Goal: Task Accomplishment & Management: Complete application form

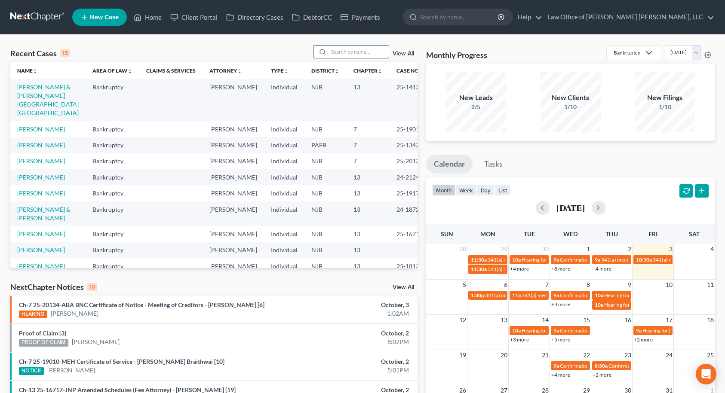
click at [331, 50] on input "search" at bounding box center [358, 52] width 60 height 12
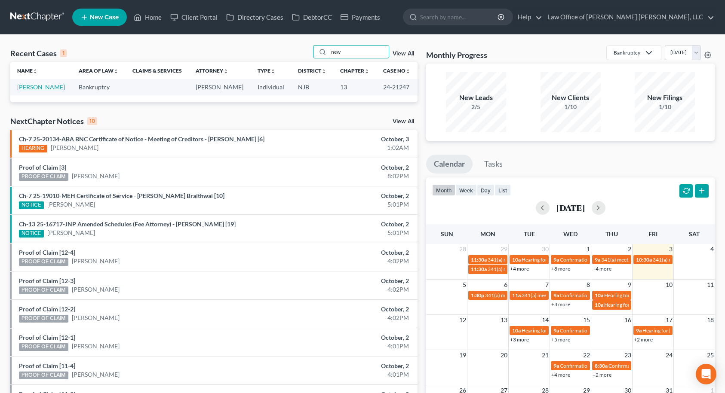
type input "new"
click at [56, 89] on link "[PERSON_NAME]" at bounding box center [41, 86] width 48 height 7
select select "10"
select select "6"
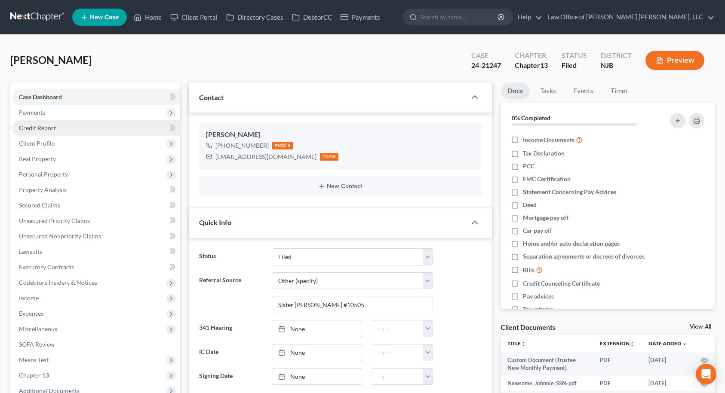
scroll to position [431, 0]
click at [149, 21] on link "Home" at bounding box center [147, 16] width 37 height 15
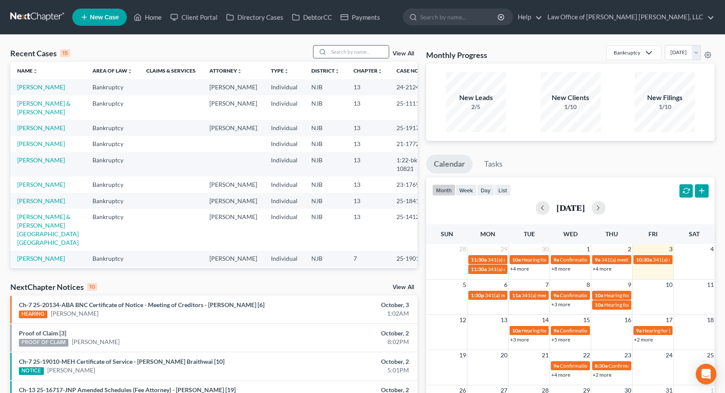
click at [353, 54] on input "search" at bounding box center [358, 52] width 60 height 12
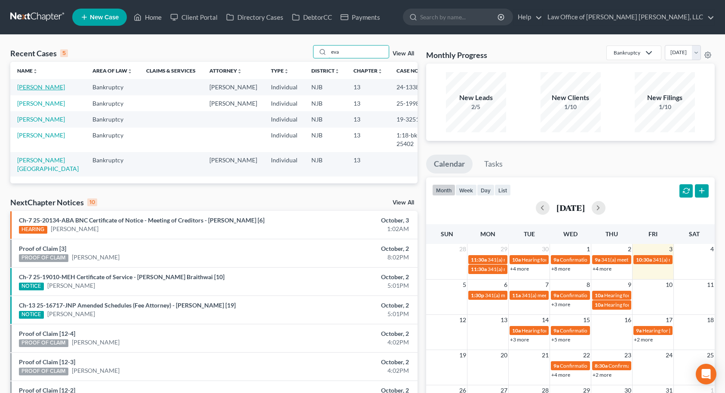
type input "eva"
click at [45, 87] on link "[PERSON_NAME]" at bounding box center [41, 86] width 48 height 7
select select "10"
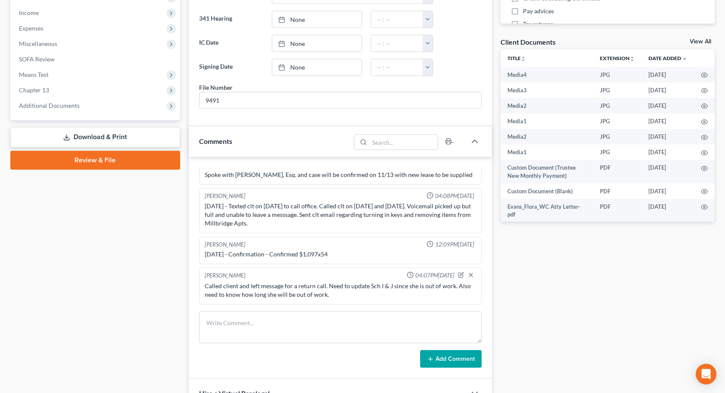
scroll to position [301, 0]
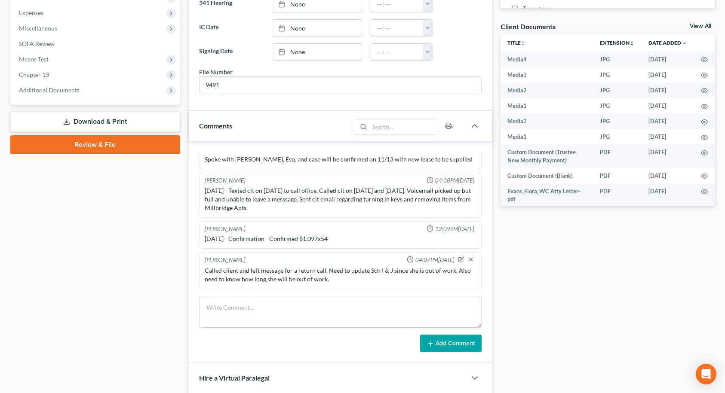
click at [104, 124] on link "Download & Print" at bounding box center [95, 122] width 170 height 20
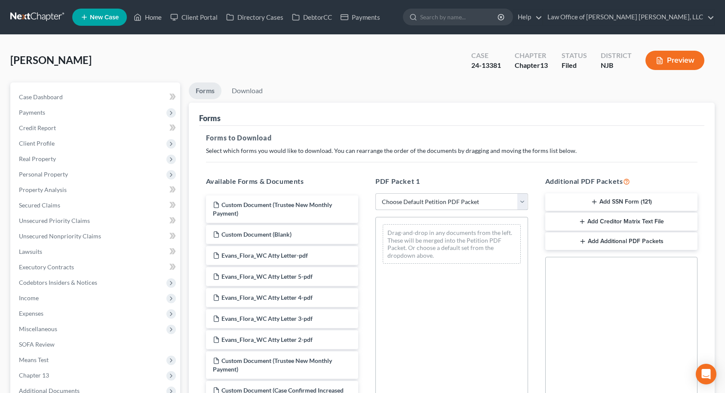
click at [459, 199] on select "Choose Default Petition PDF Packet Complete Bankruptcy Petition (all forms and …" at bounding box center [451, 201] width 153 height 17
click at [375, 193] on select "Choose Default Petition PDF Packet Complete Bankruptcy Petition (all forms and …" at bounding box center [451, 201] width 153 height 17
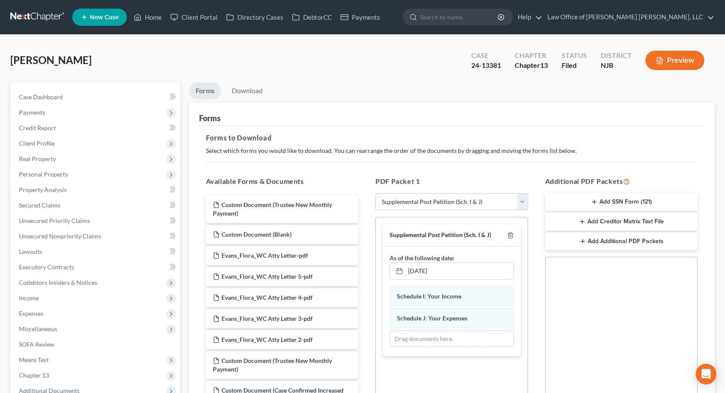
click at [448, 203] on select "Choose Default Petition PDF Packet Complete Bankruptcy Petition (all forms and …" at bounding box center [451, 201] width 153 height 17
select select "2"
click at [375, 193] on select "Choose Default Petition PDF Packet Complete Bankruptcy Petition (all forms and …" at bounding box center [451, 201] width 153 height 17
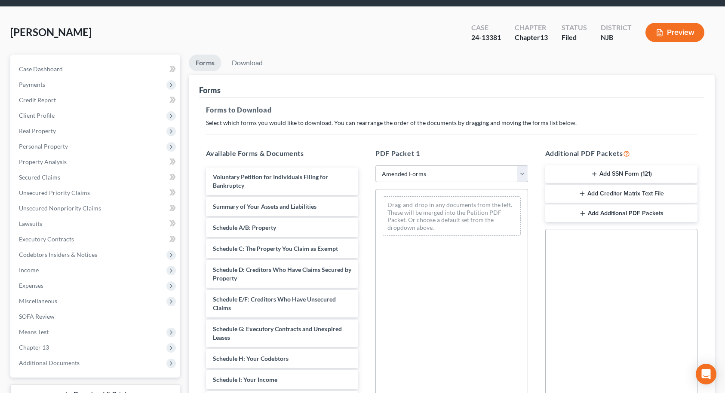
scroll to position [43, 0]
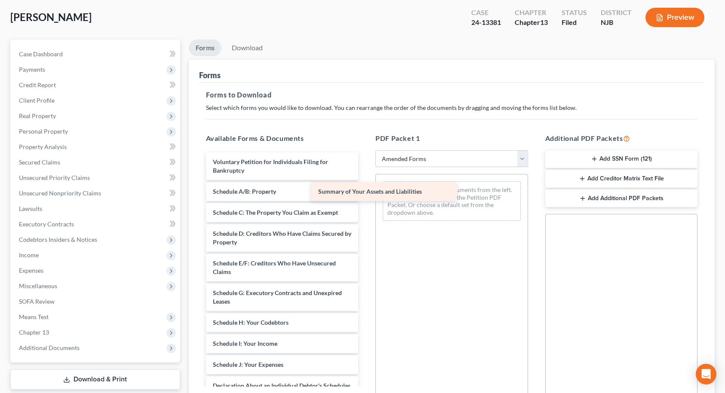
drag, startPoint x: 316, startPoint y: 195, endPoint x: 422, endPoint y: 195, distance: 105.3
click at [365, 195] on div "Summary of Your Assets and Liabilities Voluntary Petition for Individuals Filin…" at bounding box center [282, 361] width 166 height 416
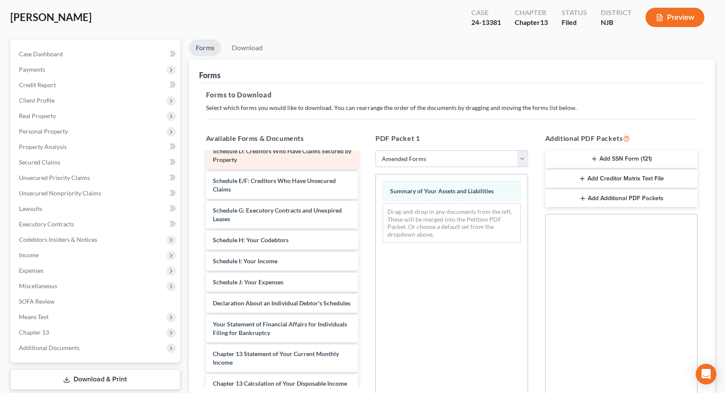
scroll to position [86, 0]
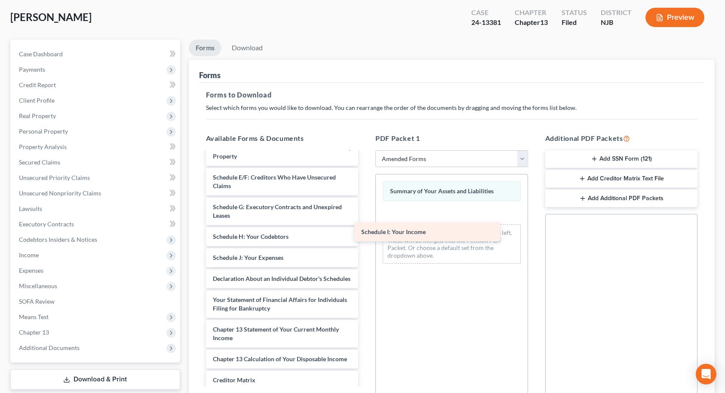
drag, startPoint x: 282, startPoint y: 256, endPoint x: 433, endPoint y: 229, distance: 153.3
click at [365, 229] on div "Schedule I: Your Income Voluntary Petition for Individuals Filing for Bankruptc…" at bounding box center [282, 264] width 166 height 395
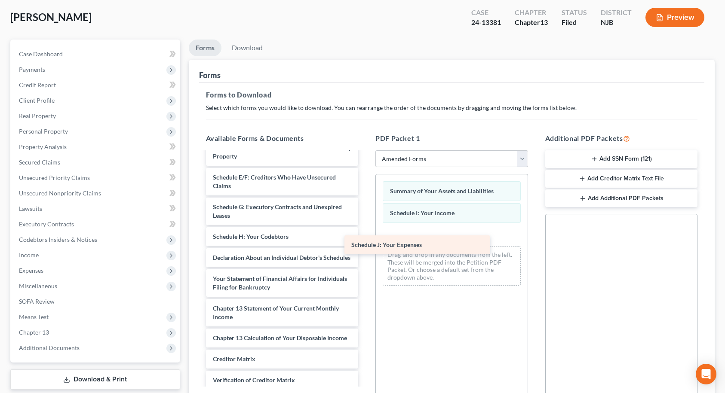
drag, startPoint x: 288, startPoint y: 261, endPoint x: 427, endPoint y: 248, distance: 139.8
click at [365, 248] on div "Schedule J: Your Expenses Voluntary Petition for Individuals Filing for Bankrup…" at bounding box center [282, 254] width 166 height 374
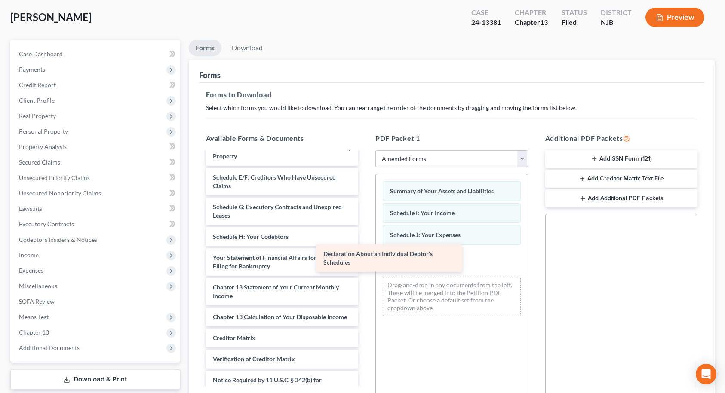
drag, startPoint x: 290, startPoint y: 268, endPoint x: 441, endPoint y: 261, distance: 151.9
click at [365, 261] on div "Declaration About an Individual Debtor's Schedules Voluntary Petition for Indiv…" at bounding box center [282, 243] width 166 height 353
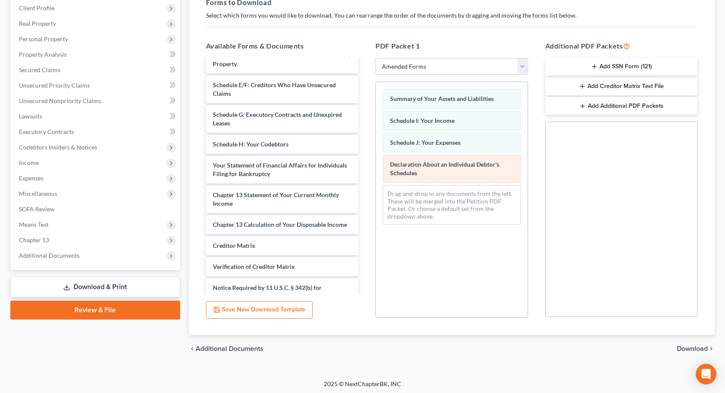
scroll to position [138, 0]
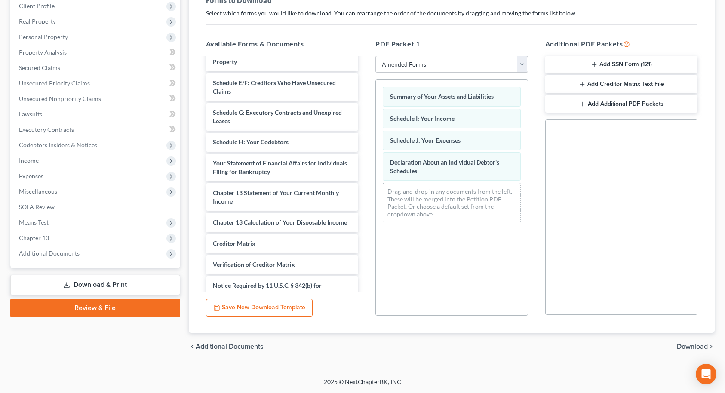
click at [694, 347] on span "Download" at bounding box center [691, 346] width 31 height 7
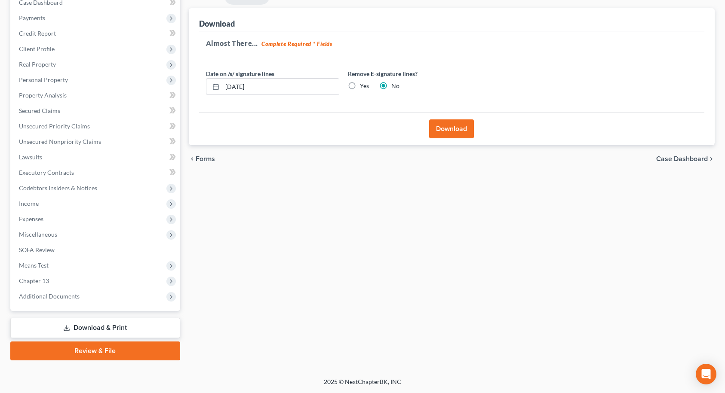
click at [453, 133] on button "Download" at bounding box center [451, 128] width 45 height 19
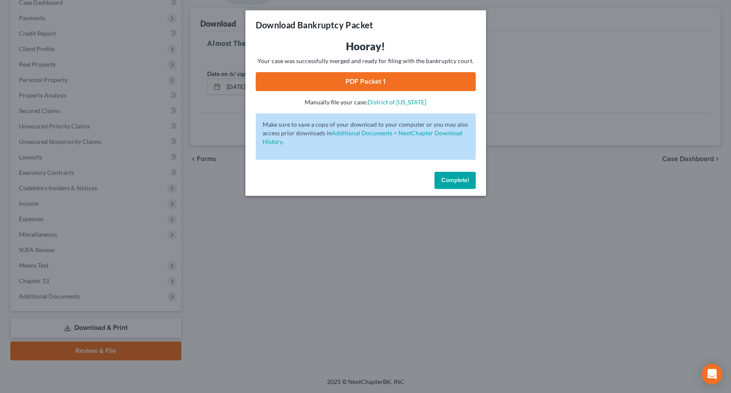
click at [388, 79] on link "PDF Packet 1" at bounding box center [366, 81] width 220 height 19
click at [455, 182] on span "Complete!" at bounding box center [455, 180] width 28 height 7
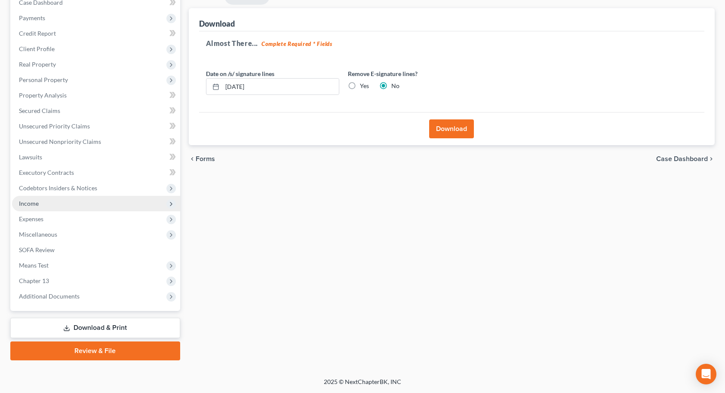
click at [74, 204] on span "Income" at bounding box center [96, 203] width 168 height 15
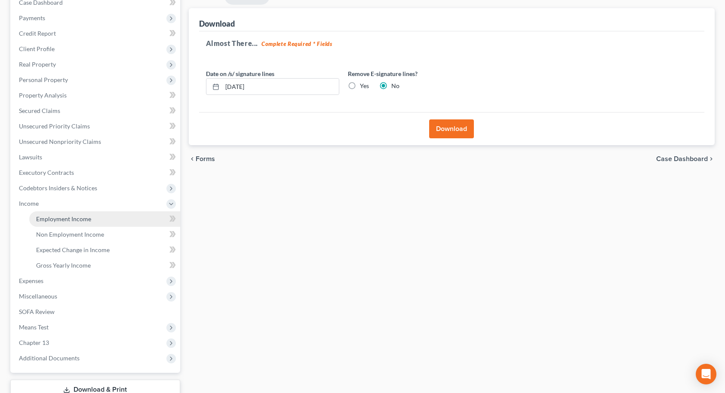
click at [77, 217] on span "Employment Income" at bounding box center [63, 218] width 55 height 7
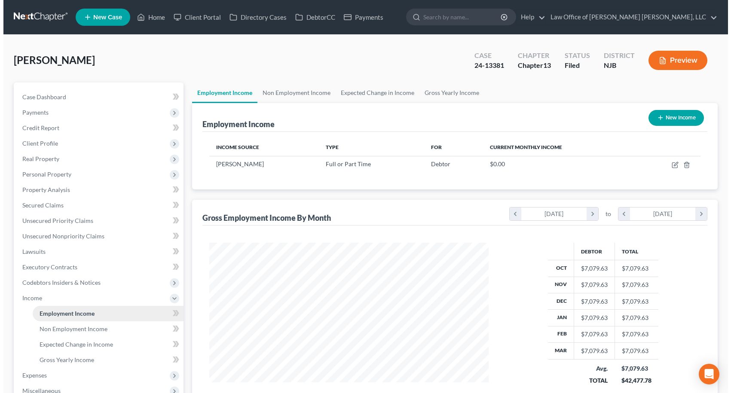
scroll to position [154, 297]
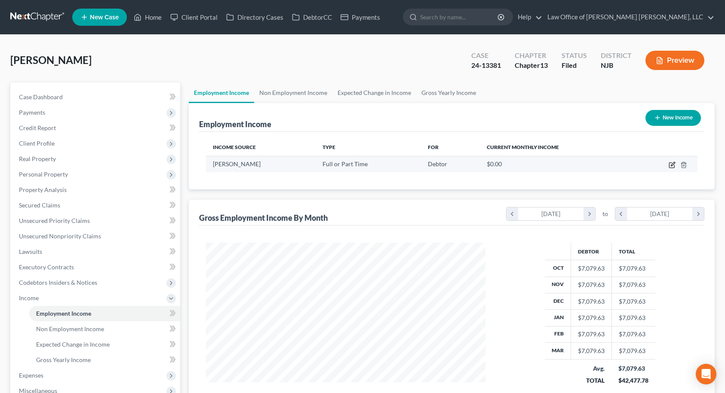
click at [669, 165] on icon "button" at bounding box center [671, 165] width 5 height 5
select select "0"
select select "33"
select select "0"
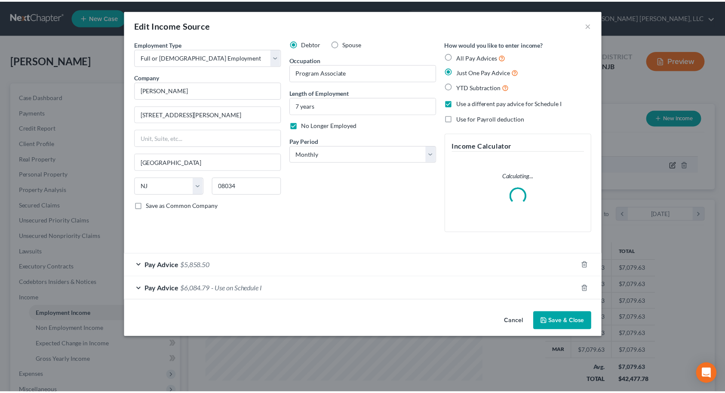
scroll to position [154, 300]
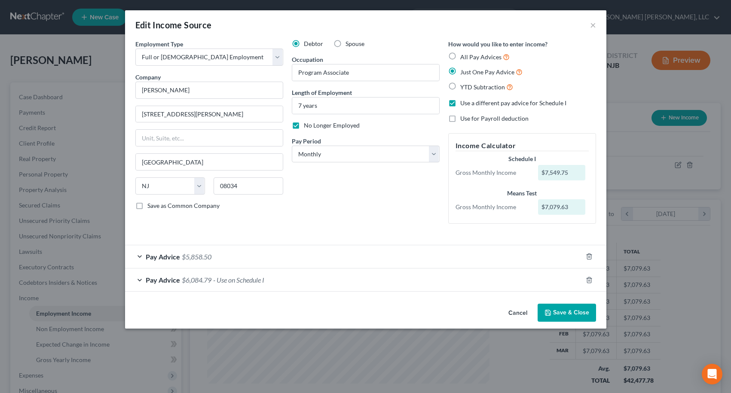
click at [153, 278] on span "Pay Advice" at bounding box center [163, 280] width 34 height 8
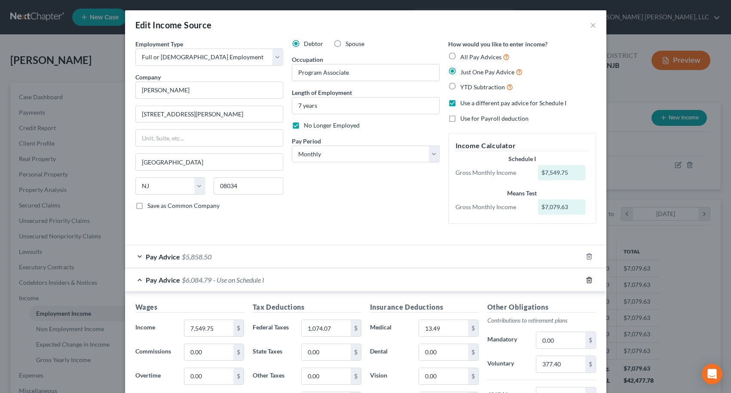
click at [590, 281] on line "button" at bounding box center [590, 281] width 0 height 2
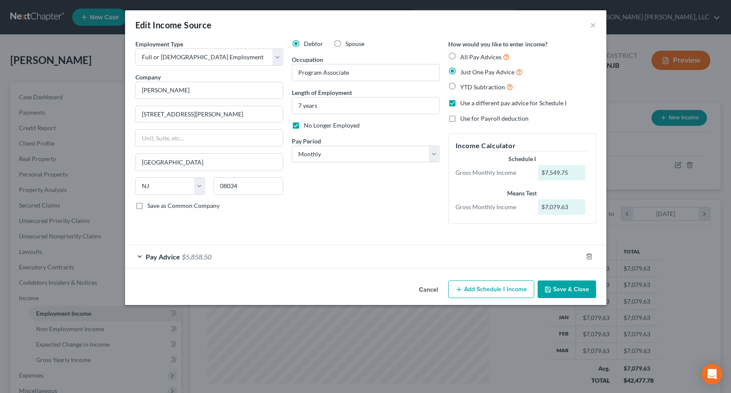
click at [574, 288] on button "Save & Close" at bounding box center [567, 290] width 58 height 18
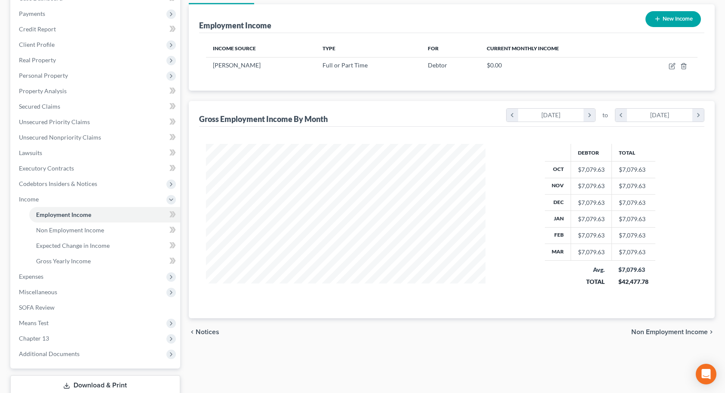
scroll to position [129, 0]
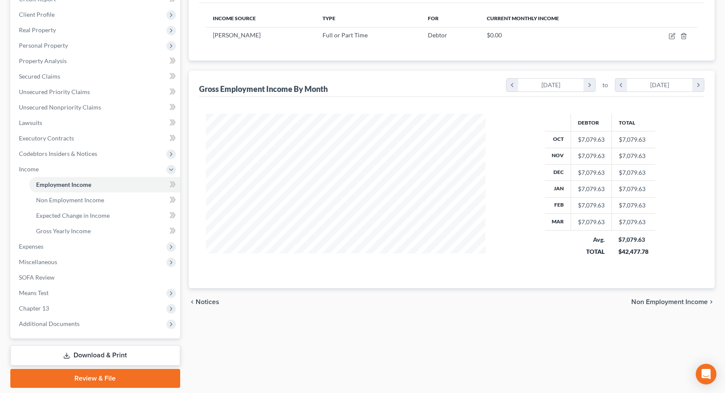
click at [93, 353] on link "Download & Print" at bounding box center [95, 356] width 170 height 20
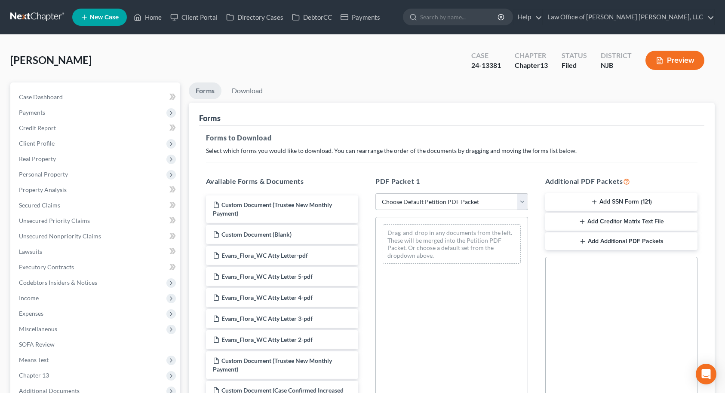
click at [408, 204] on select "Choose Default Petition PDF Packet Complete Bankruptcy Petition (all forms and …" at bounding box center [451, 201] width 153 height 17
click at [406, 202] on select "Choose Default Petition PDF Packet Complete Bankruptcy Petition (all forms and …" at bounding box center [451, 201] width 153 height 17
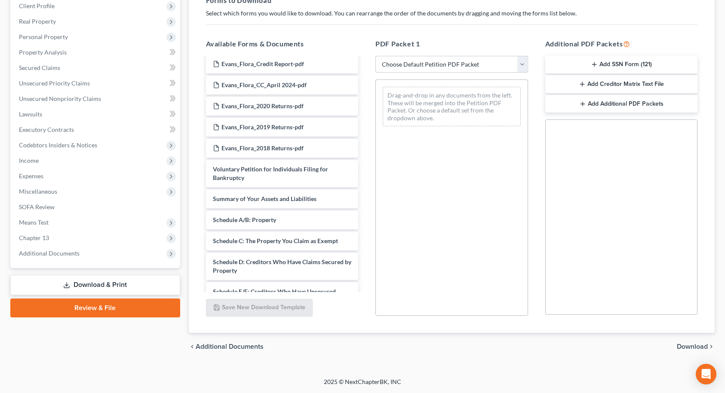
scroll to position [559, 0]
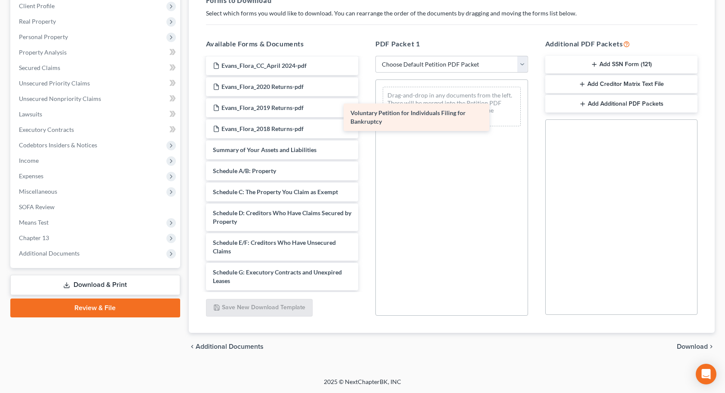
drag, startPoint x: 283, startPoint y: 159, endPoint x: 422, endPoint y: 121, distance: 144.2
click at [365, 121] on div "Voluntary Petition for Individuals Filing for Bankruptcy Custom Document (Trust…" at bounding box center [282, 23] width 166 height 1049
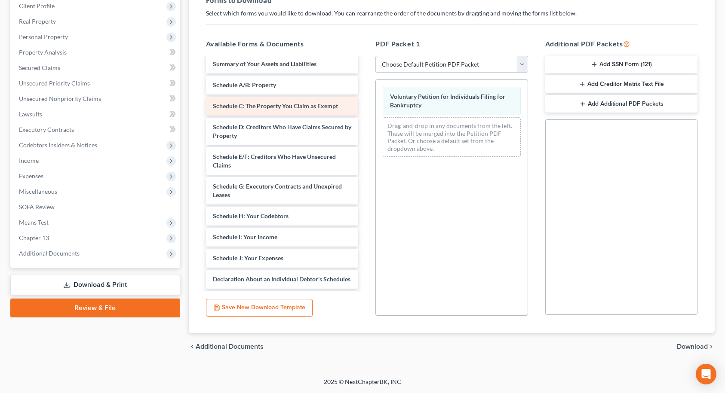
scroll to position [688, 0]
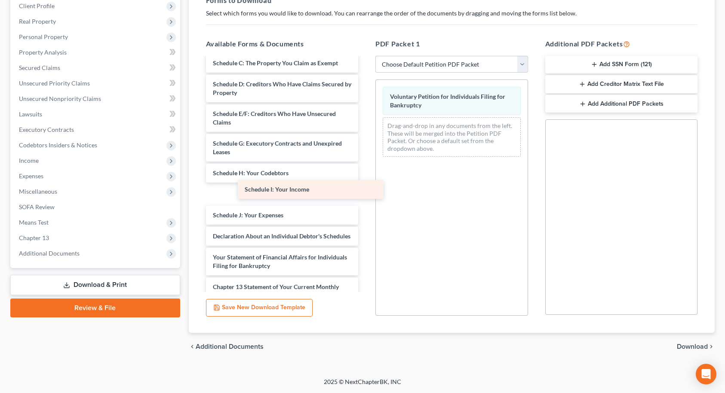
drag, startPoint x: 259, startPoint y: 192, endPoint x: 418, endPoint y: 139, distance: 167.6
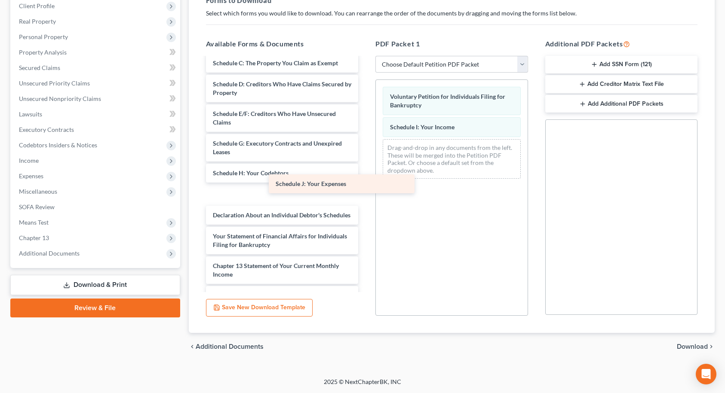
drag, startPoint x: 271, startPoint y: 196, endPoint x: 451, endPoint y: 161, distance: 183.6
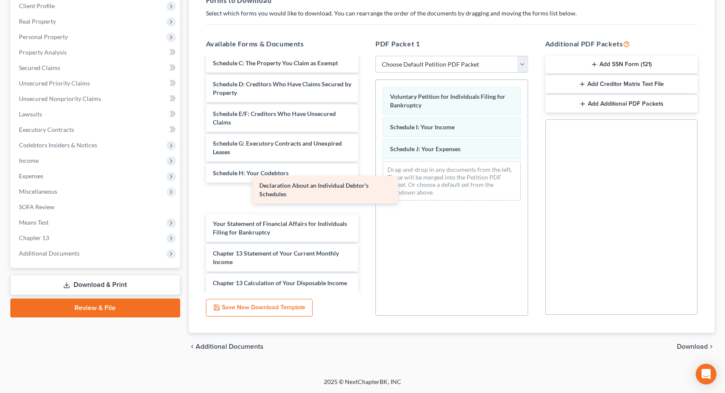
drag, startPoint x: 281, startPoint y: 202, endPoint x: 453, endPoint y: 170, distance: 174.8
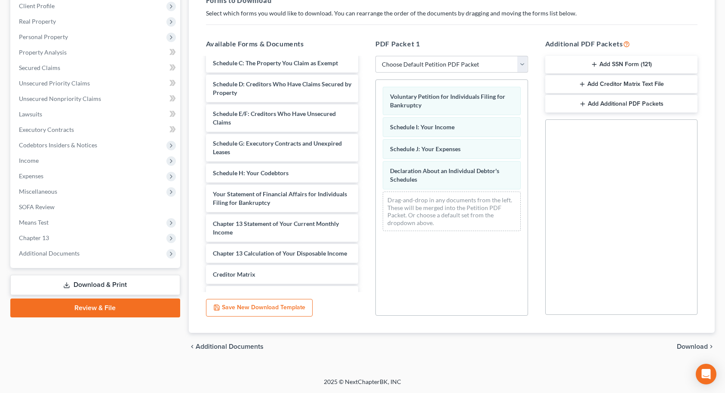
click at [694, 347] on span "Download" at bounding box center [691, 346] width 31 height 7
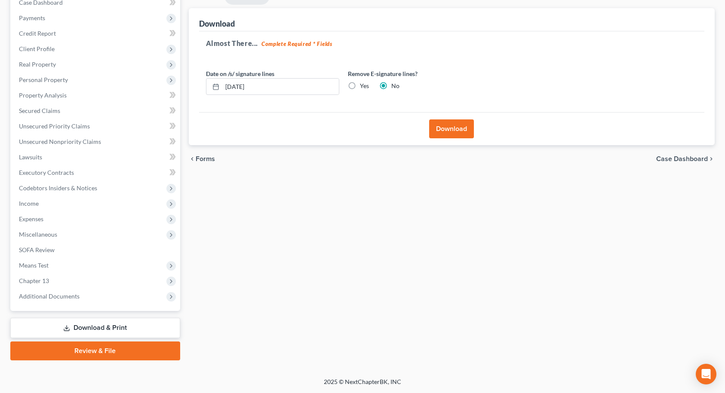
click at [459, 135] on button "Download" at bounding box center [451, 128] width 45 height 19
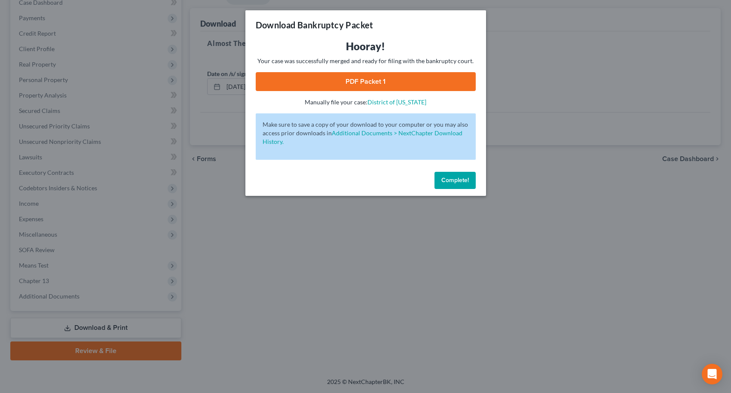
click at [367, 86] on link "PDF Packet 1" at bounding box center [366, 81] width 220 height 19
click at [444, 184] on button "Complete!" at bounding box center [454, 180] width 41 height 17
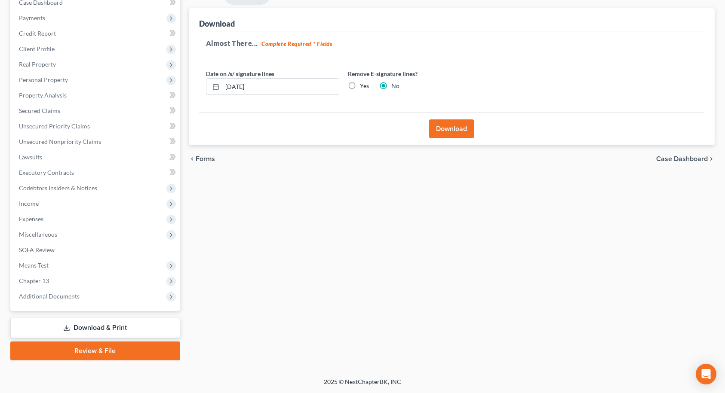
click at [208, 162] on span "Forms" at bounding box center [205, 159] width 19 height 7
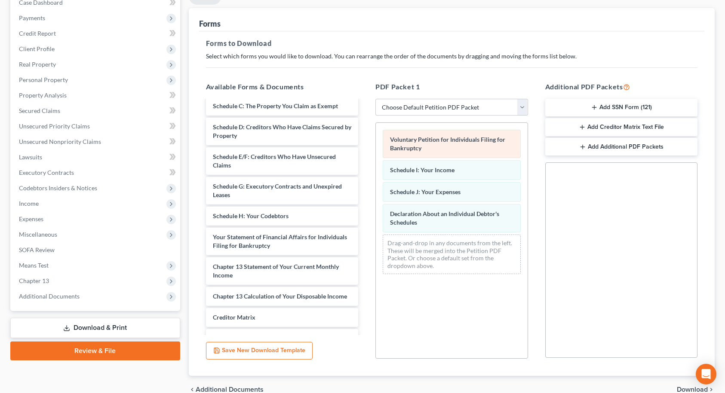
click at [376, 145] on div "Voluntary Petition for Individuals Filing for Bankruptcy Schedule I: Your Incom…" at bounding box center [452, 202] width 152 height 158
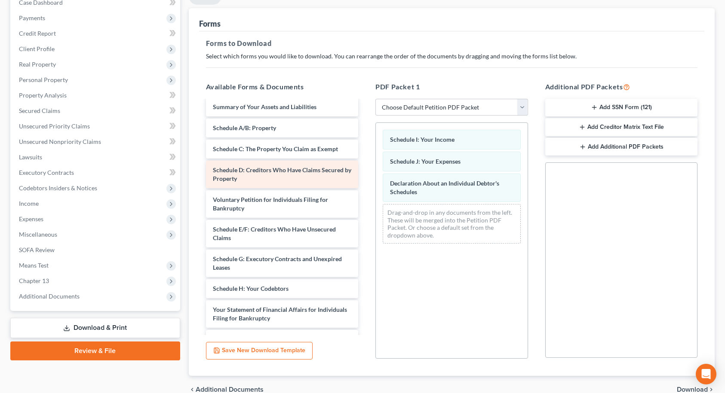
scroll to position [602, 0]
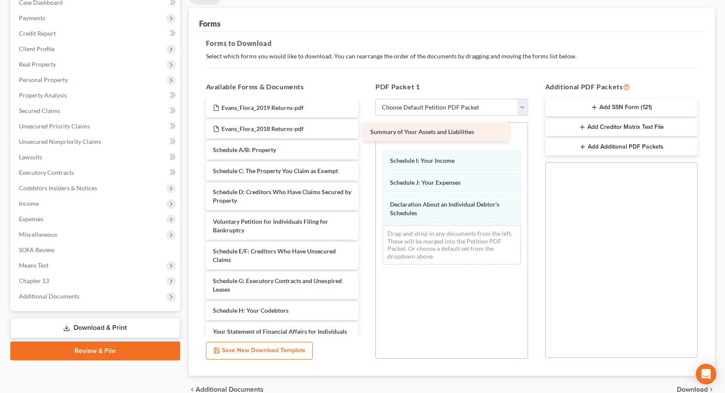
drag, startPoint x: 256, startPoint y: 147, endPoint x: 419, endPoint y: 130, distance: 164.3
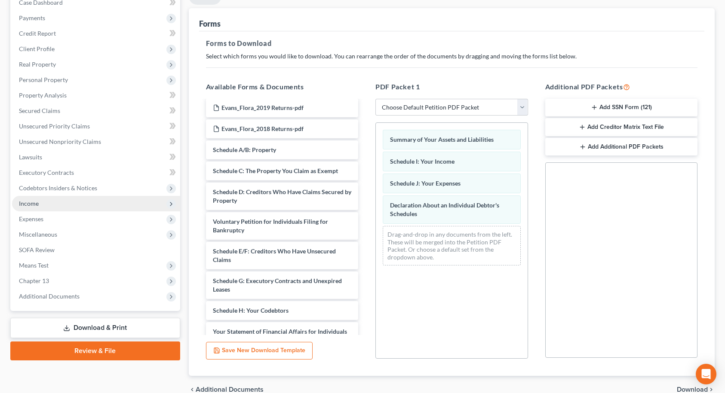
click at [39, 198] on span "Income" at bounding box center [96, 203] width 168 height 15
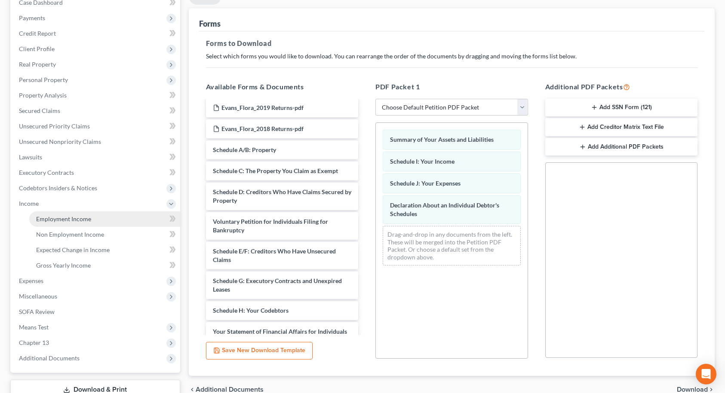
click at [45, 214] on link "Employment Income" at bounding box center [104, 218] width 151 height 15
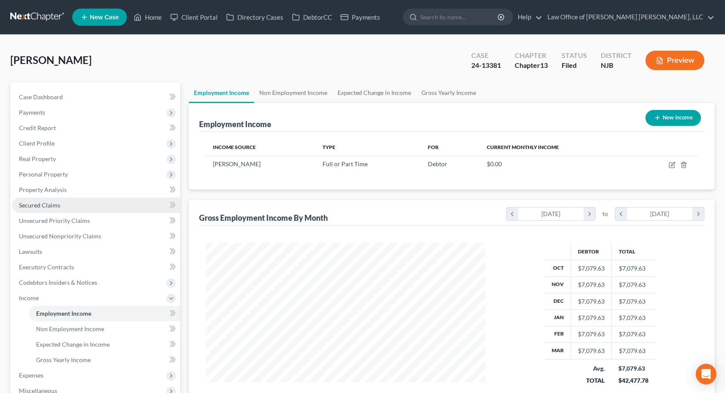
scroll to position [154, 297]
click at [283, 96] on link "Non Employment Income" at bounding box center [293, 93] width 78 height 21
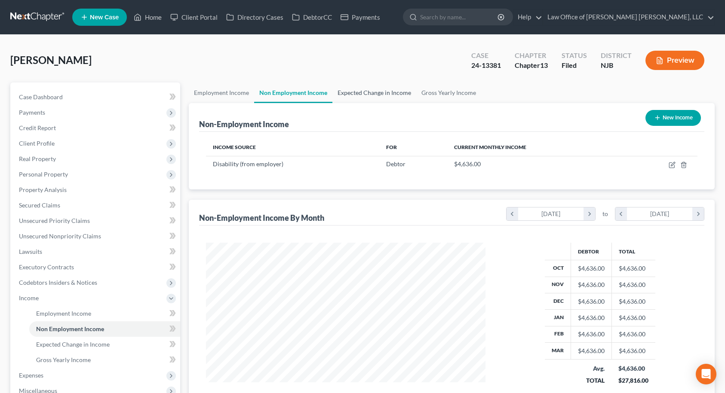
click at [371, 90] on link "Expected Change in Income" at bounding box center [374, 93] width 84 height 21
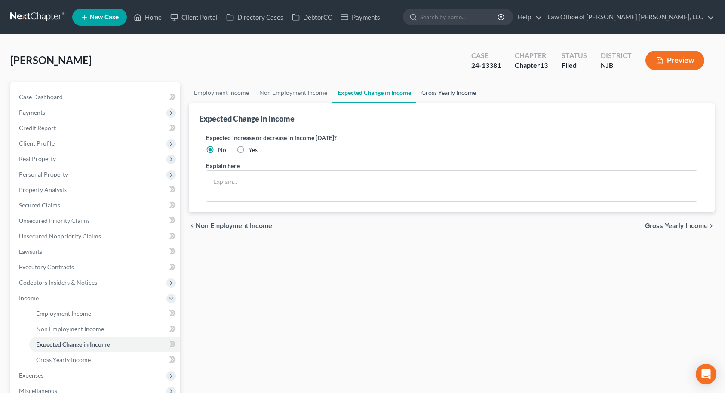
click at [425, 92] on link "Gross Yearly Income" at bounding box center [448, 93] width 65 height 21
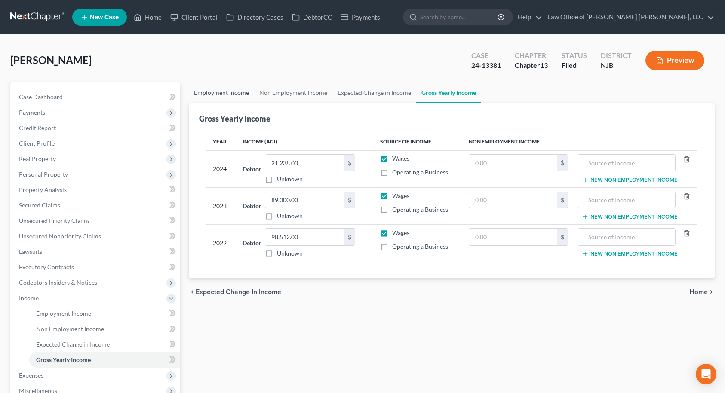
click at [215, 93] on link "Employment Income" at bounding box center [221, 93] width 65 height 21
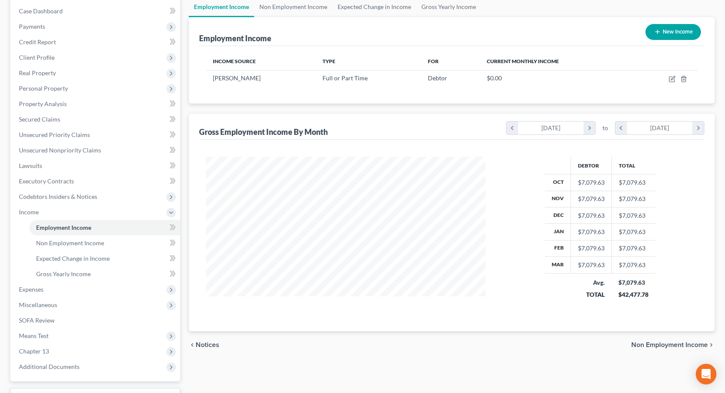
scroll to position [129, 0]
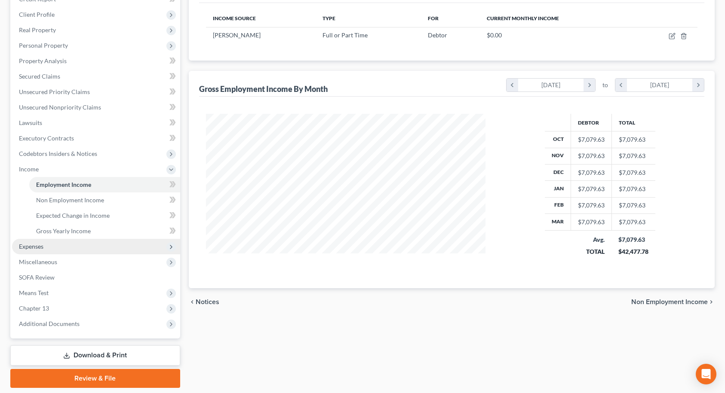
click at [56, 247] on span "Expenses" at bounding box center [96, 246] width 168 height 15
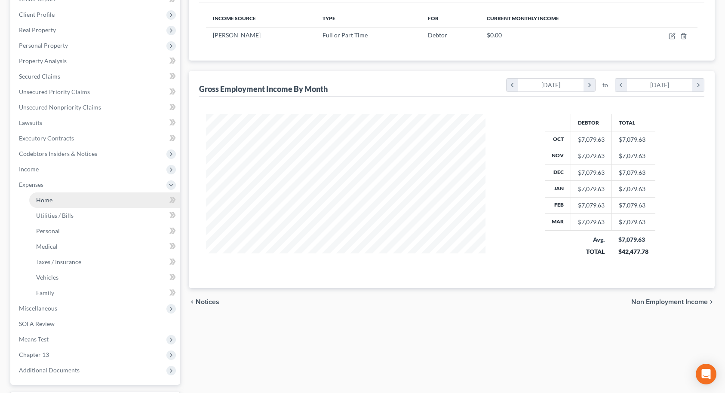
click at [53, 205] on link "Home" at bounding box center [104, 200] width 151 height 15
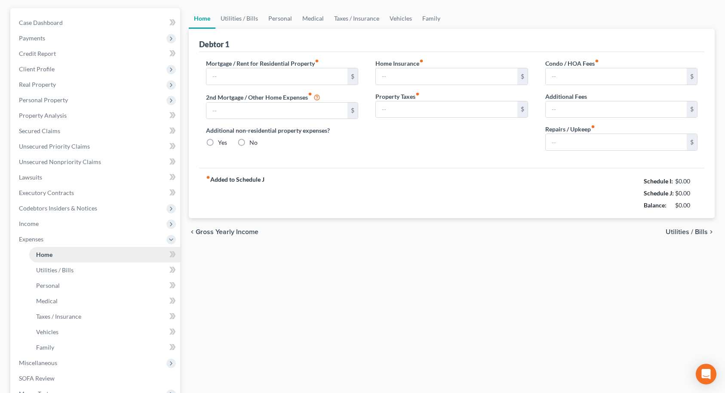
type input "1,650.00"
type input "0.00"
radio input "true"
type input "0.00"
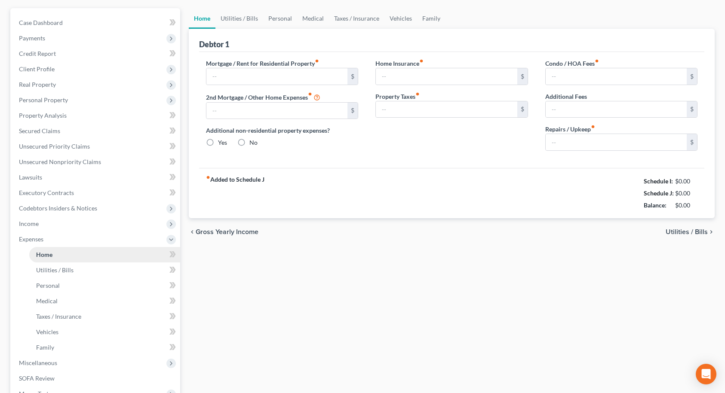
type input "0.00"
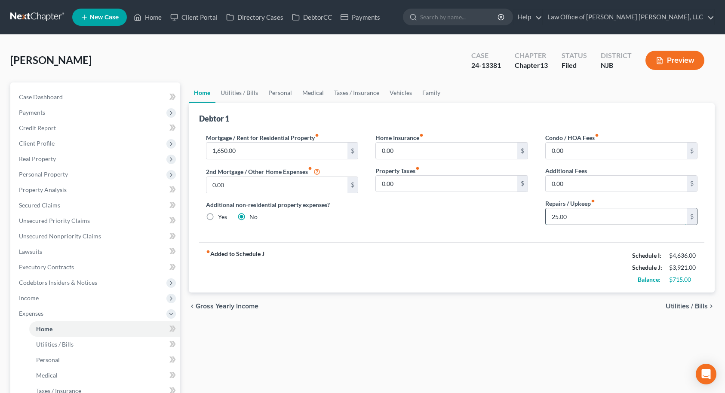
click at [570, 215] on input "25.00" at bounding box center [615, 216] width 141 height 16
type input "5"
type input "25.00"
click at [226, 92] on link "Utilities / Bills" at bounding box center [239, 93] width 48 height 21
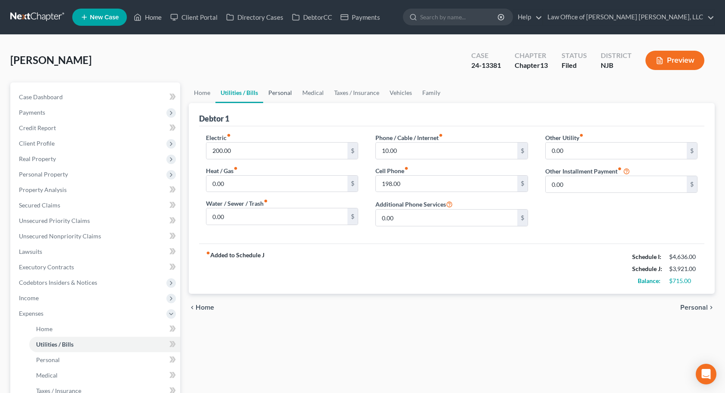
click at [281, 93] on link "Personal" at bounding box center [280, 93] width 34 height 21
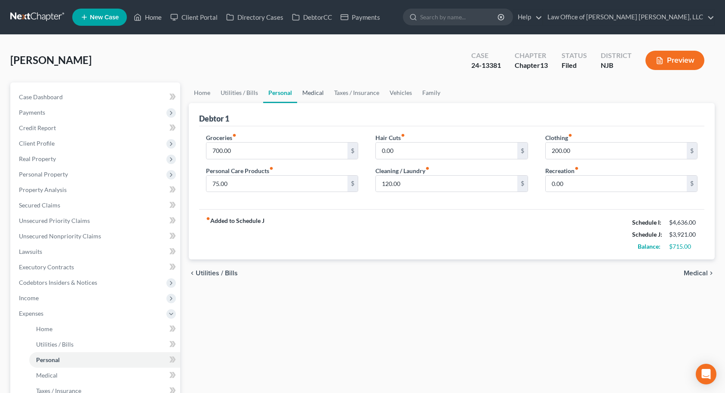
click at [310, 96] on link "Medical" at bounding box center [313, 93] width 32 height 21
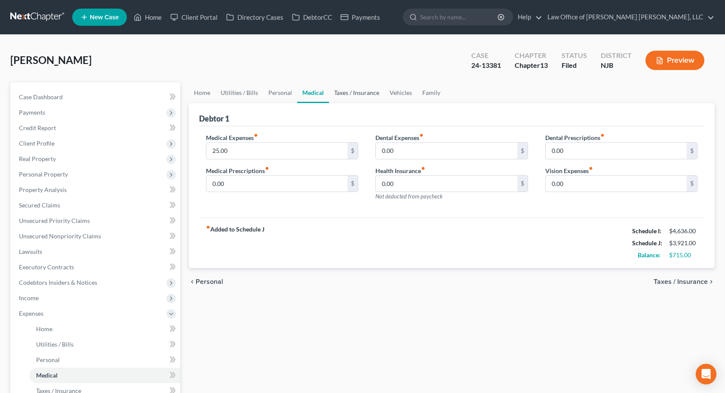
click at [357, 96] on link "Taxes / Insurance" at bounding box center [356, 93] width 55 height 21
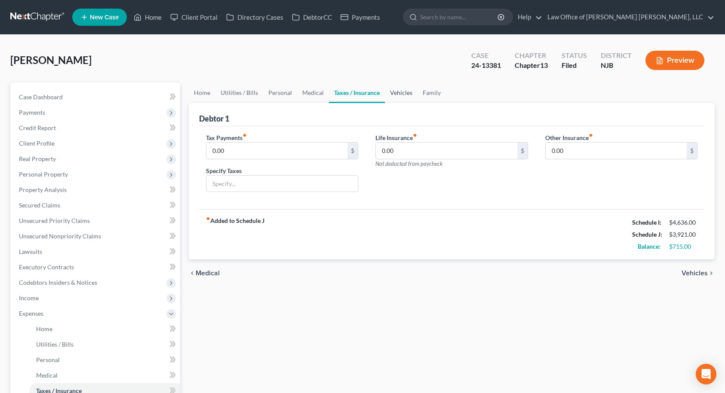
click at [388, 94] on link "Vehicles" at bounding box center [401, 93] width 33 height 21
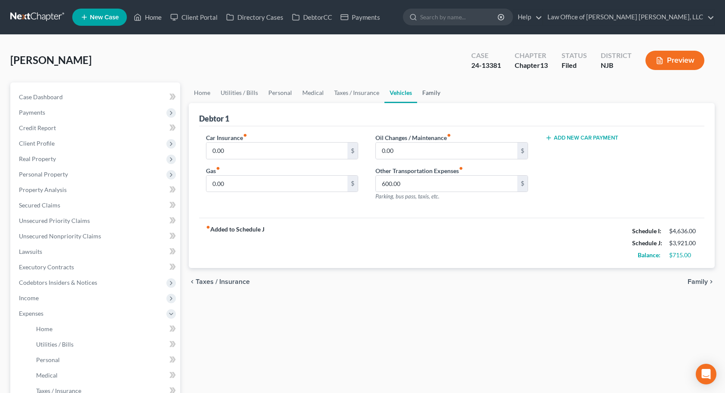
click at [427, 94] on link "Family" at bounding box center [431, 93] width 28 height 21
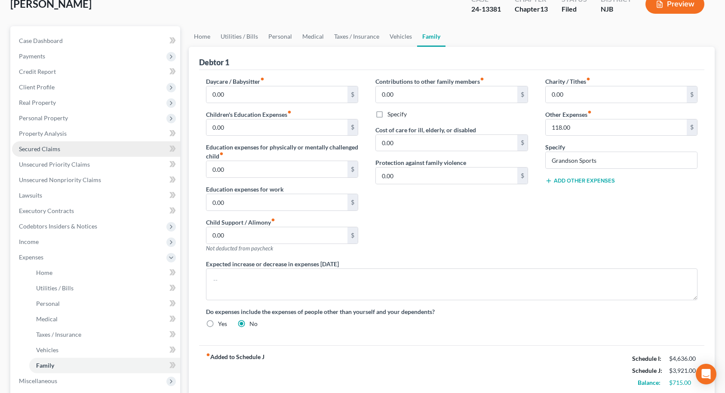
scroll to position [203, 0]
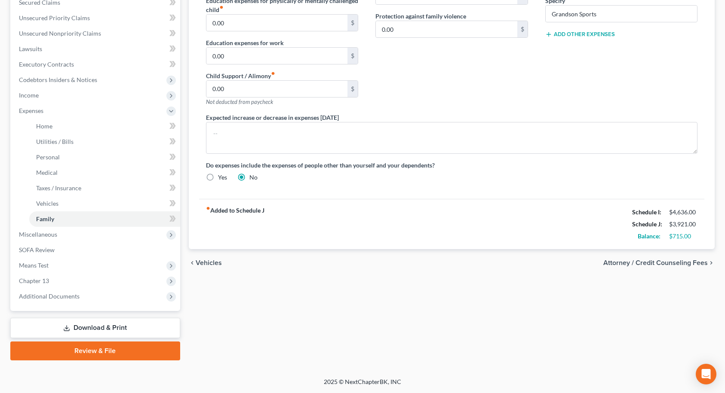
click at [84, 351] on link "Review & File" at bounding box center [95, 351] width 170 height 19
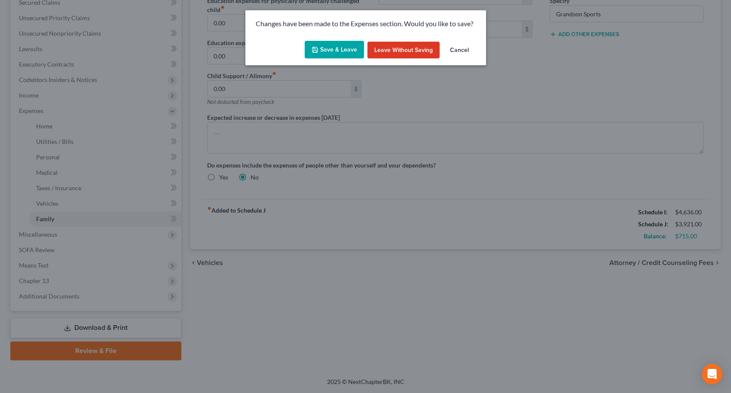
click at [327, 53] on button "Save & Leave" at bounding box center [334, 50] width 59 height 18
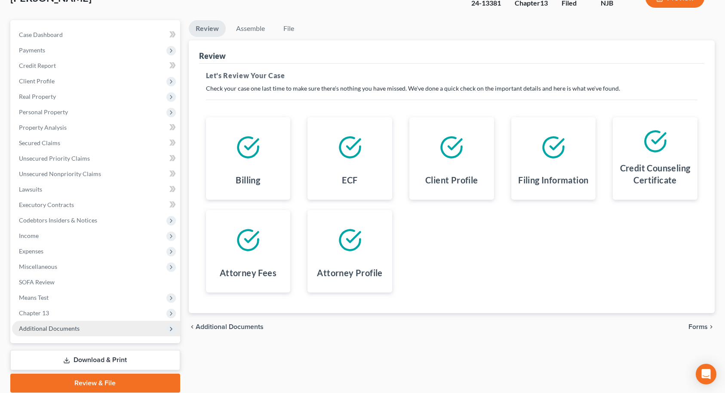
scroll to position [95, 0]
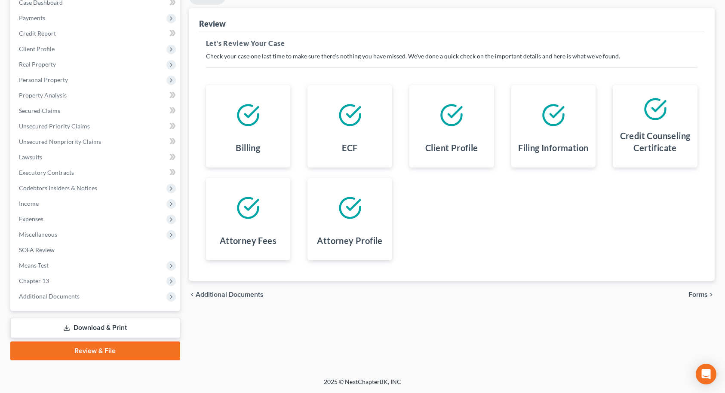
click at [81, 330] on link "Download & Print" at bounding box center [95, 328] width 170 height 20
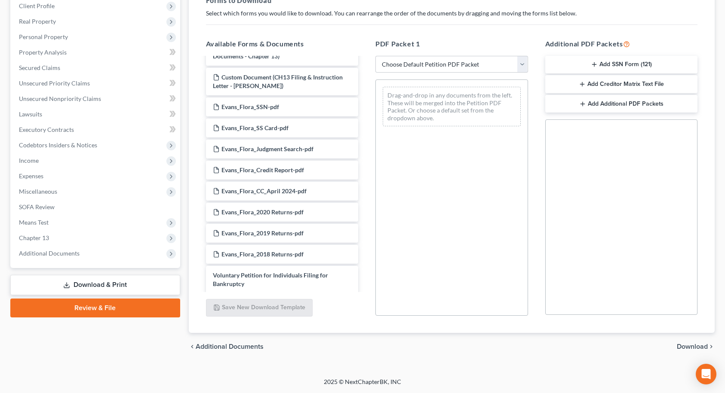
scroll to position [516, 0]
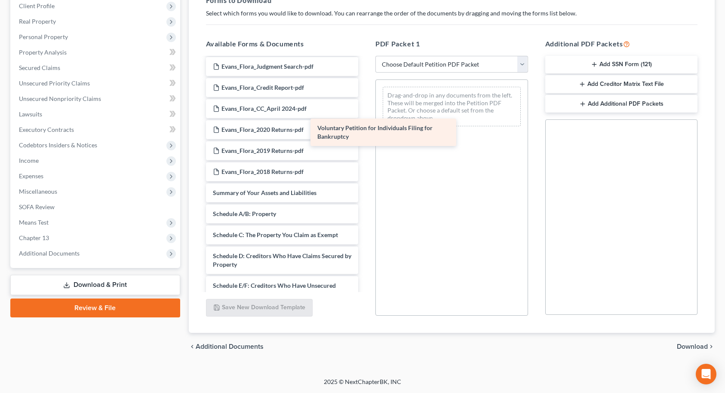
drag, startPoint x: 287, startPoint y: 197, endPoint x: 423, endPoint y: 112, distance: 160.3
click at [365, 112] on div "Voluntary Petition for Individuals Filing for Bankruptcy Custom Document (Trust…" at bounding box center [282, 66] width 166 height 1049
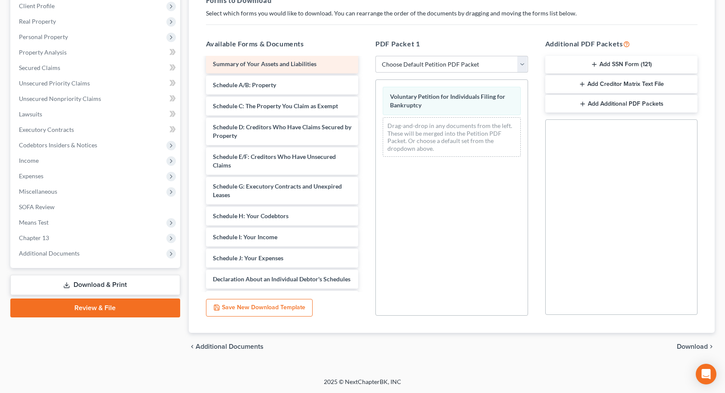
scroll to position [688, 0]
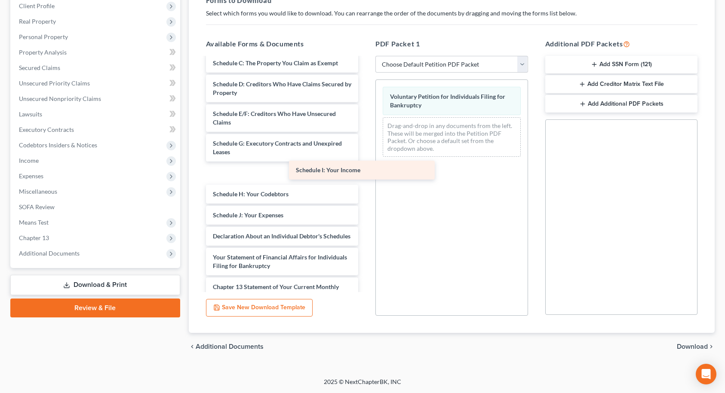
drag, startPoint x: 242, startPoint y: 192, endPoint x: 398, endPoint y: 138, distance: 164.6
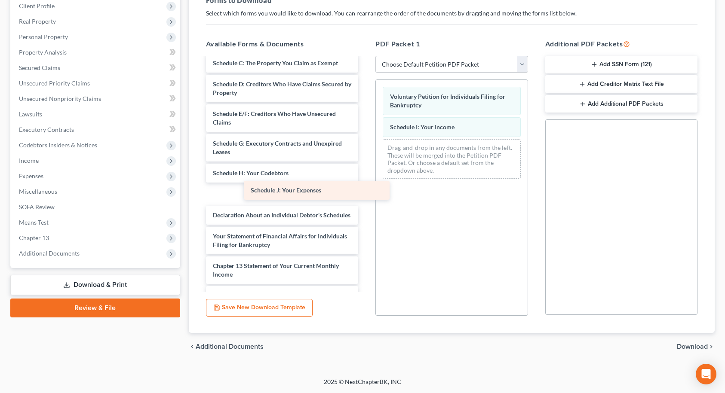
drag, startPoint x: 242, startPoint y: 196, endPoint x: 398, endPoint y: 169, distance: 158.4
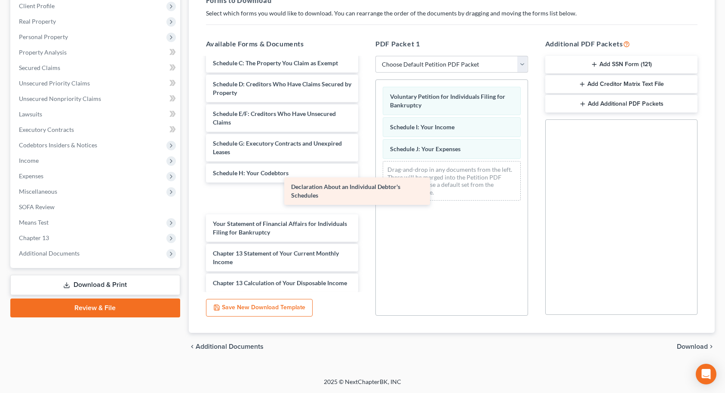
drag, startPoint x: 253, startPoint y: 199, endPoint x: 442, endPoint y: 176, distance: 190.5
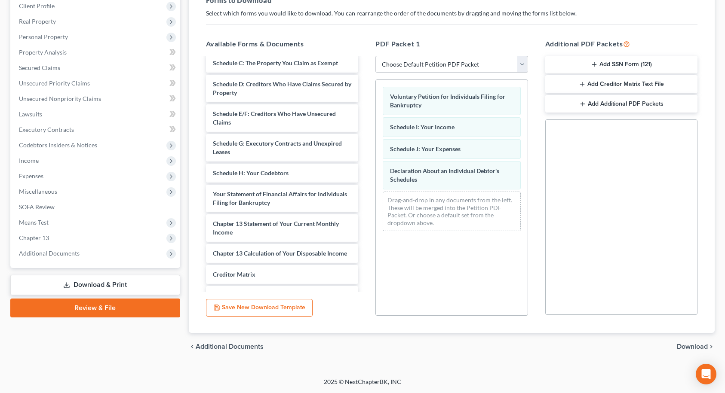
click at [682, 346] on span "Download" at bounding box center [691, 346] width 31 height 7
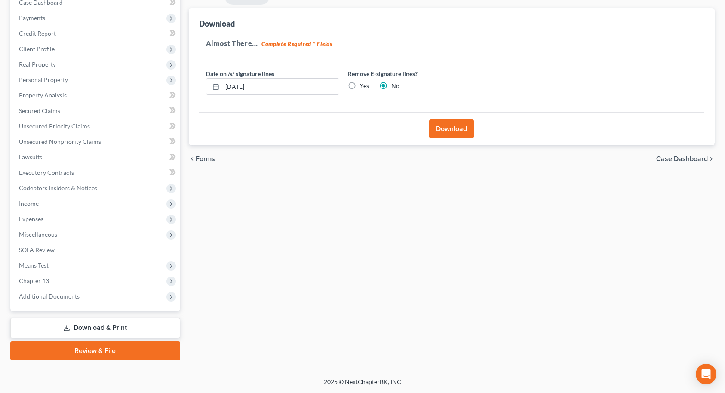
scroll to position [95, 0]
click at [447, 128] on button "Download" at bounding box center [451, 128] width 45 height 19
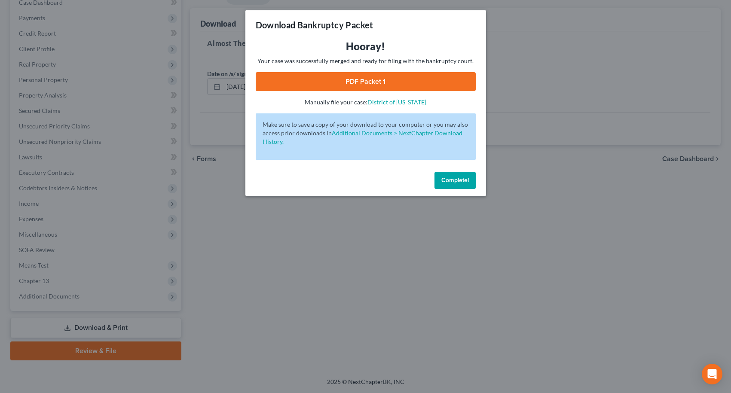
click at [374, 80] on link "PDF Packet 1" at bounding box center [366, 81] width 220 height 19
click at [464, 192] on div "Complete!" at bounding box center [365, 182] width 241 height 28
click at [456, 186] on button "Complete!" at bounding box center [454, 180] width 41 height 17
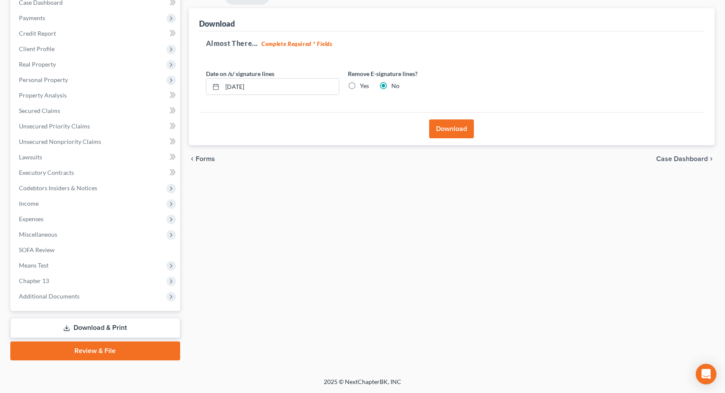
click at [196, 158] on span "Forms" at bounding box center [205, 159] width 19 height 7
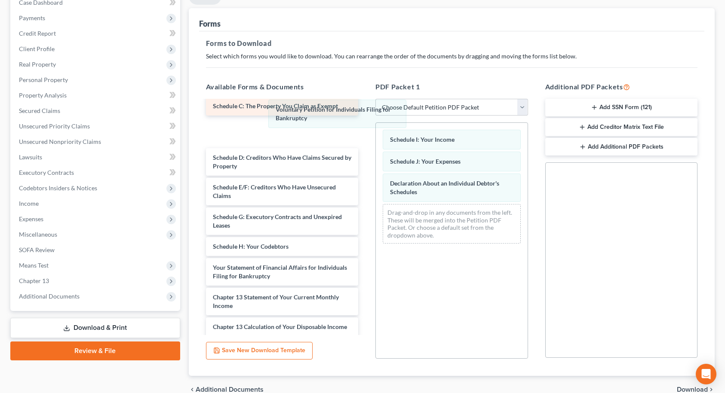
drag, startPoint x: 407, startPoint y: 140, endPoint x: 232, endPoint y: 103, distance: 178.3
click at [376, 123] on div "Voluntary Petition for Individuals Filing for Bankruptcy Voluntary Petition for…" at bounding box center [452, 187] width 152 height 128
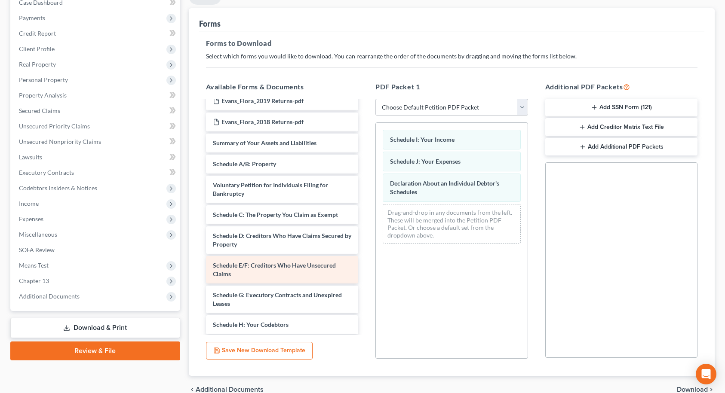
scroll to position [588, 0]
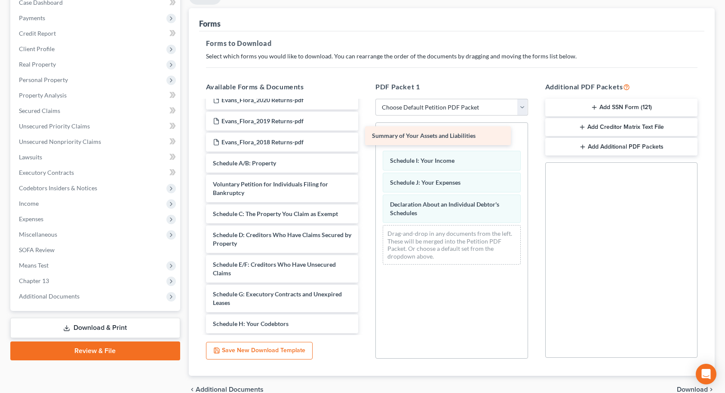
drag, startPoint x: 265, startPoint y: 161, endPoint x: 424, endPoint y: 134, distance: 161.4
click at [365, 134] on div "Summary of Your Assets and Liabilities Custom Document (Trustee New Monthly Pay…" at bounding box center [282, 10] width 166 height 994
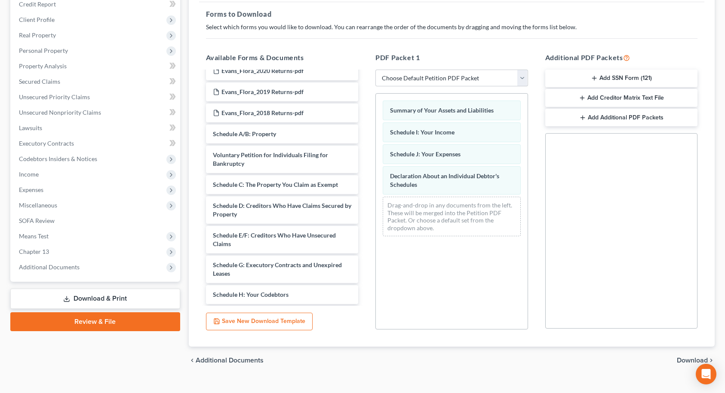
scroll to position [138, 0]
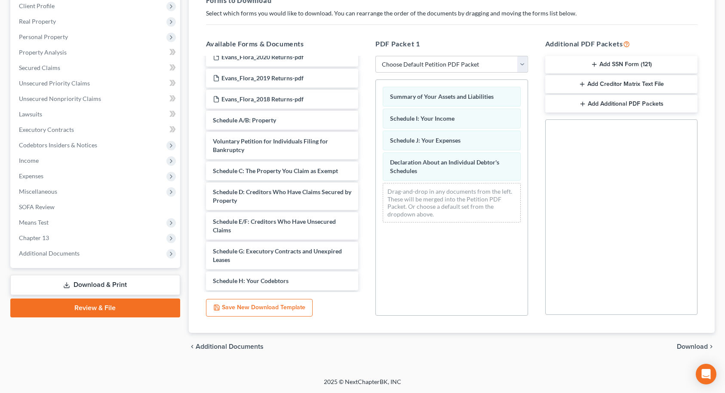
click at [683, 345] on span "Download" at bounding box center [691, 346] width 31 height 7
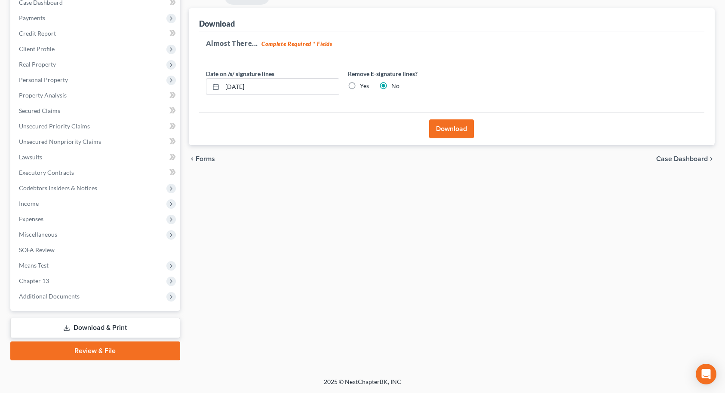
scroll to position [95, 0]
click at [453, 132] on button "Download" at bounding box center [451, 128] width 45 height 19
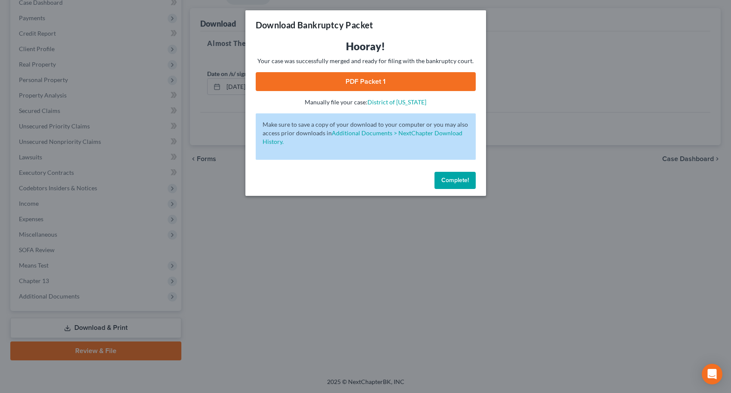
click at [404, 73] on link "PDF Packet 1" at bounding box center [366, 81] width 220 height 19
click at [464, 185] on button "Complete!" at bounding box center [454, 180] width 41 height 17
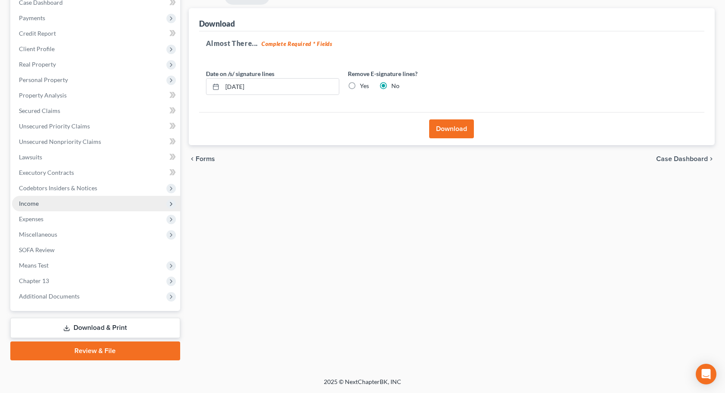
click at [31, 203] on span "Income" at bounding box center [29, 203] width 20 height 7
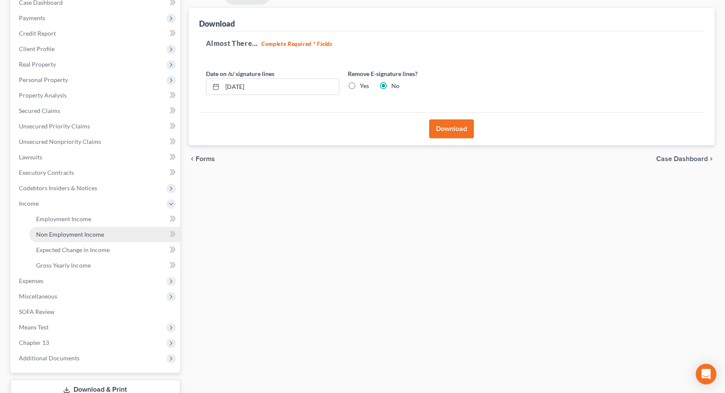
click at [51, 233] on span "Non Employment Income" at bounding box center [70, 234] width 68 height 7
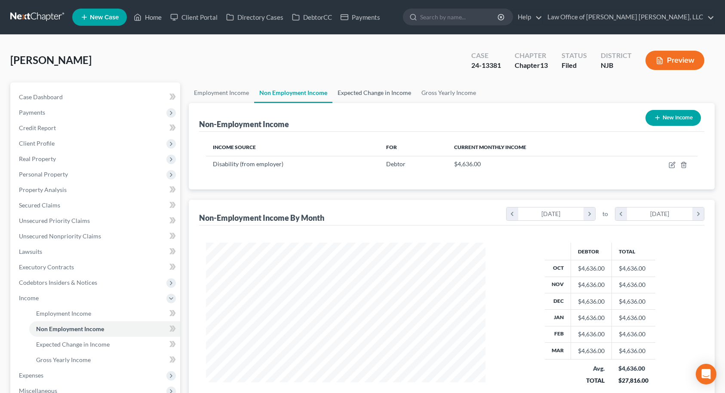
click at [385, 93] on link "Expected Change in Income" at bounding box center [374, 93] width 84 height 21
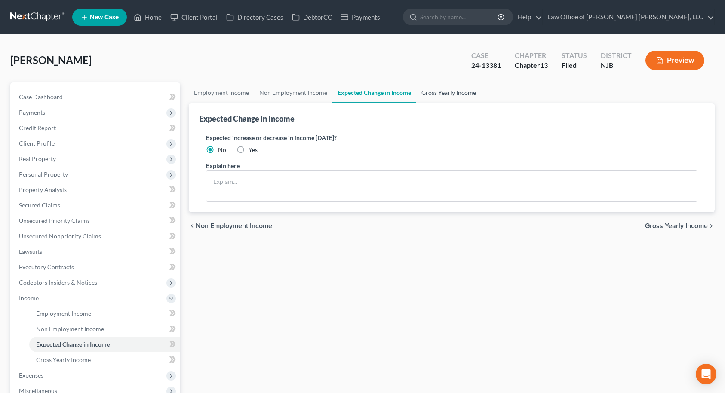
click at [433, 92] on link "Gross Yearly Income" at bounding box center [448, 93] width 65 height 21
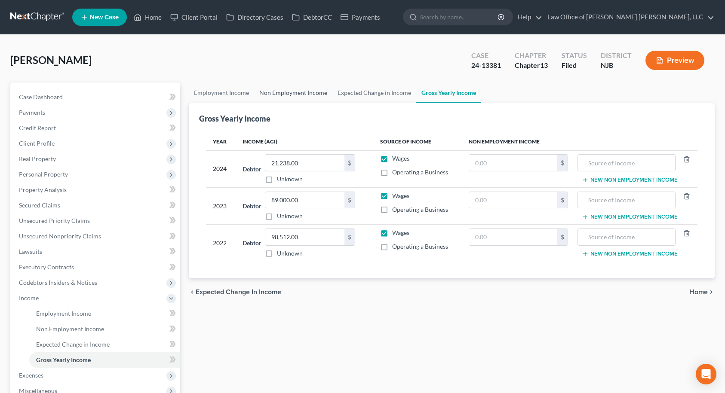
click at [310, 90] on link "Non Employment Income" at bounding box center [293, 93] width 78 height 21
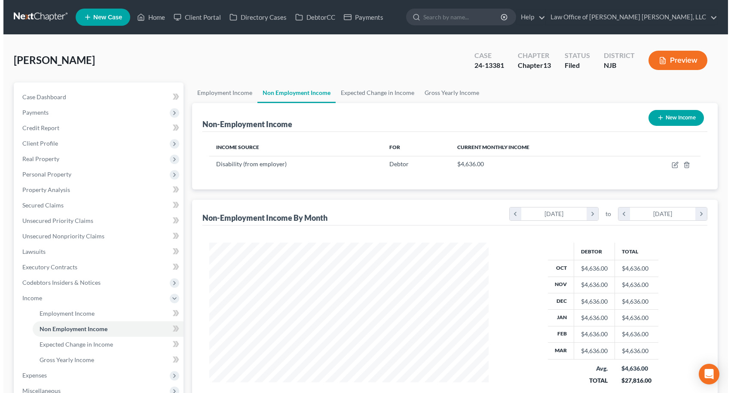
scroll to position [154, 297]
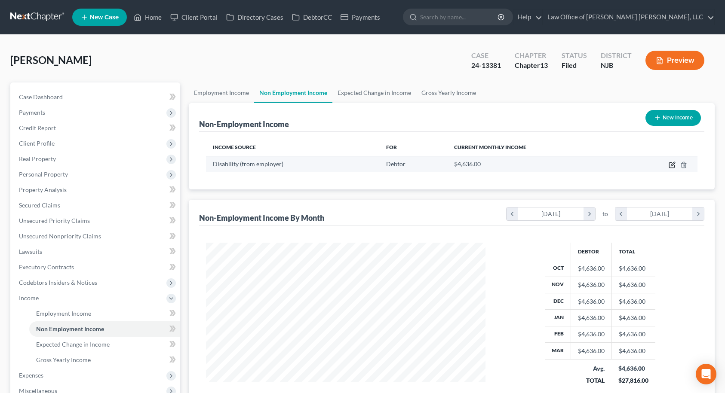
click at [671, 164] on icon "button" at bounding box center [671, 165] width 7 height 7
select select "1"
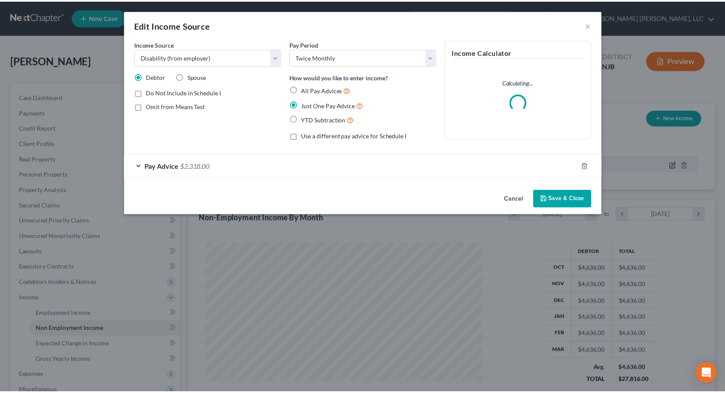
scroll to position [154, 300]
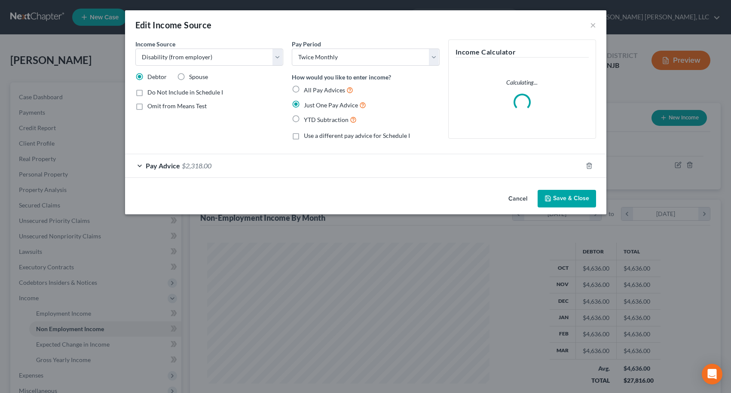
click at [165, 164] on span "Pay Advice" at bounding box center [163, 166] width 34 height 8
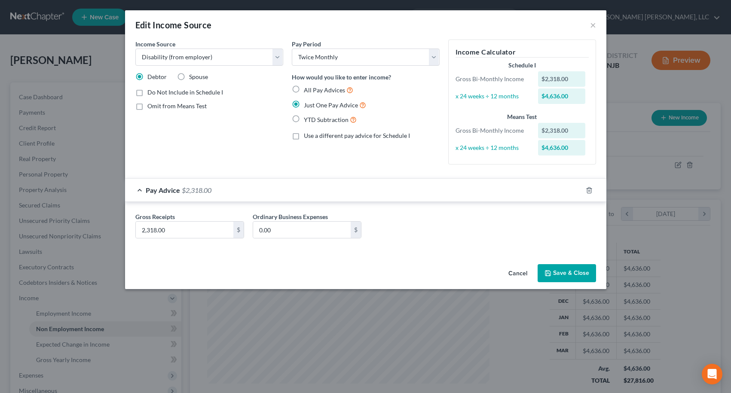
click at [147, 107] on label "Omit from Means Test" at bounding box center [176, 106] width 59 height 9
click at [151, 107] on input "Omit from Means Test" at bounding box center [154, 105] width 6 height 6
checkbox input "true"
click at [554, 277] on button "Save & Close" at bounding box center [567, 273] width 58 height 18
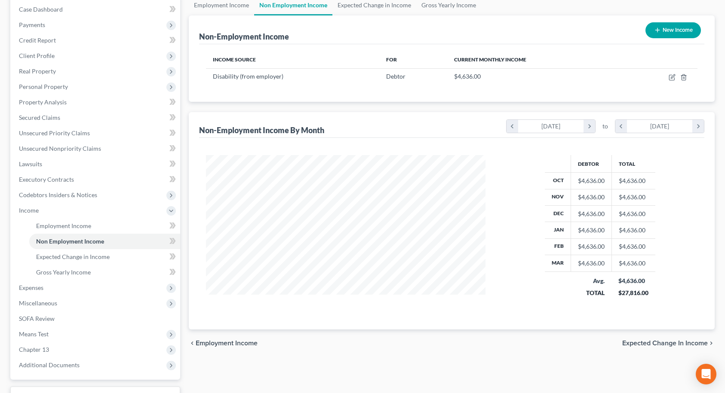
scroll to position [156, 0]
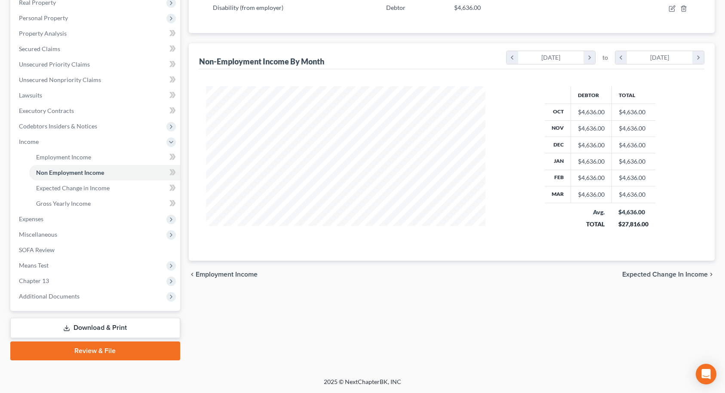
click at [89, 328] on link "Download & Print" at bounding box center [95, 328] width 170 height 20
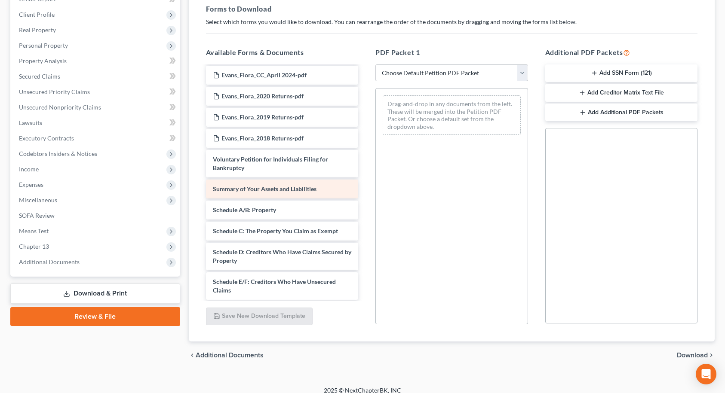
scroll to position [559, 0]
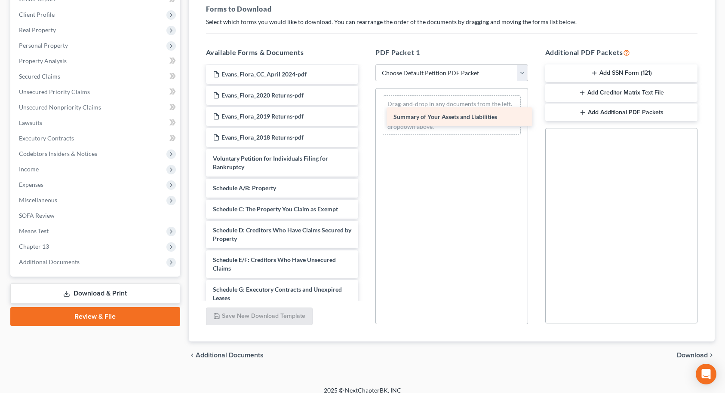
drag, startPoint x: 252, startPoint y: 186, endPoint x: 433, endPoint y: 113, distance: 195.0
click at [365, 113] on div "Summary of Your Assets and Liabilities Custom Document (Trustee New Monthly Pay…" at bounding box center [282, 26] width 166 height 1036
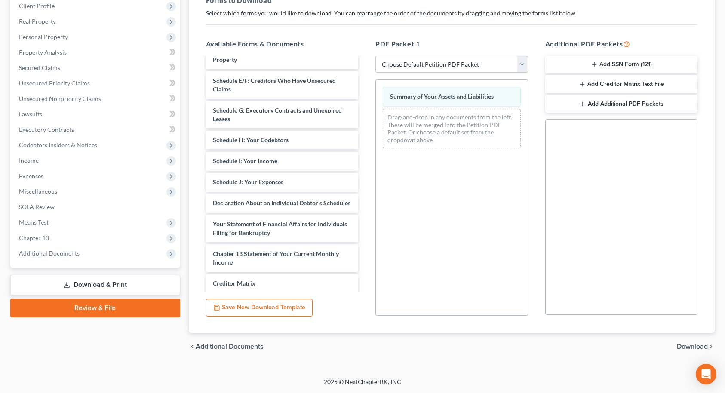
scroll to position [731, 0]
drag, startPoint x: 271, startPoint y: 161, endPoint x: 437, endPoint y: 137, distance: 167.2
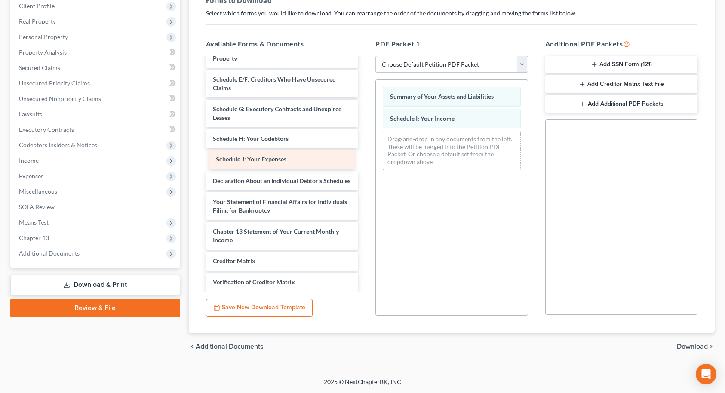
drag, startPoint x: 268, startPoint y: 162, endPoint x: 447, endPoint y: 141, distance: 179.9
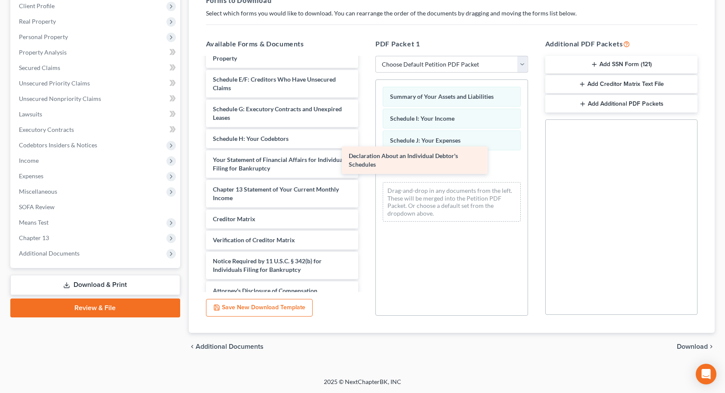
drag, startPoint x: 259, startPoint y: 172, endPoint x: 439, endPoint y: 168, distance: 180.1
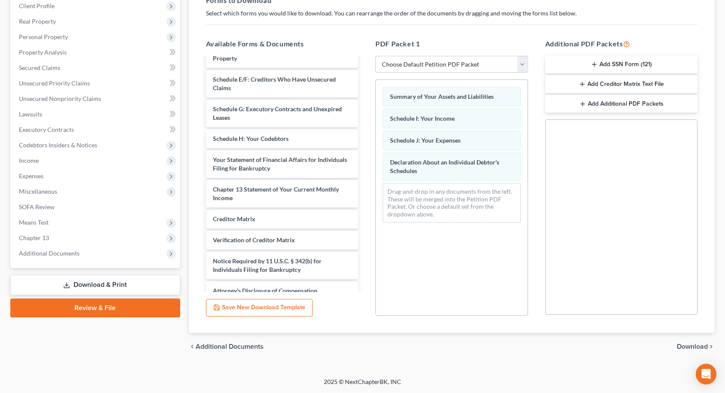
click at [701, 346] on span "Download" at bounding box center [691, 346] width 31 height 7
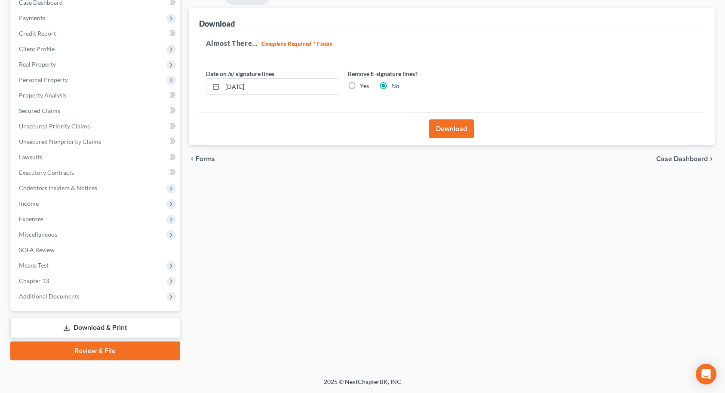
click at [442, 131] on button "Download" at bounding box center [451, 128] width 45 height 19
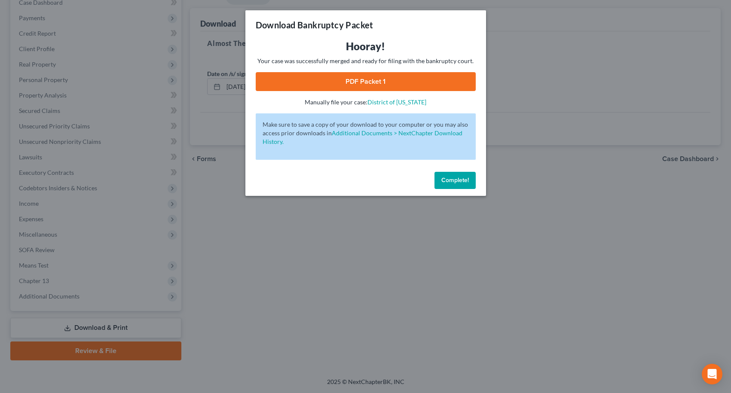
click at [386, 86] on link "PDF Packet 1" at bounding box center [366, 81] width 220 height 19
click at [453, 175] on button "Complete!" at bounding box center [454, 180] width 41 height 17
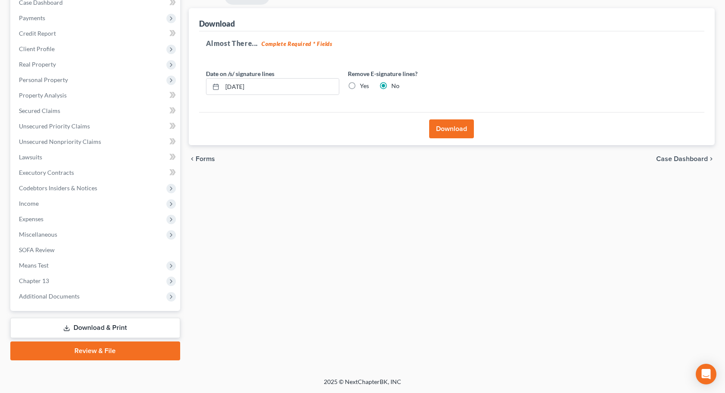
scroll to position [0, 0]
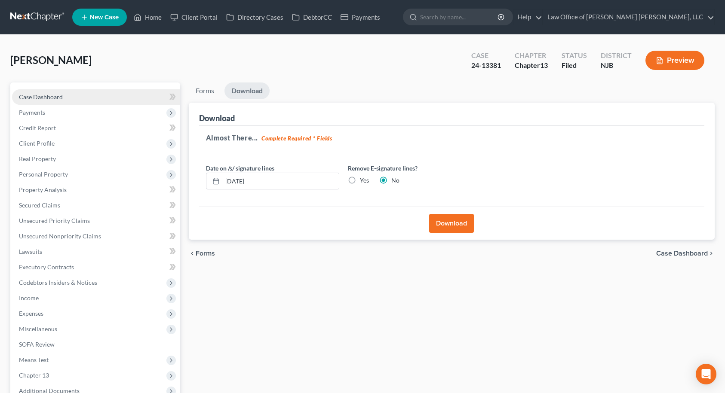
click at [64, 93] on link "Case Dashboard" at bounding box center [96, 96] width 168 height 15
select select "10"
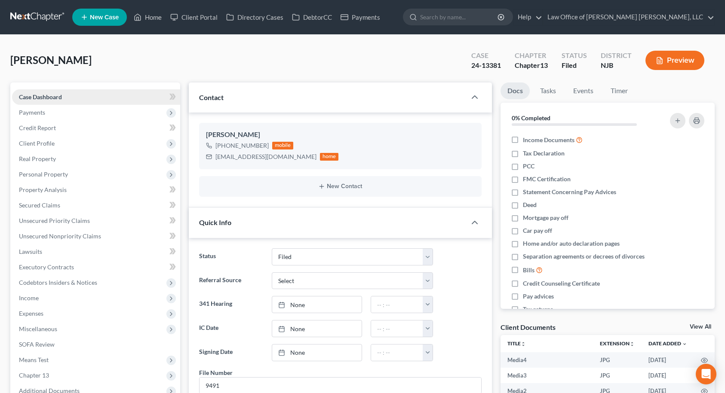
scroll to position [4682, 0]
click at [154, 18] on link "Home" at bounding box center [147, 16] width 37 height 15
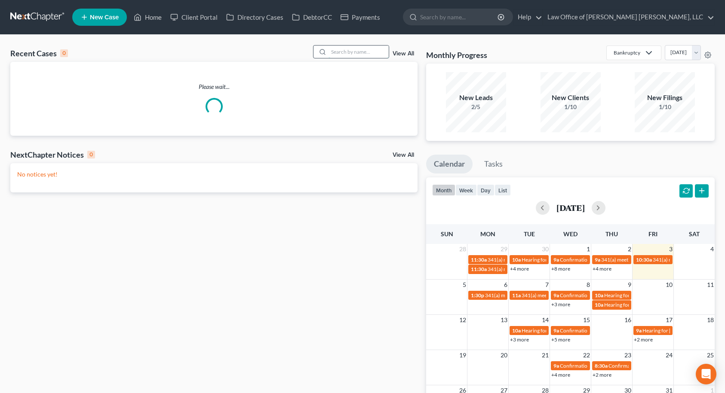
click at [354, 52] on input "search" at bounding box center [358, 52] width 60 height 12
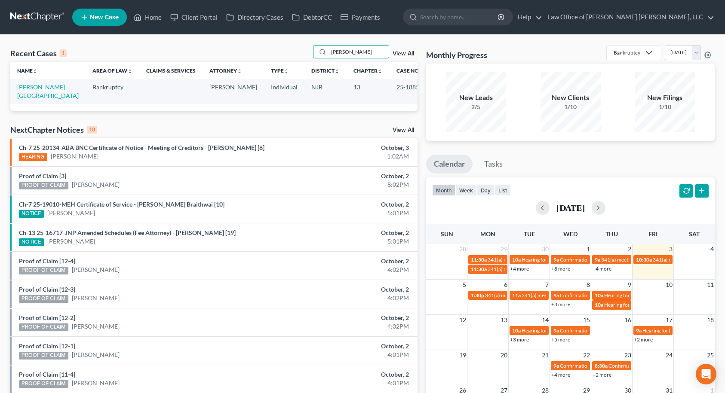
type input "[PERSON_NAME]"
click at [39, 86] on link "[PERSON_NAME][GEOGRAPHIC_DATA]" at bounding box center [47, 91] width 61 height 16
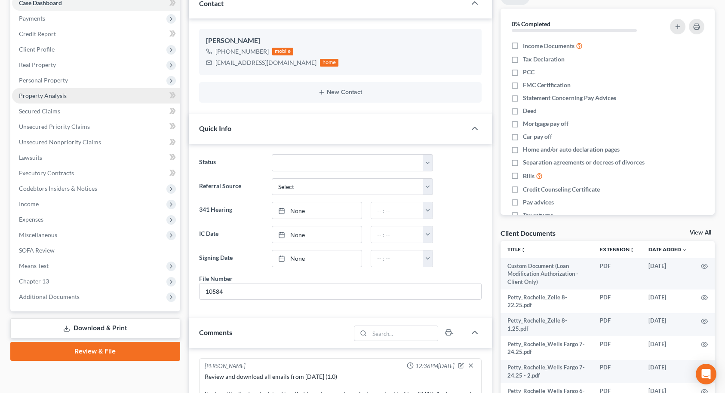
scroll to position [215, 0]
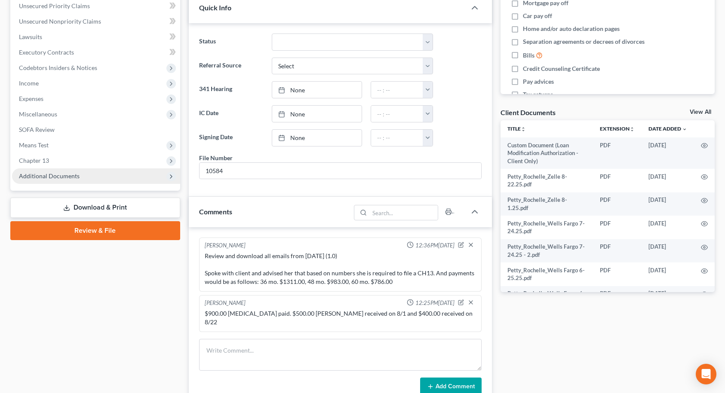
click at [92, 178] on span "Additional Documents" at bounding box center [96, 175] width 168 height 15
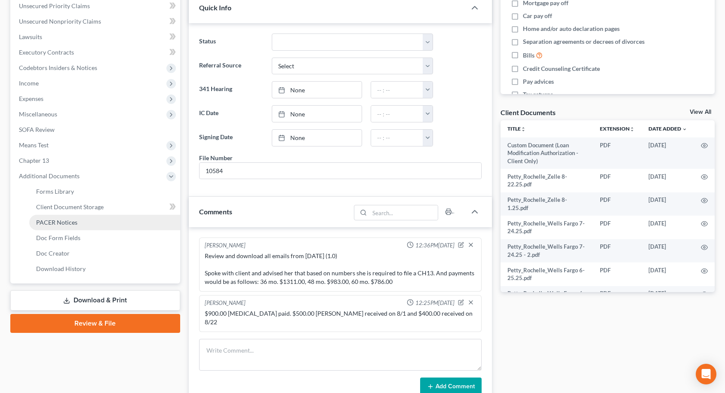
click at [78, 226] on link "PACER Notices" at bounding box center [104, 222] width 151 height 15
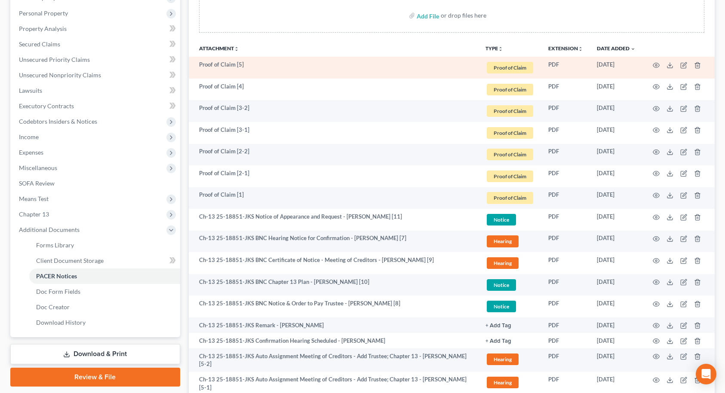
scroll to position [172, 0]
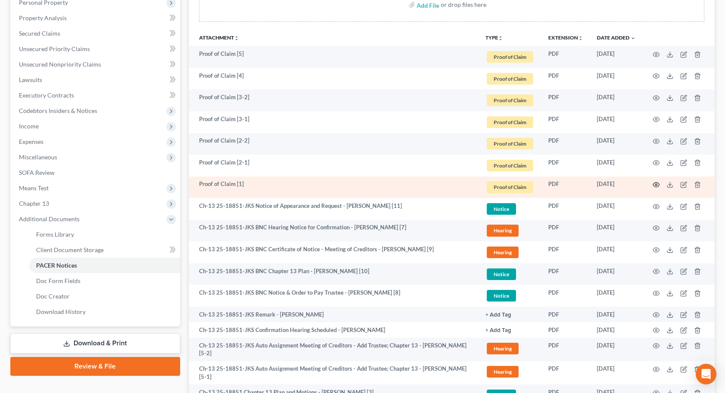
click at [655, 184] on icon "button" at bounding box center [655, 184] width 7 height 7
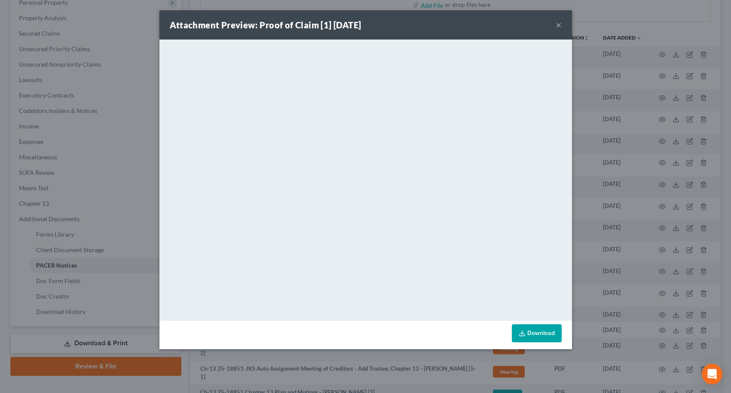
click at [560, 23] on button "×" at bounding box center [559, 25] width 6 height 10
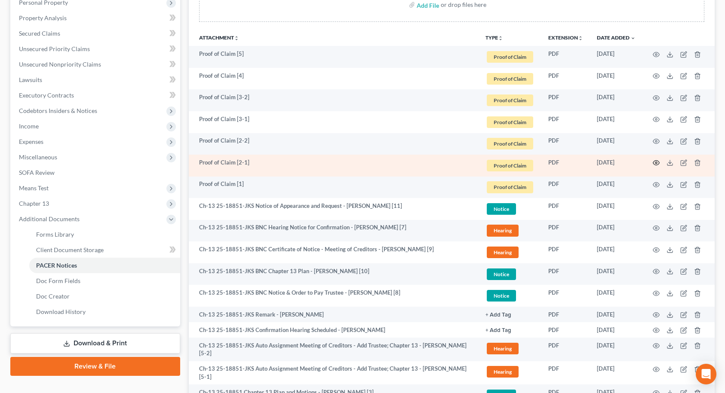
click at [655, 162] on circle "button" at bounding box center [656, 163] width 2 height 2
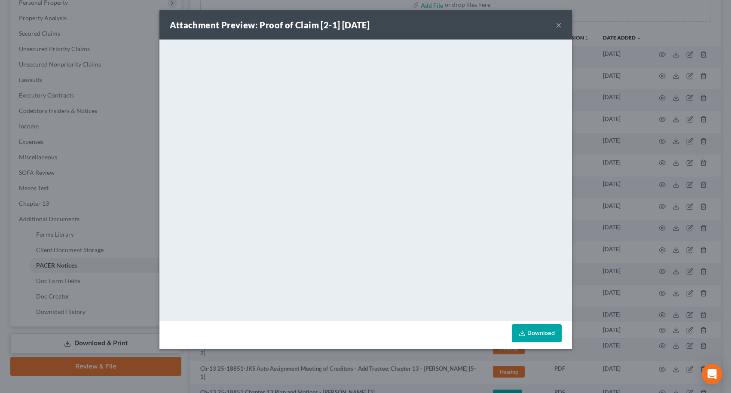
click at [557, 25] on button "×" at bounding box center [559, 25] width 6 height 10
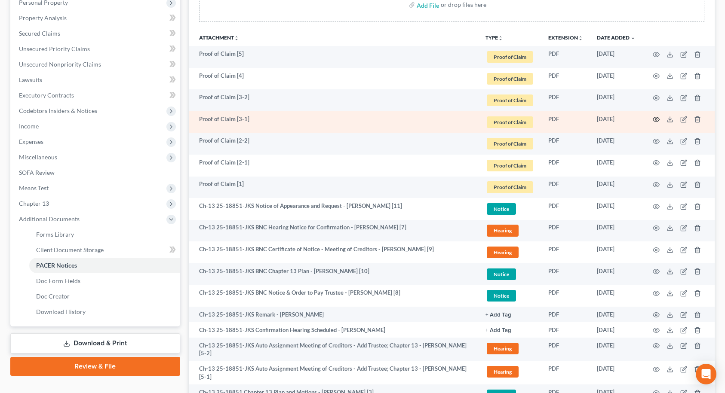
click at [656, 117] on icon "button" at bounding box center [656, 119] width 6 height 5
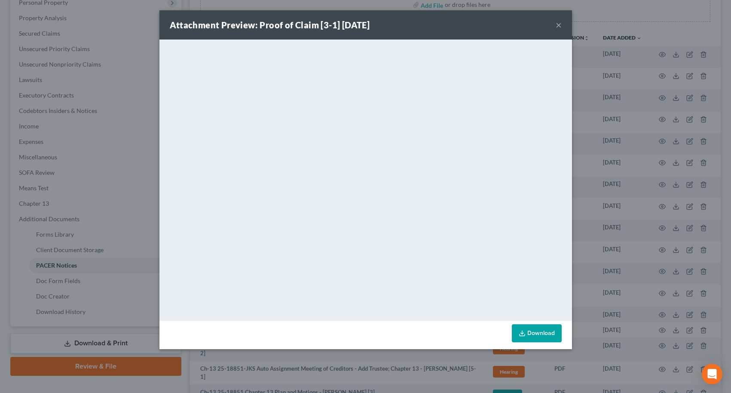
click at [558, 25] on button "×" at bounding box center [559, 25] width 6 height 10
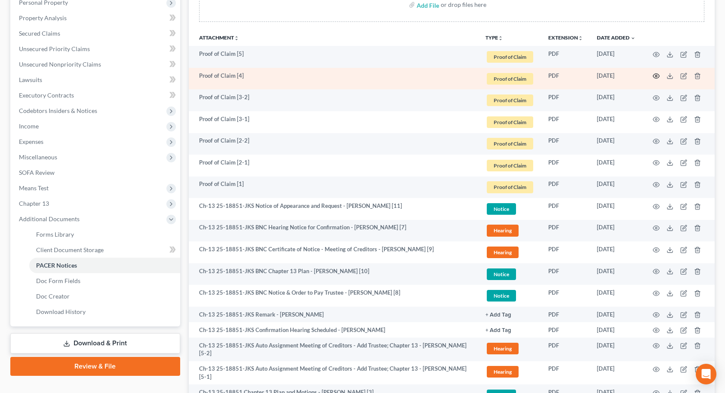
click at [656, 77] on circle "button" at bounding box center [656, 76] width 2 height 2
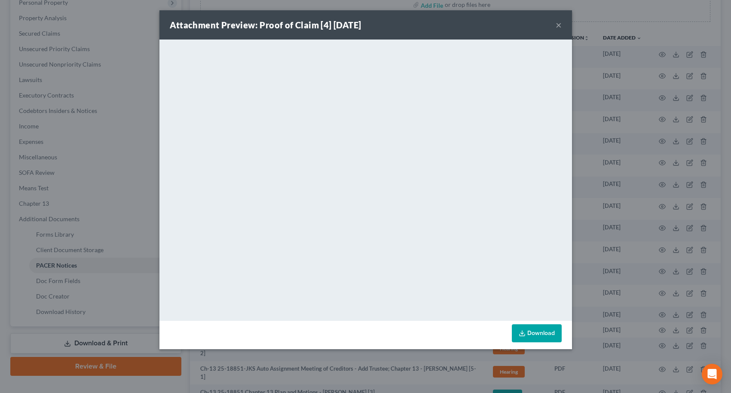
click at [558, 25] on button "×" at bounding box center [559, 25] width 6 height 10
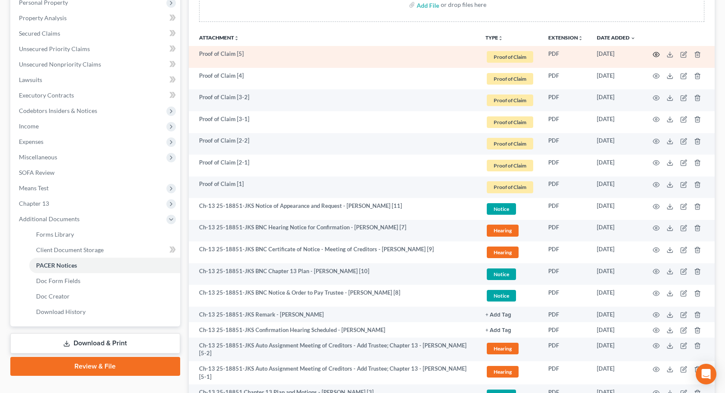
click at [653, 54] on icon "button" at bounding box center [656, 54] width 6 height 5
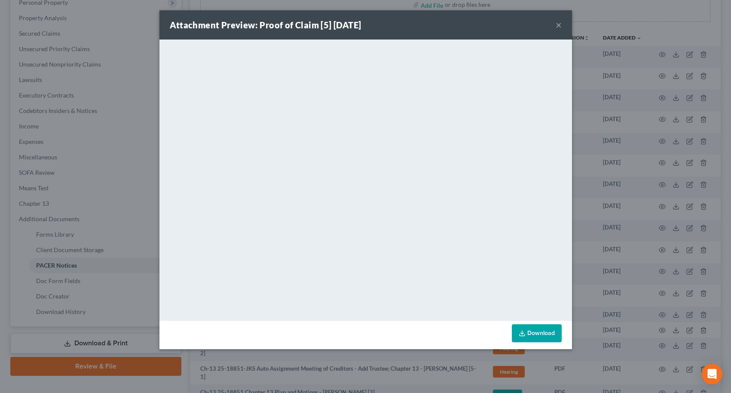
click at [559, 25] on button "×" at bounding box center [559, 25] width 6 height 10
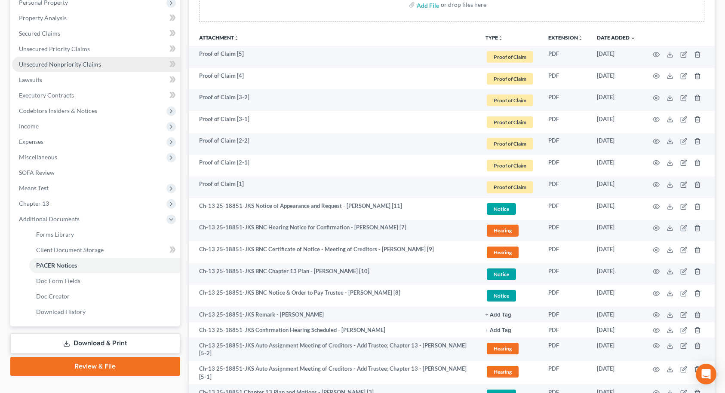
click at [59, 66] on span "Unsecured Nonpriority Claims" at bounding box center [60, 64] width 82 height 7
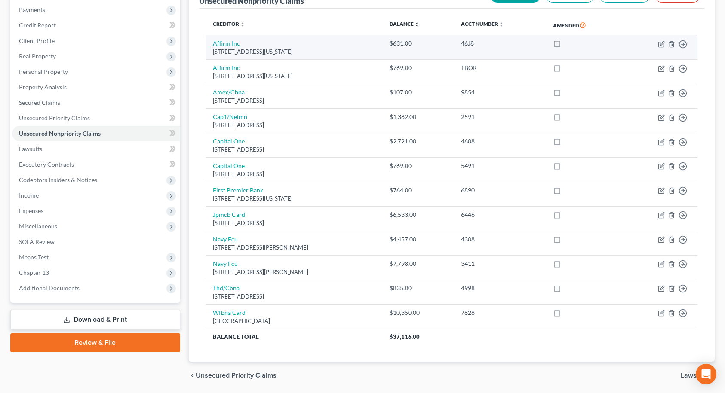
scroll to position [89, 0]
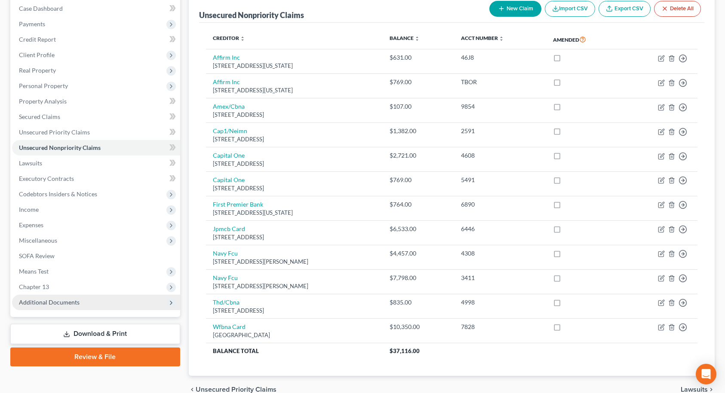
click at [84, 304] on span "Additional Documents" at bounding box center [96, 302] width 168 height 15
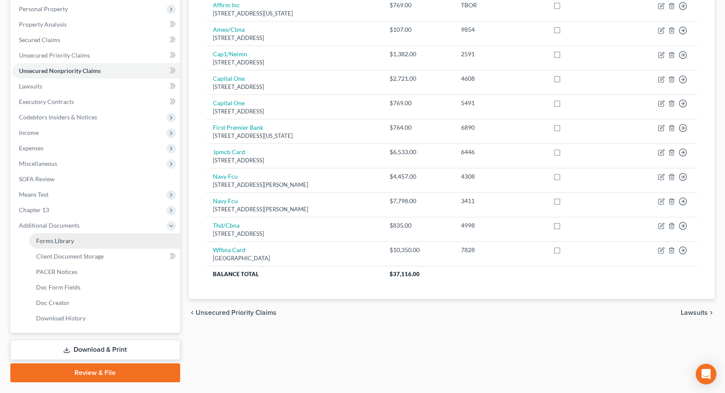
scroll to position [174, 0]
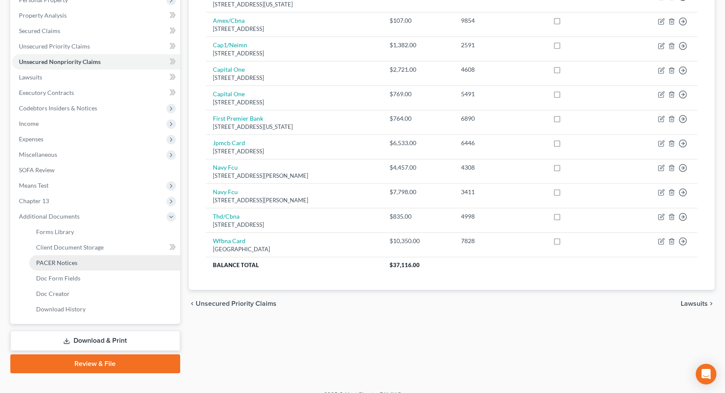
click at [67, 263] on span "PACER Notices" at bounding box center [56, 262] width 41 height 7
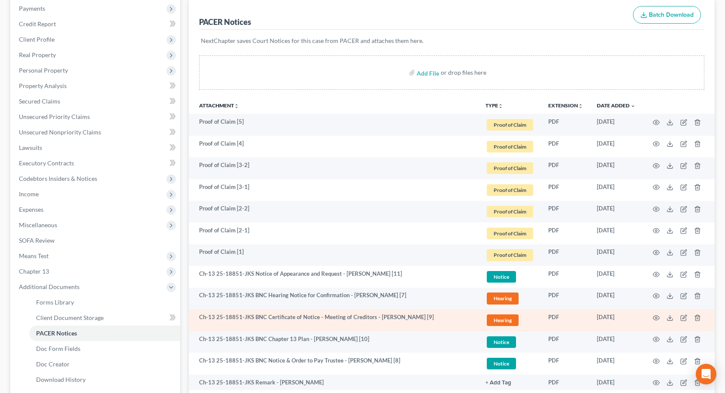
scroll to position [311, 0]
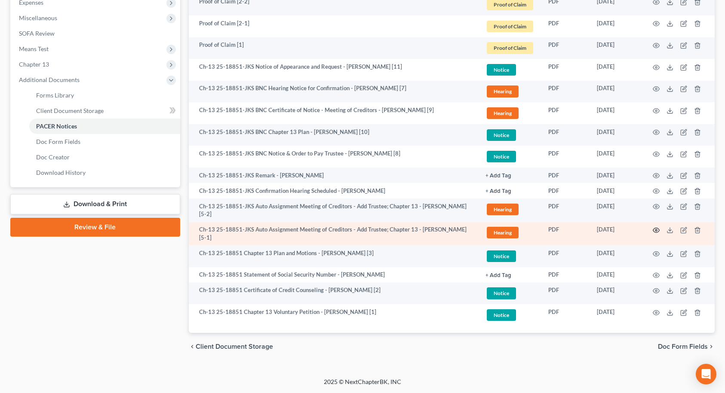
click at [655, 232] on icon "button" at bounding box center [655, 230] width 7 height 7
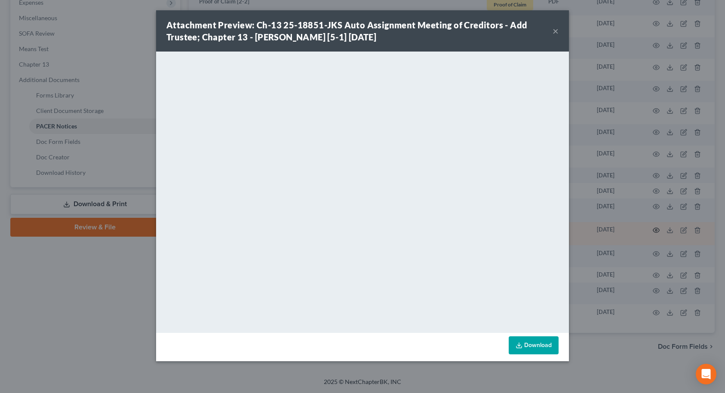
scroll to position [308, 0]
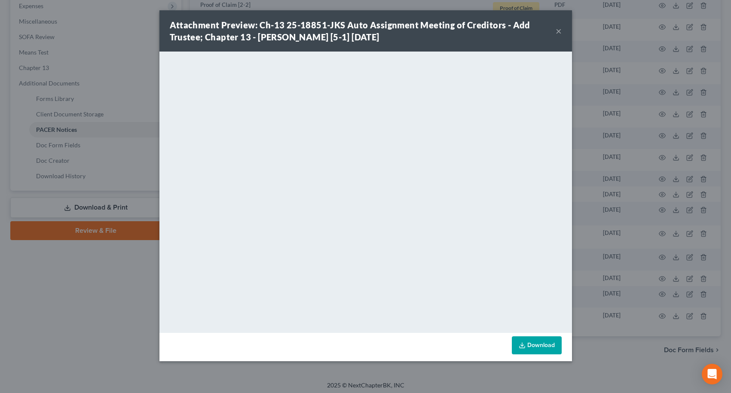
click at [558, 34] on button "×" at bounding box center [559, 31] width 6 height 10
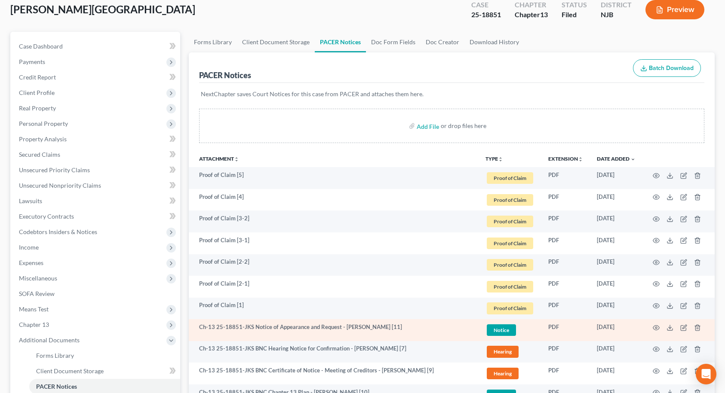
scroll to position [0, 0]
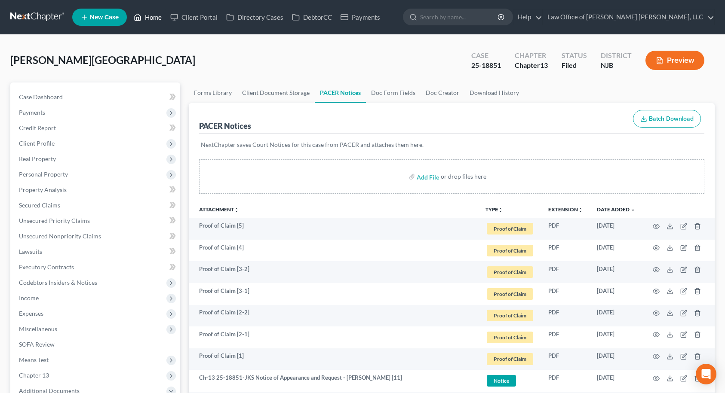
click at [153, 19] on link "Home" at bounding box center [147, 16] width 37 height 15
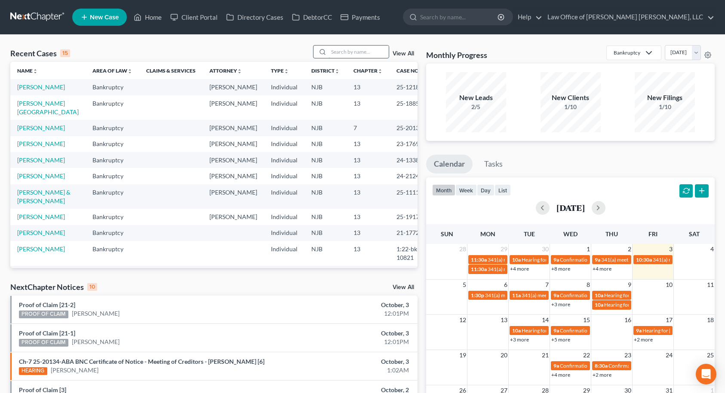
click at [347, 49] on input "search" at bounding box center [358, 52] width 60 height 12
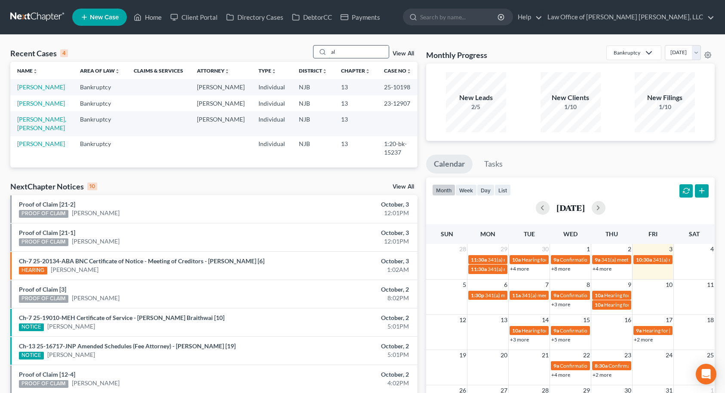
type input "a"
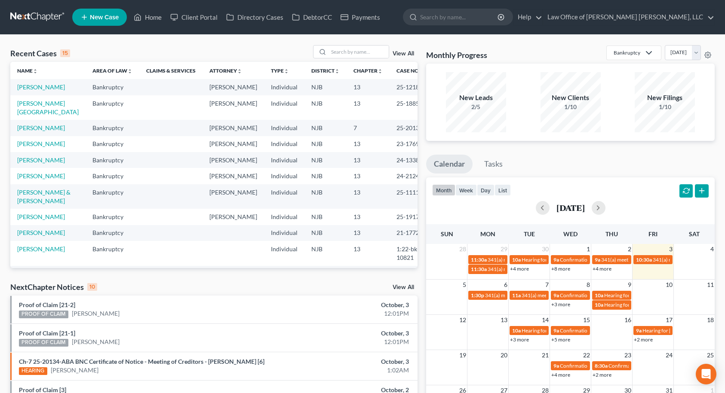
click at [113, 16] on span "New Case" at bounding box center [104, 17] width 29 height 6
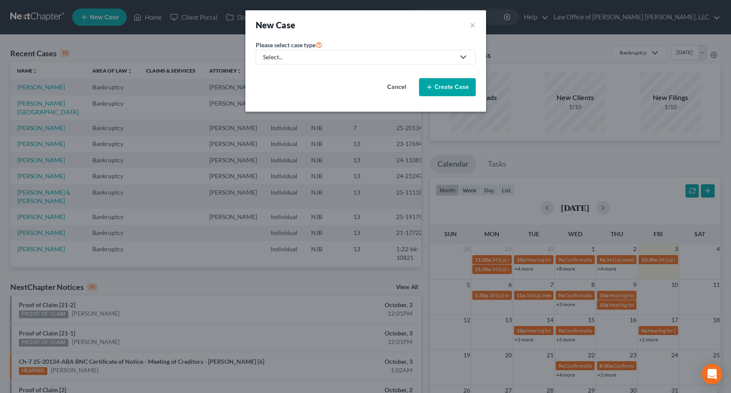
click at [327, 55] on div "Select..." at bounding box center [359, 57] width 192 height 9
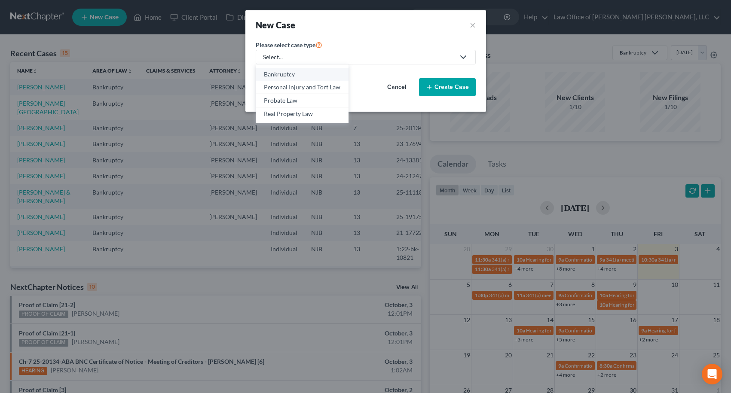
click at [294, 73] on div "Bankruptcy" at bounding box center [302, 74] width 76 height 9
select select "51"
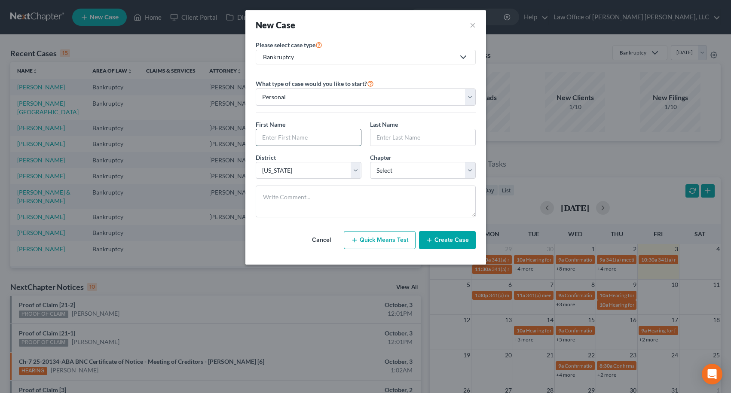
click at [315, 136] on input "text" at bounding box center [308, 137] width 105 height 16
type input "[PERSON_NAME]"
click at [388, 173] on select "Select 7 11 12 13" at bounding box center [423, 170] width 106 height 17
select select "0"
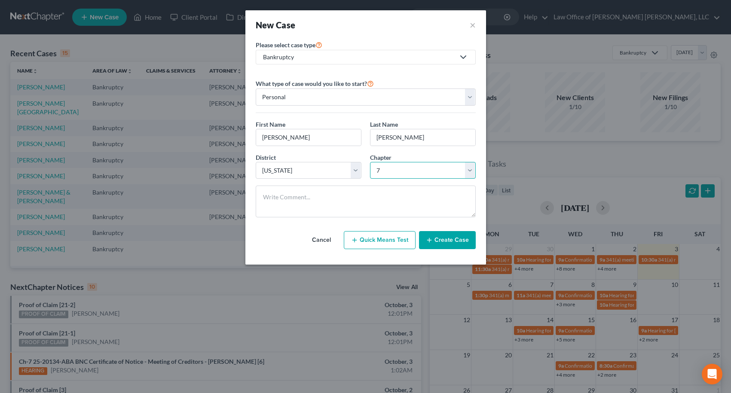
click at [370, 162] on select "Select 7 11 12 13" at bounding box center [423, 170] width 106 height 17
click at [443, 241] on button "Create Case" at bounding box center [447, 240] width 57 height 18
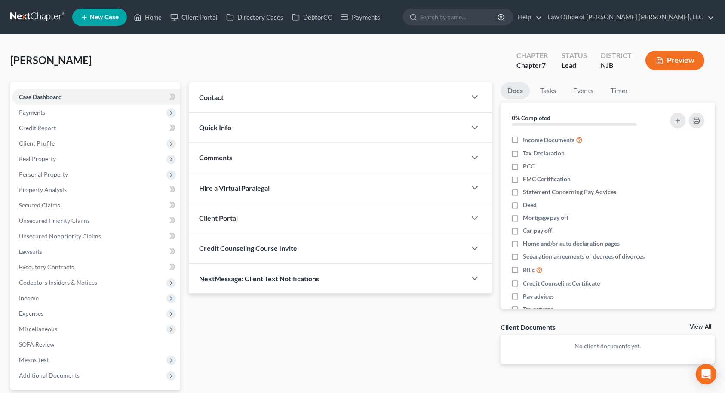
click at [266, 93] on div "Contact" at bounding box center [327, 98] width 277 height 30
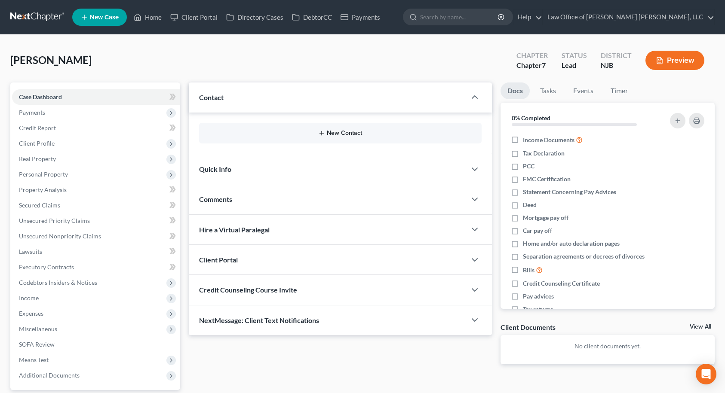
click at [330, 131] on button "New Contact" at bounding box center [340, 133] width 269 height 7
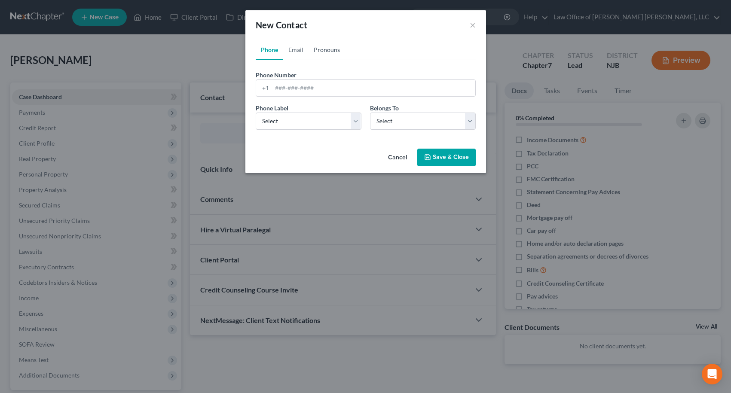
click at [336, 49] on link "Pronouns" at bounding box center [327, 50] width 37 height 21
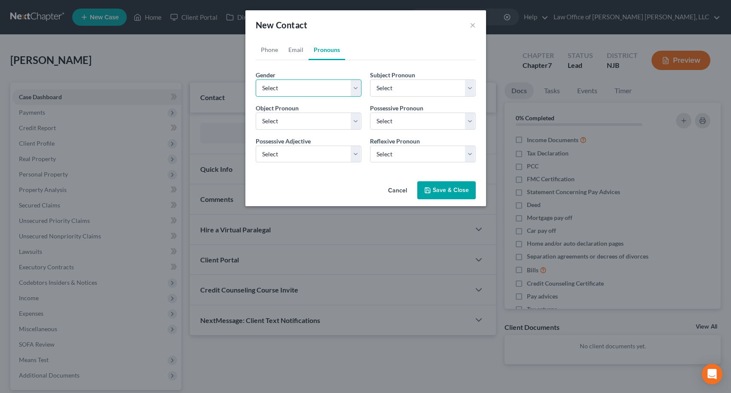
click at [335, 84] on select "Select [DEMOGRAPHIC_DATA] [DEMOGRAPHIC_DATA] [DEMOGRAPHIC_DATA] More Than One P…" at bounding box center [309, 88] width 106 height 17
select select "1"
click at [256, 80] on select "Select [DEMOGRAPHIC_DATA] [DEMOGRAPHIC_DATA] [DEMOGRAPHIC_DATA] More Than One P…" at bounding box center [309, 88] width 106 height 17
select select "1"
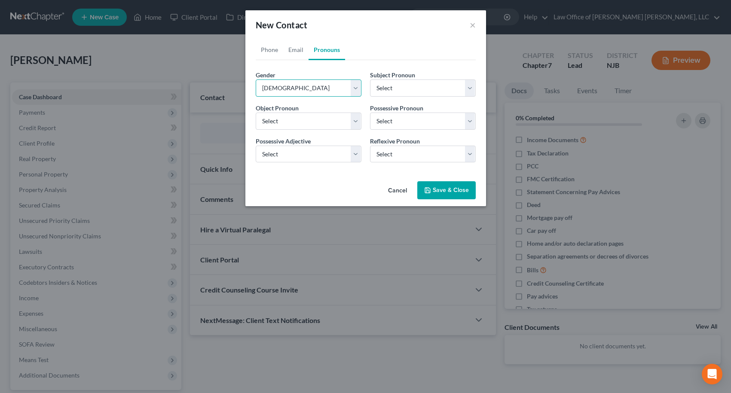
select select "1"
click at [289, 48] on link "Email" at bounding box center [295, 50] width 25 height 21
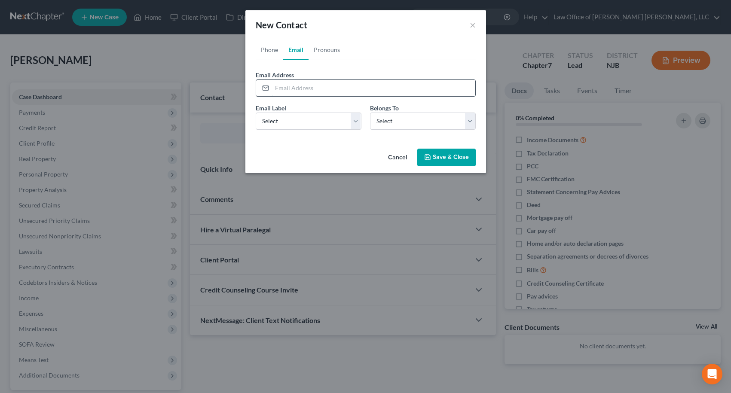
paste input "[EMAIL_ADDRESS][DOMAIN_NAME]"
type input "[EMAIL_ADDRESS][DOMAIN_NAME]"
click at [306, 124] on select "Select Home Work Other" at bounding box center [309, 121] width 106 height 17
select select "0"
click at [256, 113] on select "Select Home Work Other" at bounding box center [309, 121] width 106 height 17
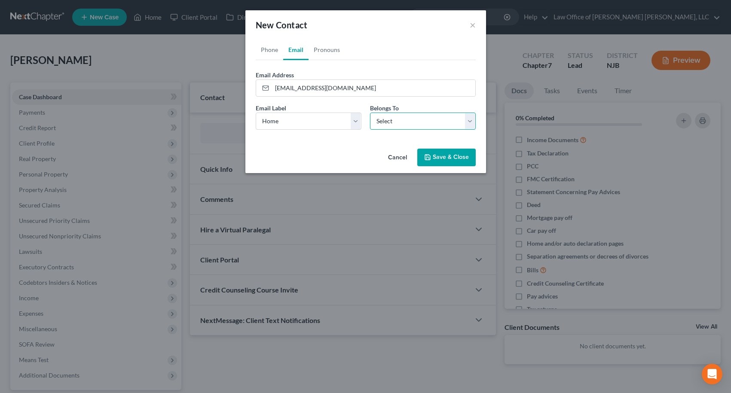
click at [379, 119] on select "Select Client Other" at bounding box center [423, 121] width 106 height 17
select select "0"
click at [370, 113] on select "Select Client Other" at bounding box center [423, 121] width 106 height 17
click at [324, 51] on link "Pronouns" at bounding box center [327, 50] width 37 height 21
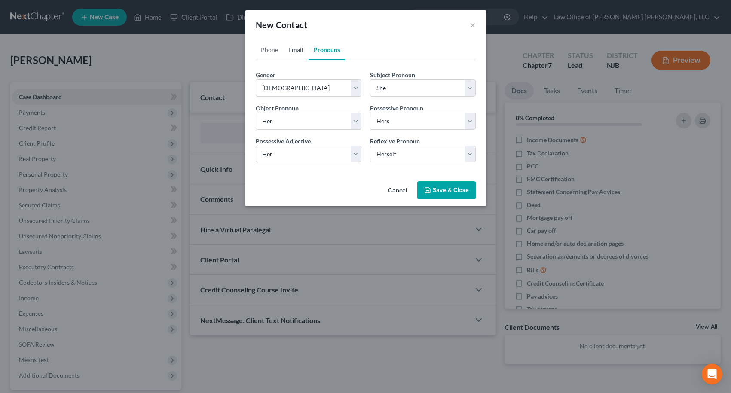
click at [299, 50] on link "Email" at bounding box center [295, 50] width 25 height 21
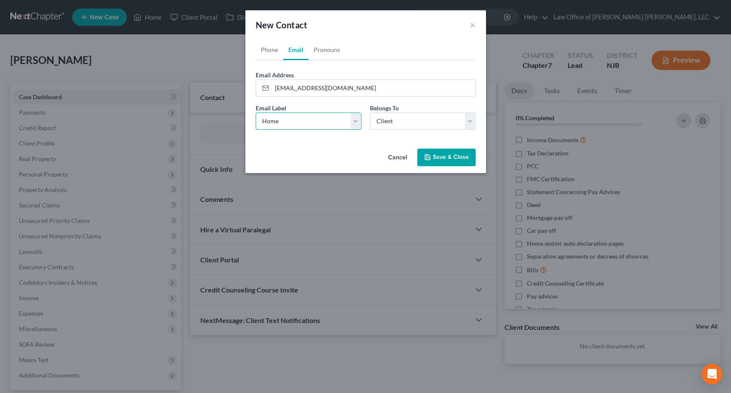
click at [301, 121] on select "Select Home Work Other" at bounding box center [309, 121] width 106 height 17
click at [272, 53] on link "Phone" at bounding box center [270, 50] width 28 height 21
click at [302, 117] on select "Select Mobile Home Work Other" at bounding box center [309, 121] width 106 height 17
select select "0"
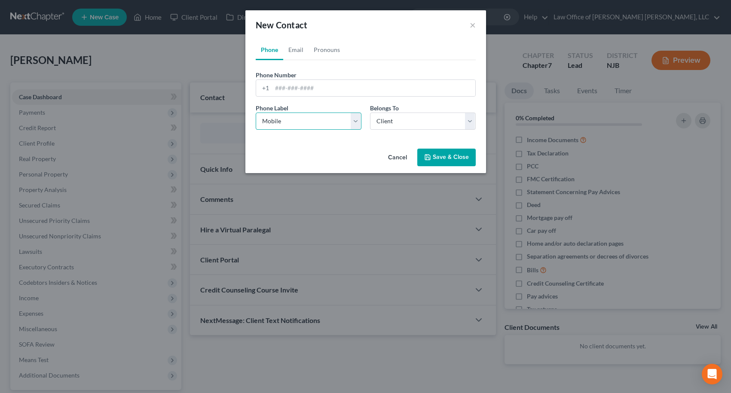
click at [256, 113] on select "Select Mobile Home Work Other" at bounding box center [309, 121] width 106 height 17
click at [303, 92] on input "tel" at bounding box center [373, 88] width 203 height 16
type input "9174405203"
click at [458, 159] on button "Save & Close" at bounding box center [446, 158] width 58 height 18
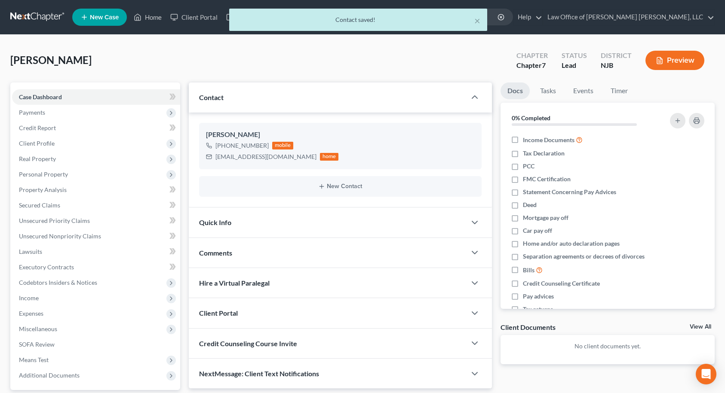
click at [236, 223] on div "Quick Info" at bounding box center [327, 223] width 277 height 30
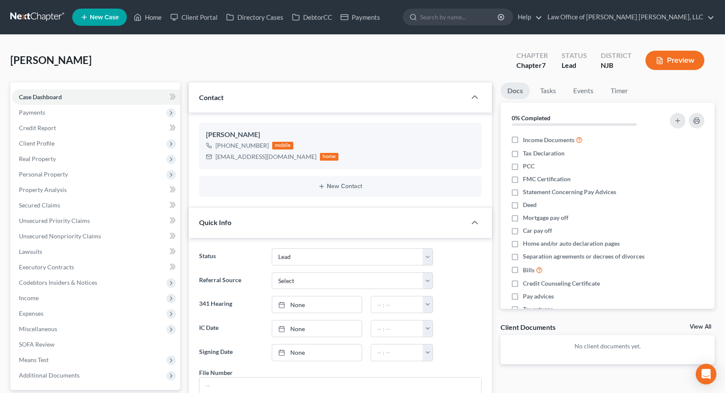
click at [236, 223] on div "Quick Info" at bounding box center [327, 223] width 277 height 30
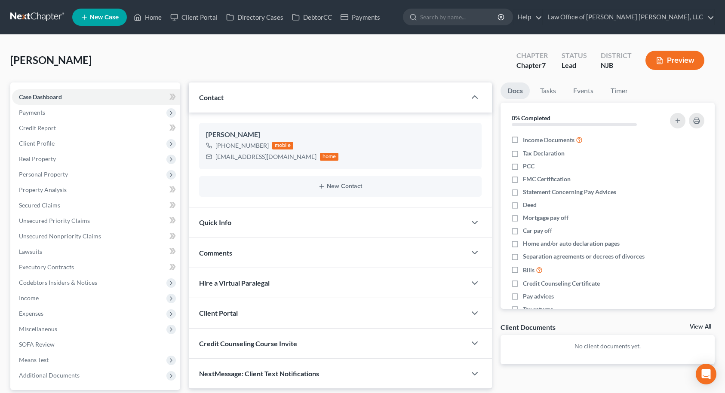
click at [238, 220] on div "Quick Info" at bounding box center [327, 223] width 277 height 30
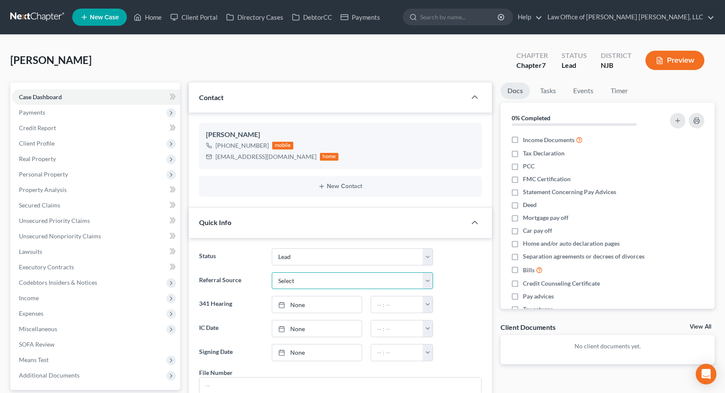
click at [298, 275] on select "Select Word Of Mouth Previous Clients Direct Mail Website Google Search Modern …" at bounding box center [352, 280] width 161 height 17
select select "4"
click at [272, 272] on select "Select Word Of Mouth Previous Clients Direct Mail Website Google Search Modern …" at bounding box center [352, 280] width 161 height 17
click at [252, 292] on ng-include "Status Balance Due - Case Closed Case Closed and Discharged Case Closed and Dis…" at bounding box center [340, 321] width 282 height 146
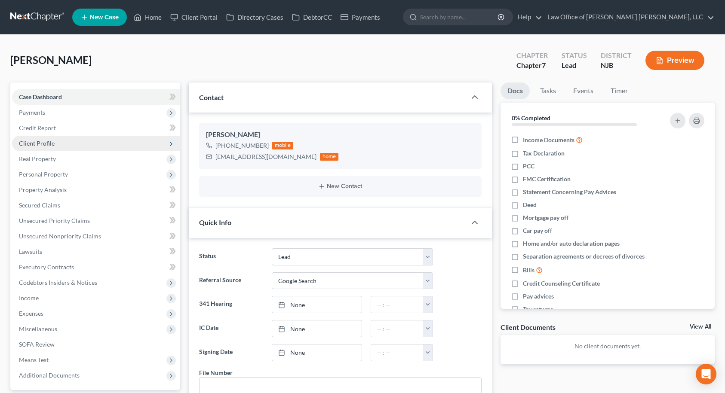
click at [81, 141] on span "Client Profile" at bounding box center [96, 143] width 168 height 15
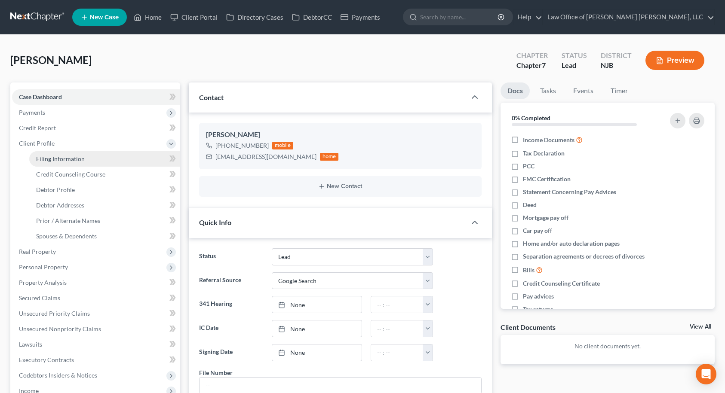
click at [79, 156] on span "Filing Information" at bounding box center [60, 158] width 49 height 7
select select "1"
select select "0"
select select "51"
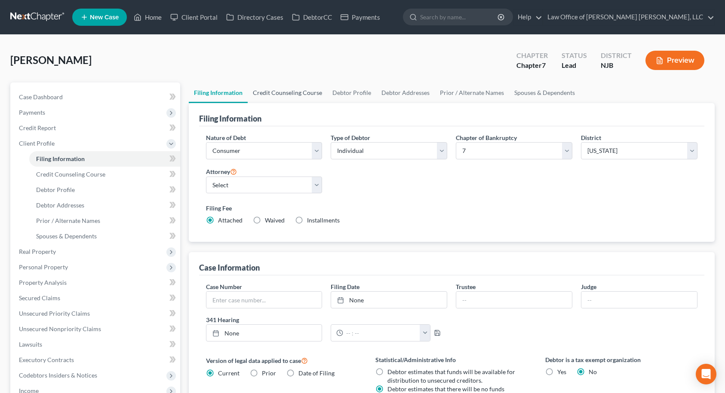
click at [275, 92] on link "Credit Counseling Course" at bounding box center [288, 93] width 80 height 21
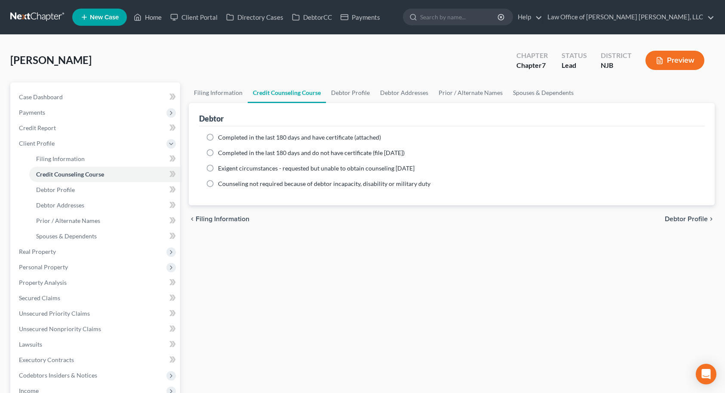
click at [218, 153] on label "Completed in the last 180 days and do not have certificate (file [DATE])" at bounding box center [311, 153] width 187 height 9
click at [221, 153] on input "Completed in the last 180 days and do not have certificate (file [DATE])" at bounding box center [224, 152] width 6 height 6
radio input "true"
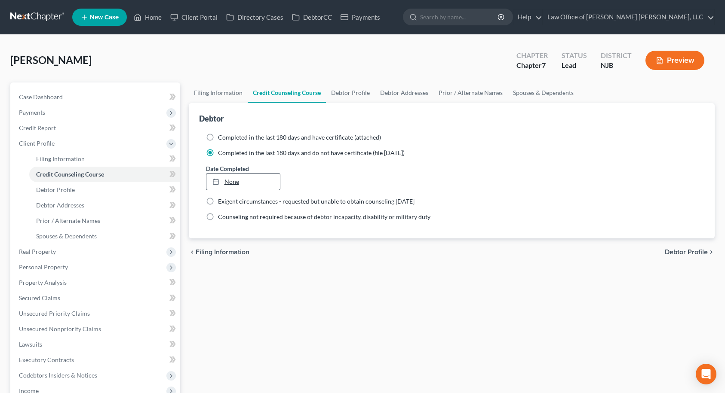
click at [231, 181] on link "None" at bounding box center [243, 182] width 74 height 16
type input "[DATE]"
click at [688, 253] on span "Debtor Profile" at bounding box center [685, 252] width 43 height 7
select select "0"
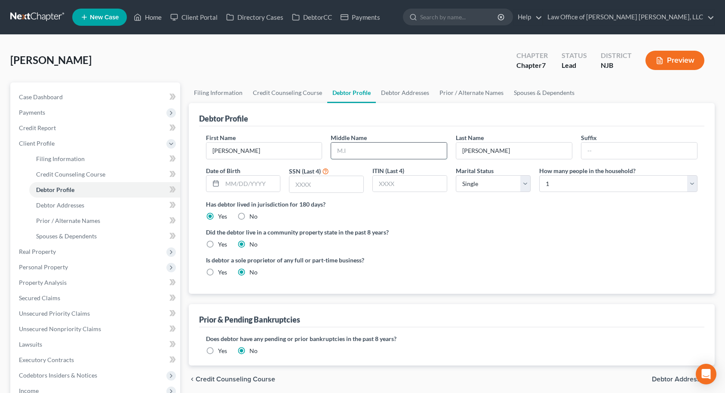
click at [364, 150] on input "text" at bounding box center [389, 151] width 116 height 16
type input "M."
click at [581, 152] on input "text" at bounding box center [639, 151] width 116 height 16
click at [230, 186] on input "text" at bounding box center [251, 184] width 58 height 16
type input "[DATE]"
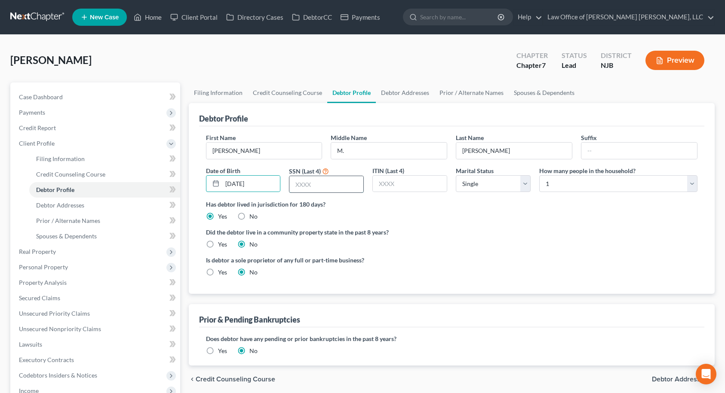
click at [310, 186] on input "text" at bounding box center [326, 184] width 74 height 16
type input "7736"
click at [459, 183] on select "Select Single Married Separated Divorced Widowed" at bounding box center [493, 183] width 75 height 17
click at [456, 175] on select "Select Single Married Separated Divorced Widowed" at bounding box center [493, 183] width 75 height 17
click at [547, 181] on select "Select 1 2 3 4 5 6 7 8 9 10 11 12 13 14 15 16 17 18 19 20" at bounding box center [618, 183] width 158 height 17
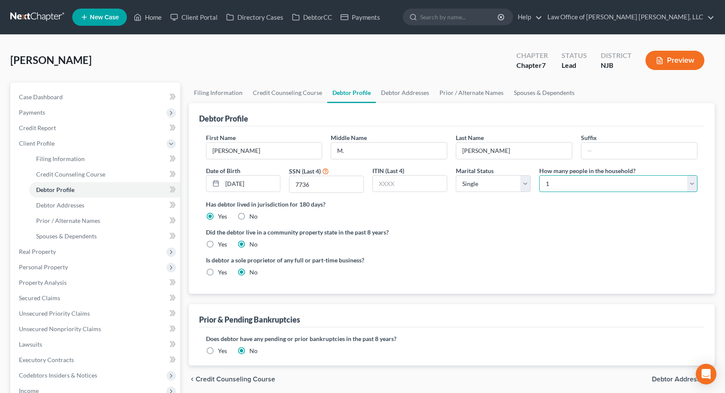
select select "4"
click at [539, 175] on select "Select 1 2 3 4 5 6 7 8 9 10 11 12 13 14 15 16 17 18 19 20" at bounding box center [618, 183] width 158 height 17
click at [522, 217] on div "Has debtor lived in jurisdiction for 180 days? Yes No Debtor must reside in jur…" at bounding box center [452, 210] width 492 height 21
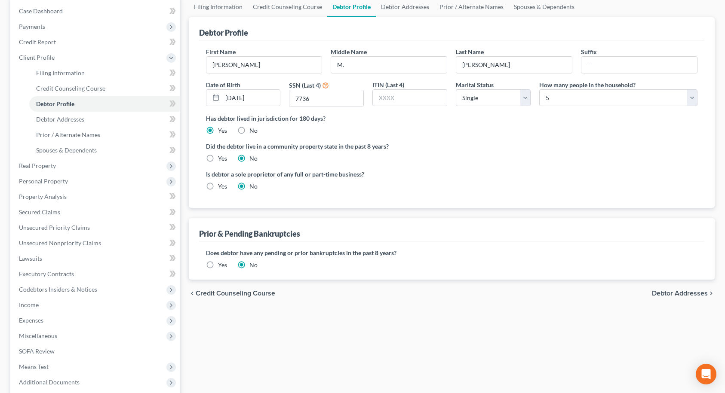
scroll to position [129, 0]
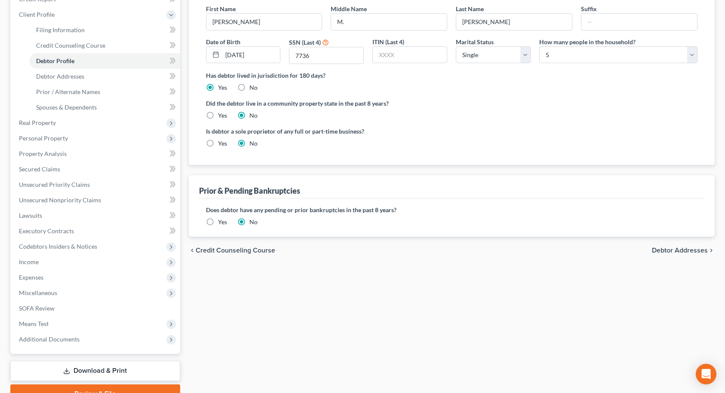
click at [687, 251] on span "Debtor Addresses" at bounding box center [680, 250] width 56 height 7
select select "0"
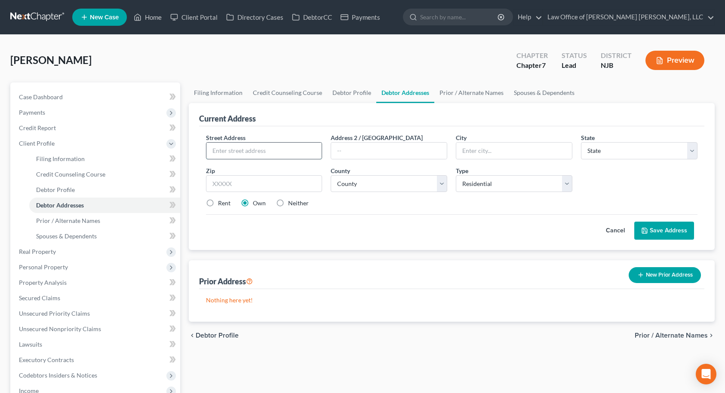
click at [307, 152] on input "text" at bounding box center [264, 151] width 116 height 16
type input "[STREET_ADDRESS][PERSON_NAME]"
type input "[PERSON_NAME]"
type input "08859"
select select "33"
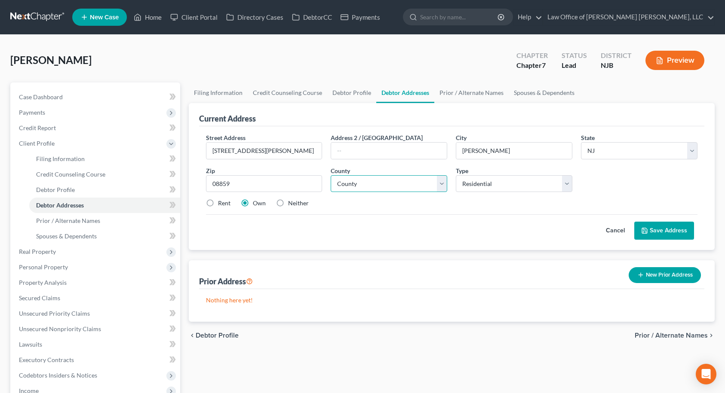
click at [376, 181] on select "County [GEOGRAPHIC_DATA] [GEOGRAPHIC_DATA] [GEOGRAPHIC_DATA] [GEOGRAPHIC_DATA] …" at bounding box center [388, 183] width 116 height 17
select select "11"
click at [330, 175] on select "County [GEOGRAPHIC_DATA] [GEOGRAPHIC_DATA] [GEOGRAPHIC_DATA] [GEOGRAPHIC_DATA] …" at bounding box center [388, 183] width 116 height 17
click at [288, 204] on label "Neither" at bounding box center [298, 203] width 21 height 9
click at [291, 204] on input "Neither" at bounding box center [294, 202] width 6 height 6
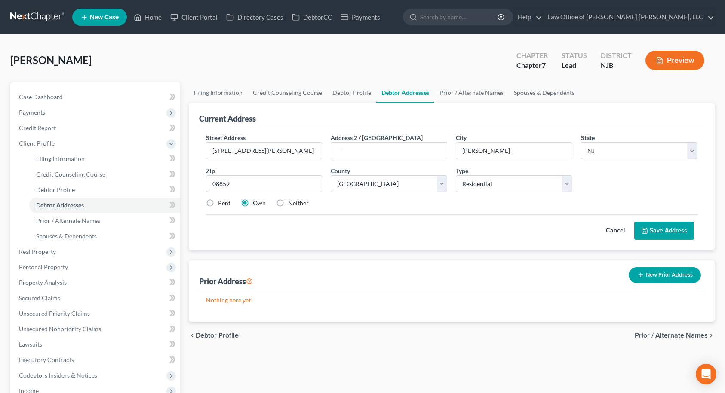
radio input "true"
click at [675, 233] on button "Save Address" at bounding box center [664, 231] width 60 height 18
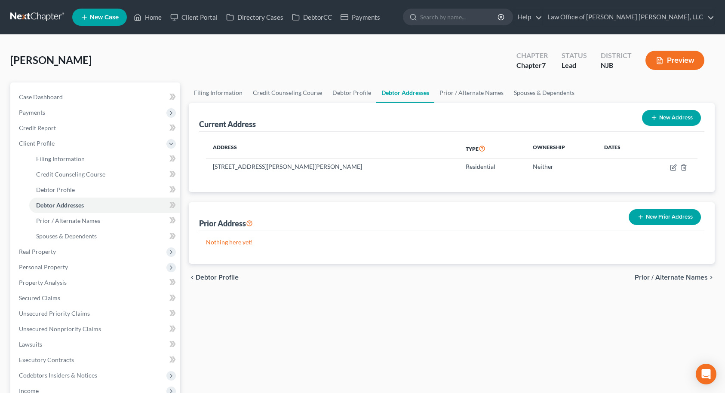
click at [661, 276] on span "Prior / Alternate Names" at bounding box center [670, 277] width 73 height 7
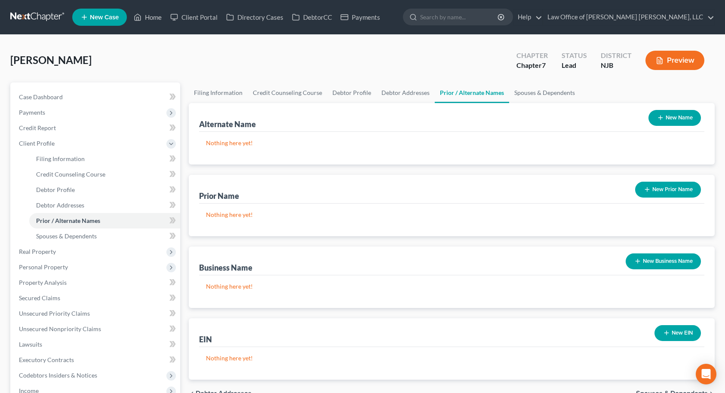
click at [651, 187] on button "New Prior Name" at bounding box center [668, 190] width 66 height 16
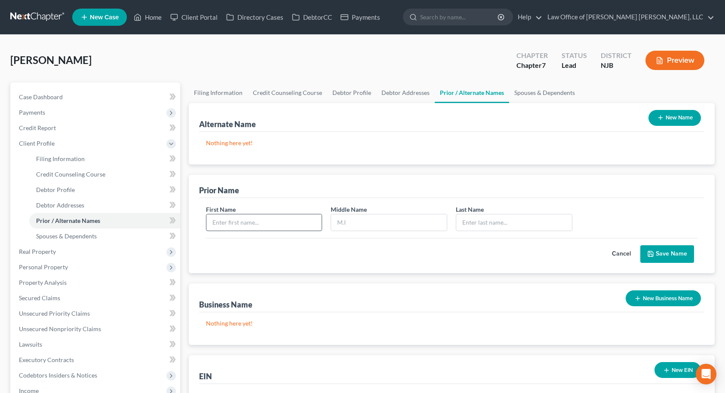
click at [309, 224] on input "text" at bounding box center [264, 222] width 116 height 16
click at [615, 251] on button "Cancel" at bounding box center [621, 254] width 38 height 17
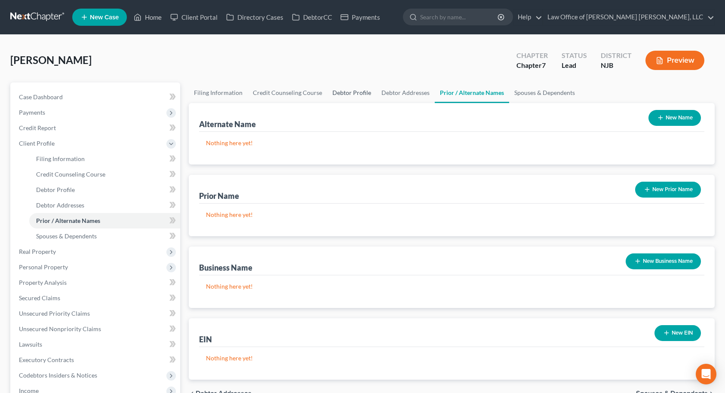
click at [332, 93] on link "Debtor Profile" at bounding box center [351, 93] width 49 height 21
select select "0"
select select "4"
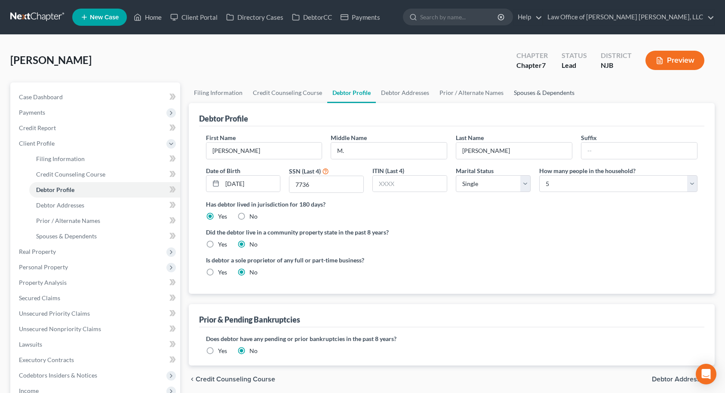
click at [508, 92] on link "Spouses & Dependents" at bounding box center [543, 93] width 71 height 21
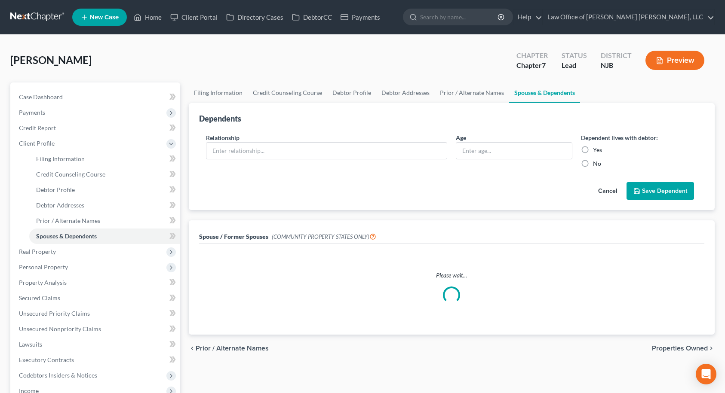
click at [593, 150] on label "Yes" at bounding box center [597, 150] width 9 height 9
click at [596, 150] on input "Yes" at bounding box center [599, 149] width 6 height 6
radio input "true"
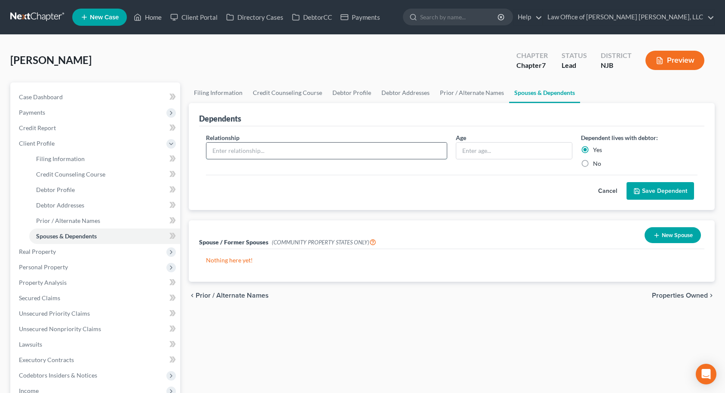
click at [379, 151] on input "text" at bounding box center [326, 151] width 241 height 16
type input "Son"
click at [512, 153] on input "text" at bounding box center [514, 151] width 116 height 16
type input "20"
click at [675, 188] on button "Save Dependent" at bounding box center [659, 191] width 67 height 18
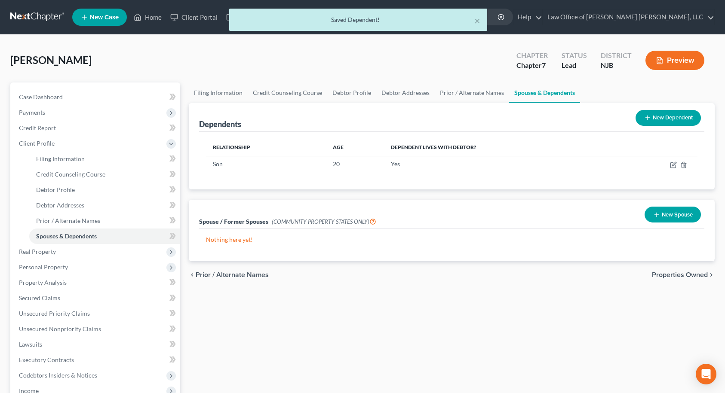
click at [663, 120] on button "New Dependent" at bounding box center [667, 118] width 65 height 16
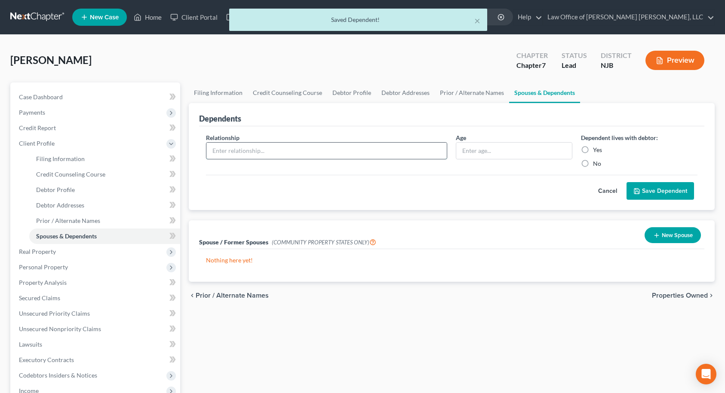
click at [365, 153] on input "text" at bounding box center [326, 151] width 241 height 16
type input "Son"
click at [462, 155] on input "text" at bounding box center [514, 151] width 116 height 16
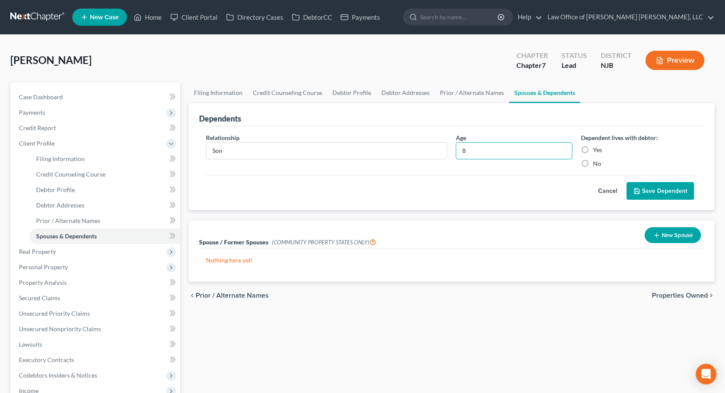
type input "8"
click at [593, 147] on label "Yes" at bounding box center [597, 150] width 9 height 9
click at [596, 147] on input "Yes" at bounding box center [599, 149] width 6 height 6
radio input "true"
click at [647, 185] on button "Save Dependent" at bounding box center [659, 191] width 67 height 18
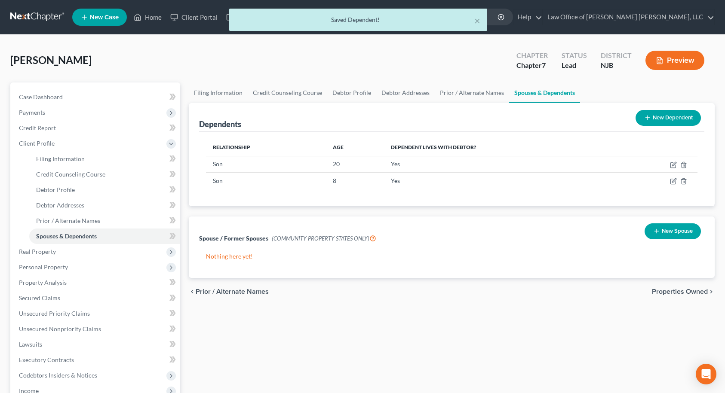
click at [657, 113] on button "New Dependent" at bounding box center [667, 118] width 65 height 16
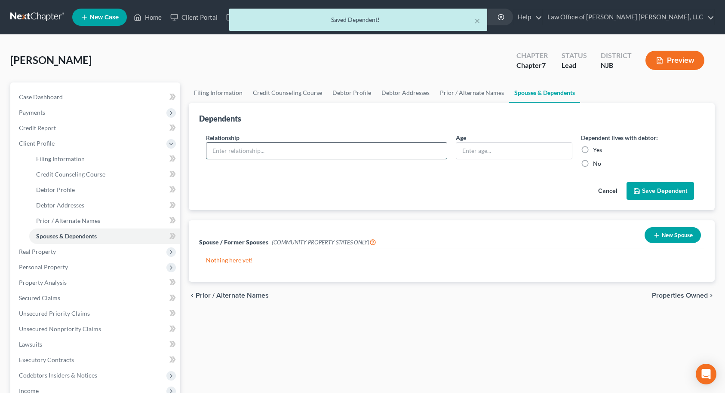
click at [233, 149] on input "text" at bounding box center [326, 151] width 241 height 16
type input "Daughter"
click at [474, 155] on input "text" at bounding box center [514, 151] width 116 height 16
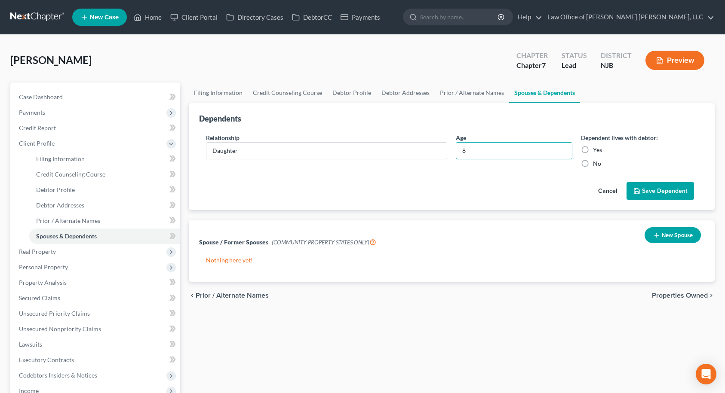
type input "8"
click at [593, 150] on label "Yes" at bounding box center [597, 150] width 9 height 9
click at [596, 150] on input "Yes" at bounding box center [599, 149] width 6 height 6
radio input "true"
click at [664, 190] on button "Save Dependent" at bounding box center [659, 191] width 67 height 18
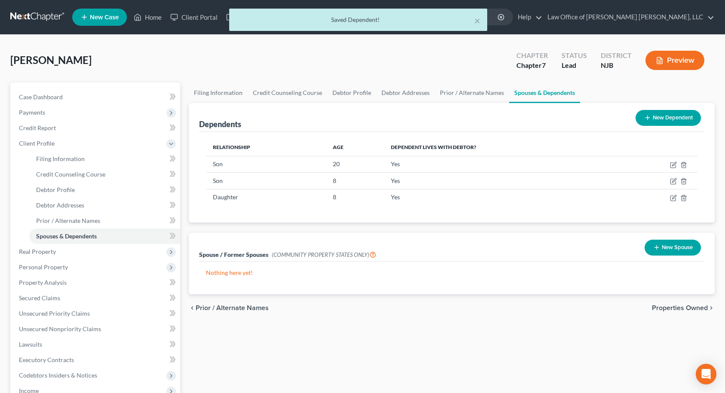
click at [652, 114] on button "New Dependent" at bounding box center [667, 118] width 65 height 16
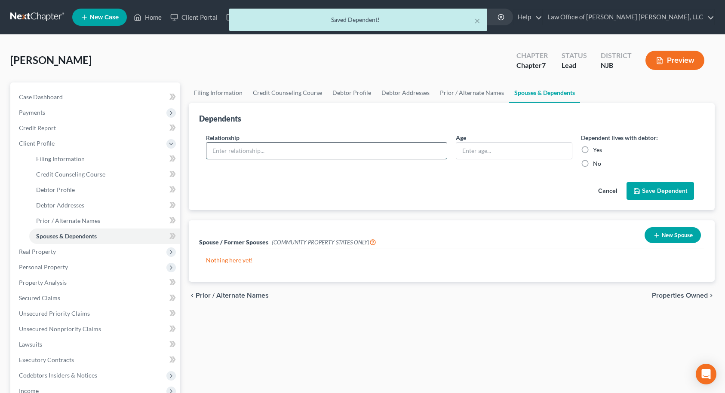
click at [294, 146] on input "text" at bounding box center [326, 151] width 241 height 16
type input "Daughter"
click at [471, 153] on input "text" at bounding box center [514, 151] width 116 height 16
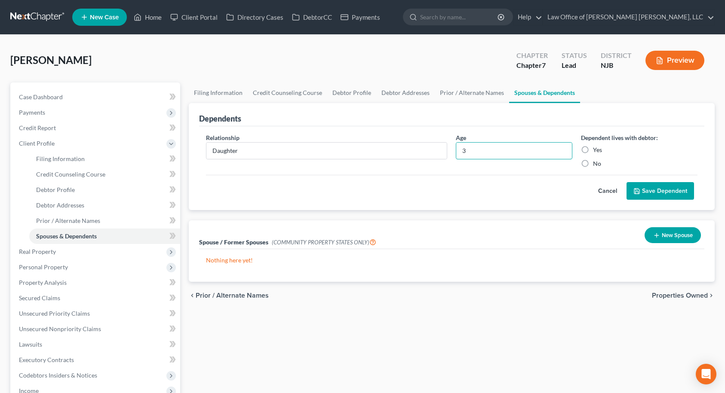
type input "3"
click at [593, 147] on label "Yes" at bounding box center [597, 150] width 9 height 9
click at [596, 147] on input "Yes" at bounding box center [599, 149] width 6 height 6
radio input "true"
click at [641, 188] on button "Save Dependent" at bounding box center [659, 191] width 67 height 18
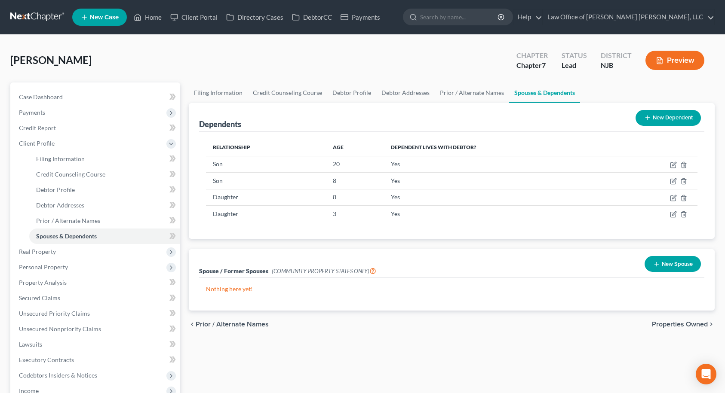
click at [688, 325] on span "Properties Owned" at bounding box center [680, 324] width 56 height 7
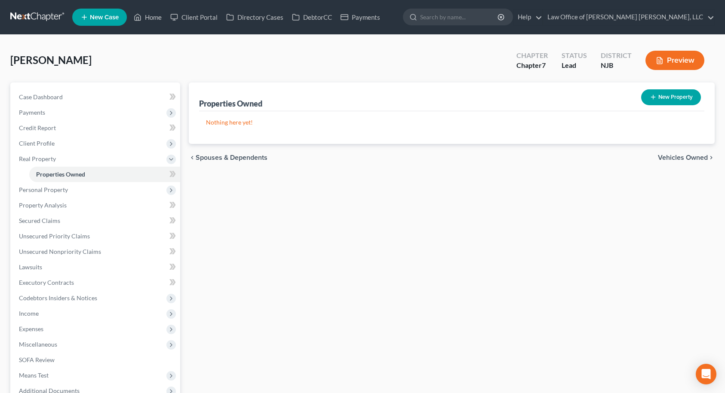
click at [698, 156] on span "Vehicles Owned" at bounding box center [683, 157] width 50 height 7
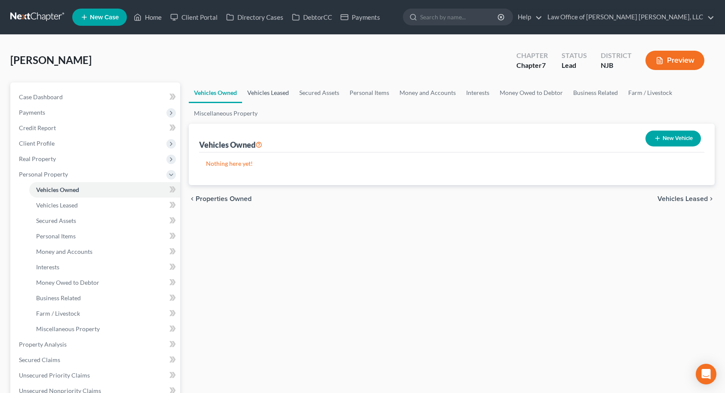
click at [275, 92] on link "Vehicles Leased" at bounding box center [268, 93] width 52 height 21
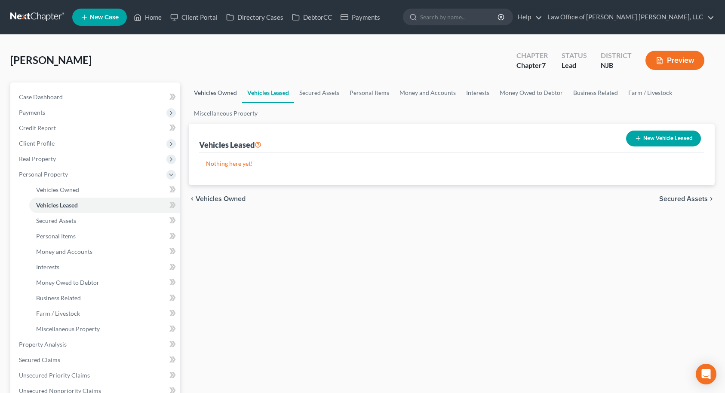
click at [233, 93] on link "Vehicles Owned" at bounding box center [215, 93] width 53 height 21
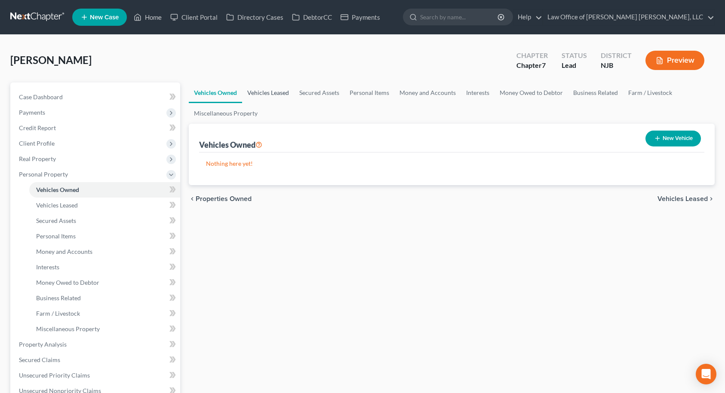
click at [255, 92] on link "Vehicles Leased" at bounding box center [268, 93] width 52 height 21
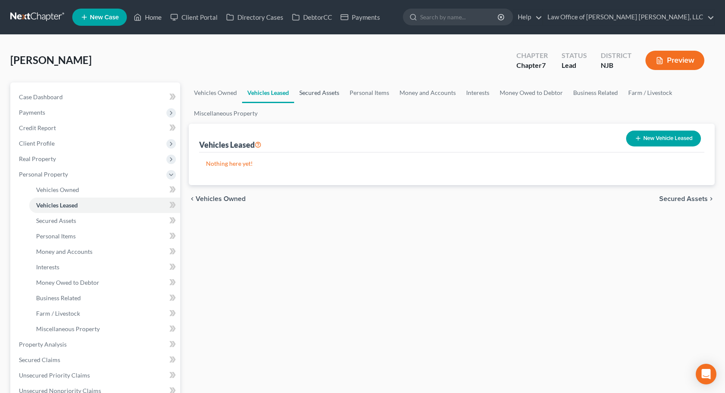
click at [331, 92] on link "Secured Assets" at bounding box center [319, 93] width 50 height 21
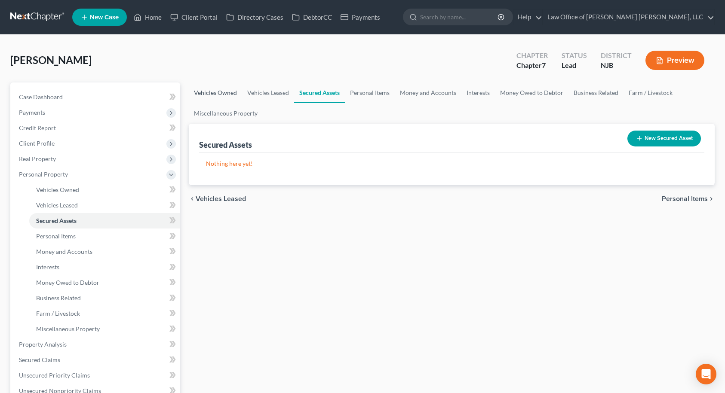
click at [222, 94] on link "Vehicles Owned" at bounding box center [215, 93] width 53 height 21
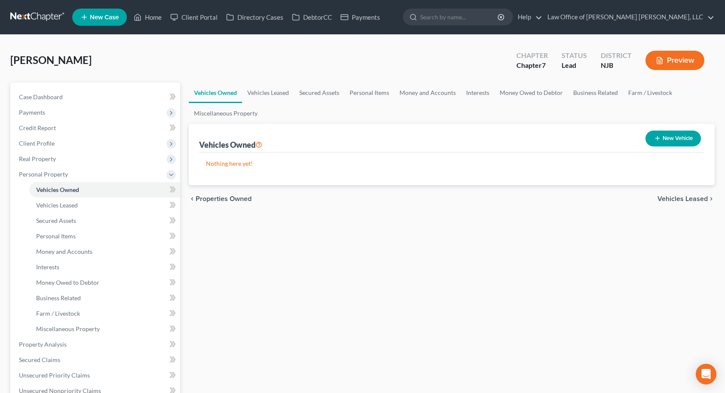
click at [674, 139] on button "New Vehicle" at bounding box center [672, 139] width 55 height 16
select select "0"
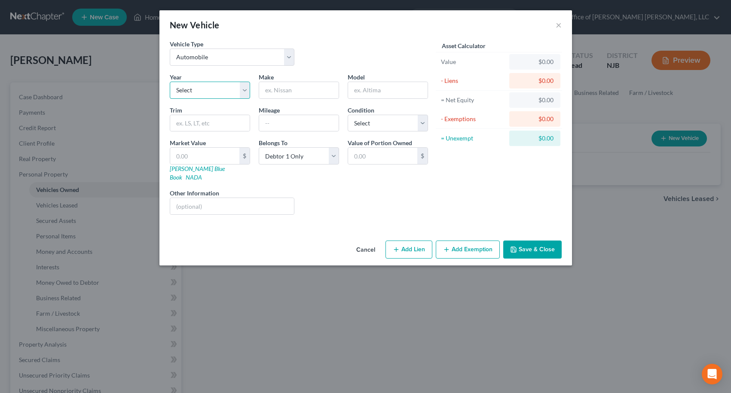
click at [242, 94] on select "Select 2026 2025 2024 2023 2022 2021 2020 2019 2018 2017 2016 2015 2014 2013 20…" at bounding box center [210, 90] width 80 height 17
select select "15"
click at [170, 82] on select "Select 2026 2025 2024 2023 2022 2021 2020 2019 2018 2017 2016 2015 2014 2013 20…" at bounding box center [210, 90] width 80 height 17
click at [306, 91] on input "text" at bounding box center [299, 90] width 80 height 16
type input "Jeep"
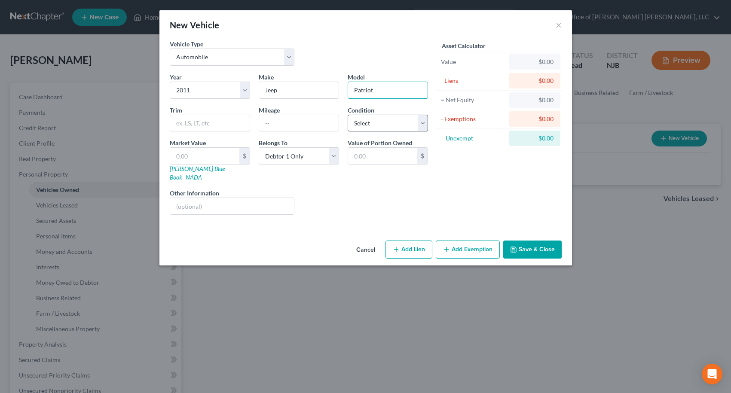
type input "Patriot"
click at [386, 126] on select "Select Excellent Very Good Good Fair Poor" at bounding box center [388, 123] width 80 height 17
select select "3"
click at [348, 115] on select "Select Excellent Very Good Good Fair Poor" at bounding box center [388, 123] width 80 height 17
click at [287, 125] on input "text" at bounding box center [299, 123] width 80 height 16
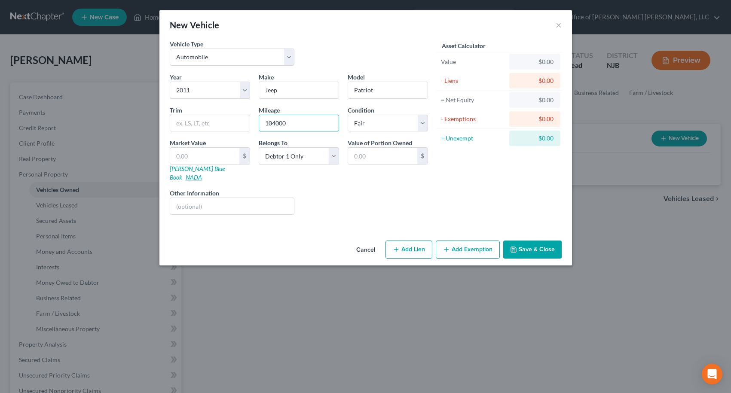
type input "104000"
click at [202, 174] on link "NADA" at bounding box center [194, 177] width 16 height 7
click at [204, 156] on input "text" at bounding box center [204, 156] width 69 height 16
type input "4"
type input "4.00"
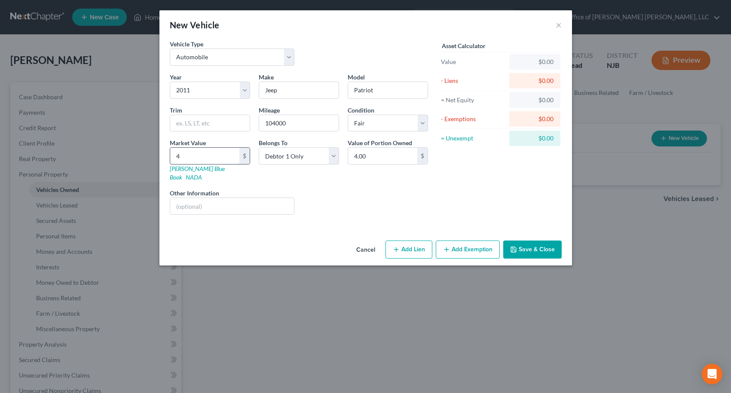
type input "43"
type input "43.00"
type input "437"
type input "437.00"
type input "4375"
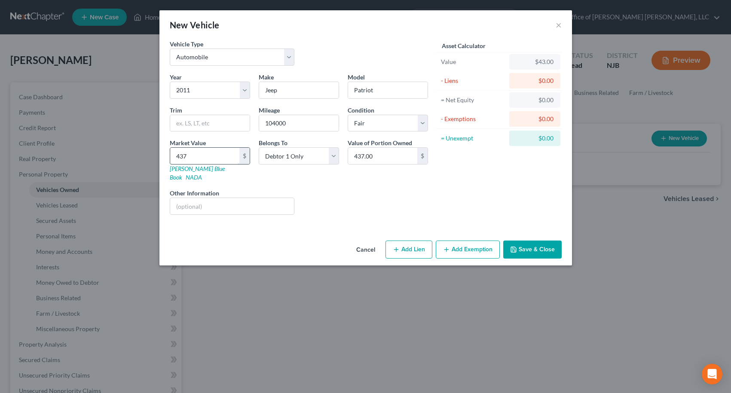
type input "4,375.00"
click at [461, 243] on button "Add Exemption" at bounding box center [468, 250] width 64 height 18
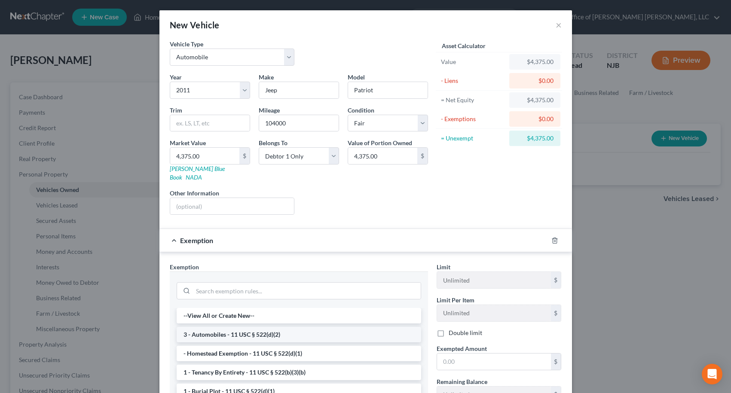
click at [213, 327] on li "3 - Automobiles - 11 USC § 522(d)(2)" at bounding box center [299, 334] width 245 height 15
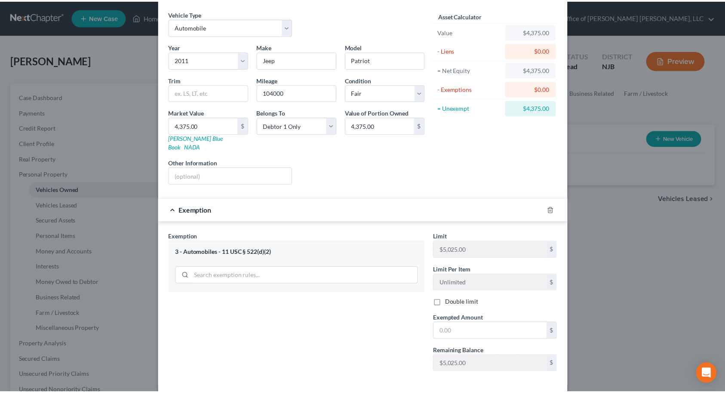
scroll to position [63, 0]
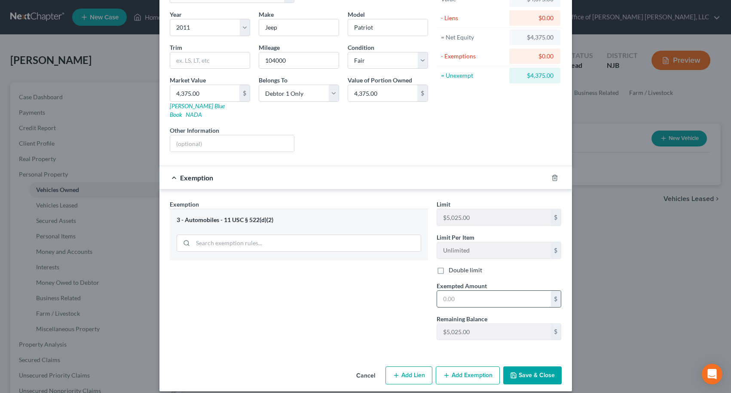
click at [445, 291] on input "text" at bounding box center [494, 299] width 114 height 16
type input "4,375.00"
click at [546, 367] on button "Save & Close" at bounding box center [532, 376] width 58 height 18
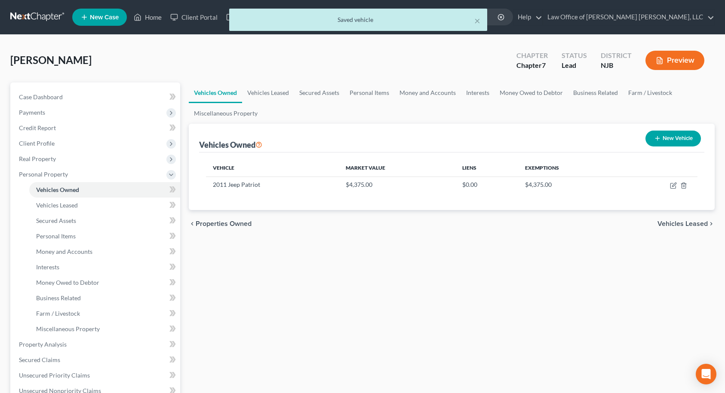
click at [691, 223] on span "Vehicles Leased" at bounding box center [682, 223] width 50 height 7
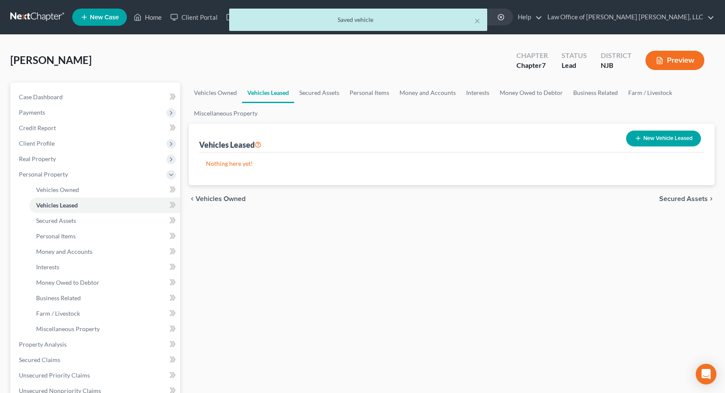
click at [695, 199] on span "Secured Assets" at bounding box center [683, 199] width 49 height 7
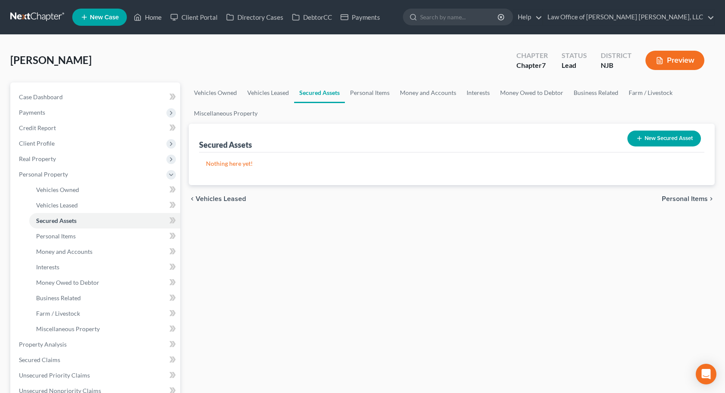
click at [691, 196] on span "Personal Items" at bounding box center [684, 199] width 46 height 7
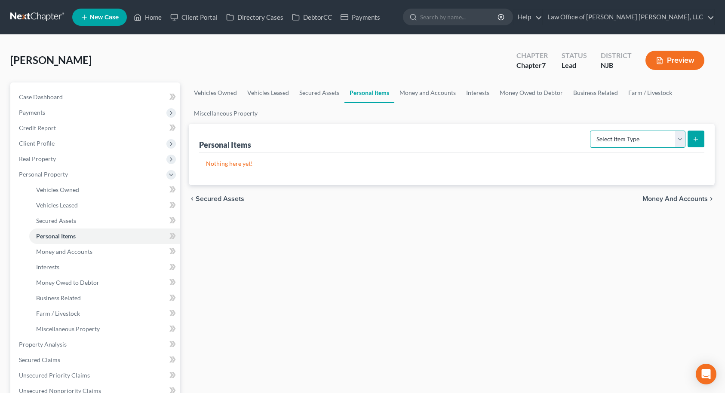
click at [624, 140] on select "Select Item Type Clothing Collectibles Of Value Electronics Firearms Household …" at bounding box center [637, 139] width 95 height 17
select select "clothing"
click at [590, 131] on select "Select Item Type Clothing Collectibles Of Value Electronics Firearms Household …" at bounding box center [637, 139] width 95 height 17
click at [698, 136] on icon "submit" at bounding box center [695, 139] width 7 height 7
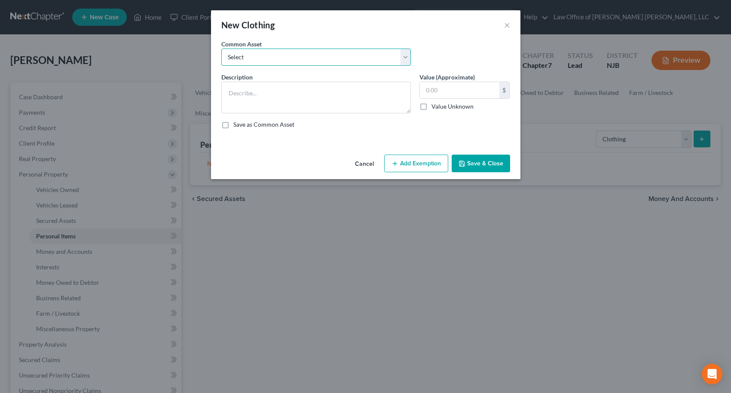
click at [360, 59] on select "Select Clothing" at bounding box center [316, 57] width 190 height 17
select select "0"
click at [221, 49] on select "Select Clothing" at bounding box center [316, 57] width 190 height 17
type textarea "Clothing"
click at [418, 166] on button "Add Exemption" at bounding box center [416, 164] width 64 height 18
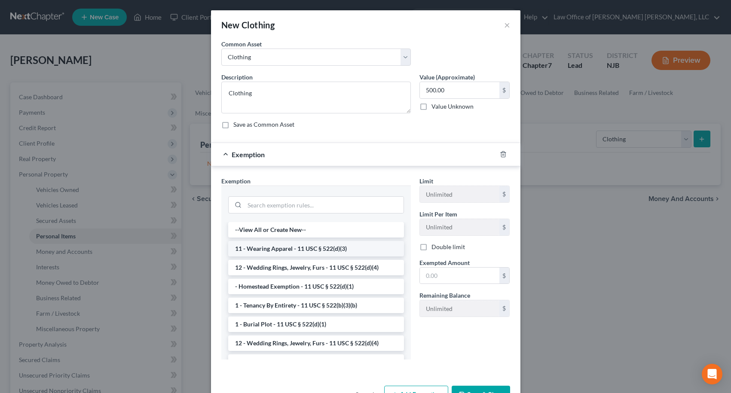
click at [282, 254] on li "11 - Wearing Apparel - 11 USC § 522(d)(3)" at bounding box center [316, 248] width 176 height 15
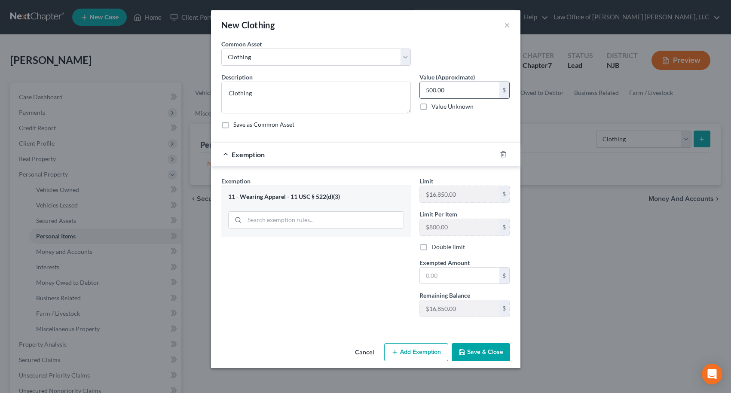
click at [450, 89] on input "500.00" at bounding box center [460, 90] width 80 height 16
type input "1,000.00"
click at [476, 273] on input "text" at bounding box center [460, 276] width 80 height 16
type input "1,000.00"
click at [488, 354] on button "Save & Close" at bounding box center [481, 352] width 58 height 18
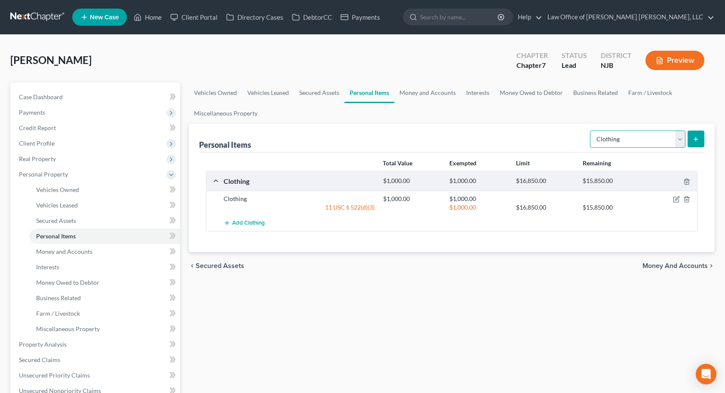
click at [622, 137] on select "Select Item Type Clothing Collectibles Of Value Electronics Firearms Household …" at bounding box center [637, 139] width 95 height 17
select select "electronics"
click at [590, 131] on select "Select Item Type Clothing Collectibles Of Value Electronics Firearms Household …" at bounding box center [637, 139] width 95 height 17
click at [694, 138] on icon "submit" at bounding box center [695, 139] width 7 height 7
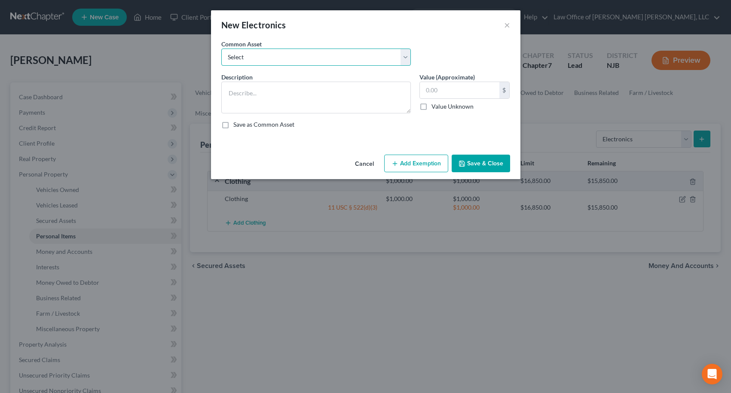
click at [328, 59] on select "Select Cell Phone, TV" at bounding box center [316, 57] width 190 height 17
select select "0"
click at [221, 49] on select "Select Cell Phone, TV" at bounding box center [316, 57] width 190 height 17
type textarea "Cell Phone, TV"
type input "200.00"
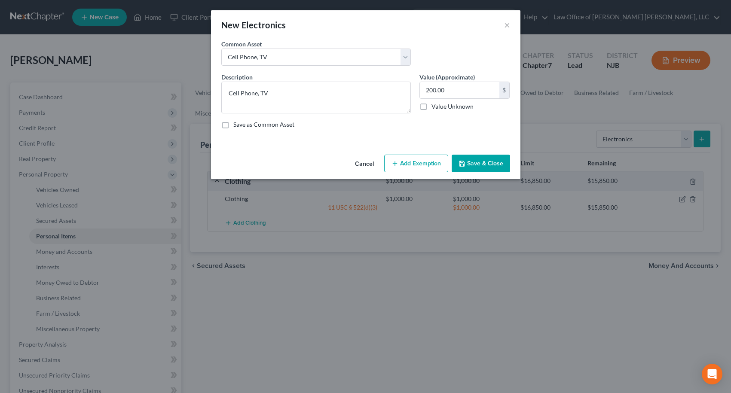
click at [415, 165] on button "Add Exemption" at bounding box center [416, 164] width 64 height 18
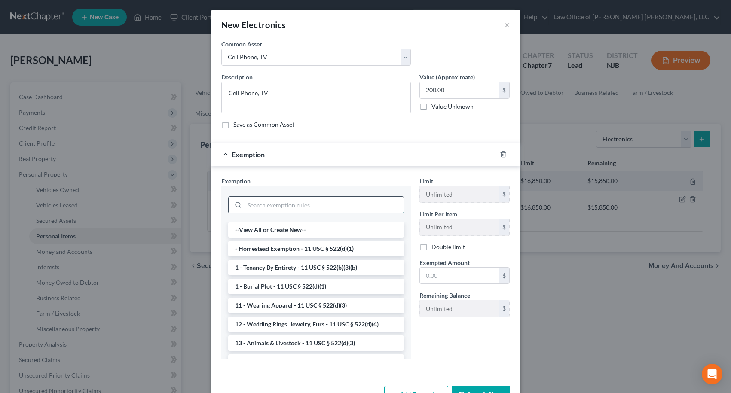
click at [350, 208] on input "search" at bounding box center [324, 205] width 159 height 16
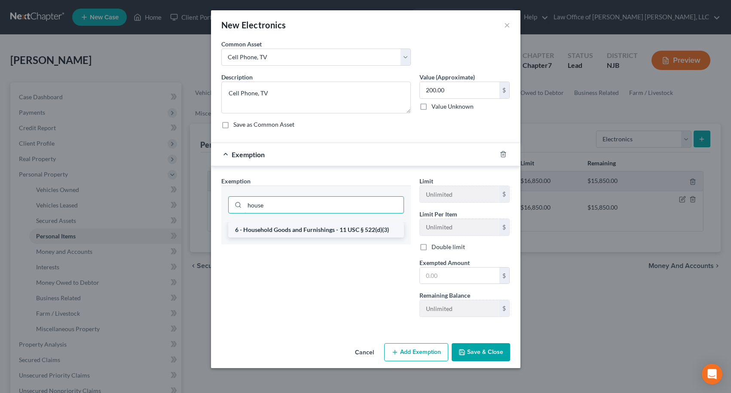
type input "house"
click at [351, 229] on li "6 - Household Goods and Furnishings - 11 USC § 522(d)(3)" at bounding box center [316, 229] width 176 height 15
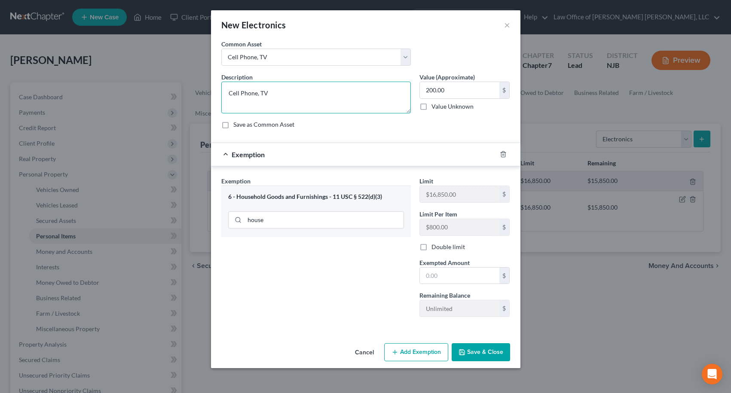
click at [280, 96] on textarea "Cell Phone, TV" at bounding box center [316, 98] width 190 height 32
type textarea "Cell Phone, 2 Televisions, Laptop"
click at [459, 92] on input "200.00" at bounding box center [460, 90] width 80 height 16
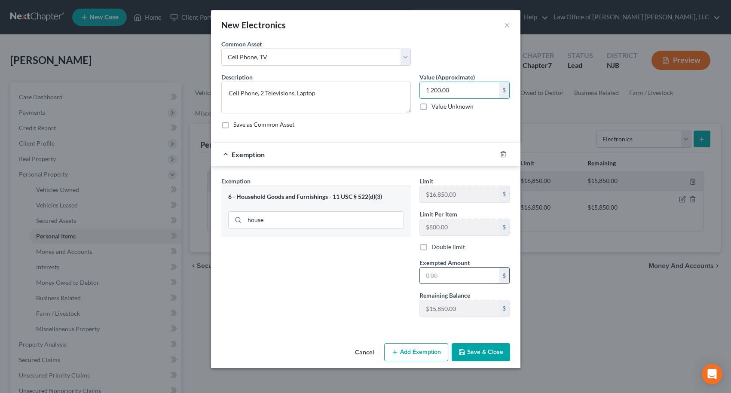
type input "1,200.00"
click at [476, 275] on input "text" at bounding box center [460, 276] width 80 height 16
type input "1,200.00"
click at [495, 361] on div "Cancel Add Exemption Save & Close" at bounding box center [365, 354] width 309 height 28
click at [491, 348] on button "Save & Close" at bounding box center [481, 352] width 58 height 18
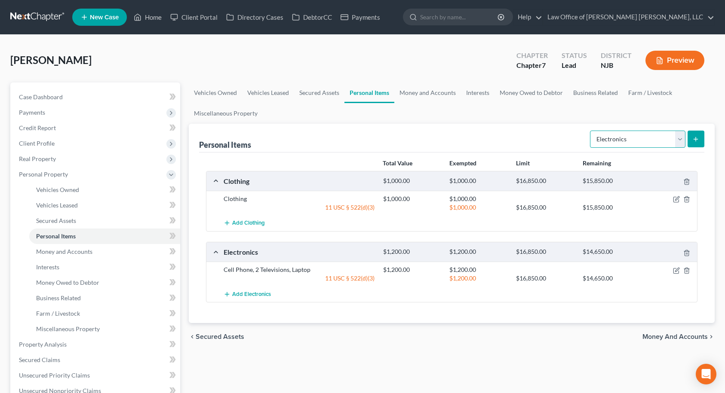
click at [630, 138] on select "Select Item Type Clothing Collectibles Of Value Electronics Firearms Household …" at bounding box center [637, 139] width 95 height 17
select select "household_goods"
click at [590, 131] on select "Select Item Type Clothing Collectibles Of Value Electronics Firearms Household …" at bounding box center [637, 139] width 95 height 17
click at [694, 141] on icon "submit" at bounding box center [695, 139] width 7 height 7
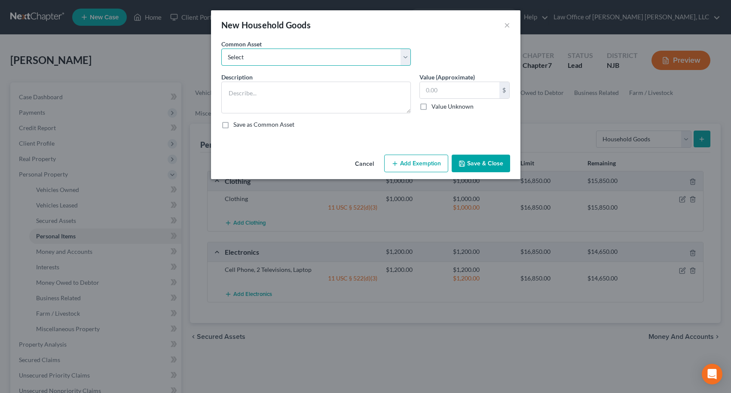
drag, startPoint x: 300, startPoint y: 62, endPoint x: 289, endPoint y: 57, distance: 12.3
click at [299, 62] on select "Select Furniture" at bounding box center [316, 57] width 190 height 17
select select "0"
click at [221, 49] on select "Select Furniture" at bounding box center [316, 57] width 190 height 17
type textarea "Furniture"
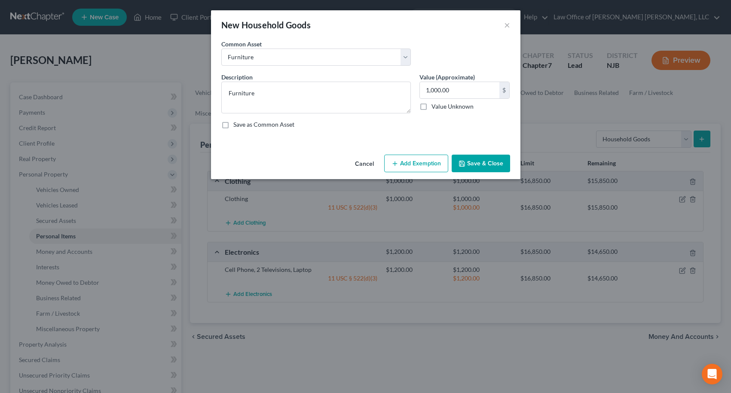
click at [405, 165] on button "Add Exemption" at bounding box center [416, 164] width 64 height 18
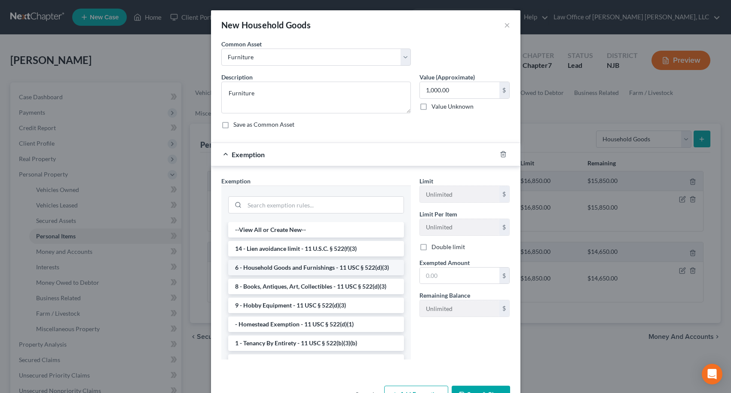
click at [305, 266] on li "6 - Household Goods and Furnishings - 11 USC § 522(d)(3)" at bounding box center [316, 267] width 176 height 15
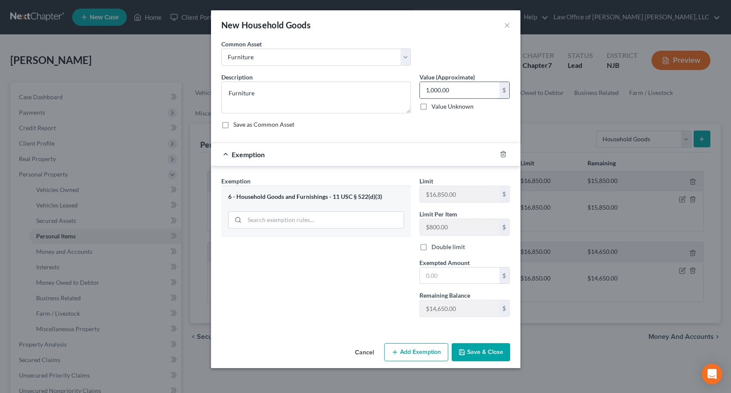
click at [456, 91] on input "1,000.00" at bounding box center [460, 90] width 80 height 16
type input "1,200.00"
click at [457, 275] on input "text" at bounding box center [460, 276] width 80 height 16
type input "1,200.00"
click at [480, 359] on button "Save & Close" at bounding box center [481, 352] width 58 height 18
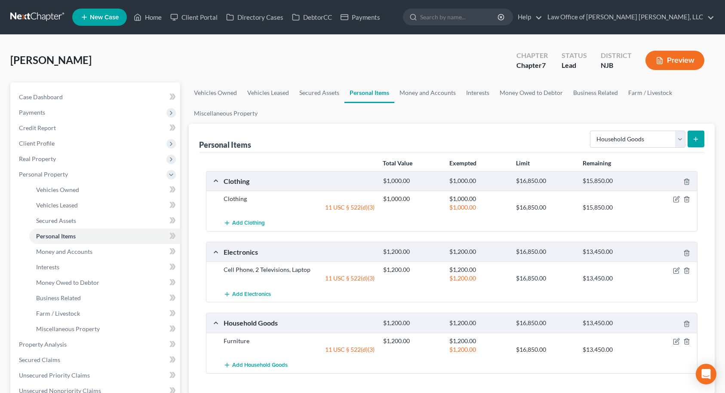
click at [634, 129] on div "Select Item Type Clothing Collectibles Of Value Electronics Firearms Household …" at bounding box center [645, 138] width 118 height 23
click at [631, 135] on select "Select Item Type Clothing Collectibles Of Value Electronics Firearms Household …" at bounding box center [637, 139] width 95 height 17
select select "jewelry"
click at [590, 131] on select "Select Item Type Clothing Collectibles Of Value Electronics Firearms Household …" at bounding box center [637, 139] width 95 height 17
click at [697, 138] on icon "submit" at bounding box center [695, 139] width 7 height 7
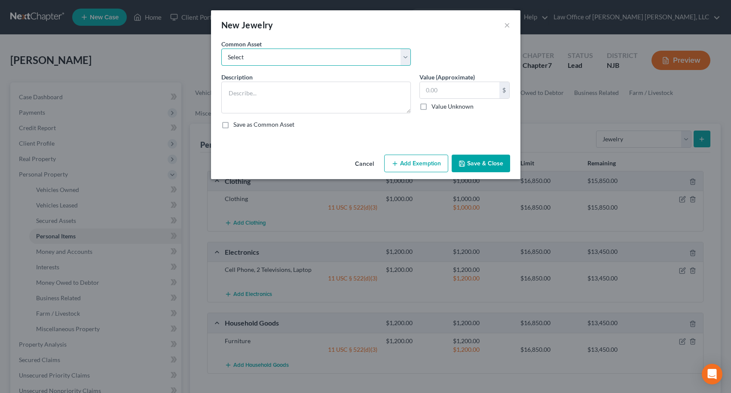
drag, startPoint x: 301, startPoint y: 53, endPoint x: 300, endPoint y: 59, distance: 5.6
click at [301, 53] on select "Select Costume Jewelry" at bounding box center [316, 57] width 190 height 17
select select "0"
click at [221, 49] on select "Select Costume Jewelry" at bounding box center [316, 57] width 190 height 17
type textarea "Costume Jewelry"
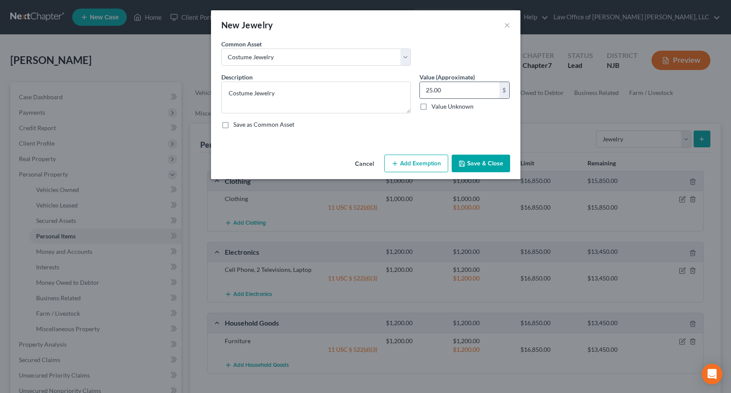
click at [444, 95] on input "25.00" at bounding box center [460, 90] width 80 height 16
type input "50.00"
click at [426, 160] on button "Add Exemption" at bounding box center [416, 164] width 64 height 18
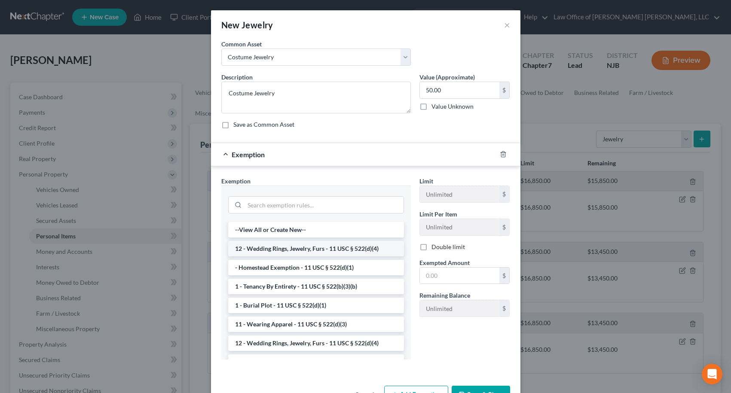
click at [291, 249] on li "12 - Wedding Rings, Jewelry, Furs - 11 USC § 522(d)(4)" at bounding box center [316, 248] width 176 height 15
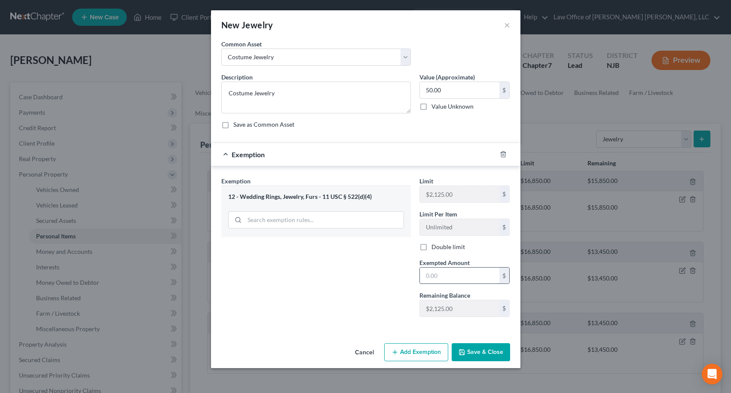
click at [436, 274] on input "text" at bounding box center [460, 276] width 80 height 16
type input "50.00"
drag, startPoint x: 478, startPoint y: 353, endPoint x: 491, endPoint y: 349, distance: 13.7
click at [479, 353] on button "Save & Close" at bounding box center [481, 352] width 58 height 18
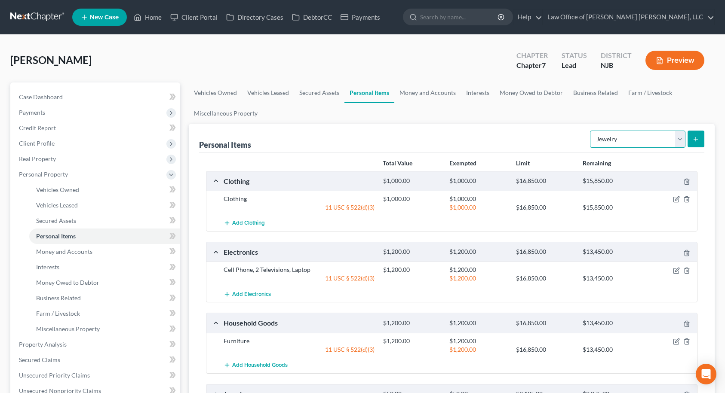
click at [642, 135] on select "Select Item Type Clothing Collectibles Of Value Electronics Firearms Household …" at bounding box center [637, 139] width 95 height 17
click at [535, 132] on div "Personal Items Select Item Type Clothing Collectibles Of Value Electronics Fire…" at bounding box center [451, 138] width 505 height 29
click at [413, 92] on link "Money and Accounts" at bounding box center [427, 93] width 67 height 21
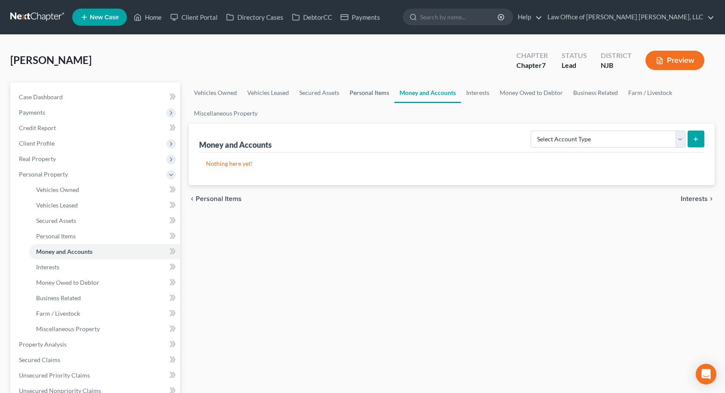
click at [385, 93] on link "Personal Items" at bounding box center [369, 93] width 50 height 21
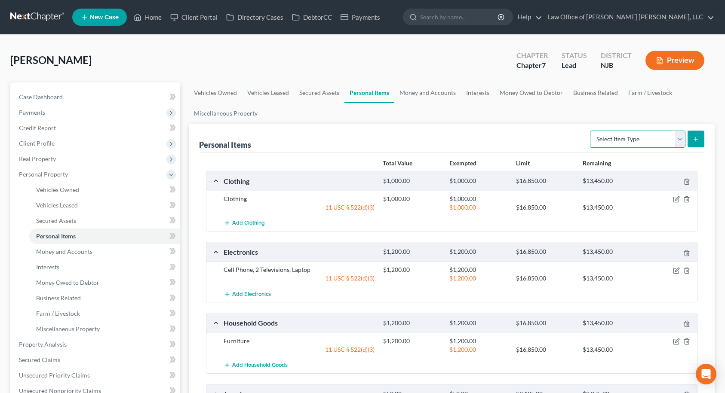
click at [615, 142] on select "Select Item Type Clothing Collectibles Of Value Electronics Firearms Household …" at bounding box center [637, 139] width 95 height 17
select select "sports_and_hobby_equipment"
click at [590, 131] on select "Select Item Type Clothing Collectibles Of Value Electronics Firearms Household …" at bounding box center [637, 139] width 95 height 17
click at [695, 139] on line "submit" at bounding box center [695, 139] width 0 height 4
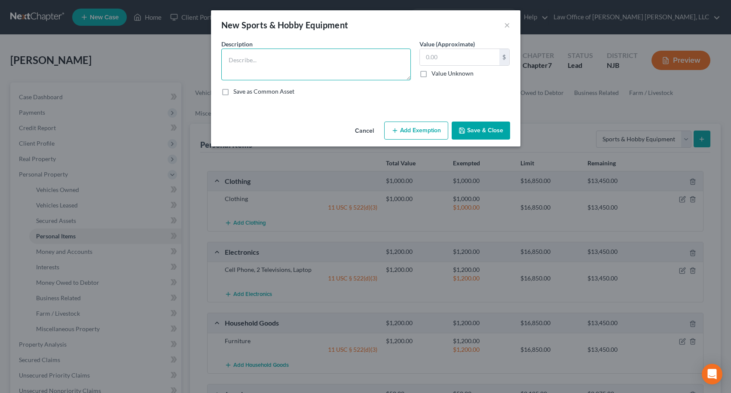
click at [355, 59] on textarea at bounding box center [316, 65] width 190 height 32
type textarea "Peleton"
click at [429, 125] on button "Add Exemption" at bounding box center [416, 131] width 64 height 18
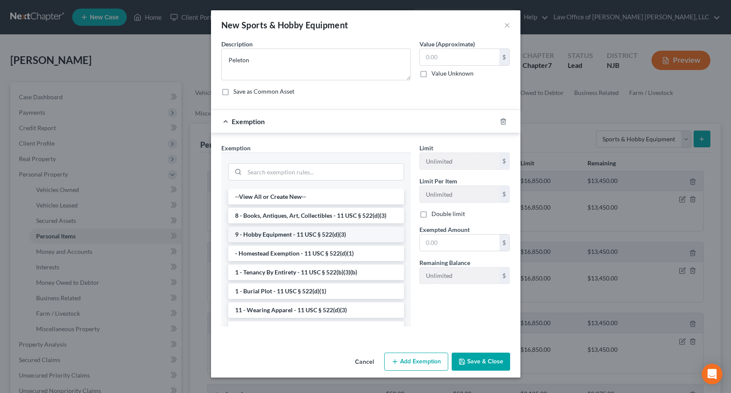
click at [330, 236] on li "9 - Hobby Equipment - 11 USC § 522(d)(3)" at bounding box center [316, 234] width 176 height 15
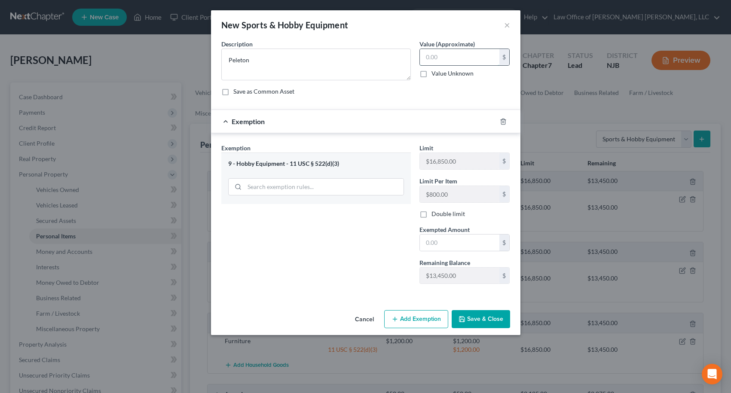
click at [434, 62] on input "text" at bounding box center [460, 57] width 80 height 16
type input "500.00"
click at [453, 240] on input "text" at bounding box center [460, 243] width 80 height 16
type input "500.00"
click at [487, 315] on button "Save & Close" at bounding box center [481, 319] width 58 height 18
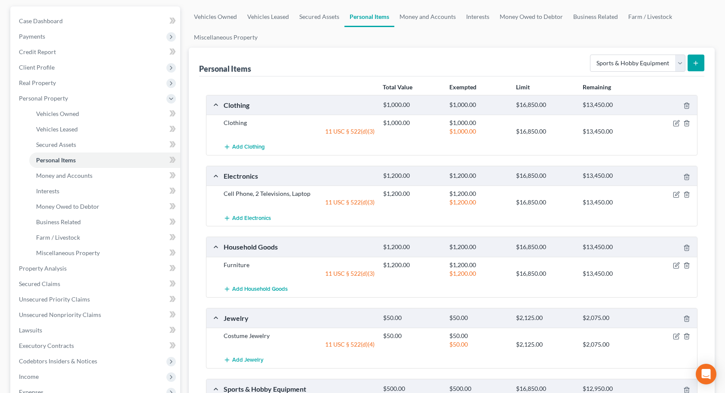
scroll to position [215, 0]
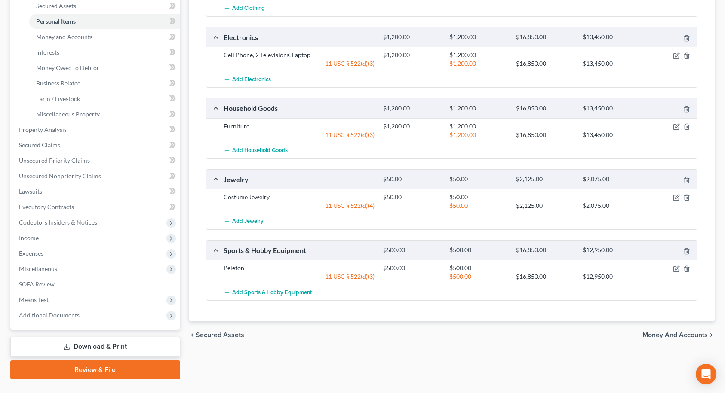
click at [688, 336] on span "Money and Accounts" at bounding box center [674, 335] width 65 height 7
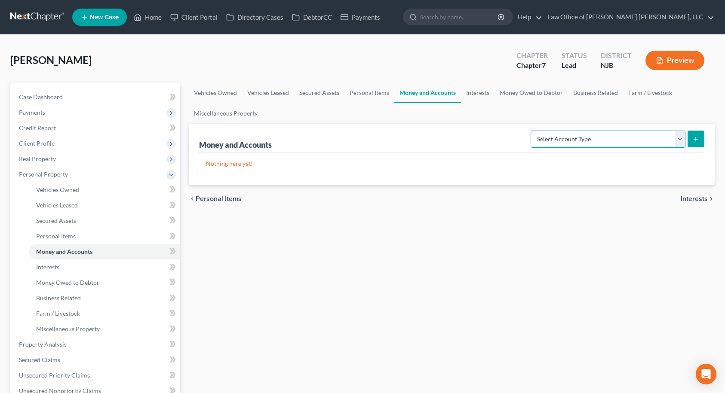
click at [598, 140] on select "Select Account Type Brokerage Cash on Hand Certificates of Deposit Checking Acc…" at bounding box center [607, 139] width 155 height 17
select select "checking"
click at [532, 131] on select "Select Account Type Brokerage Cash on Hand Certificates of Deposit Checking Acc…" at bounding box center [607, 139] width 155 height 17
click at [699, 141] on icon "submit" at bounding box center [695, 139] width 7 height 7
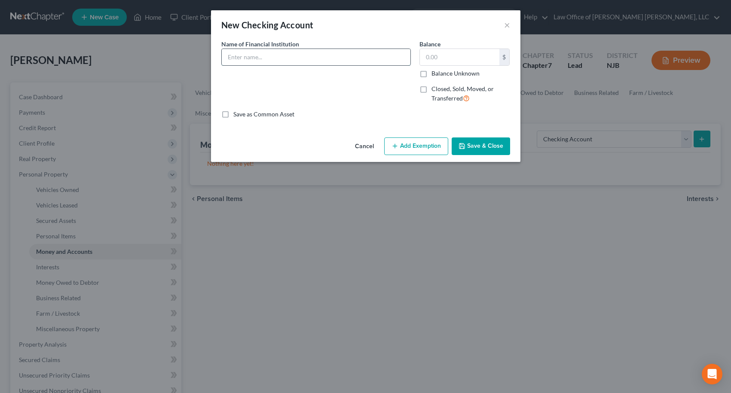
click at [341, 55] on input "text" at bounding box center [316, 57] width 189 height 16
type input "Chase"
click at [416, 149] on button "Add Exemption" at bounding box center [416, 147] width 64 height 18
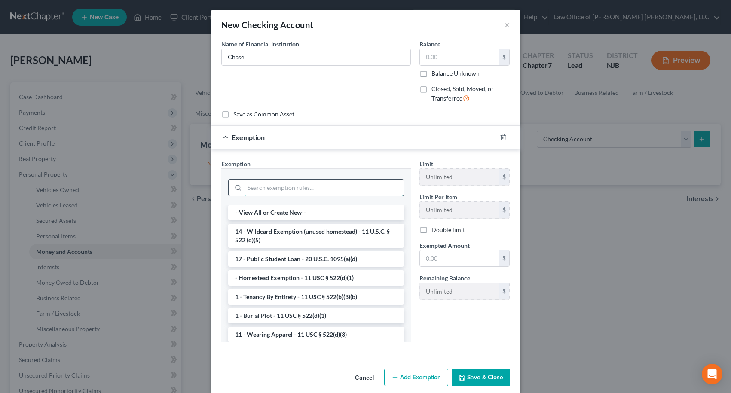
click at [310, 188] on input "search" at bounding box center [324, 188] width 159 height 16
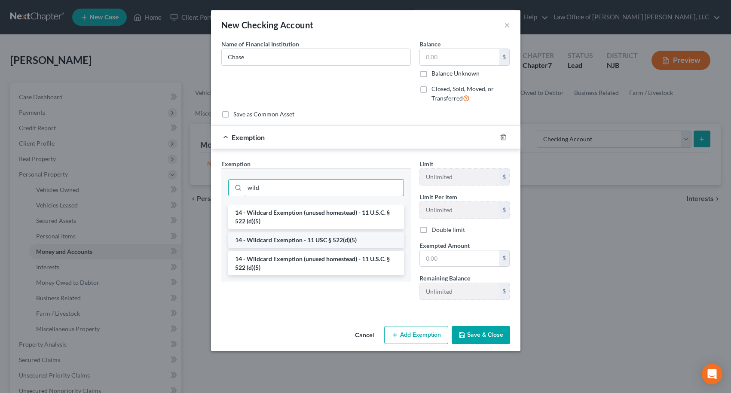
type input "wild"
click at [307, 240] on li "14 - Wildcard Exemption - 11 USC § 522(d)(5)" at bounding box center [316, 240] width 176 height 15
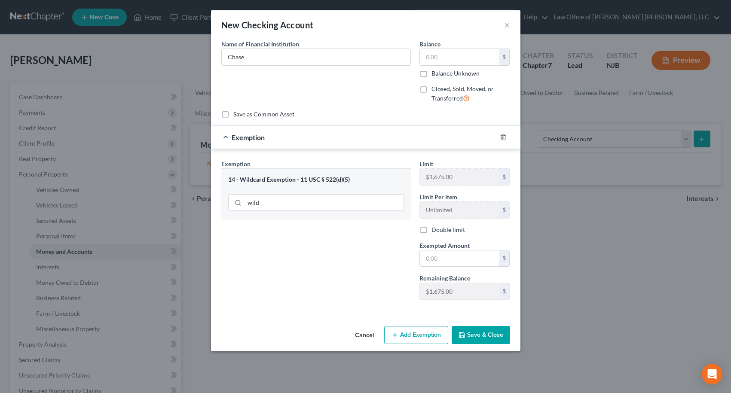
click at [440, 66] on div "$ Balance Unknown" at bounding box center [464, 63] width 91 height 29
click at [440, 63] on input "text" at bounding box center [460, 57] width 80 height 16
type input "700.00"
click at [456, 253] on input "text" at bounding box center [460, 259] width 80 height 16
type input "700.00"
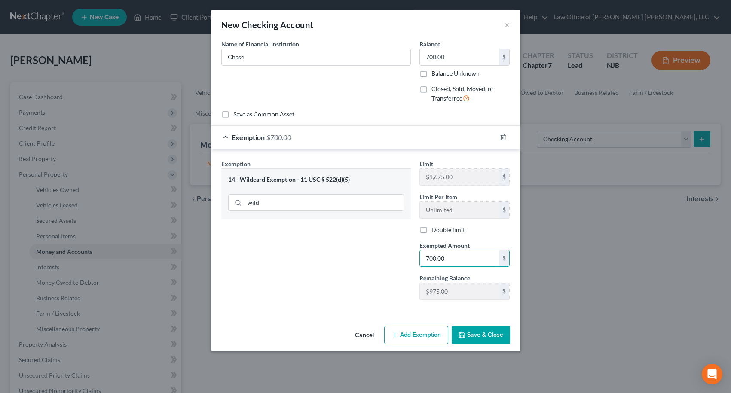
click at [496, 329] on button "Save & Close" at bounding box center [481, 335] width 58 height 18
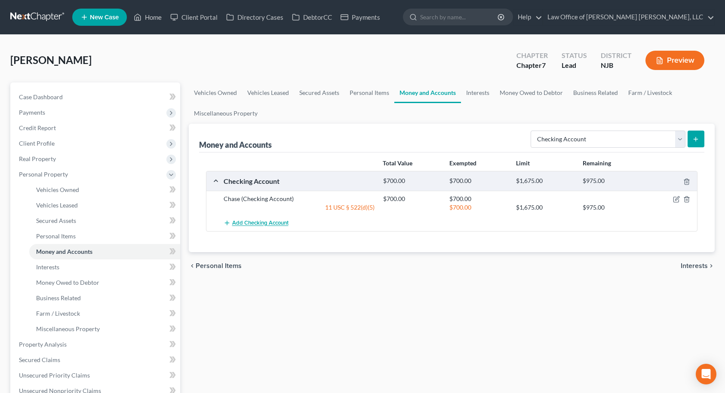
click at [267, 222] on span "Add Checking Account" at bounding box center [260, 223] width 56 height 7
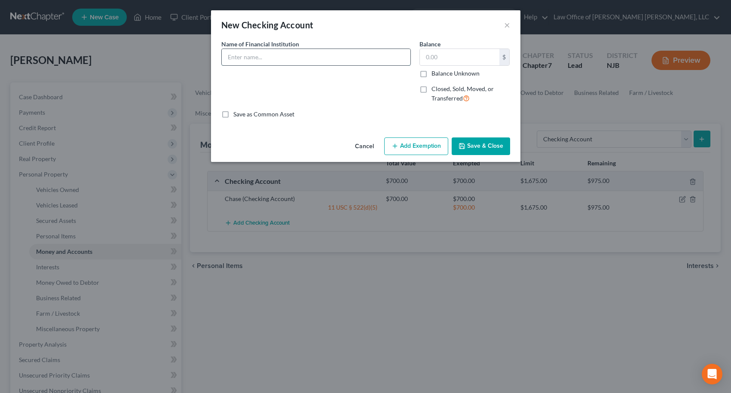
click at [281, 61] on input "text" at bounding box center [316, 57] width 189 height 16
type input "Affinity FCU - Checking & Savings"
type input "6.00"
click at [444, 148] on button "Add Exemption" at bounding box center [416, 147] width 64 height 18
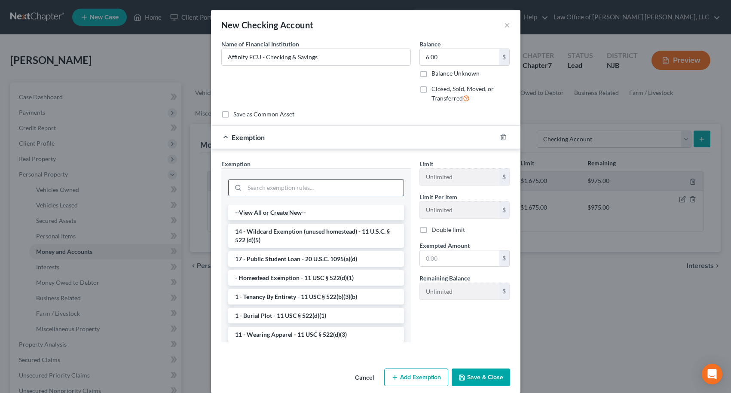
click at [276, 191] on input "search" at bounding box center [324, 188] width 159 height 16
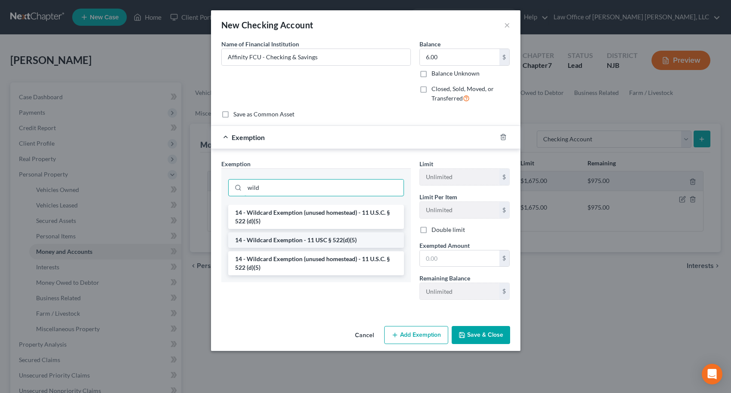
type input "wild"
click at [280, 239] on li "14 - Wildcard Exemption - 11 USC § 522(d)(5)" at bounding box center [316, 240] width 176 height 15
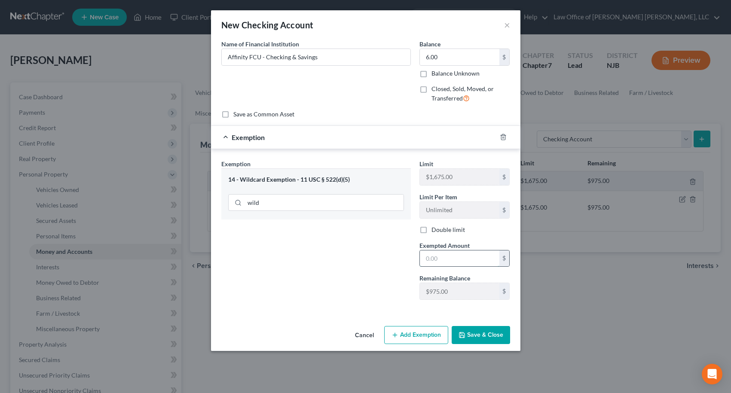
click at [439, 260] on input "text" at bounding box center [460, 259] width 80 height 16
type input "6.00"
click at [480, 335] on button "Save & Close" at bounding box center [481, 335] width 58 height 18
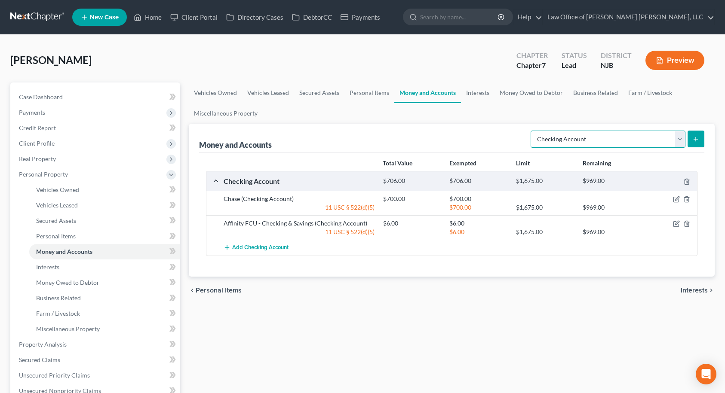
click at [606, 135] on select "Select Account Type Brokerage Cash on Hand Certificates of Deposit Checking Acc…" at bounding box center [607, 139] width 155 height 17
click at [681, 141] on select "Select Account Type Brokerage Cash on Hand Certificates of Deposit Checking Acc…" at bounding box center [607, 139] width 155 height 17
click at [692, 291] on span "Interests" at bounding box center [693, 290] width 27 height 7
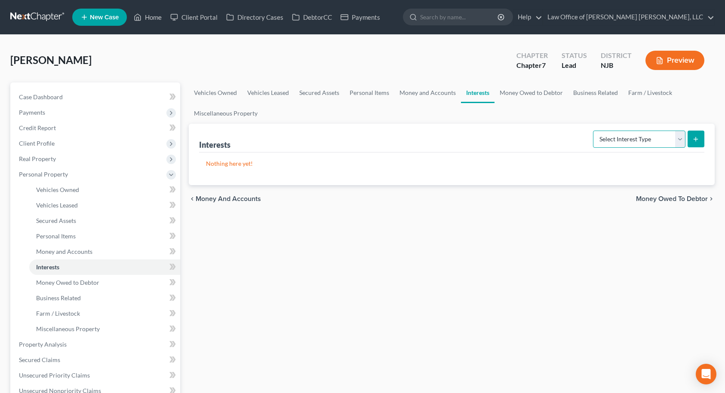
click at [652, 137] on select "Select Interest Type 401K Annuity Bond Education IRA Government Bond Government…" at bounding box center [639, 139] width 92 height 17
click at [594, 131] on select "Select Interest Type 401K Annuity Bond Education IRA Government Bond Government…" at bounding box center [639, 139] width 92 height 17
click at [682, 142] on select "Select Interest Type 401K Annuity Bond Education IRA Government Bond Government…" at bounding box center [639, 139] width 92 height 17
click at [594, 131] on select "Select Interest Type 401K Annuity Bond Education IRA Government Bond Government…" at bounding box center [639, 139] width 92 height 17
click at [680, 141] on select "Select Interest Type 401K Annuity Bond Education IRA Government Bond Government…" at bounding box center [639, 139] width 92 height 17
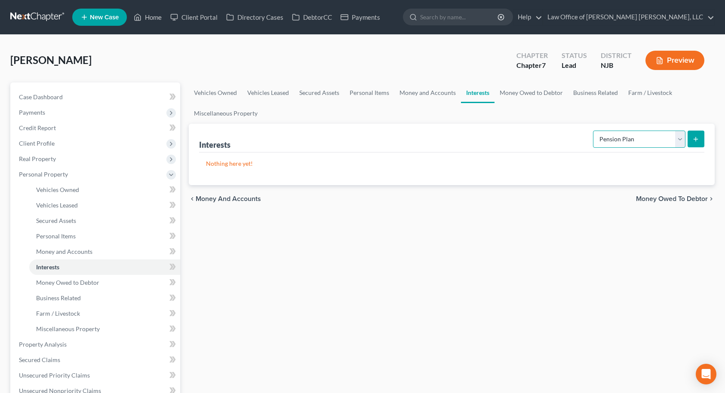
select select "other_retirement_plan"
click at [594, 131] on select "Select Interest Type 401K Annuity Bond Education IRA Government Bond Government…" at bounding box center [639, 139] width 92 height 17
click at [692, 144] on button "submit" at bounding box center [695, 139] width 17 height 17
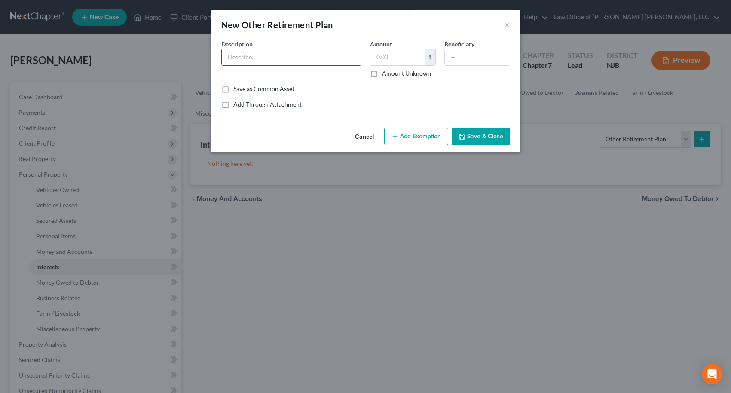
click at [330, 57] on input "text" at bounding box center [291, 57] width 139 height 16
type input "Pension through employer"
click at [468, 54] on input "text" at bounding box center [477, 57] width 65 height 16
type input "Children"
click at [395, 55] on input "text" at bounding box center [397, 57] width 55 height 16
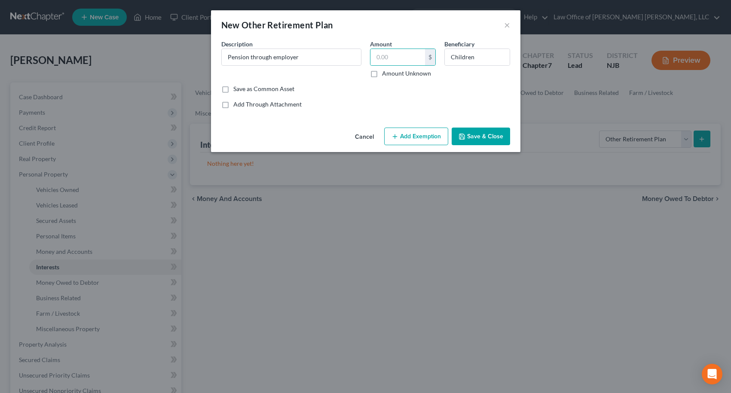
click at [478, 135] on button "Save & Close" at bounding box center [481, 137] width 58 height 18
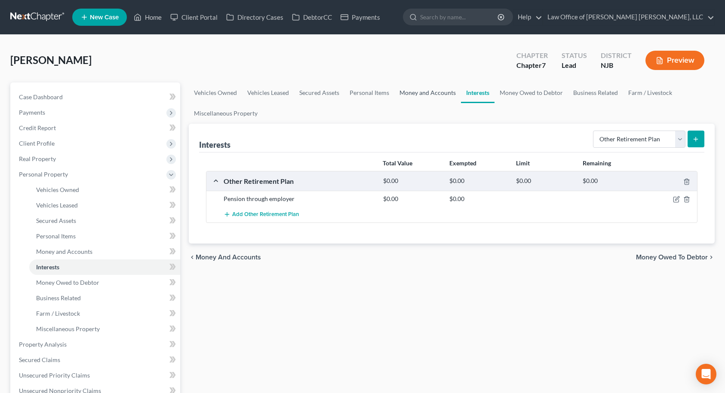
click at [419, 92] on link "Money and Accounts" at bounding box center [427, 93] width 67 height 21
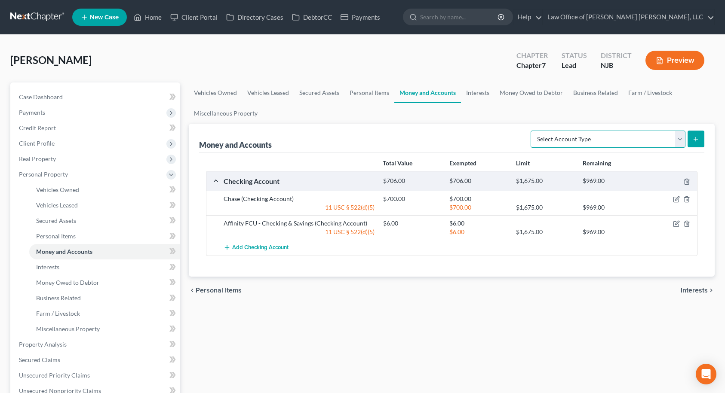
click at [620, 139] on select "Select Account Type Brokerage Cash on Hand Certificates of Deposit Checking Acc…" at bounding box center [607, 139] width 155 height 17
click at [472, 94] on link "Interests" at bounding box center [478, 93] width 34 height 21
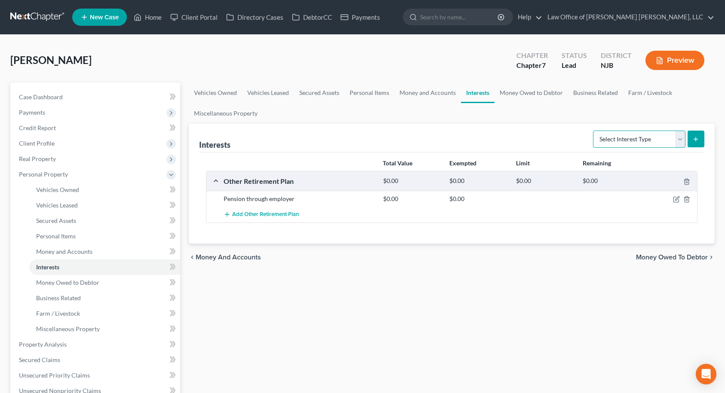
click at [614, 140] on select "Select Interest Type 401K Annuity Bond Education IRA Government Bond Government…" at bounding box center [639, 139] width 92 height 17
select select "stock"
click at [594, 131] on select "Select Interest Type 401K Annuity Bond Education IRA Government Bond Government…" at bounding box center [639, 139] width 92 height 17
click at [697, 136] on icon "submit" at bounding box center [695, 139] width 7 height 7
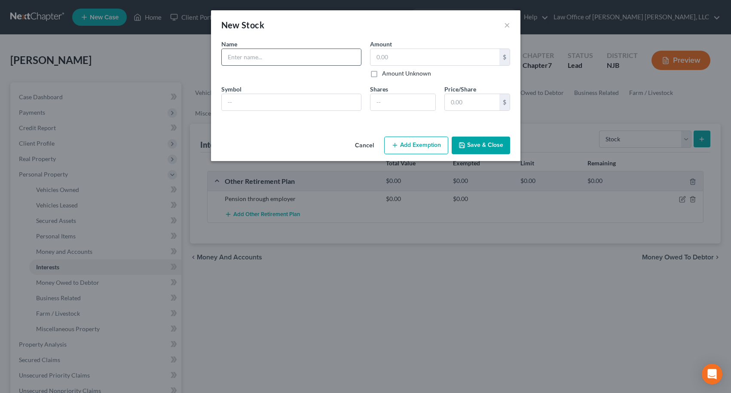
click at [260, 57] on input "text" at bounding box center [291, 57] width 139 height 16
type input "Robinhood - Various Stocks"
type input "18.00"
click at [428, 146] on button "Add Exemption" at bounding box center [416, 146] width 64 height 18
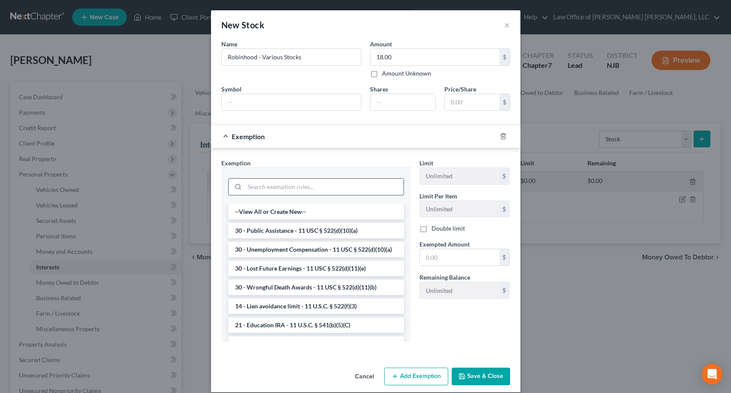
click at [319, 186] on input "search" at bounding box center [324, 187] width 159 height 16
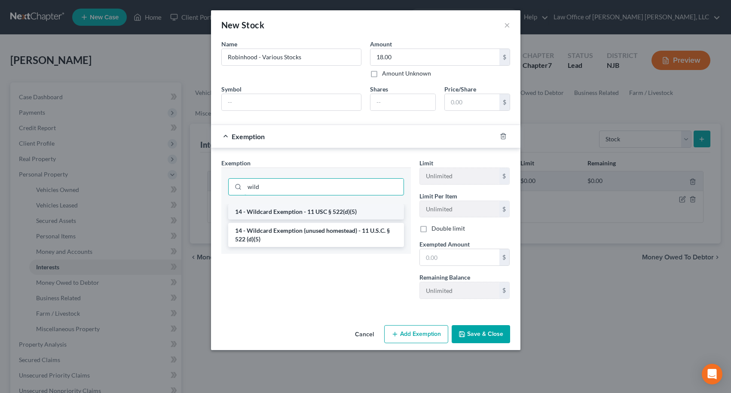
type input "wild"
click at [310, 210] on li "14 - Wildcard Exemption - 11 USC § 522(d)(5)" at bounding box center [316, 211] width 176 height 15
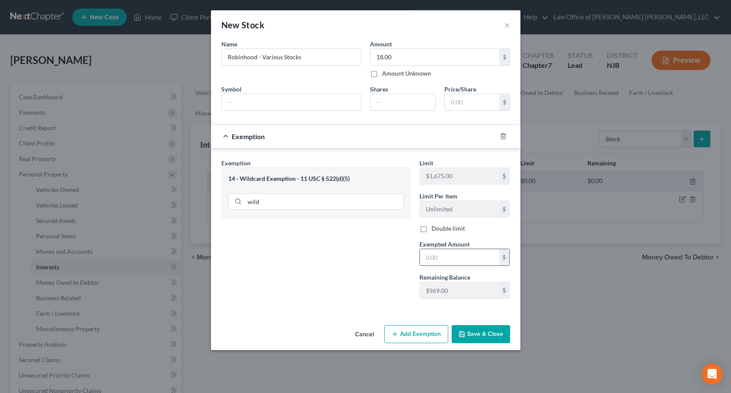
click at [444, 266] on input "text" at bounding box center [460, 257] width 80 height 16
type input "18.00"
click at [479, 333] on button "Save & Close" at bounding box center [481, 334] width 58 height 18
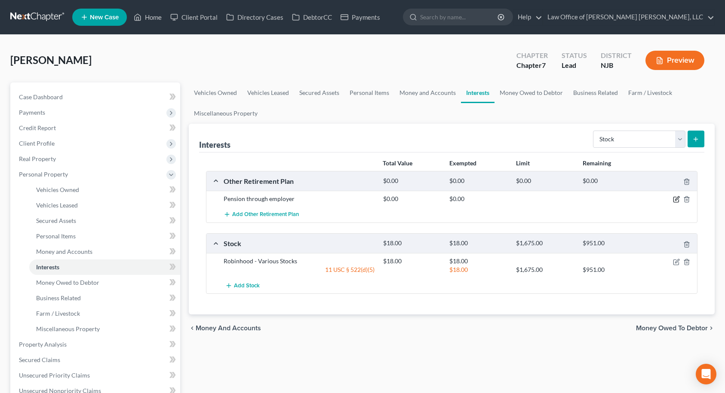
click at [675, 199] on icon "button" at bounding box center [676, 199] width 7 height 7
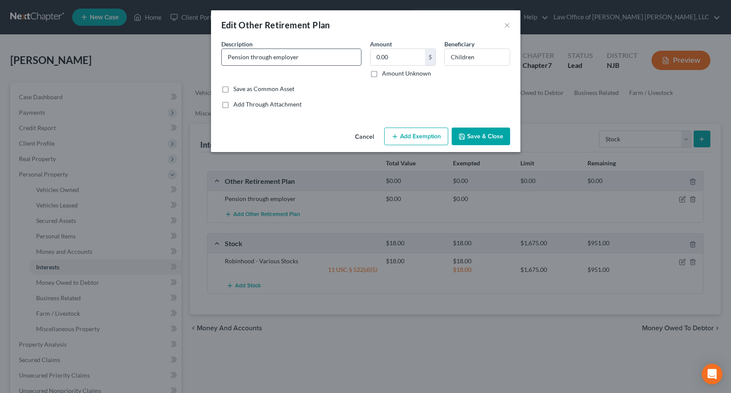
click at [317, 56] on input "Pension through employer" at bounding box center [291, 57] width 139 height 16
type input "Pension through employer & deferred comp plan"
type input "21,000.00"
click at [421, 136] on button "Add Exemption" at bounding box center [416, 137] width 64 height 18
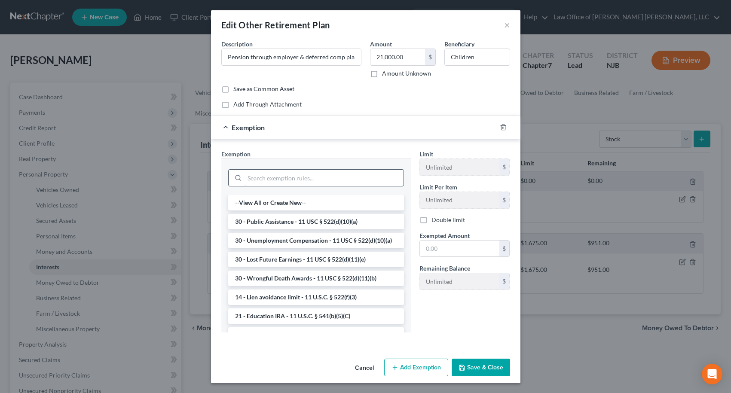
click at [333, 179] on input "search" at bounding box center [324, 178] width 159 height 16
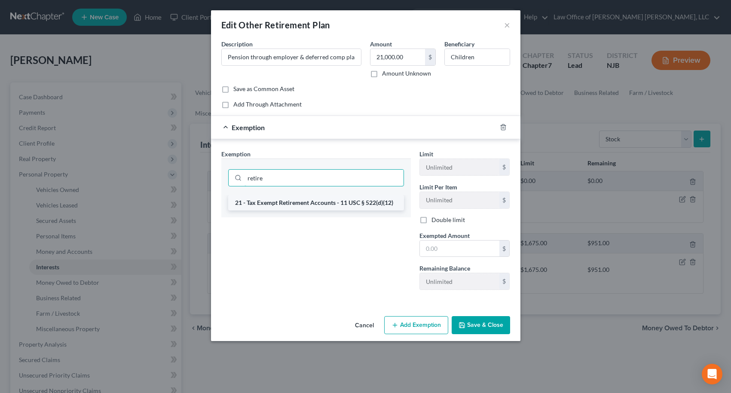
type input "retire"
click at [344, 204] on li "21 - Tax Exempt Retirement Accounts - 11 USC § 522(d)(12)" at bounding box center [316, 202] width 176 height 15
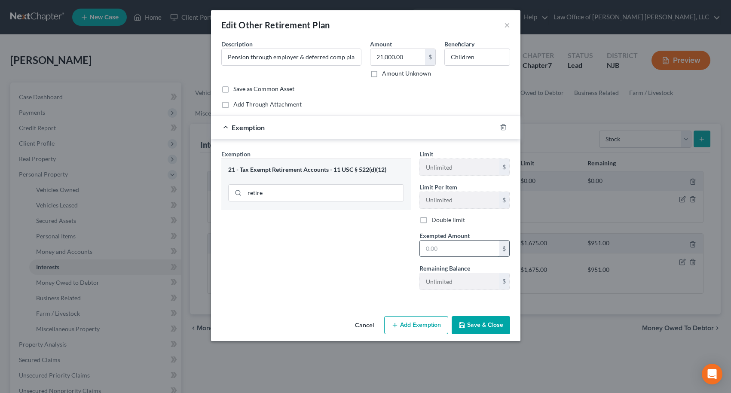
click at [446, 247] on input "text" at bounding box center [460, 249] width 80 height 16
type input "21,000.00"
click at [476, 327] on button "Save & Close" at bounding box center [481, 325] width 58 height 18
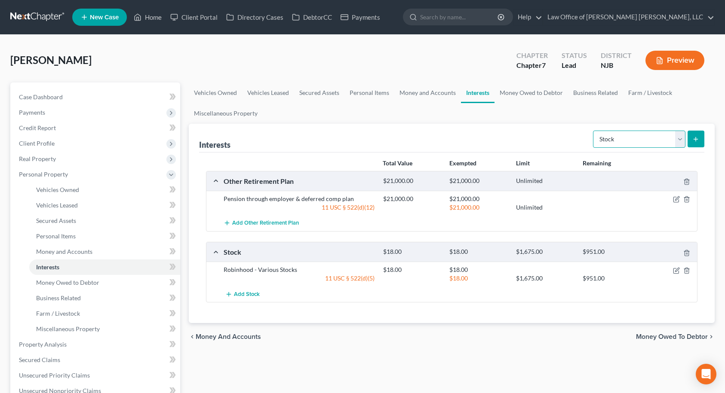
click at [597, 140] on select "Select Interest Type 401K Annuity Bond Education IRA Government Bond Government…" at bounding box center [639, 139] width 92 height 17
click at [633, 140] on select "Select Interest Type 401K Annuity Bond Education IRA Government Bond Government…" at bounding box center [639, 139] width 92 height 17
click at [670, 339] on span "Money Owed to Debtor" at bounding box center [672, 336] width 72 height 7
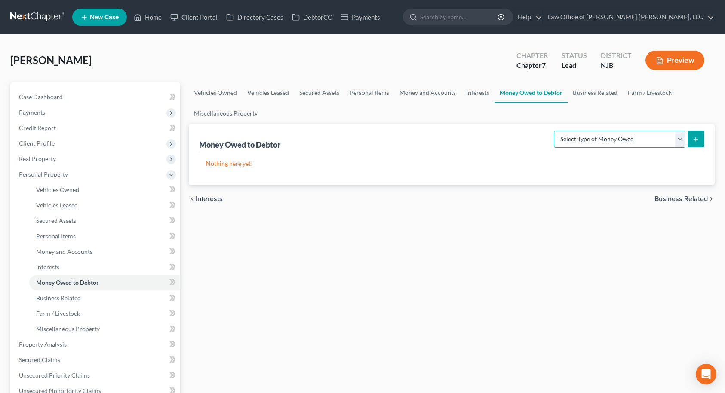
click at [606, 140] on select "Select Type of Money Owed Accounts Receivable Alimony Child Support Claims Agai…" at bounding box center [620, 139] width 132 height 17
select select "expected_tax_refund"
click at [555, 131] on select "Select Type of Money Owed Accounts Receivable Alimony Child Support Claims Agai…" at bounding box center [620, 139] width 132 height 17
click at [692, 141] on icon "submit" at bounding box center [695, 139] width 7 height 7
select select "0"
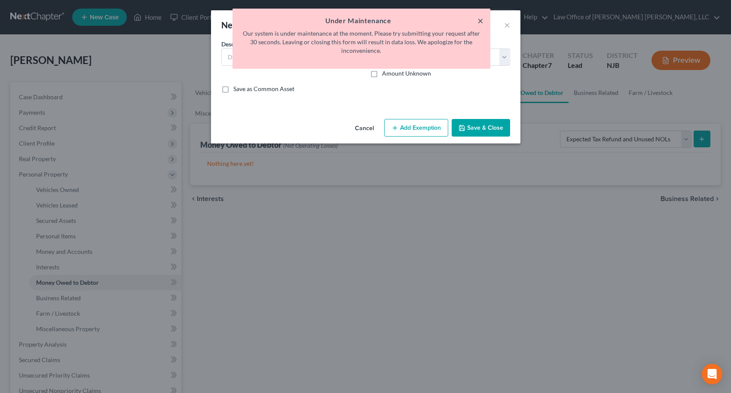
click at [481, 19] on button "×" at bounding box center [480, 20] width 6 height 10
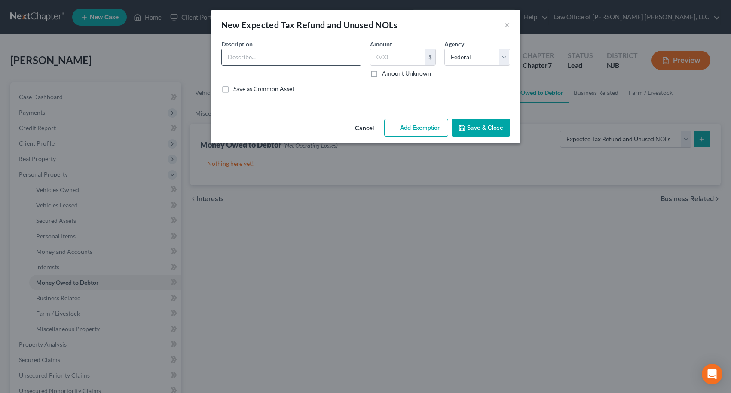
click at [312, 61] on input "text" at bounding box center [291, 57] width 139 height 16
type input "Income Tax Refund"
click at [397, 53] on input "text" at bounding box center [397, 57] width 55 height 16
type input "8,200.00"
click at [421, 125] on button "Add Exemption" at bounding box center [416, 128] width 64 height 18
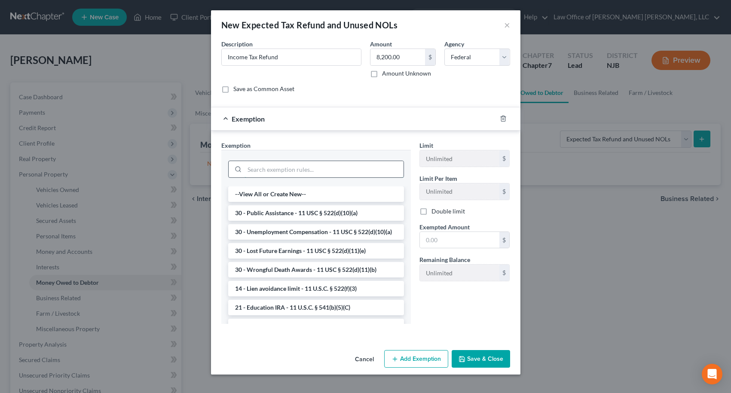
click at [350, 169] on input "search" at bounding box center [324, 169] width 159 height 16
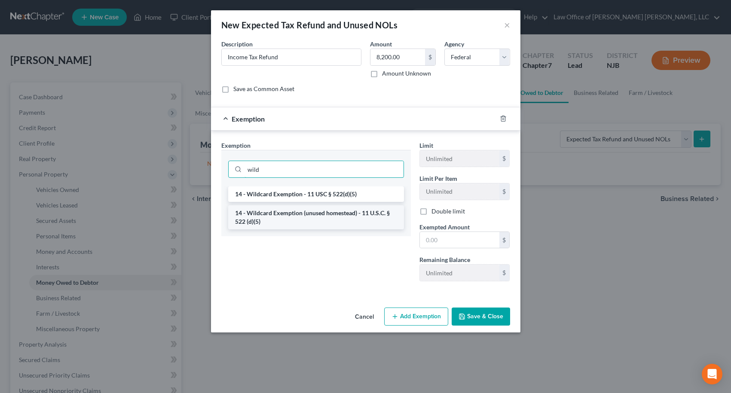
type input "wild"
click at [309, 211] on li "14 - Wildcard Exemption (unused homestead) - 11 U.S.C. § 522 (d)(5)" at bounding box center [316, 217] width 176 height 24
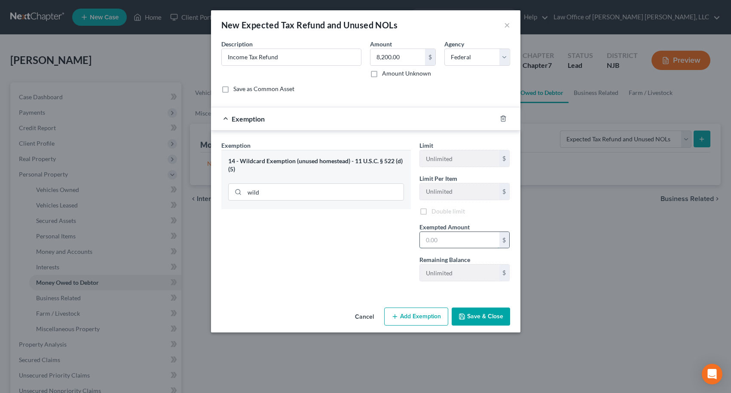
click at [449, 243] on input "text" at bounding box center [460, 240] width 80 height 16
type input "8,200.00"
click at [485, 321] on button "Save & Close" at bounding box center [481, 317] width 58 height 18
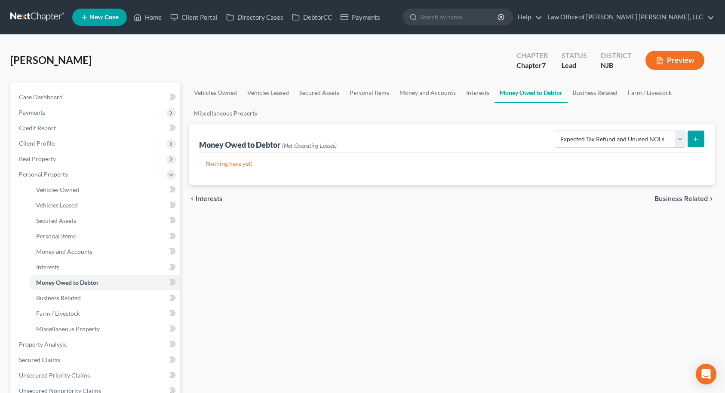
click at [681, 198] on span "Business Related" at bounding box center [680, 199] width 53 height 7
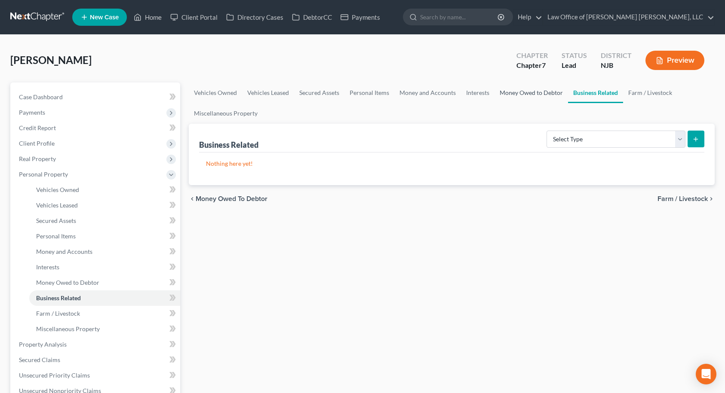
click at [546, 94] on link "Money Owed to Debtor" at bounding box center [530, 93] width 73 height 21
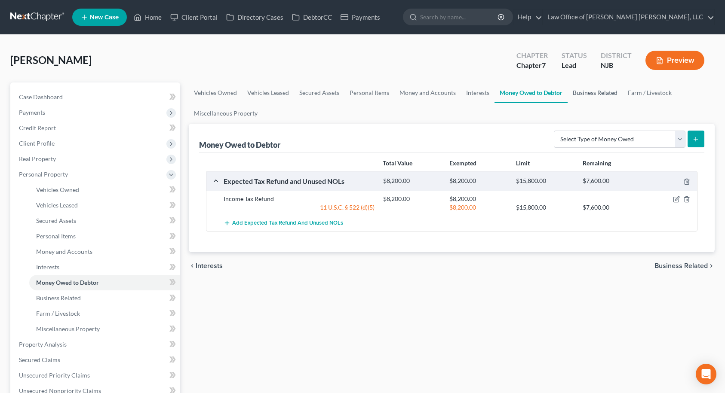
click at [604, 93] on link "Business Related" at bounding box center [594, 93] width 55 height 21
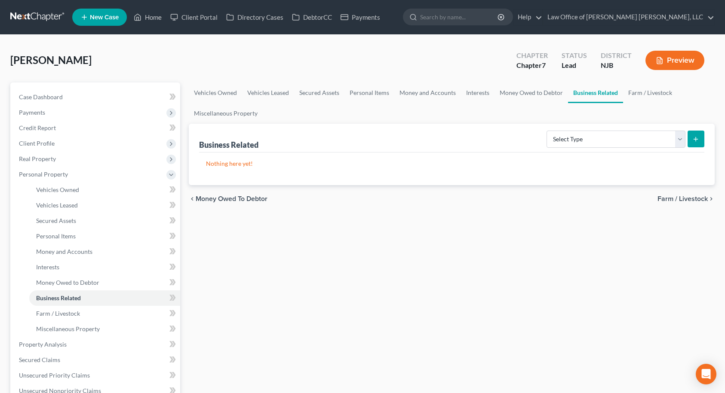
click at [693, 199] on span "Farm / Livestock" at bounding box center [682, 199] width 50 height 7
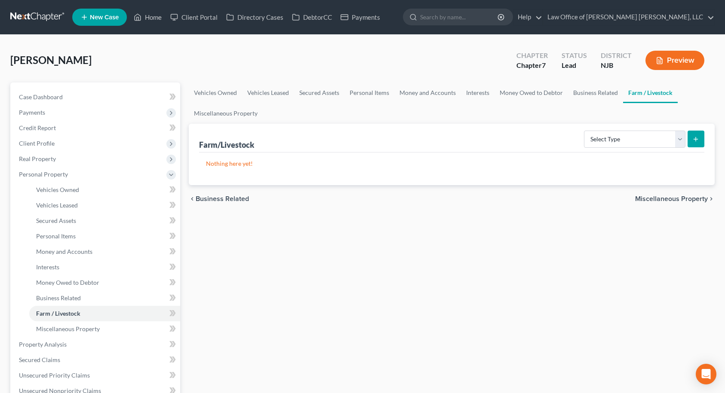
click at [693, 199] on span "Miscellaneous Property" at bounding box center [671, 199] width 73 height 7
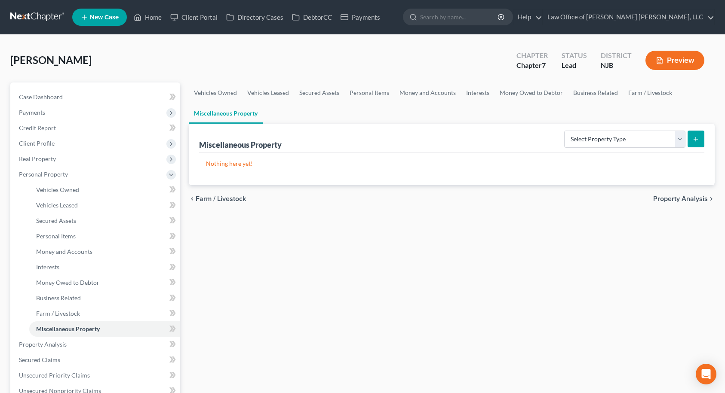
click at [693, 199] on span "Property Analysis" at bounding box center [680, 199] width 55 height 7
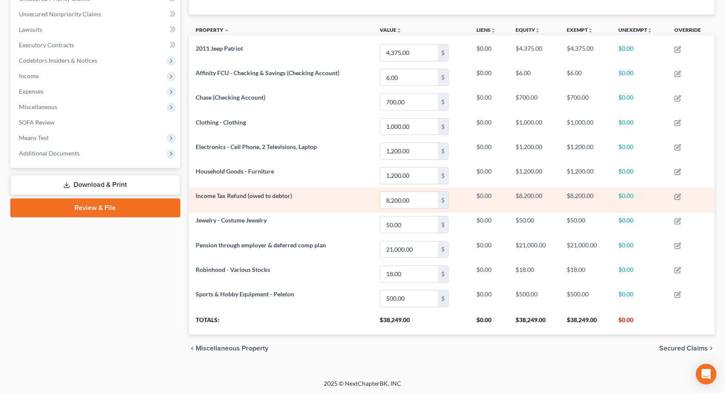
scroll to position [224, 0]
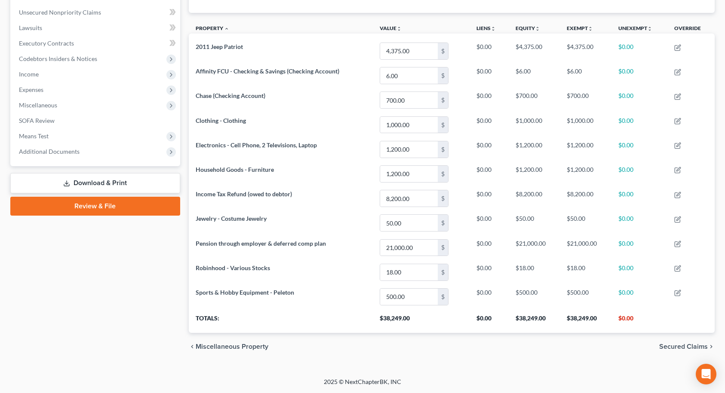
click at [701, 348] on span "Secured Claims" at bounding box center [683, 346] width 49 height 7
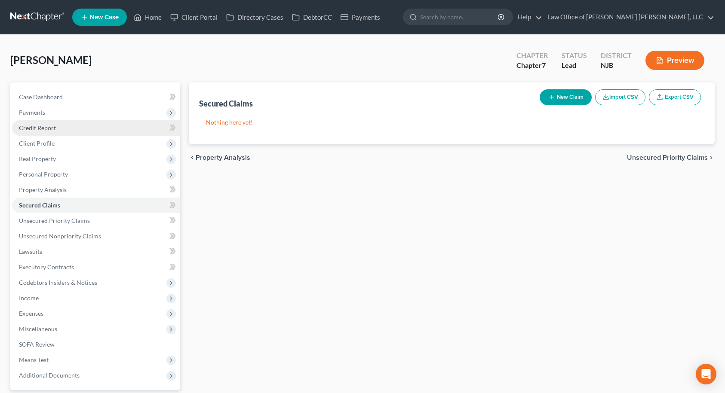
click at [47, 130] on span "Credit Report" at bounding box center [37, 127] width 37 height 7
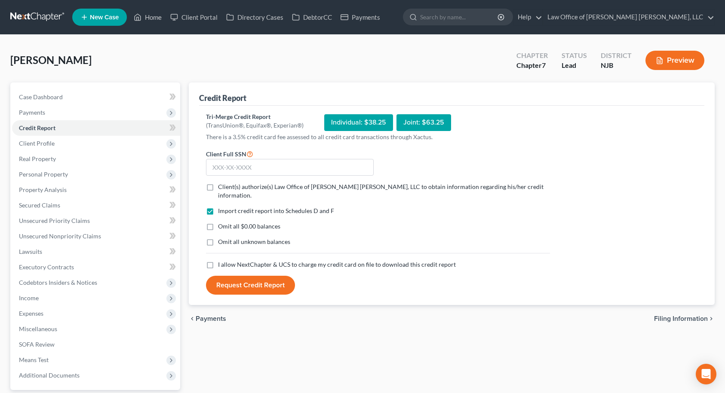
click at [218, 186] on label "Client(s) authorize(s) Law Office of [PERSON_NAME] [PERSON_NAME], LLC to obtain…" at bounding box center [384, 191] width 332 height 17
click at [221, 186] on input "Client(s) authorize(s) Law Office of [PERSON_NAME] [PERSON_NAME], LLC to obtain…" at bounding box center [224, 186] width 6 height 6
checkbox input "true"
click at [218, 222] on label "Omit all $0.00 balances" at bounding box center [249, 226] width 62 height 9
click at [221, 222] on input "Omit all $0.00 balances" at bounding box center [224, 225] width 6 height 6
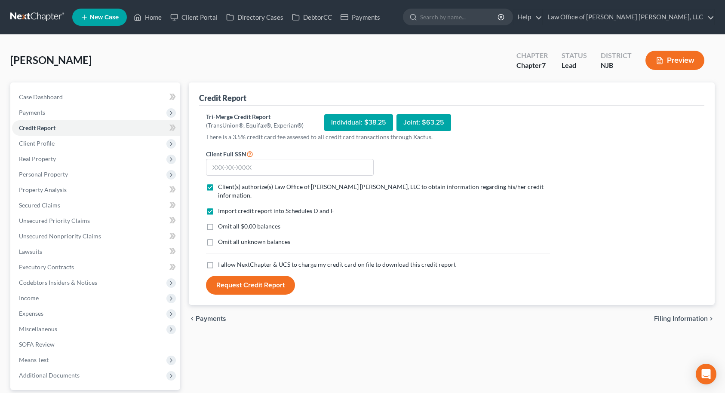
checkbox input "true"
click at [218, 260] on label "I allow NextChapter & UCS to charge my credit card on file to download this cre…" at bounding box center [337, 264] width 238 height 9
click at [221, 260] on input "I allow NextChapter & UCS to charge my credit card on file to download this cre…" at bounding box center [224, 263] width 6 height 6
checkbox input "true"
click at [245, 169] on input "text" at bounding box center [290, 167] width 168 height 17
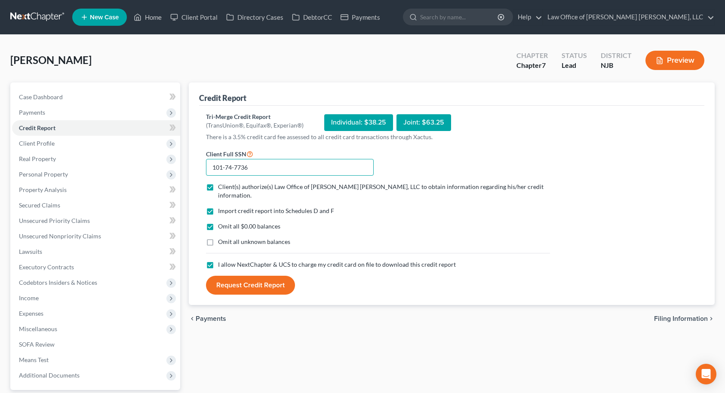
type input "101-74-7736"
click at [263, 276] on button "Request Credit Report" at bounding box center [250, 285] width 89 height 19
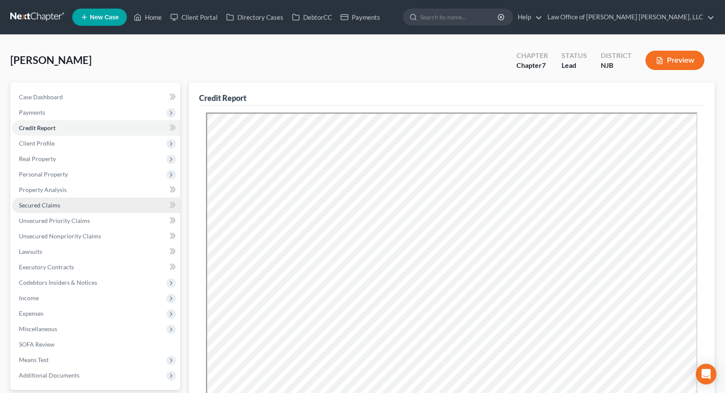
click at [67, 210] on link "Secured Claims" at bounding box center [96, 205] width 168 height 15
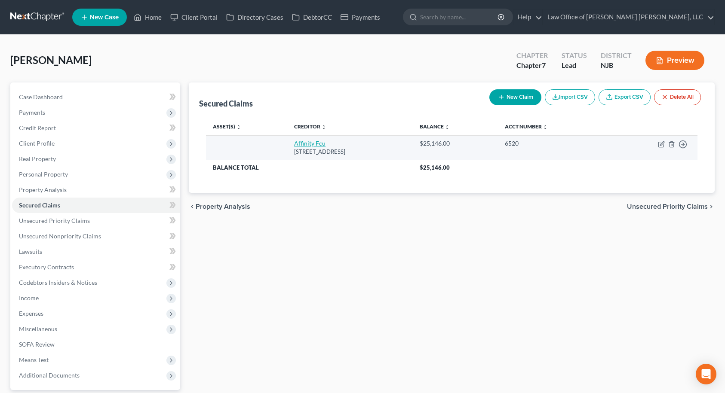
click at [294, 143] on link "Affinity Fcu" at bounding box center [309, 143] width 31 height 7
select select "33"
select select "0"
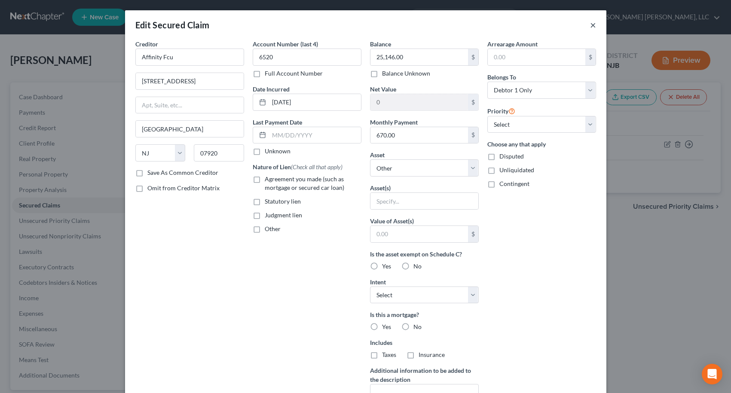
click at [590, 27] on button "×" at bounding box center [593, 25] width 6 height 10
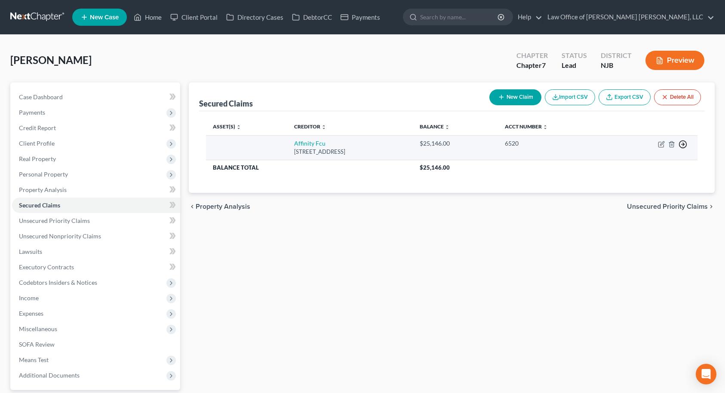
click at [681, 144] on icon "button" at bounding box center [682, 144] width 9 height 9
click at [650, 168] on link "Move to F" at bounding box center [643, 165] width 72 height 15
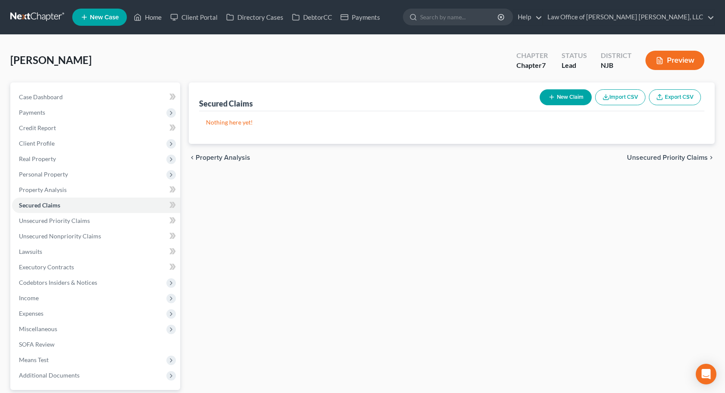
click at [665, 157] on span "Unsecured Priority Claims" at bounding box center [667, 157] width 81 height 7
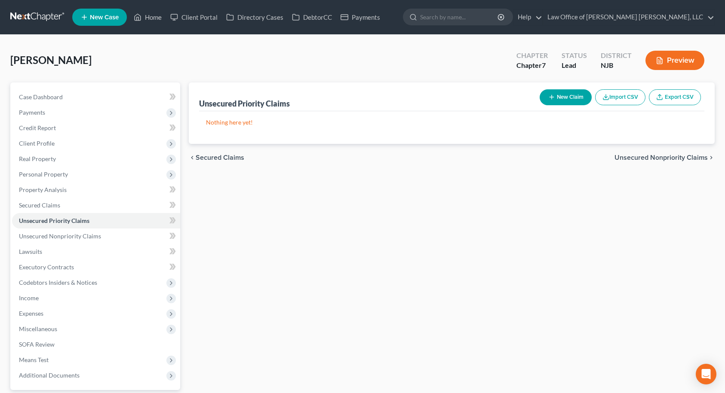
click at [671, 159] on span "Unsecured Nonpriority Claims" at bounding box center [660, 157] width 93 height 7
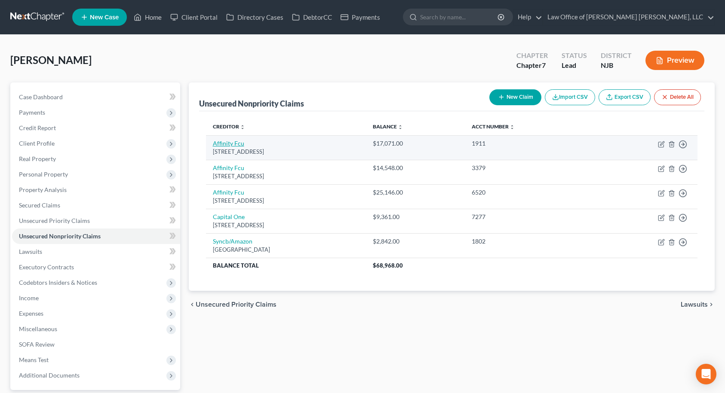
click at [240, 143] on link "Affinity Fcu" at bounding box center [228, 143] width 31 height 7
select select "33"
select select "0"
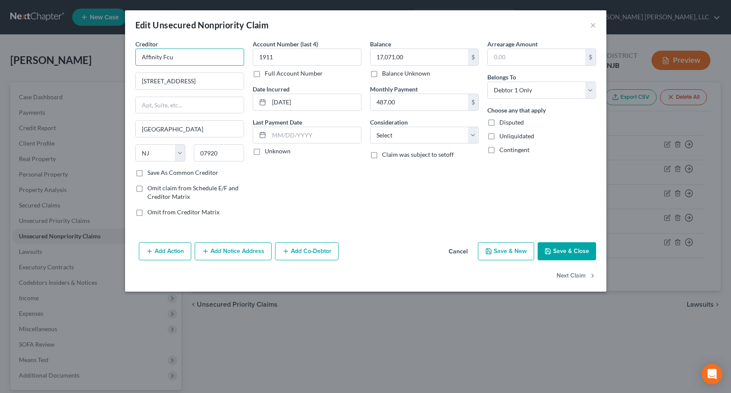
click at [181, 55] on input "Affinity Fcu" at bounding box center [189, 57] width 109 height 17
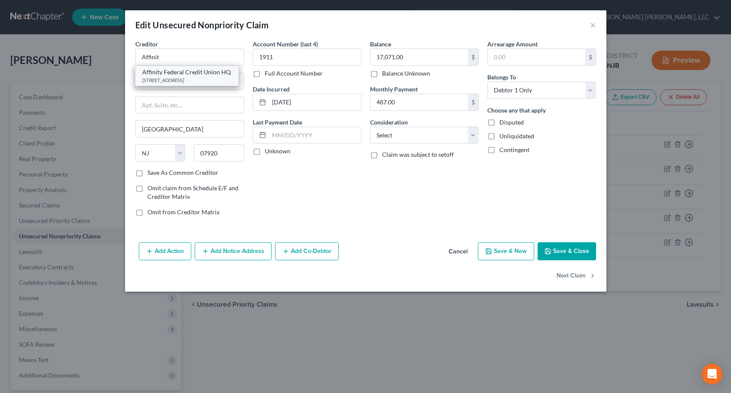
click at [180, 75] on div "Affinity Federal Credit Union HQ" at bounding box center [186, 72] width 89 height 9
type input "Affinity Federal Credit Union HQ"
type input "[STREET_ADDRESS]"
click at [561, 247] on button "Save & Close" at bounding box center [567, 251] width 58 height 18
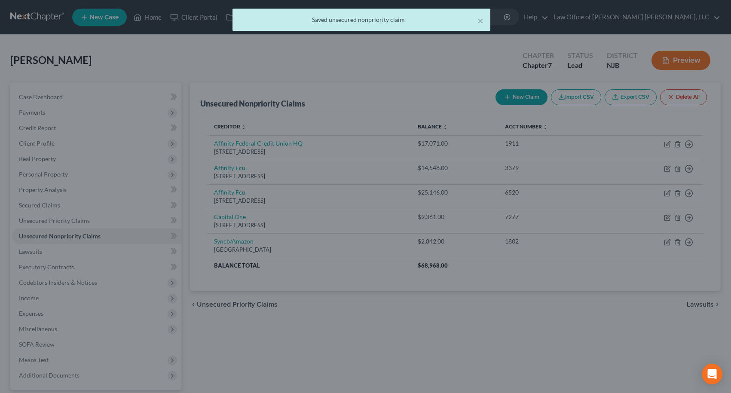
type input "0"
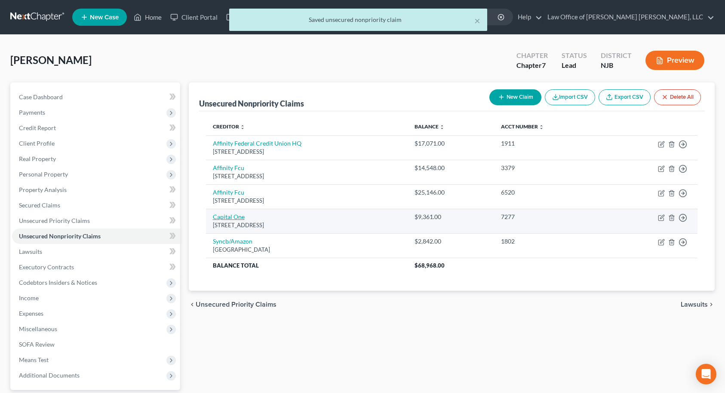
click at [224, 216] on link "Capital One" at bounding box center [229, 216] width 32 height 7
select select "46"
select select "2"
select select "0"
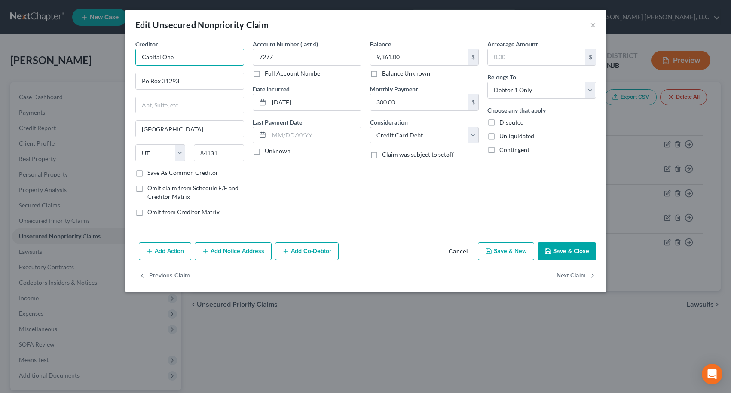
click at [187, 58] on input "Capital One" at bounding box center [189, 57] width 109 height 17
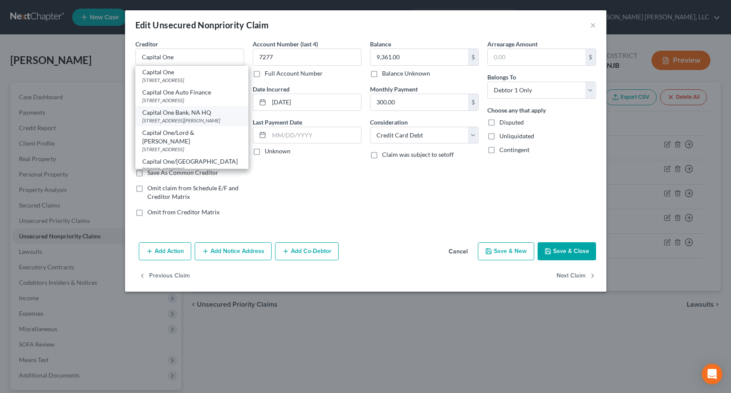
click at [193, 111] on div "Capital One Bank, NA HQ" at bounding box center [191, 112] width 99 height 9
type input "Capital One Bank, NA HQ"
type input "[STREET_ADDRESS]"
type input "[PERSON_NAME]"
select select "48"
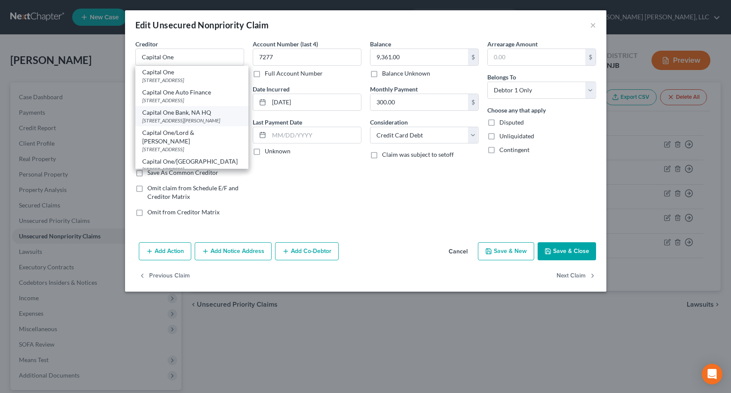
type input "22102"
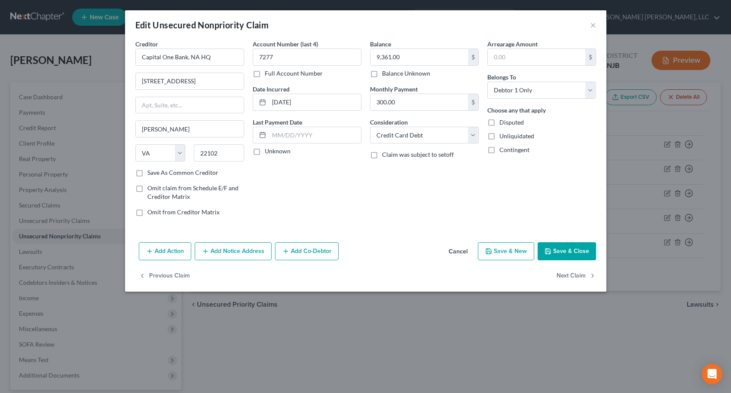
click at [575, 251] on button "Save & Close" at bounding box center [567, 251] width 58 height 18
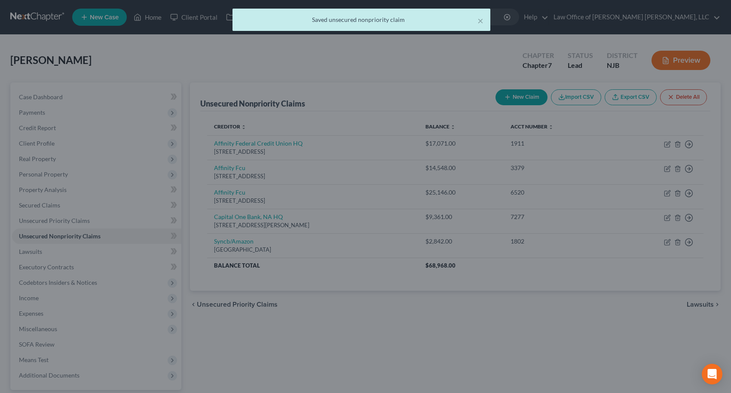
type input "0"
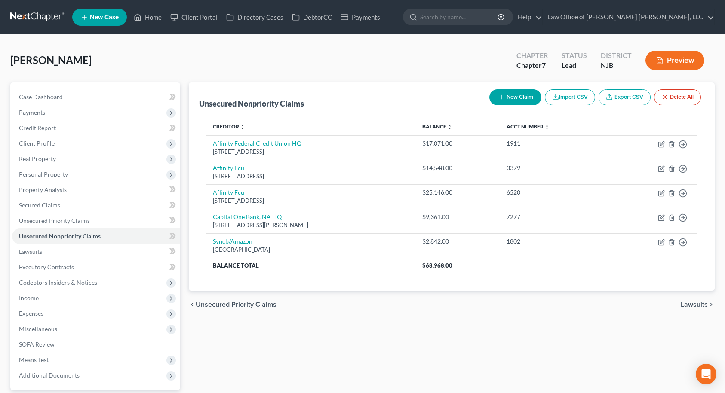
click at [522, 94] on button "New Claim" at bounding box center [515, 97] width 52 height 16
select select "0"
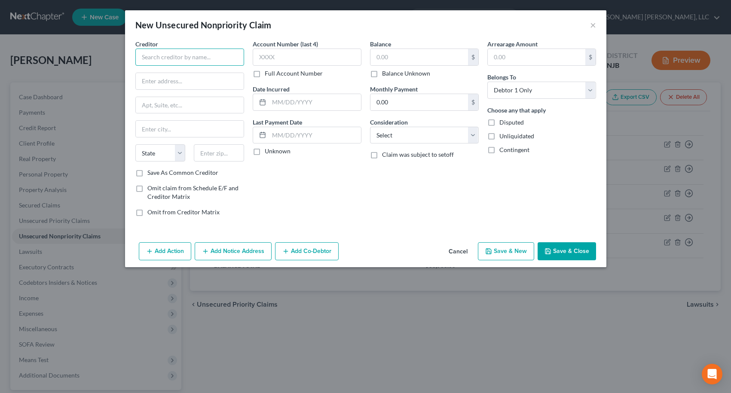
click at [203, 60] on input "text" at bounding box center [189, 57] width 109 height 17
click at [183, 78] on div "[STREET_ADDRESS][US_STATE]" at bounding box center [186, 79] width 89 height 7
type input "Affirm Inc."
type input "[STREET_ADDRESS][US_STATE]"
type input "Floor 12"
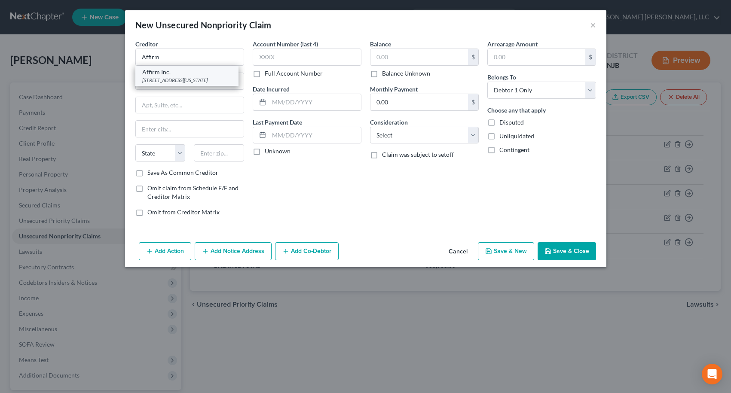
type input "[GEOGRAPHIC_DATA]"
select select "4"
type input "94108"
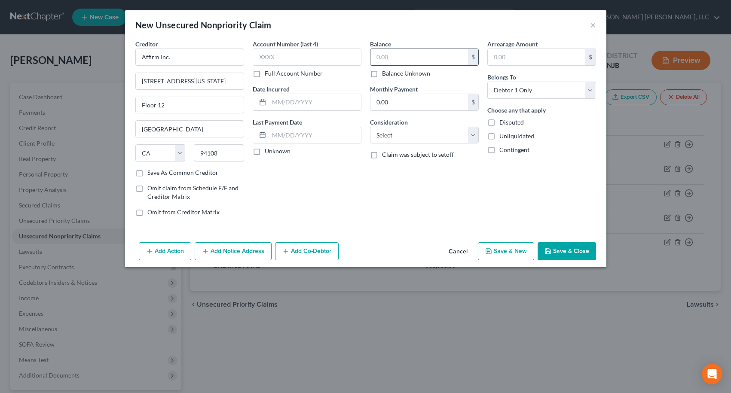
click at [382, 60] on input "text" at bounding box center [419, 57] width 98 height 16
type input "265.58"
click at [570, 254] on button "Save & Close" at bounding box center [567, 251] width 58 height 18
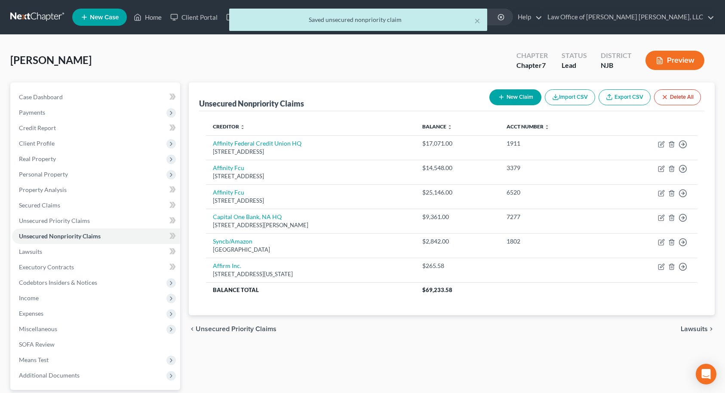
click at [510, 100] on button "New Claim" at bounding box center [515, 97] width 52 height 16
select select "0"
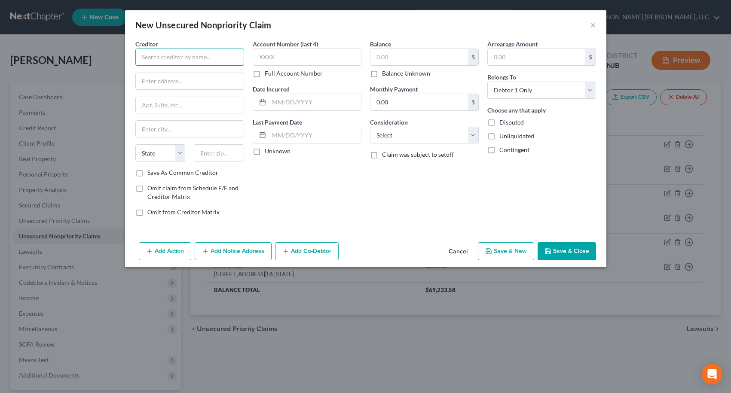
click at [206, 59] on input "text" at bounding box center [189, 57] width 109 height 17
type input "Hackensack Meridian Health Medical Group"
type input "PO Box 95000-4535"
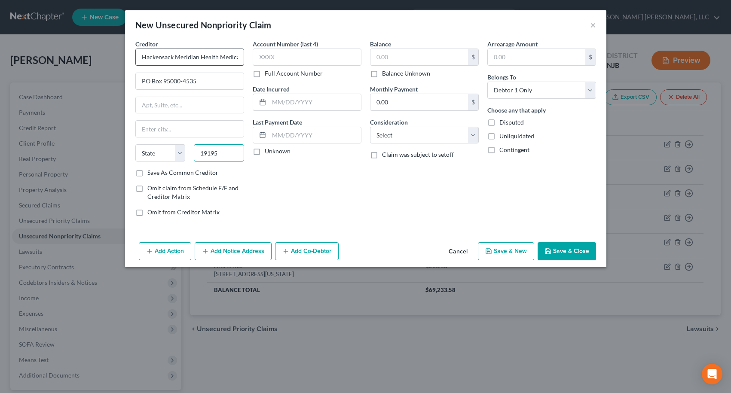
type input "19195"
drag, startPoint x: 160, startPoint y: 150, endPoint x: 165, endPoint y: 144, distance: 8.0
click at [160, 150] on select "State [US_STATE] AK AR AZ CA CO CT DE DC [GEOGRAPHIC_DATA] [GEOGRAPHIC_DATA] GU…" at bounding box center [160, 152] width 50 height 17
click at [169, 134] on input "text" at bounding box center [190, 129] width 108 height 16
type input "[GEOGRAPHIC_DATA]"
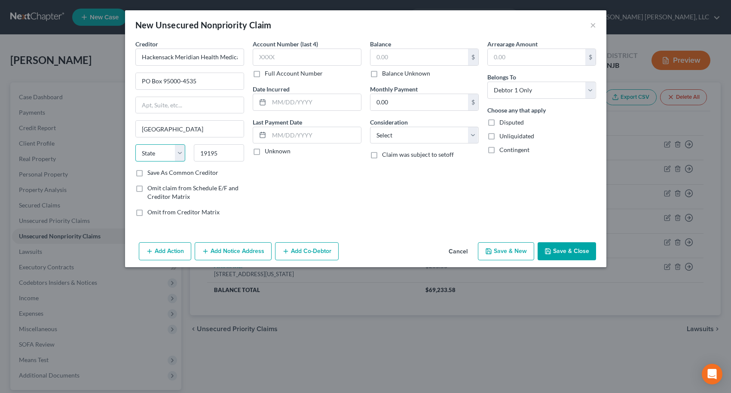
click at [167, 147] on select "State [US_STATE] AK AR AZ CA CO CT DE DC [GEOGRAPHIC_DATA] [GEOGRAPHIC_DATA] GU…" at bounding box center [160, 152] width 50 height 17
select select "39"
click at [135, 144] on select "State [US_STATE] AK AR AZ CA CO CT DE DC [GEOGRAPHIC_DATA] [GEOGRAPHIC_DATA] GU…" at bounding box center [160, 152] width 50 height 17
drag, startPoint x: 270, startPoint y: 202, endPoint x: 278, endPoint y: 196, distance: 9.8
click at [270, 201] on div "Account Number (last 4) Full Account Number Date Incurred Last Payment Date Unk…" at bounding box center [306, 132] width 117 height 184
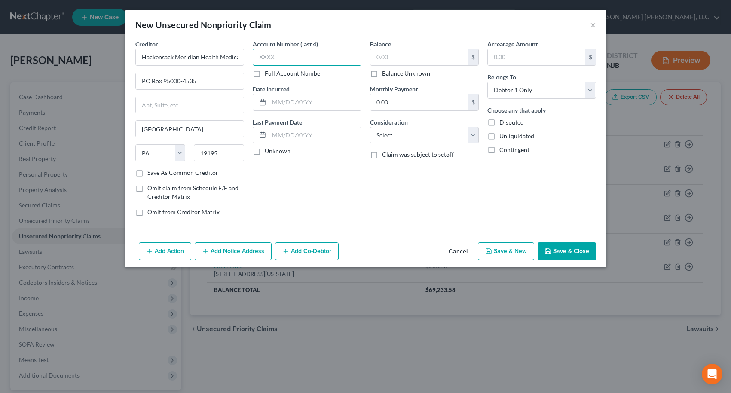
click at [320, 59] on input "text" at bounding box center [307, 57] width 109 height 17
type input "0007"
click at [387, 55] on input "text" at bounding box center [419, 57] width 98 height 16
type input "45.00"
click at [511, 251] on button "Save & New" at bounding box center [506, 251] width 56 height 18
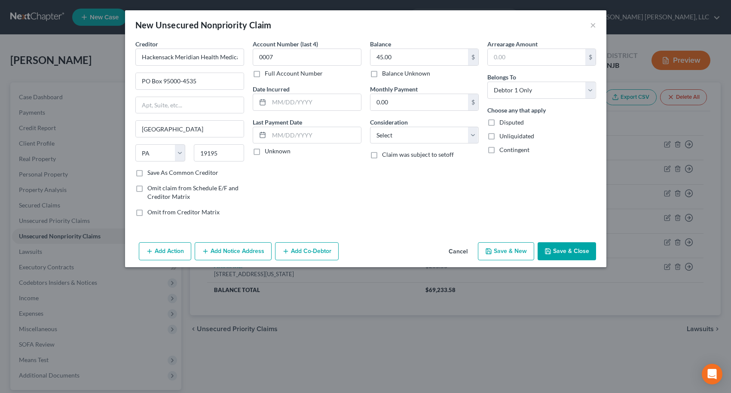
select select "0"
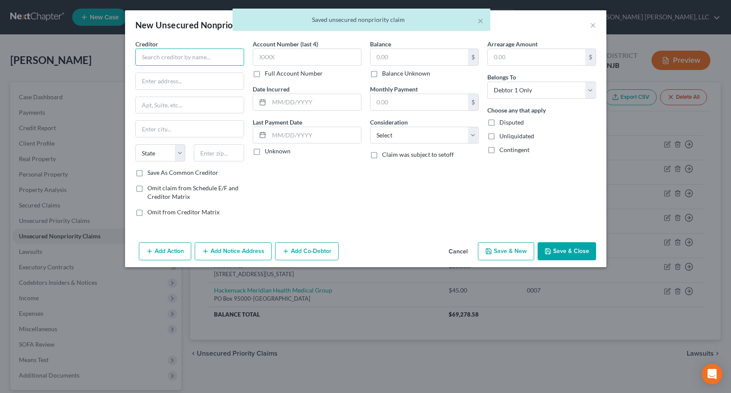
click at [205, 60] on input "text" at bounding box center [189, 57] width 109 height 17
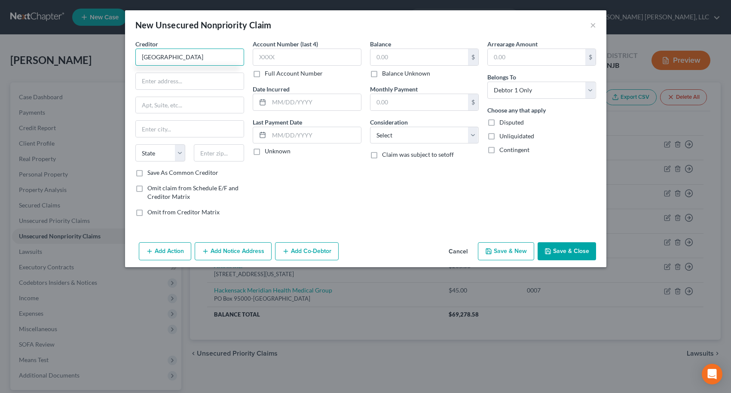
type input "[GEOGRAPHIC_DATA]"
type input "[STREET_ADDRESS]"
type input "08901"
type input "[GEOGRAPHIC_DATA]"
select select "33"
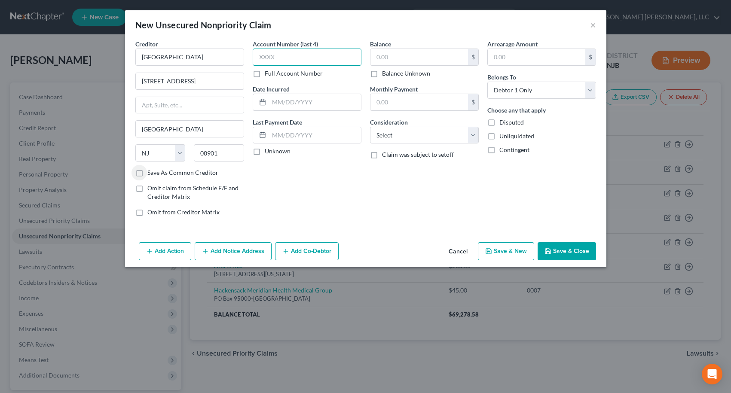
click at [280, 62] on input "text" at bounding box center [307, 57] width 109 height 17
type input "0001"
click at [402, 55] on input "text" at bounding box center [419, 57] width 98 height 16
type input "150.00"
click at [565, 251] on button "Save & Close" at bounding box center [567, 251] width 58 height 18
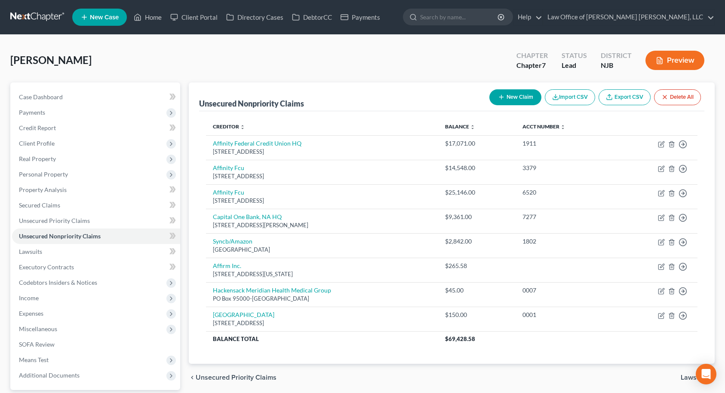
click at [683, 378] on span "Lawsuits" at bounding box center [693, 377] width 27 height 7
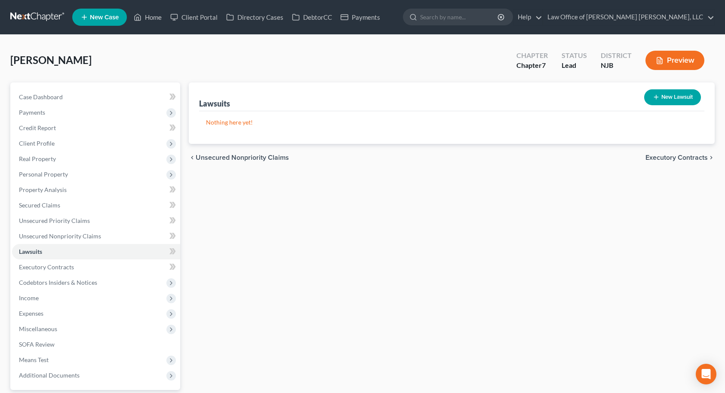
click at [257, 156] on span "Unsecured Nonpriority Claims" at bounding box center [242, 157] width 93 height 7
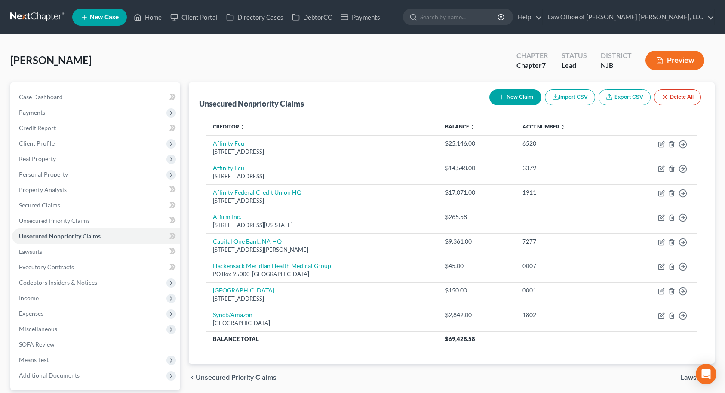
click at [686, 379] on span "Lawsuits" at bounding box center [693, 377] width 27 height 7
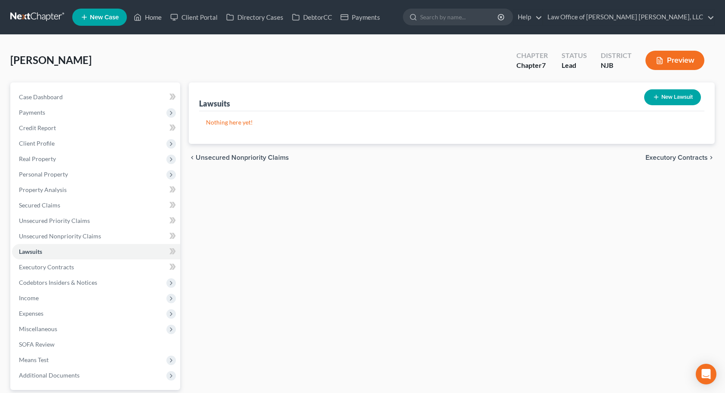
click at [695, 159] on span "Executory Contracts" at bounding box center [676, 157] width 62 height 7
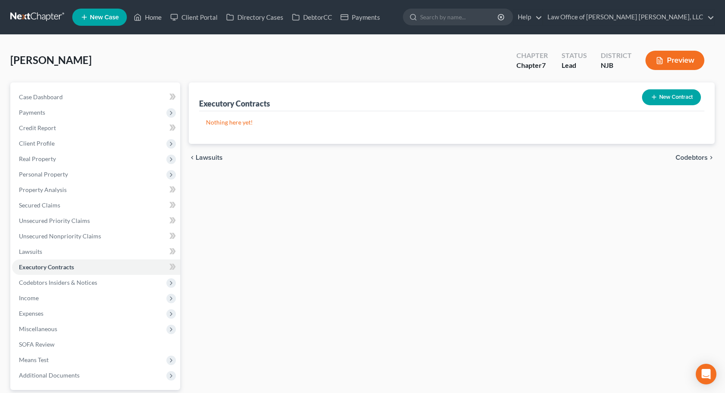
click at [695, 159] on span "Codebtors" at bounding box center [691, 157] width 32 height 7
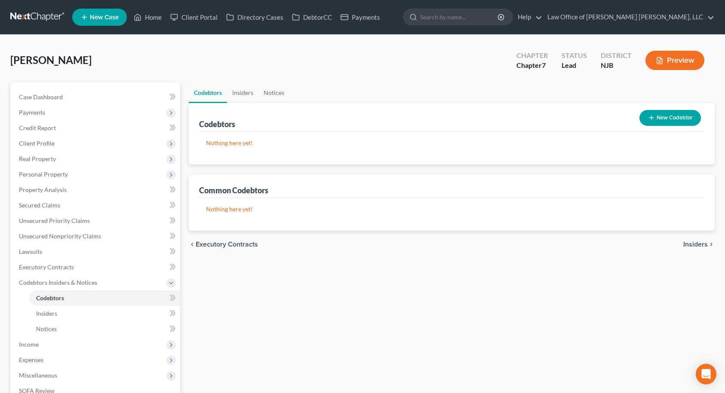
click at [703, 245] on span "Insiders" at bounding box center [695, 244] width 24 height 7
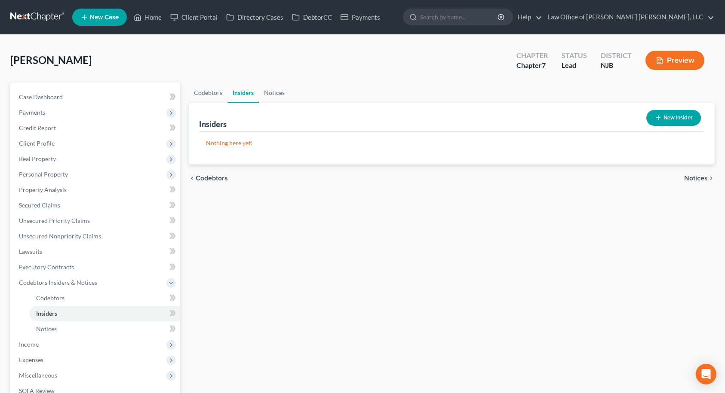
click at [690, 175] on span "Notices" at bounding box center [696, 178] width 24 height 7
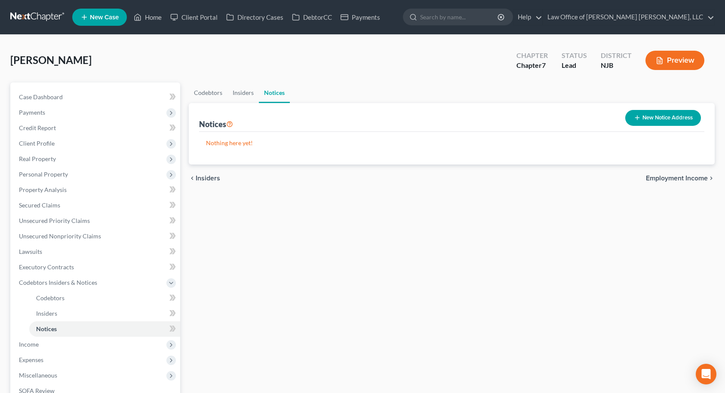
click at [690, 175] on span "Employment Income" at bounding box center [677, 178] width 62 height 7
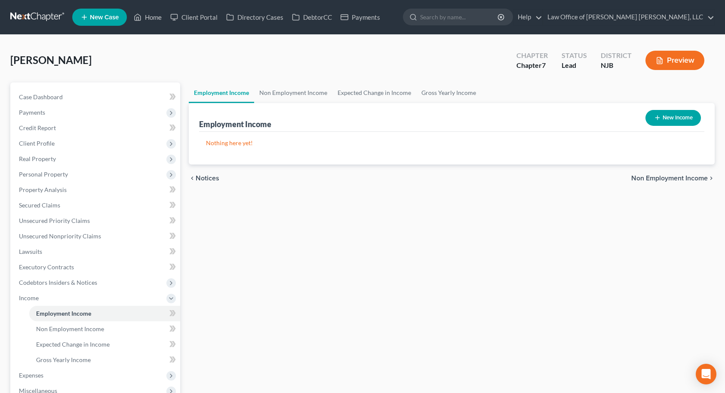
click at [659, 115] on icon "button" at bounding box center [657, 117] width 7 height 7
select select "0"
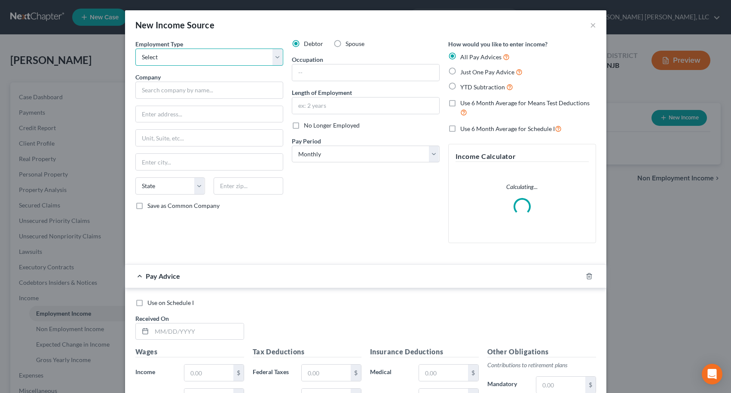
click at [235, 58] on select "Select Full or [DEMOGRAPHIC_DATA] Employment Self Employment" at bounding box center [209, 57] width 148 height 17
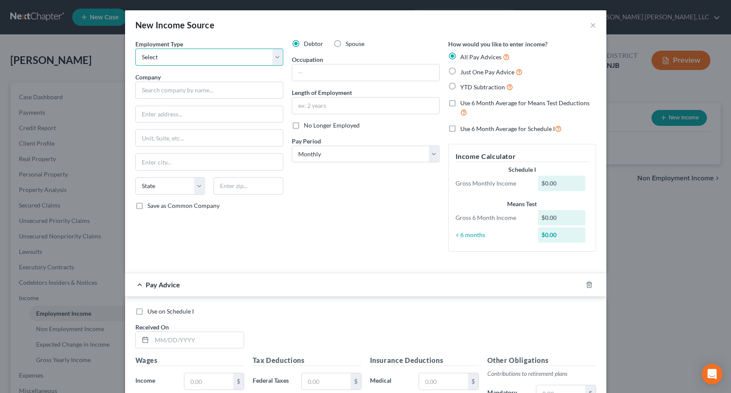
select select "0"
click at [135, 49] on select "Select Full or [DEMOGRAPHIC_DATA] Employment Self Employment" at bounding box center [209, 57] width 148 height 17
click at [206, 94] on input "text" at bounding box center [209, 90] width 148 height 17
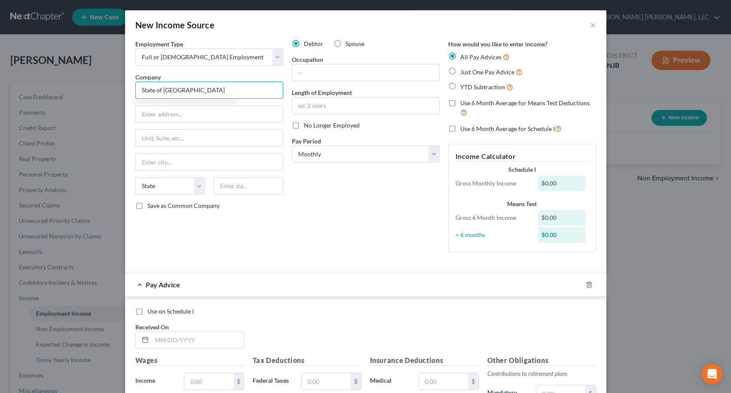
type input "State of [GEOGRAPHIC_DATA]"
type input "[STREET_ADDRESS]"
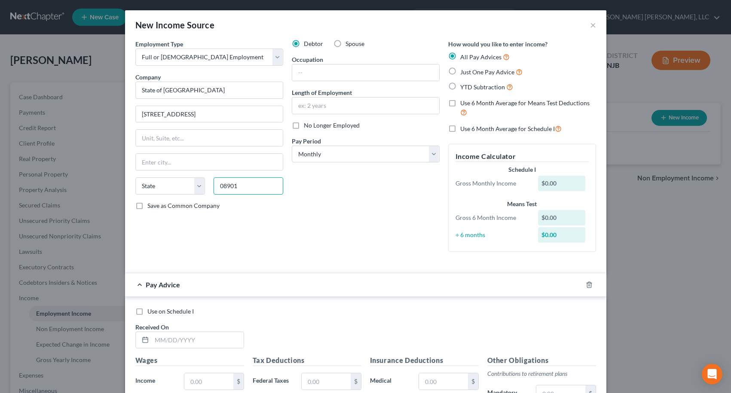
type input "08901"
type input "[GEOGRAPHIC_DATA]"
select select "33"
drag, startPoint x: 331, startPoint y: 75, endPoint x: 338, endPoint y: 79, distance: 7.9
click at [331, 75] on input "text" at bounding box center [365, 72] width 147 height 16
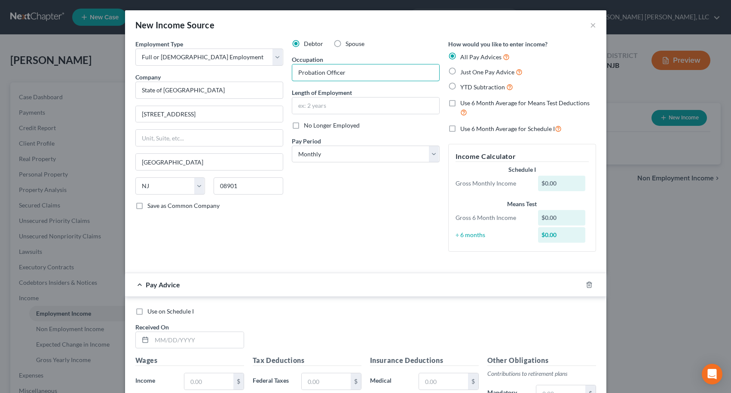
type input "Probation Officer"
type input "8 years"
click at [332, 177] on div "Debtor Spouse Occupation [DEMOGRAPHIC_DATA] Officer Length of Employment 8 year…" at bounding box center [366, 149] width 156 height 219
click at [460, 86] on label "YTD Subtraction" at bounding box center [486, 87] width 53 height 10
click at [464, 86] on input "YTD Subtraction" at bounding box center [467, 85] width 6 height 6
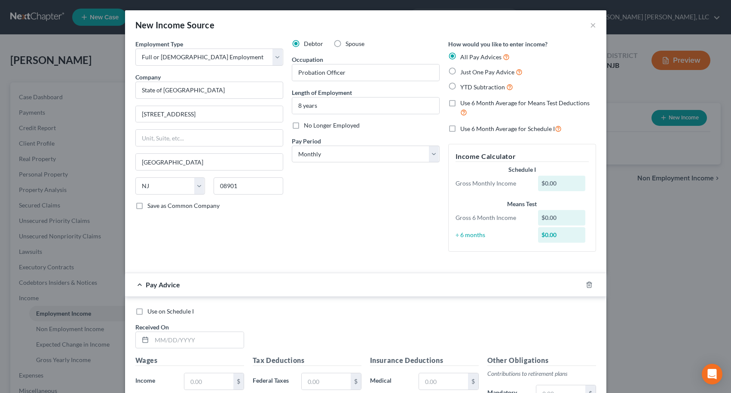
radio input "true"
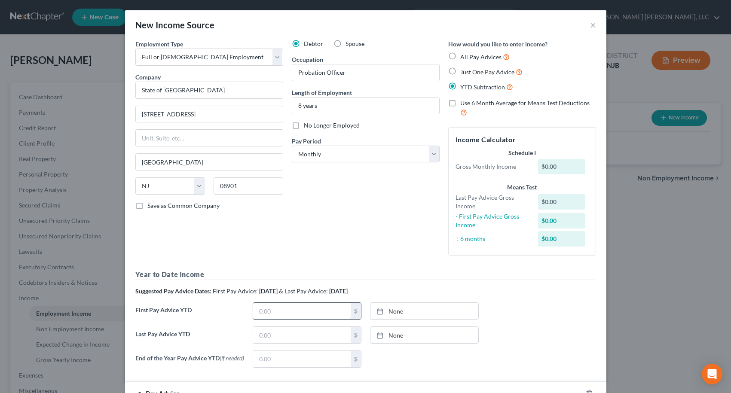
click at [275, 309] on input "text" at bounding box center [302, 311] width 98 height 16
click at [392, 312] on link "None" at bounding box center [424, 311] width 108 height 16
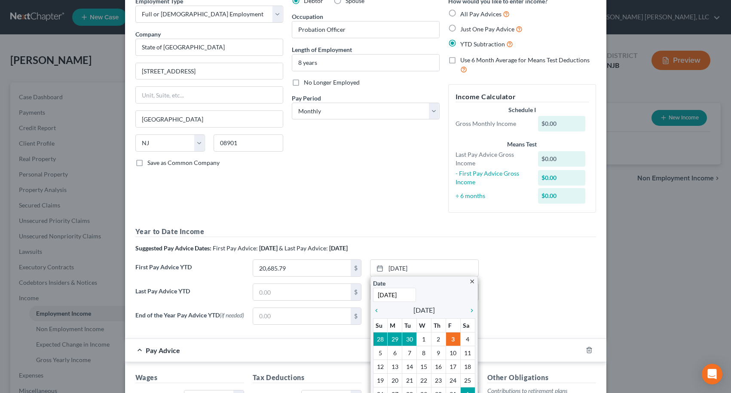
scroll to position [129, 0]
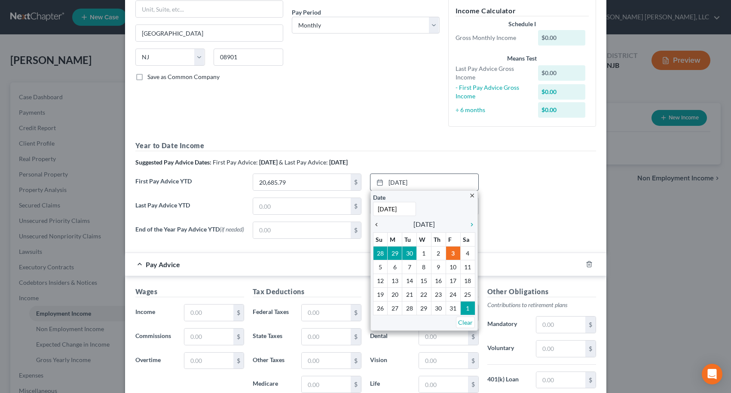
click at [374, 227] on icon "chevron_left" at bounding box center [378, 224] width 11 height 7
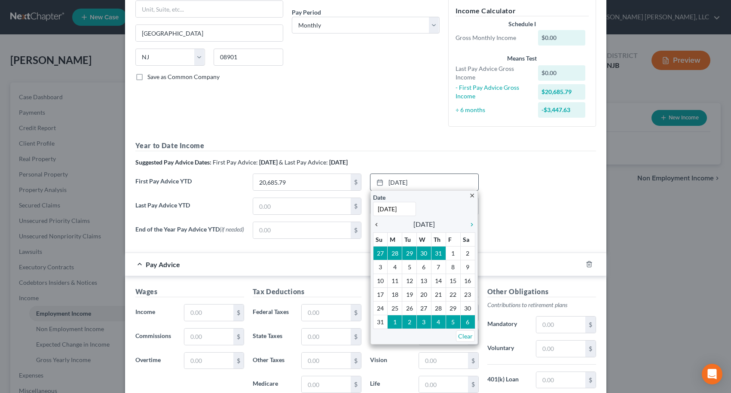
click at [374, 227] on icon "chevron_left" at bounding box center [378, 224] width 11 height 7
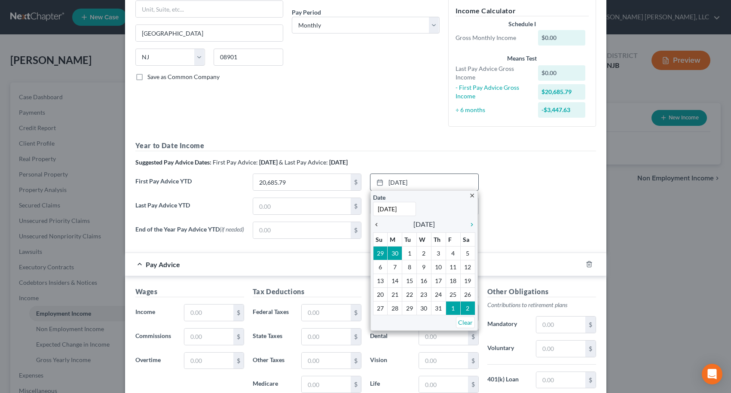
click at [374, 227] on icon "chevron_left" at bounding box center [378, 224] width 11 height 7
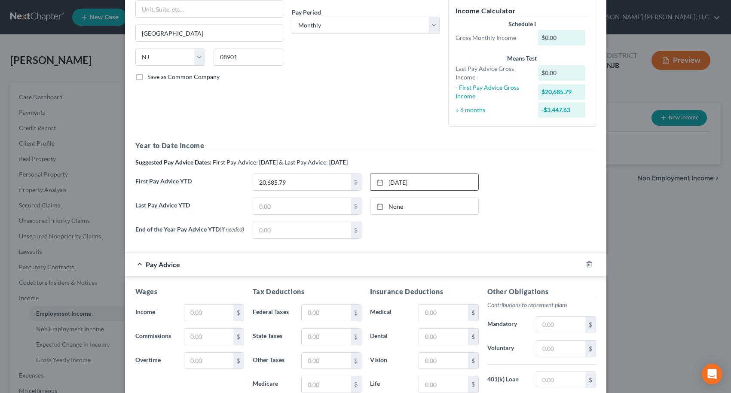
click at [428, 251] on form "Employment Type * Select Full or [DEMOGRAPHIC_DATA] Employment Self Employment …" at bounding box center [365, 199] width 461 height 576
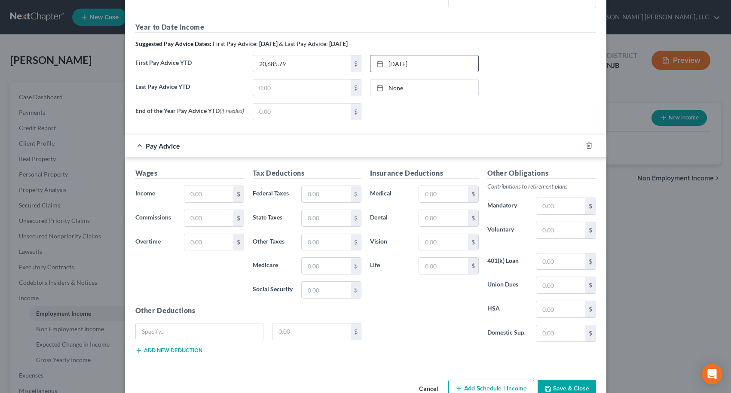
scroll to position [258, 0]
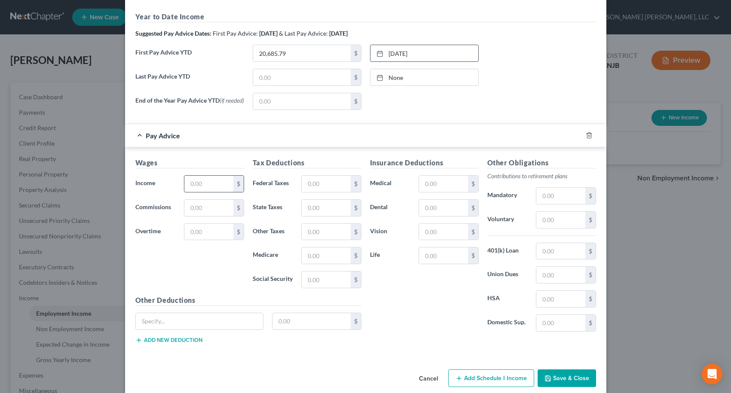
click at [219, 184] on input "text" at bounding box center [208, 184] width 49 height 16
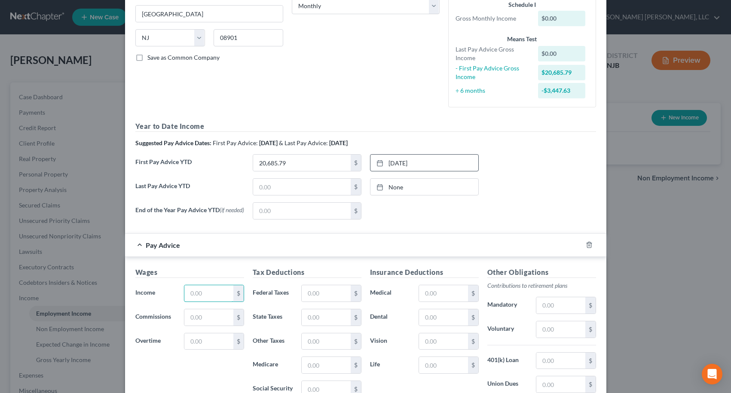
scroll to position [129, 0]
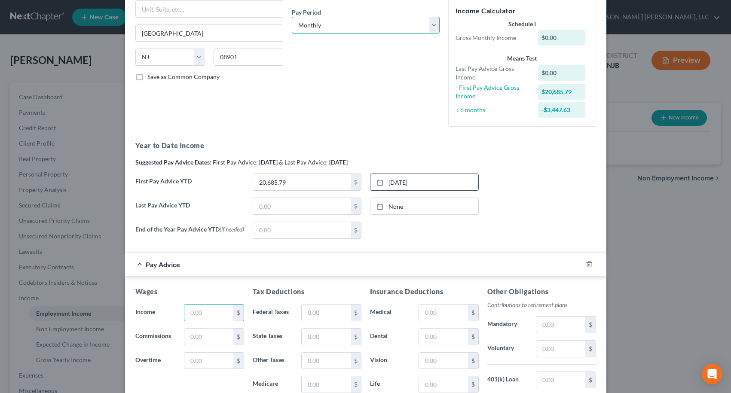
click at [341, 30] on select "Select Monthly Twice Monthly Every Other Week Weekly" at bounding box center [366, 25] width 148 height 17
click at [292, 17] on select "Select Monthly Twice Monthly Every Other Week Weekly" at bounding box center [366, 25] width 148 height 17
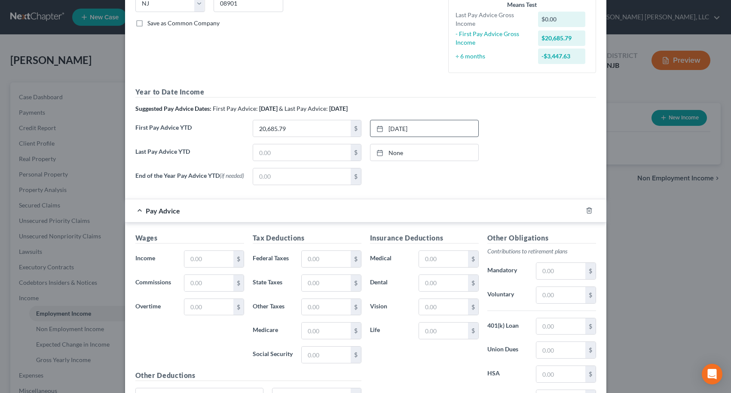
scroll to position [271, 0]
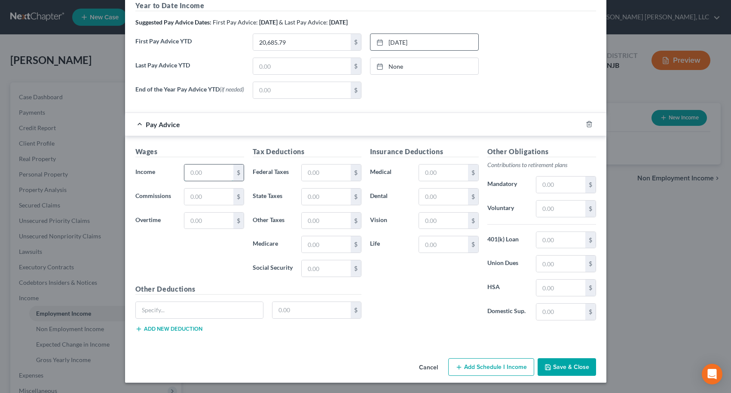
click at [218, 170] on input "text" at bounding box center [208, 173] width 49 height 16
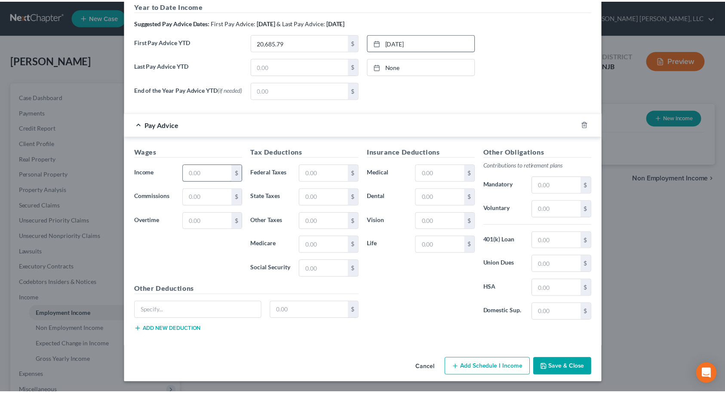
scroll to position [290, 0]
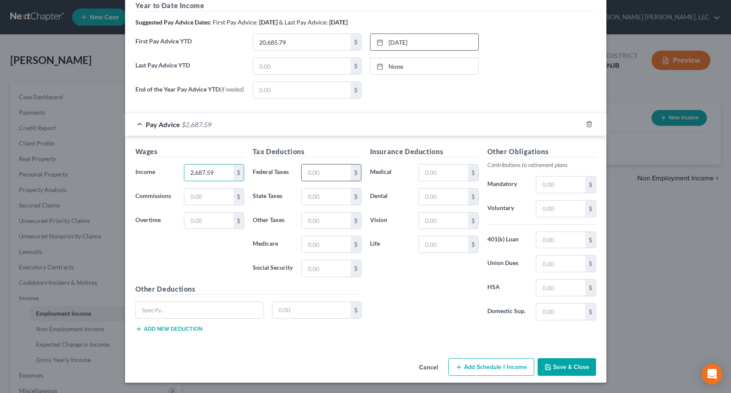
click at [306, 173] on input "text" at bounding box center [326, 173] width 49 height 16
click at [543, 186] on input "text" at bounding box center [560, 185] width 49 height 16
click at [552, 241] on input "text" at bounding box center [560, 240] width 49 height 16
click at [428, 177] on input "text" at bounding box center [443, 173] width 49 height 16
click at [562, 185] on input "201.57" at bounding box center [560, 185] width 49 height 16
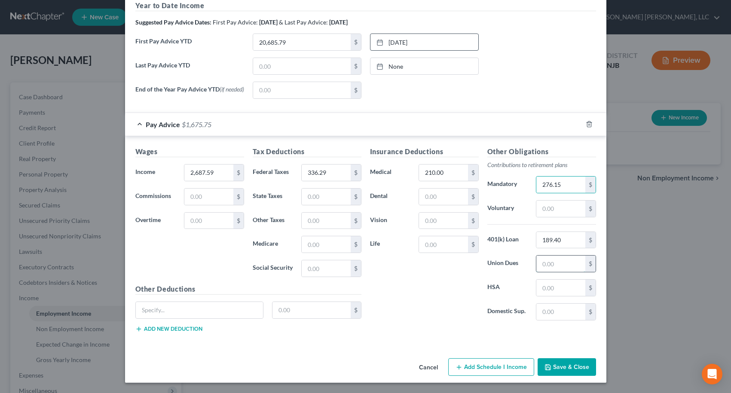
click at [557, 266] on input "text" at bounding box center [560, 264] width 49 height 16
click at [452, 287] on div "Insurance Deductions Medical 210.00 $ Dental $ Vision $ Life $" at bounding box center [424, 237] width 117 height 181
click at [569, 367] on button "Save & Close" at bounding box center [567, 367] width 58 height 18
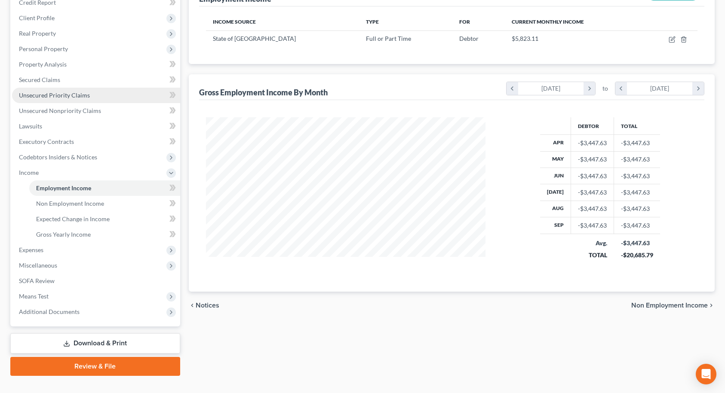
scroll to position [129, 0]
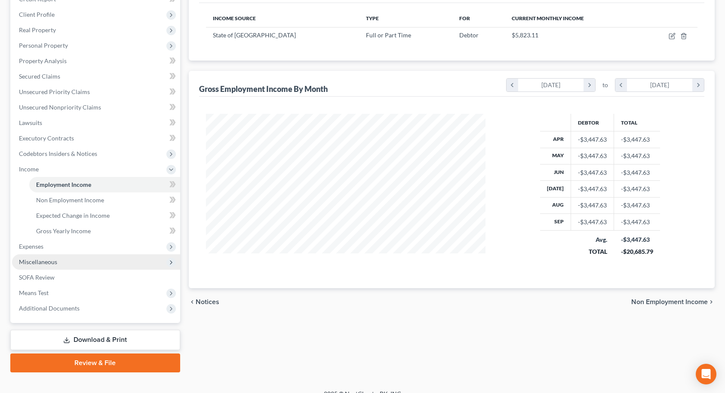
click at [45, 261] on span "Miscellaneous" at bounding box center [38, 261] width 38 height 7
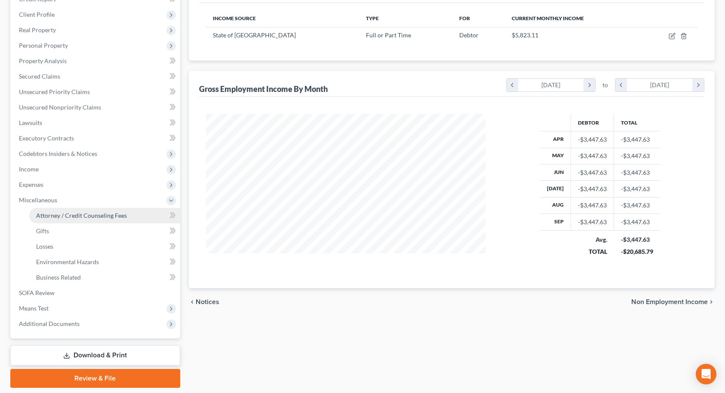
click at [66, 221] on link "Attorney / Credit Counseling Fees" at bounding box center [104, 215] width 151 height 15
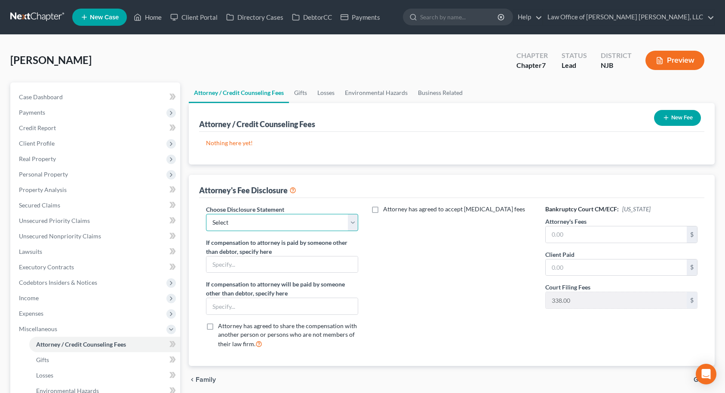
click at [355, 223] on select "Select PA - 13 NJ - 7 PA - 7 DISCLOSURE OF COMPENSATION OF ATTORNEY FOR DEBTOR" at bounding box center [282, 222] width 153 height 17
click at [206, 214] on select "Select PA - 13 NJ - 7 PA - 7 DISCLOSURE OF COMPENSATION OF ATTORNEY FOR DEBTOR" at bounding box center [282, 222] width 153 height 17
click at [562, 236] on input "text" at bounding box center [615, 234] width 141 height 16
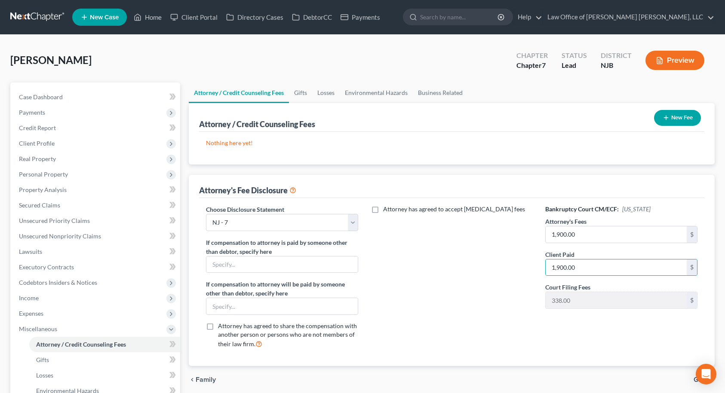
click at [685, 124] on button "New Fee" at bounding box center [677, 118] width 47 height 16
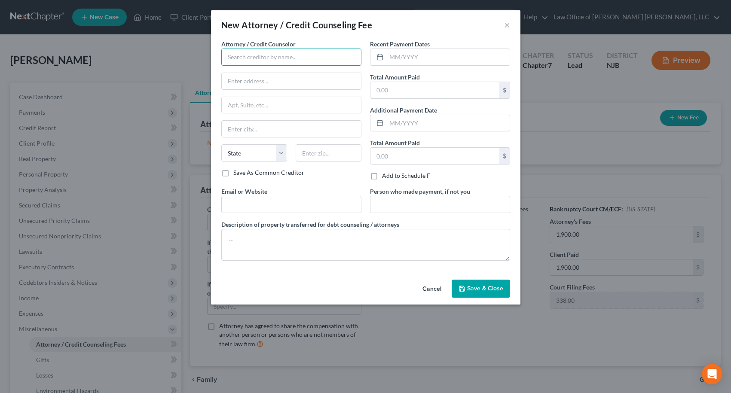
click at [285, 55] on input "text" at bounding box center [291, 57] width 140 height 17
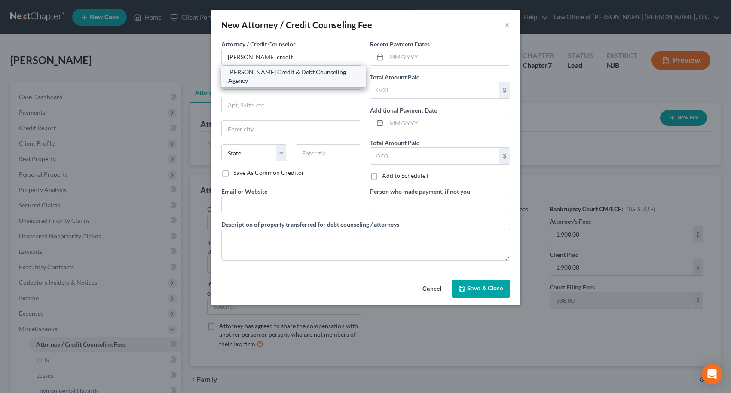
click at [280, 73] on div "[PERSON_NAME] Credit & Debt Counseling Agency" at bounding box center [293, 76] width 131 height 17
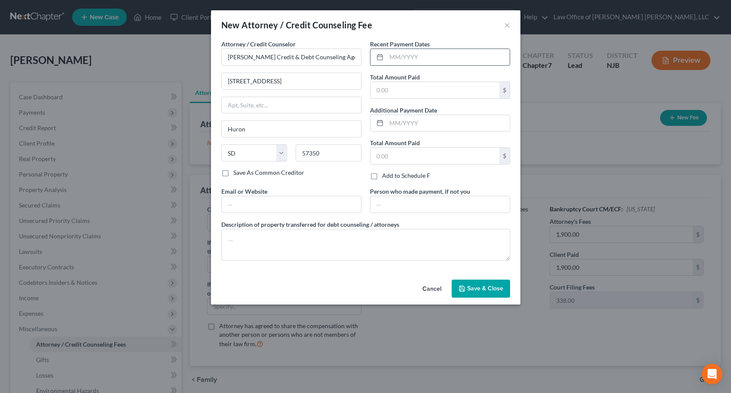
click at [397, 54] on input "text" at bounding box center [447, 57] width 123 height 16
click at [397, 91] on input "text" at bounding box center [434, 90] width 129 height 16
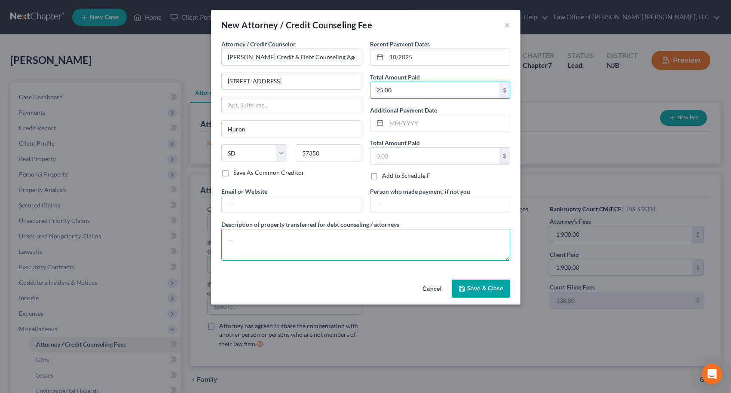
click at [372, 241] on textarea at bounding box center [365, 245] width 289 height 32
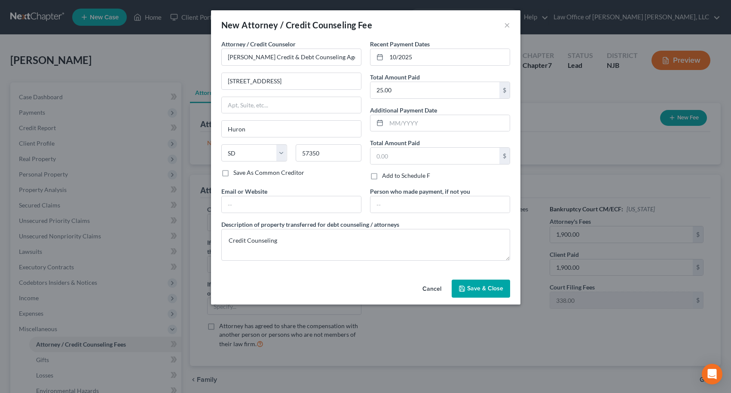
click at [483, 287] on span "Save & Close" at bounding box center [485, 288] width 36 height 7
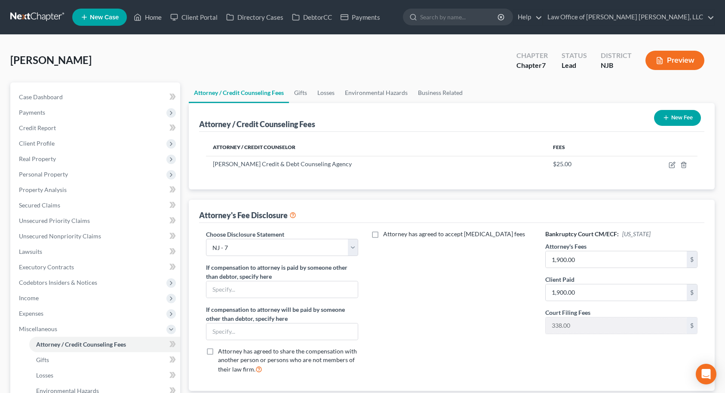
click at [677, 122] on button "New Fee" at bounding box center [677, 118] width 47 height 16
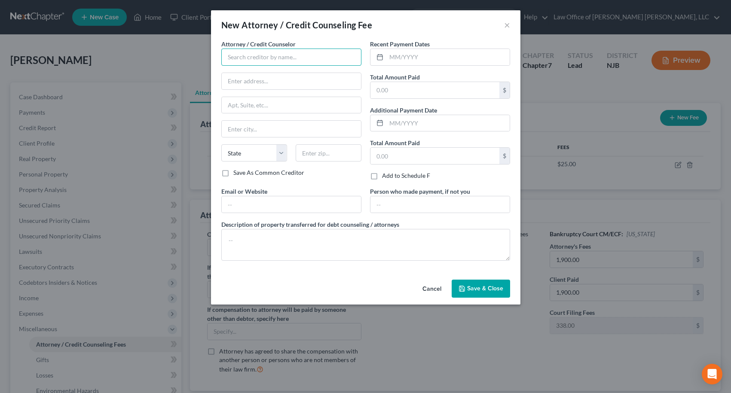
click at [307, 59] on input "text" at bounding box center [291, 57] width 140 height 17
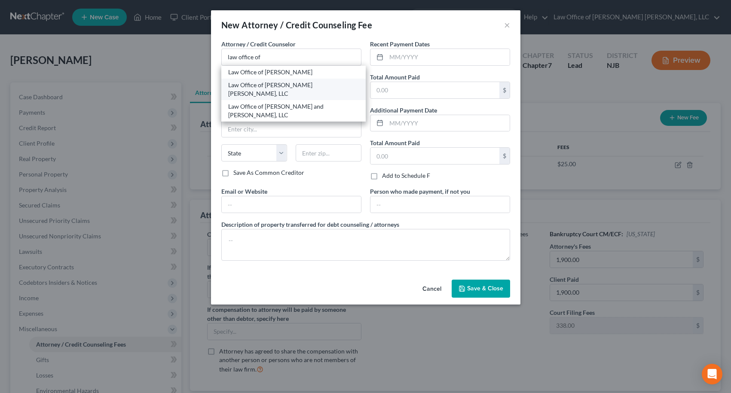
click at [278, 86] on div "Law Office of [PERSON_NAME] [PERSON_NAME], LLC" at bounding box center [293, 89] width 131 height 17
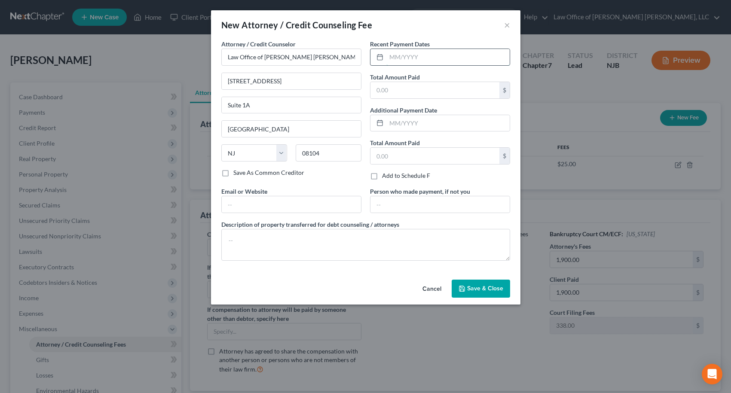
click at [398, 59] on input "text" at bounding box center [447, 57] width 123 height 16
click at [401, 92] on input "text" at bounding box center [434, 90] width 129 height 16
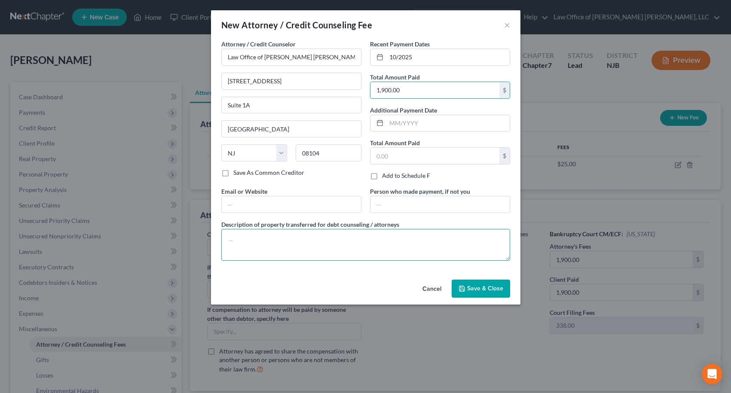
click at [371, 237] on textarea at bounding box center [365, 245] width 289 height 32
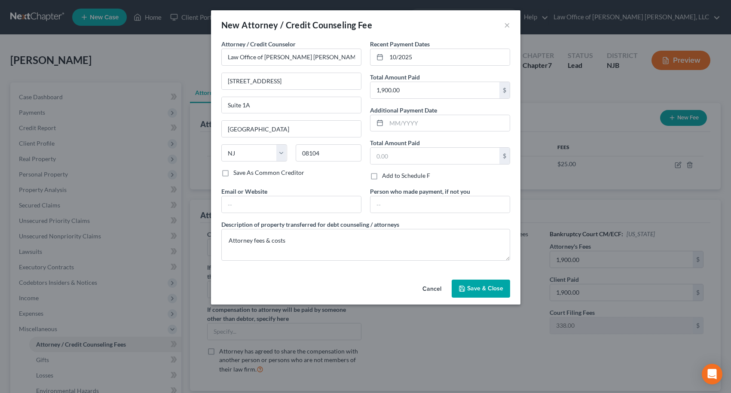
click at [502, 289] on span "Save & Close" at bounding box center [485, 288] width 36 height 7
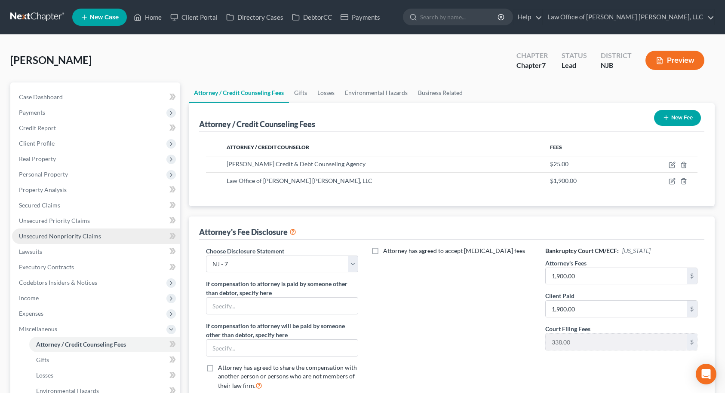
scroll to position [156, 0]
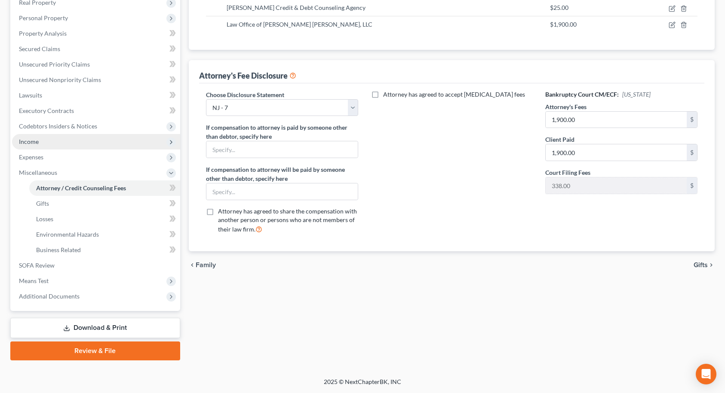
click at [92, 144] on span "Income" at bounding box center [96, 141] width 168 height 15
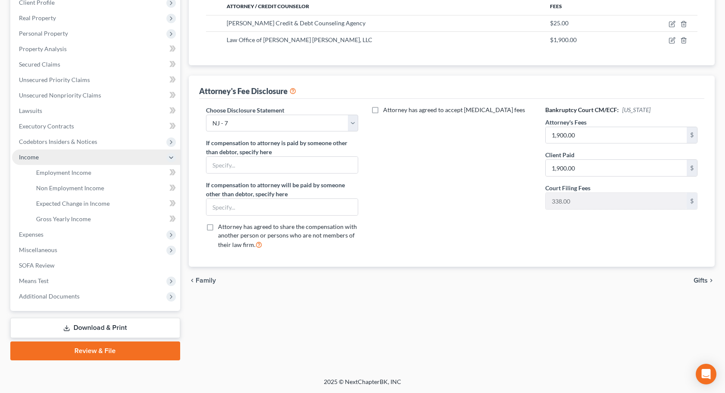
scroll to position [141, 0]
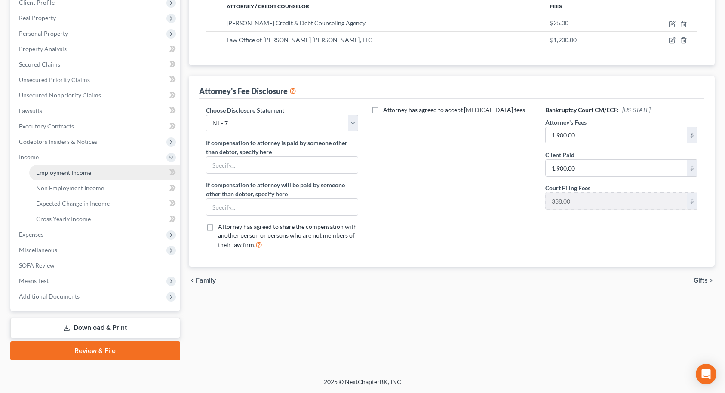
click at [74, 174] on span "Employment Income" at bounding box center [63, 172] width 55 height 7
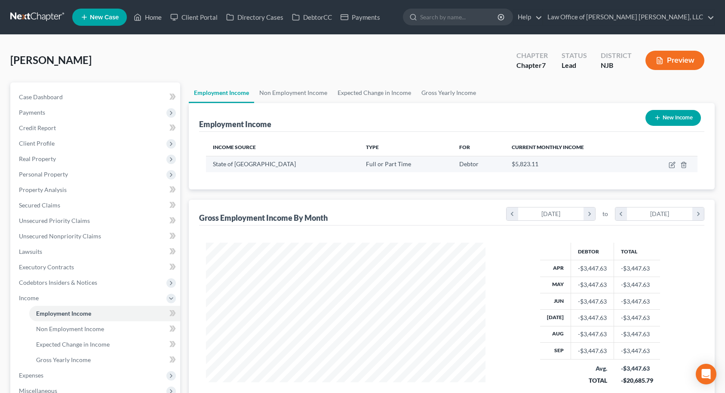
scroll to position [154, 297]
click at [289, 95] on link "Non Employment Income" at bounding box center [293, 93] width 78 height 21
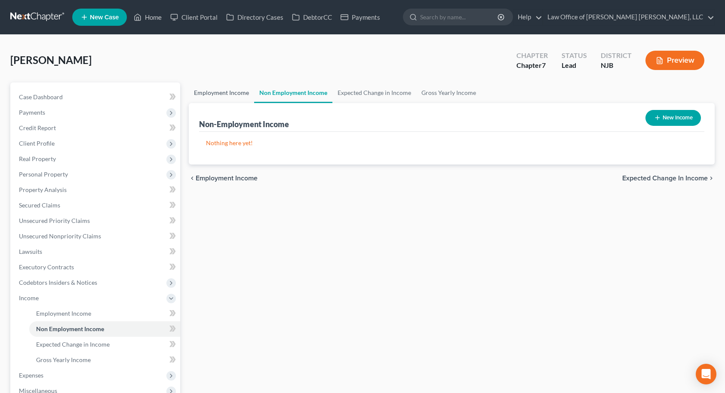
click at [237, 95] on link "Employment Income" at bounding box center [221, 93] width 65 height 21
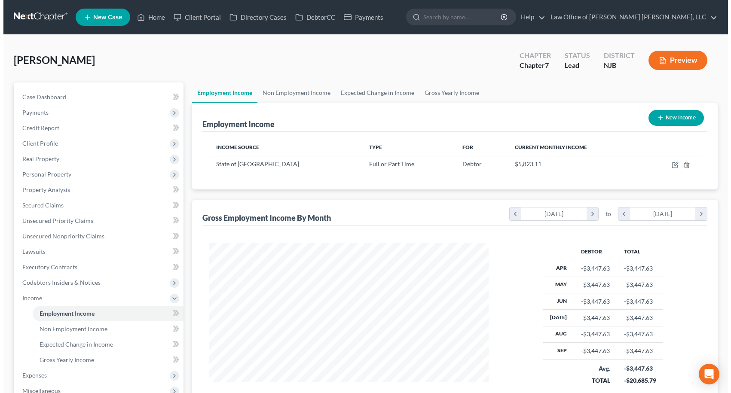
scroll to position [154, 297]
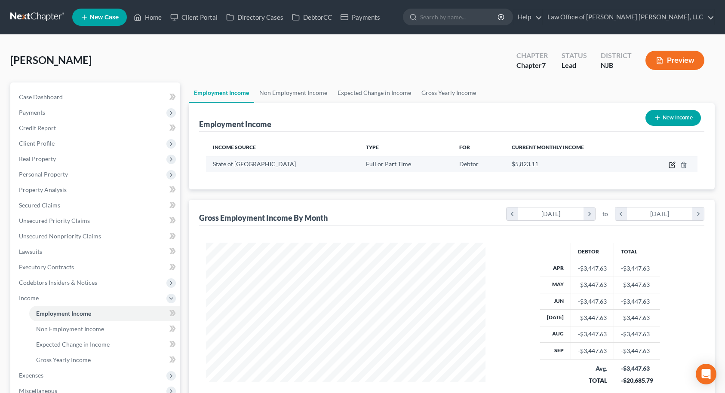
click at [671, 164] on icon "button" at bounding box center [671, 165] width 7 height 7
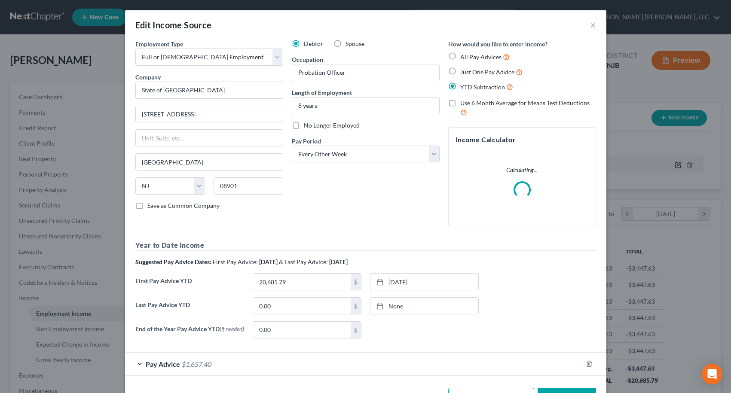
scroll to position [154, 300]
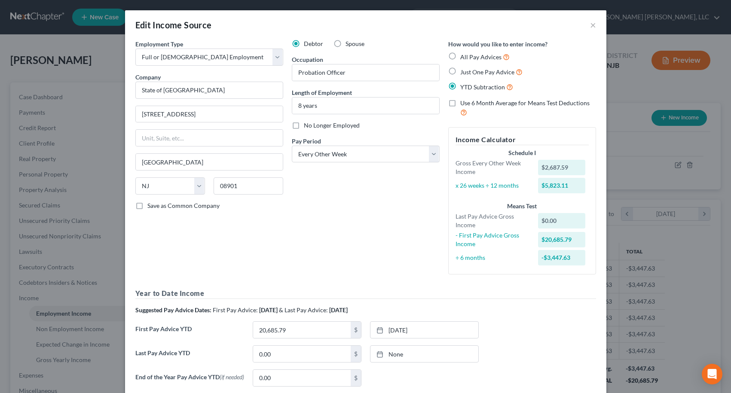
click at [460, 70] on label "Just One Pay Advice" at bounding box center [491, 72] width 62 height 10
click at [464, 70] on input "Just One Pay Advice" at bounding box center [467, 70] width 6 height 6
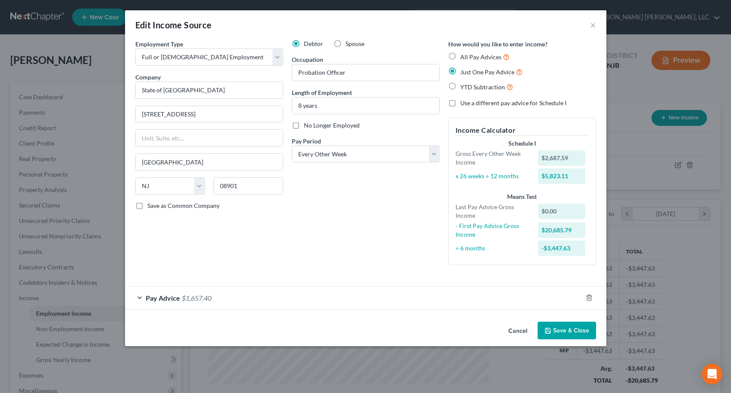
click at [159, 297] on span "Pay Advice" at bounding box center [163, 298] width 34 height 8
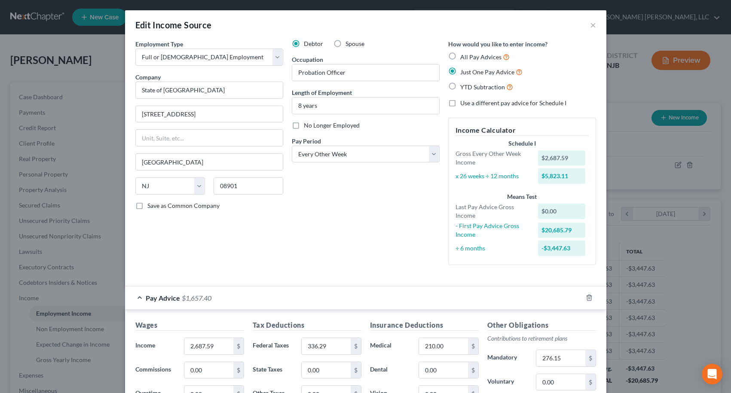
click at [228, 244] on div "Employment Type * Select Full or [DEMOGRAPHIC_DATA] Employment Self Employment …" at bounding box center [209, 156] width 156 height 233
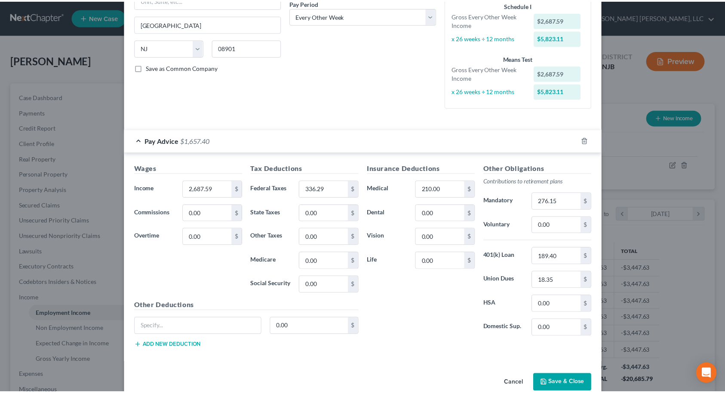
scroll to position [155, 0]
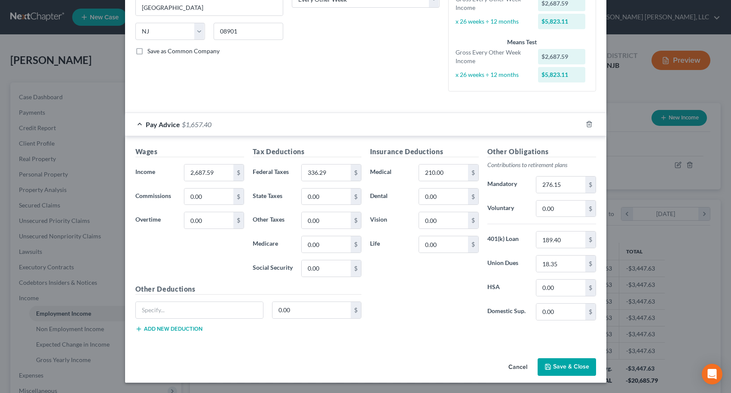
click at [558, 366] on button "Save & Close" at bounding box center [567, 367] width 58 height 18
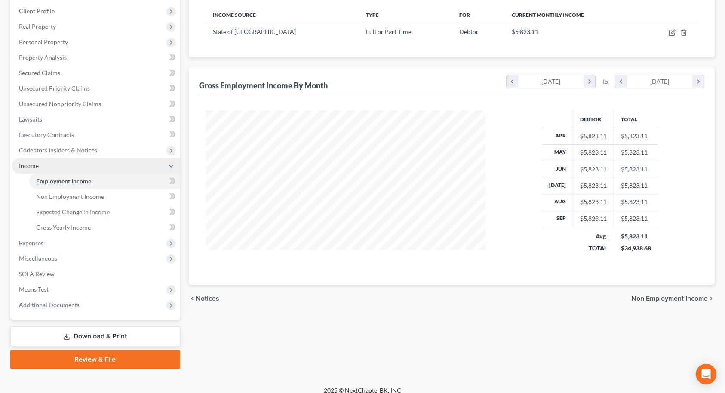
scroll to position [141, 0]
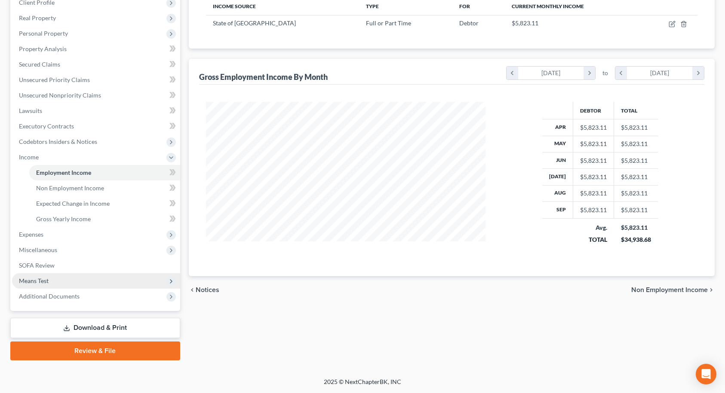
click at [43, 279] on span "Means Test" at bounding box center [34, 280] width 30 height 7
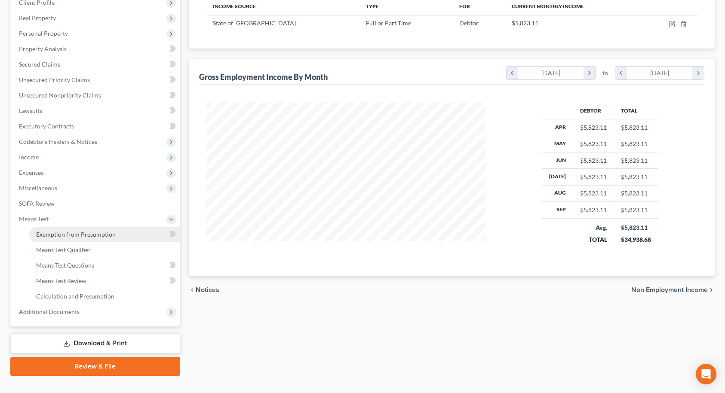
click at [53, 237] on span "Exemption from Presumption" at bounding box center [76, 234] width 80 height 7
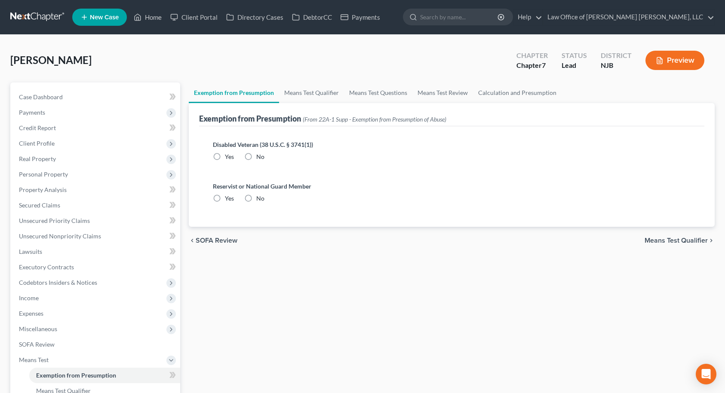
click at [256, 154] on label "No" at bounding box center [260, 157] width 8 height 9
click at [260, 154] on input "No" at bounding box center [263, 156] width 6 height 6
click at [256, 196] on label "No" at bounding box center [260, 198] width 8 height 9
click at [260, 196] on input "No" at bounding box center [263, 197] width 6 height 6
click at [307, 95] on link "Means Test Qualifier" at bounding box center [311, 93] width 65 height 21
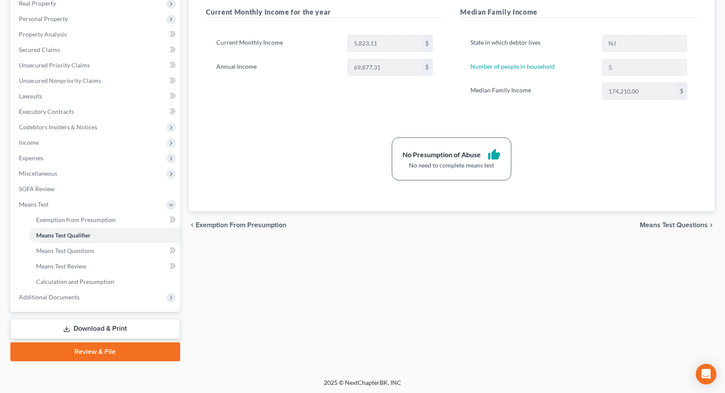
scroll to position [156, 0]
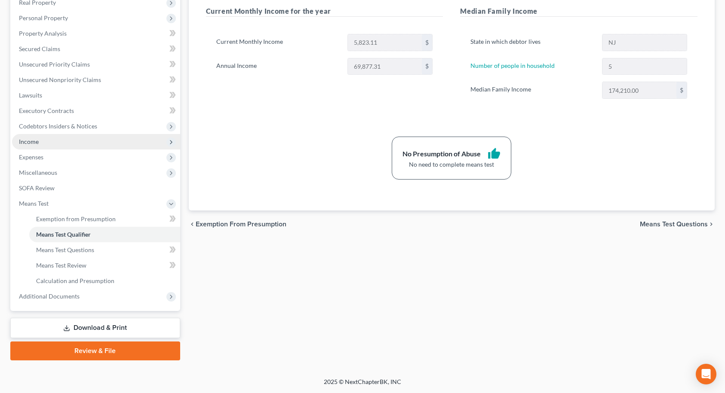
click at [38, 144] on span "Income" at bounding box center [29, 141] width 20 height 7
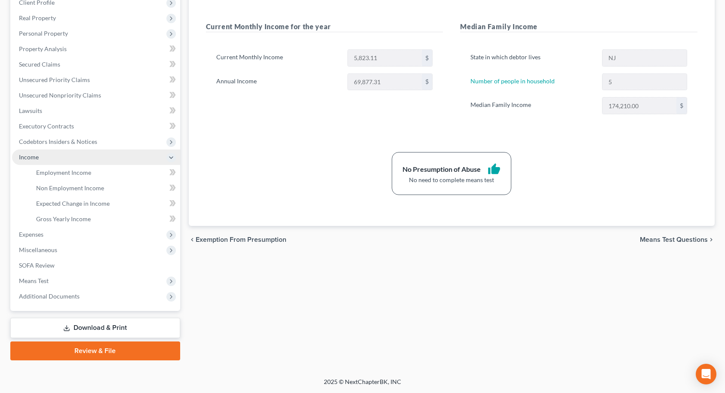
scroll to position [141, 0]
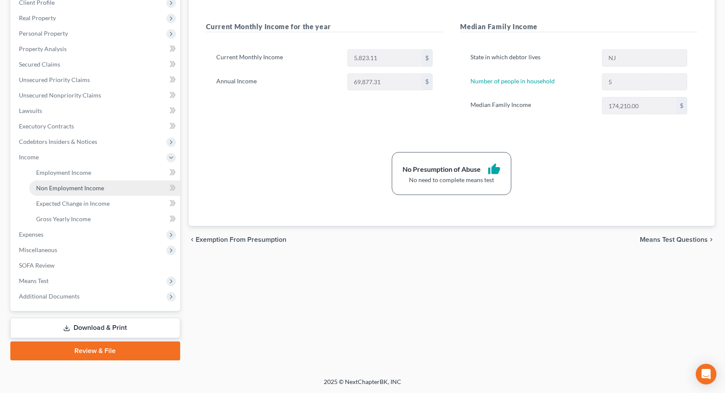
click at [59, 190] on span "Non Employment Income" at bounding box center [70, 187] width 68 height 7
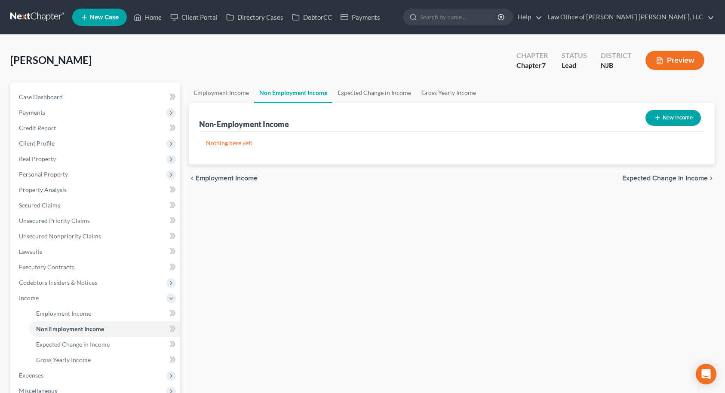
click at [662, 122] on button "New Income" at bounding box center [672, 118] width 55 height 16
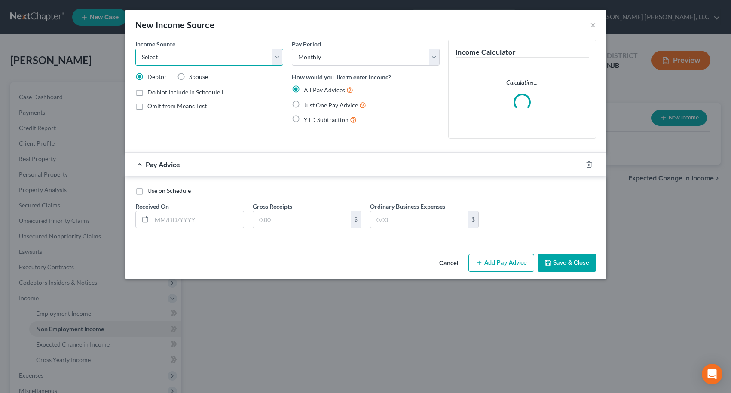
click at [173, 61] on select "Select Unemployment Disability (from employer) Pension Retirement Social Securi…" at bounding box center [209, 57] width 148 height 17
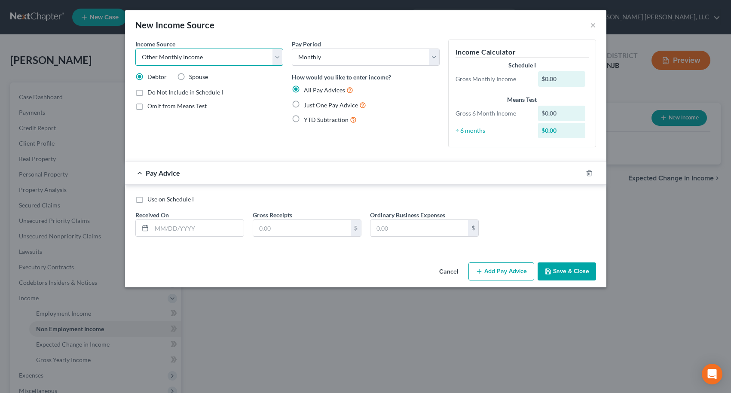
click at [135, 49] on select "Select Unemployment Disability (from employer) Pension Retirement Social Securi…" at bounding box center [209, 57] width 148 height 17
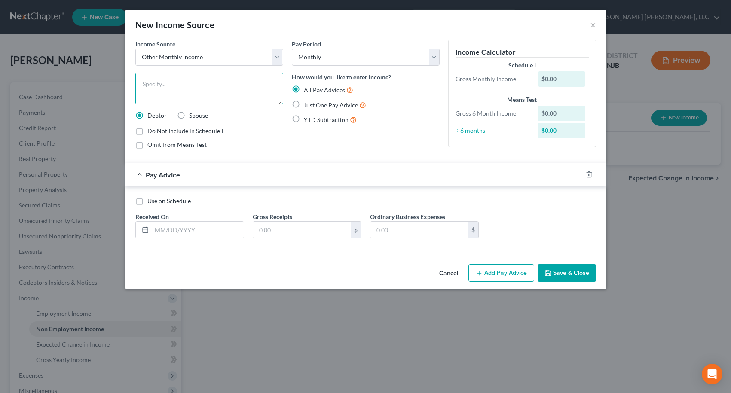
click at [214, 88] on textarea at bounding box center [209, 89] width 148 height 32
click at [304, 105] on label "Just One Pay Advice" at bounding box center [335, 105] width 62 height 10
click at [307, 105] on input "Just One Pay Advice" at bounding box center [310, 103] width 6 height 6
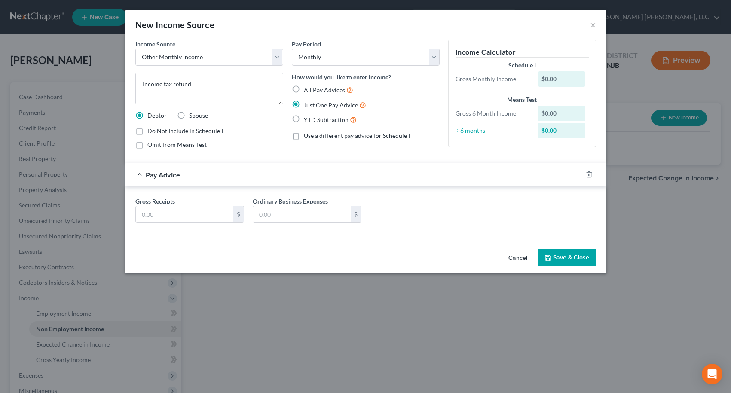
click at [147, 146] on label "Omit from Means Test" at bounding box center [176, 145] width 59 height 9
click at [151, 146] on input "Omit from Means Test" at bounding box center [154, 144] width 6 height 6
click at [162, 213] on input "text" at bounding box center [185, 214] width 98 height 16
click at [572, 256] on button "Save & Close" at bounding box center [567, 258] width 58 height 18
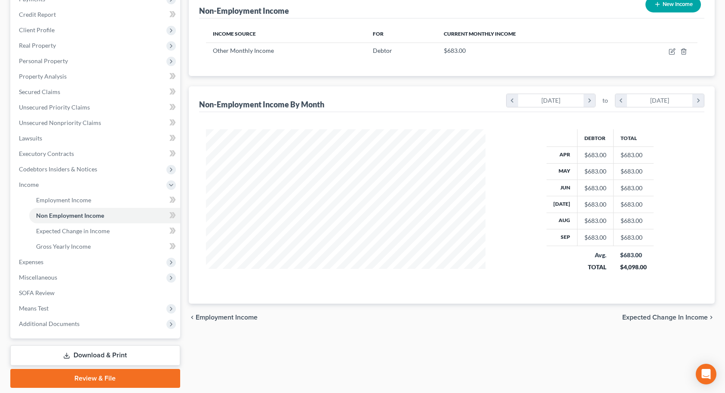
scroll to position [98, 0]
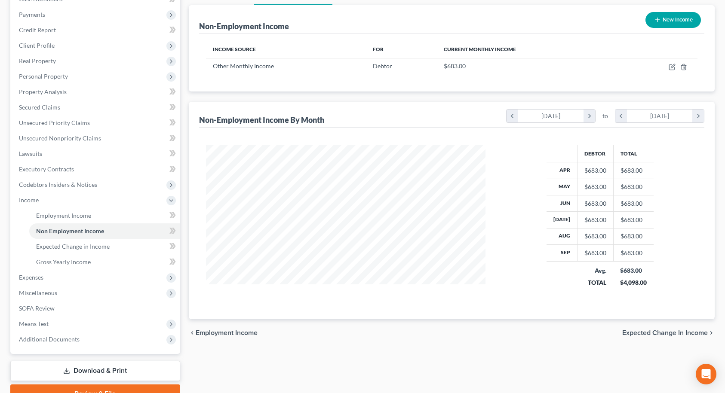
click at [674, 332] on span "Expected Change in Income" at bounding box center [665, 333] width 86 height 7
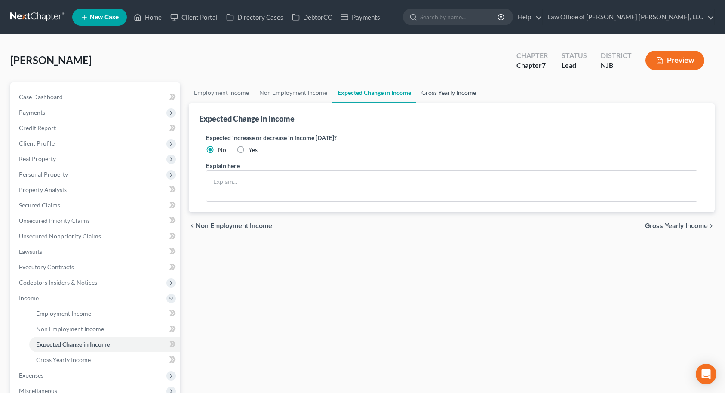
click at [433, 94] on link "Gross Yearly Income" at bounding box center [448, 93] width 65 height 21
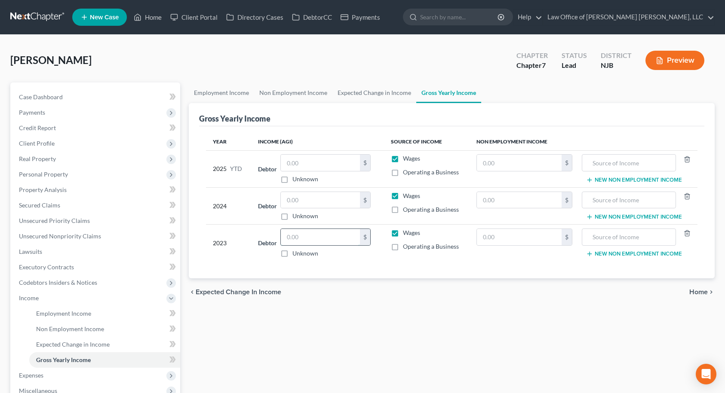
click at [311, 238] on input "text" at bounding box center [320, 237] width 79 height 16
click at [316, 198] on input "text" at bounding box center [320, 200] width 79 height 16
click at [696, 292] on span "Home" at bounding box center [698, 292] width 18 height 7
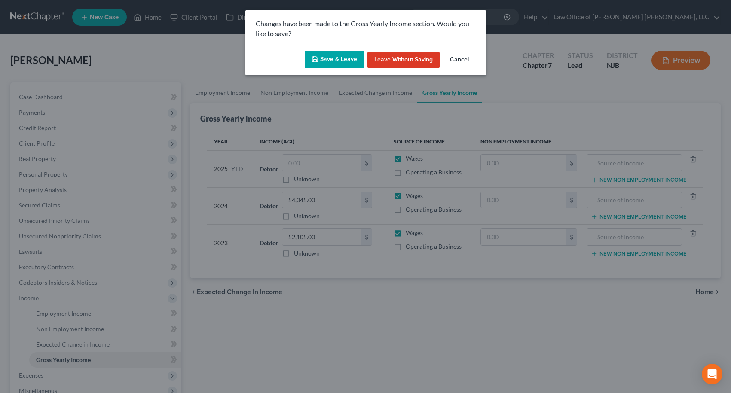
click at [327, 58] on button "Save & Leave" at bounding box center [334, 60] width 59 height 18
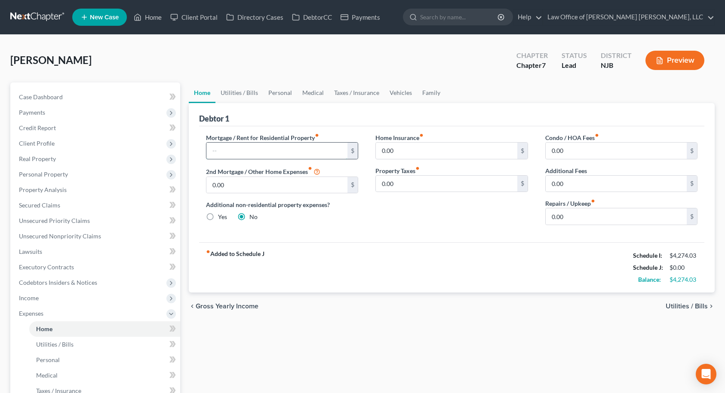
click at [251, 149] on input "text" at bounding box center [276, 151] width 141 height 16
click at [571, 221] on input "0.00" at bounding box center [615, 216] width 141 height 16
click at [242, 95] on link "Utilities / Bills" at bounding box center [239, 93] width 48 height 21
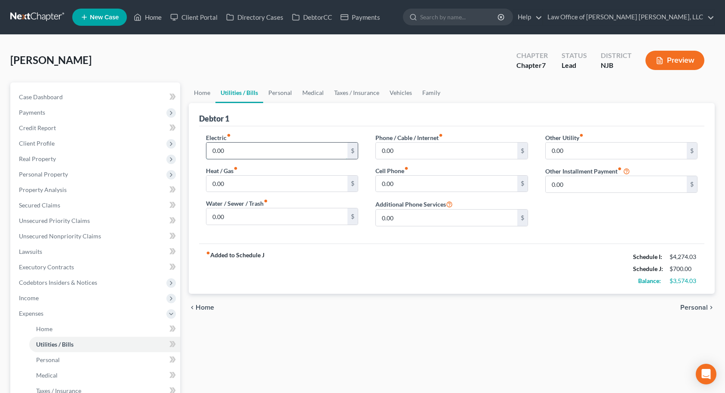
click at [250, 148] on input "0.00" at bounding box center [276, 151] width 141 height 16
click at [260, 215] on input "0.00" at bounding box center [276, 216] width 141 height 16
click at [207, 94] on link "Home" at bounding box center [202, 93] width 27 height 21
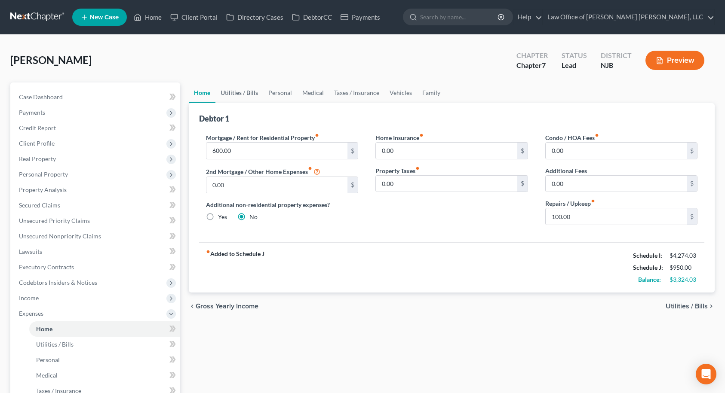
click at [243, 94] on link "Utilities / Bills" at bounding box center [239, 93] width 48 height 21
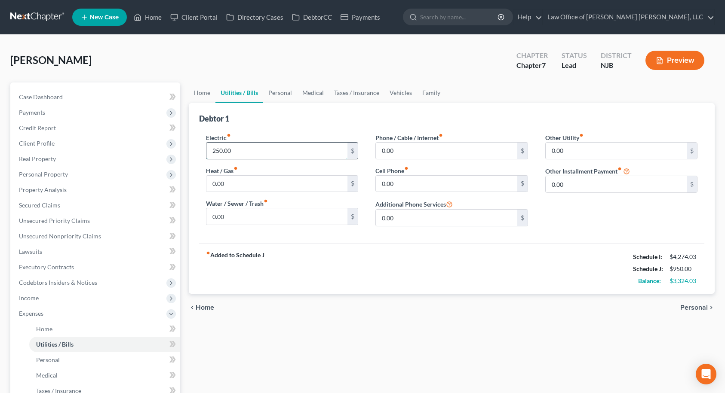
click at [267, 153] on input "250.00" at bounding box center [276, 151] width 141 height 16
click at [408, 177] on input "0.00" at bounding box center [446, 184] width 141 height 16
click at [601, 212] on div "Other Utility fiber_manual_record 0.00 $ Other Installment Payment fiber_manual…" at bounding box center [621, 183] width 170 height 100
click at [297, 95] on link "Medical" at bounding box center [313, 93] width 32 height 21
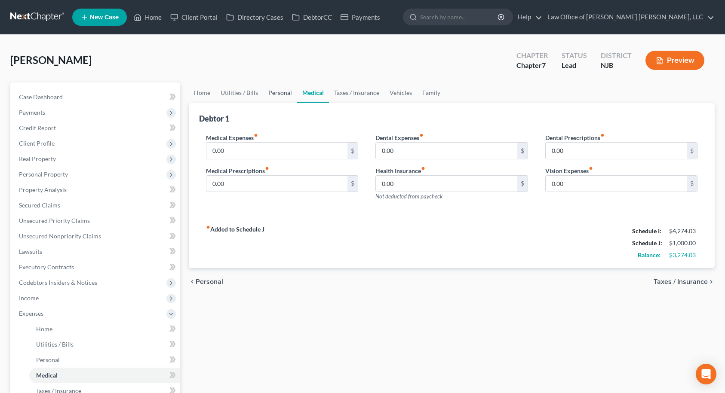
click at [275, 95] on link "Personal" at bounding box center [280, 93] width 34 height 21
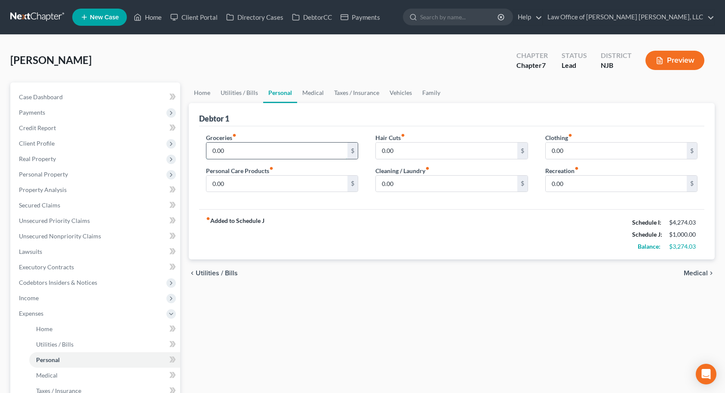
click at [263, 147] on input "0.00" at bounding box center [276, 151] width 141 height 16
click at [260, 180] on input "0.00" at bounding box center [276, 184] width 141 height 16
click at [416, 145] on input "0.00" at bounding box center [446, 151] width 141 height 16
click at [414, 178] on input "0.00" at bounding box center [446, 184] width 141 height 16
click at [568, 148] on input "0.00" at bounding box center [615, 151] width 141 height 16
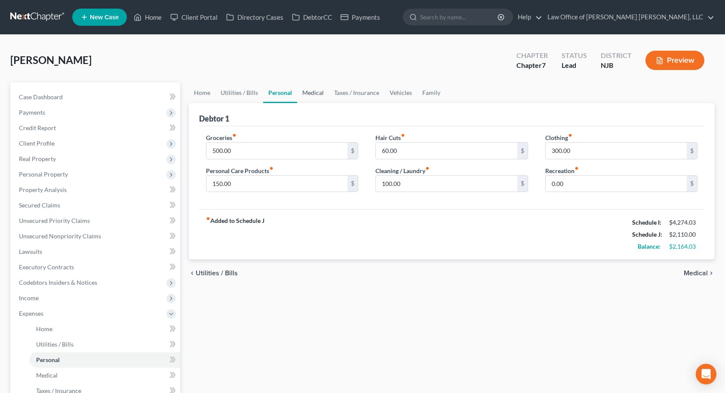
click at [321, 94] on link "Medical" at bounding box center [313, 93] width 32 height 21
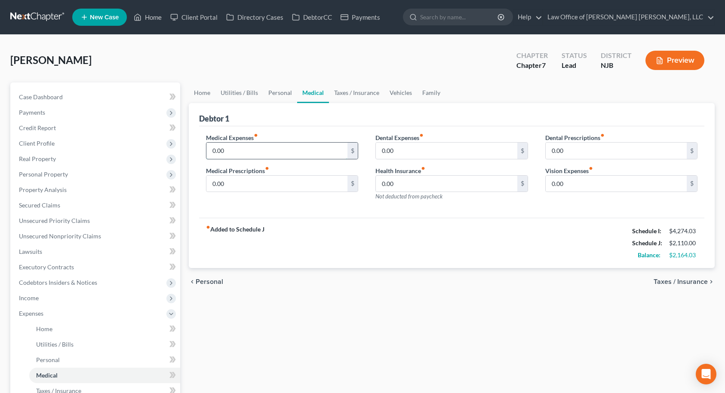
click at [275, 144] on input "0.00" at bounding box center [276, 151] width 141 height 16
click at [429, 205] on div "Dental Expenses fiber_manual_record 0.00 $ Health Insurance fiber_manual_record…" at bounding box center [452, 170] width 170 height 75
click at [259, 150] on input "100.00" at bounding box center [276, 151] width 141 height 16
click at [258, 153] on input "100.00" at bounding box center [276, 151] width 141 height 16
click at [338, 92] on link "Taxes / Insurance" at bounding box center [356, 93] width 55 height 21
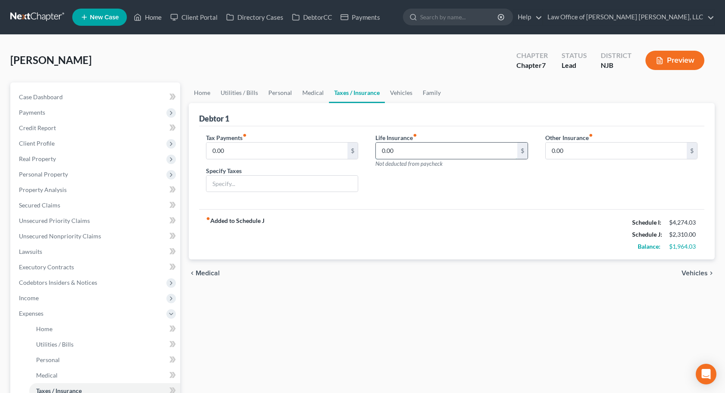
click at [401, 148] on input "0.00" at bounding box center [446, 151] width 141 height 16
click at [403, 90] on link "Vehicles" at bounding box center [401, 93] width 33 height 21
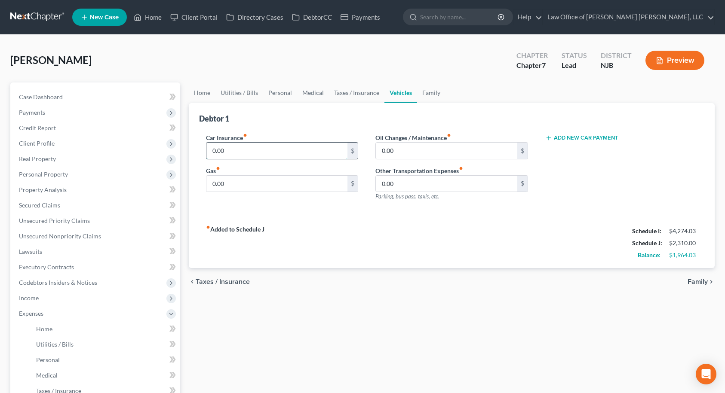
click at [254, 151] on input "0.00" at bounding box center [276, 151] width 141 height 16
click at [265, 180] on input "0.00" at bounding box center [276, 184] width 141 height 16
click at [260, 151] on input "225.00" at bounding box center [276, 151] width 141 height 16
click at [245, 183] on input "0.00" at bounding box center [276, 184] width 141 height 16
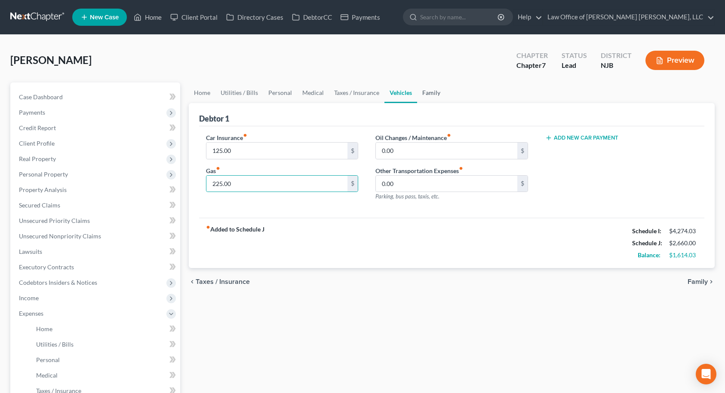
click at [425, 94] on link "Family" at bounding box center [431, 93] width 28 height 21
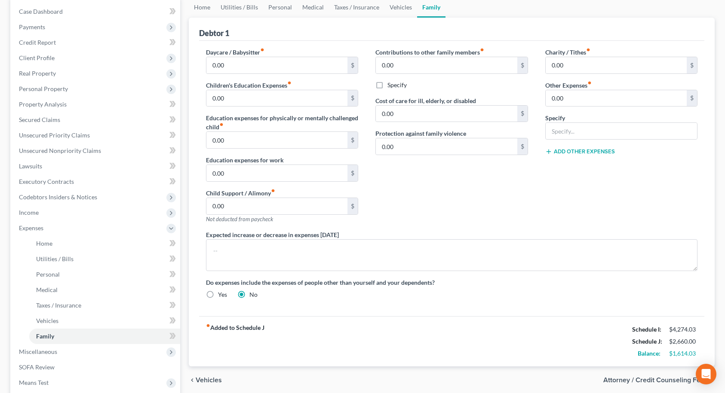
scroll to position [86, 0]
click at [579, 66] on input "0.00" at bounding box center [615, 65] width 141 height 16
click at [274, 63] on input "0.00" at bounding box center [276, 65] width 141 height 16
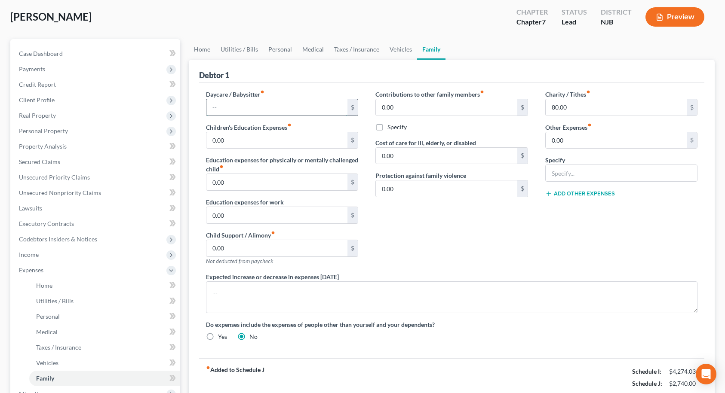
scroll to position [43, 0]
click at [281, 144] on input "0.00" at bounding box center [276, 141] width 141 height 16
click at [467, 247] on div "Contributions to other family members fiber_manual_record 0.00 $ Specify Cost o…" at bounding box center [452, 181] width 170 height 183
click at [56, 100] on span "Client Profile" at bounding box center [96, 100] width 168 height 15
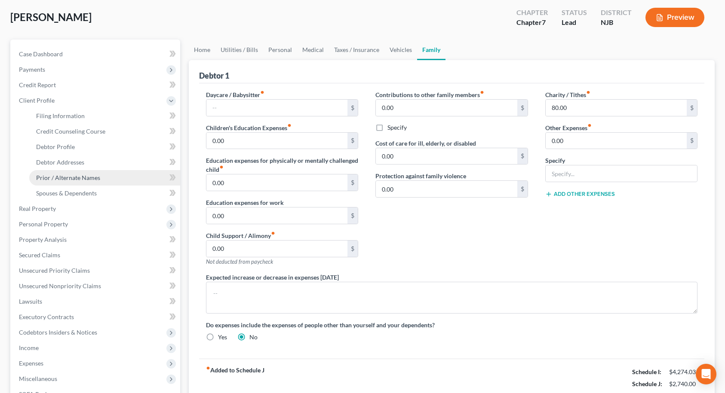
click at [64, 179] on span "Prior / Alternate Names" at bounding box center [68, 177] width 64 height 7
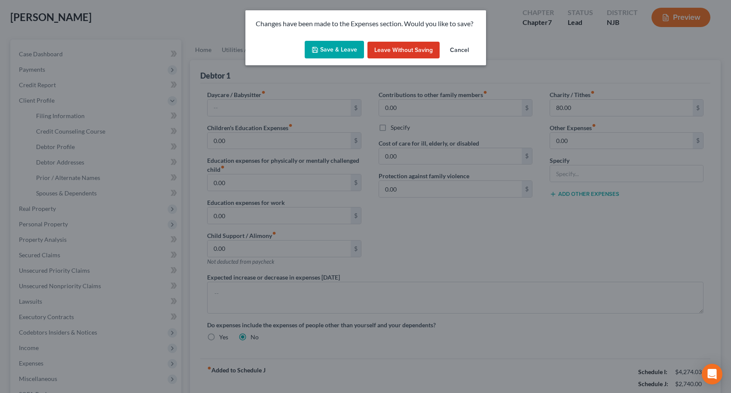
click at [339, 50] on button "Save & Leave" at bounding box center [334, 50] width 59 height 18
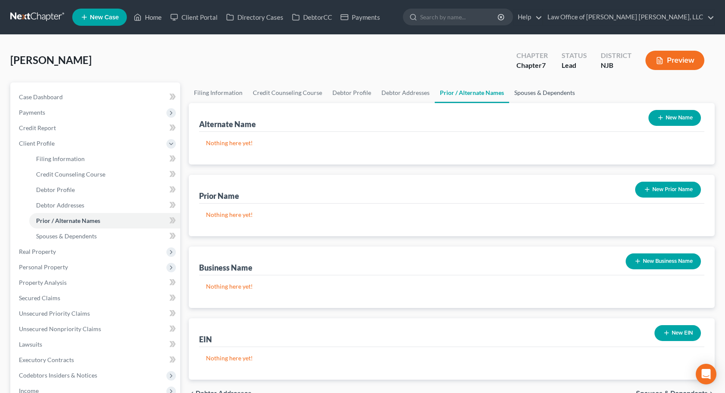
click at [525, 89] on link "Spouses & Dependents" at bounding box center [544, 93] width 71 height 21
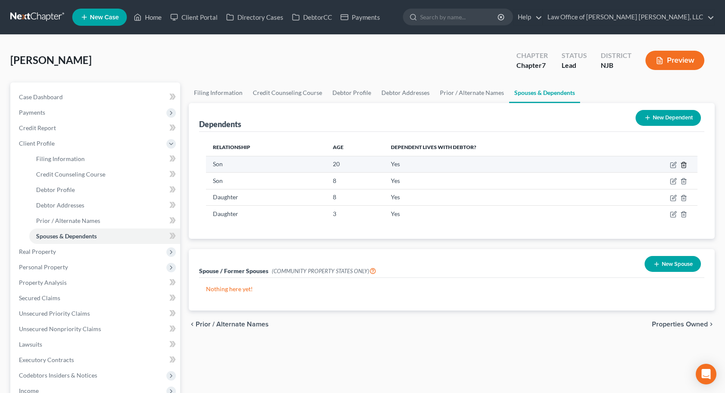
click at [683, 164] on icon "button" at bounding box center [683, 165] width 7 height 7
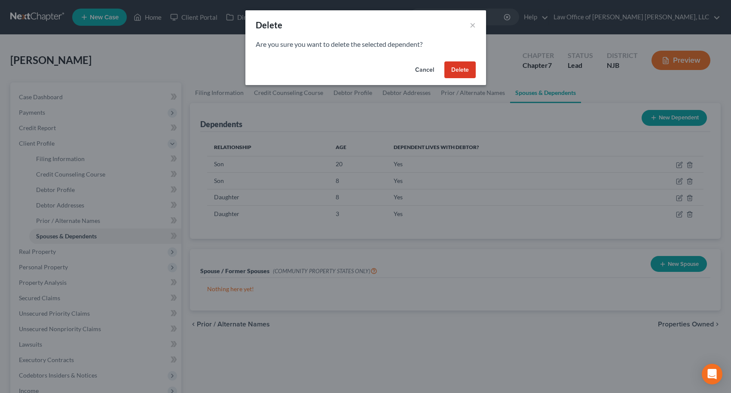
click at [465, 75] on button "Delete" at bounding box center [459, 69] width 31 height 17
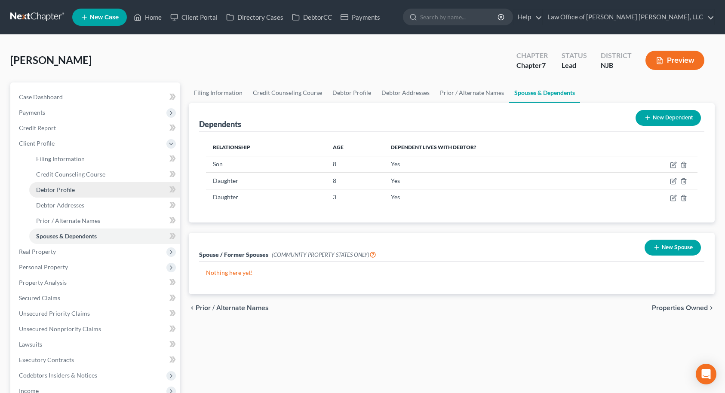
click at [64, 186] on span "Debtor Profile" at bounding box center [55, 189] width 39 height 7
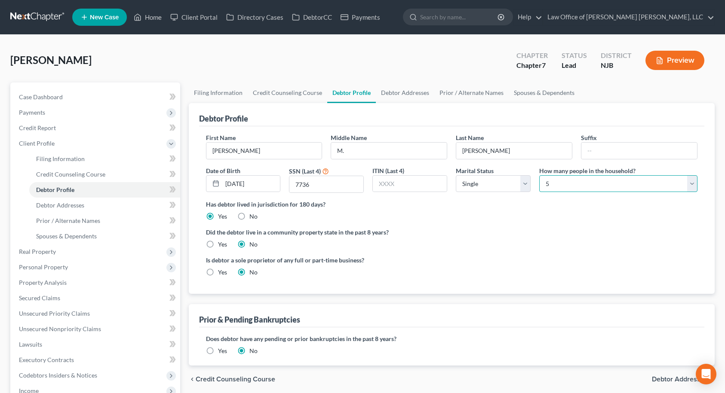
click at [552, 182] on select "Select 1 2 3 4 5 6 7 8 9 10 11 12 13 14 15 16 17 18 19 20" at bounding box center [618, 183] width 158 height 17
click at [539, 175] on select "Select 1 2 3 4 5 6 7 8 9 10 11 12 13 14 15 16 17 18 19 20" at bounding box center [618, 183] width 158 height 17
click at [517, 207] on label "Has debtor lived in jurisdiction for 180 days?" at bounding box center [452, 204] width 492 height 9
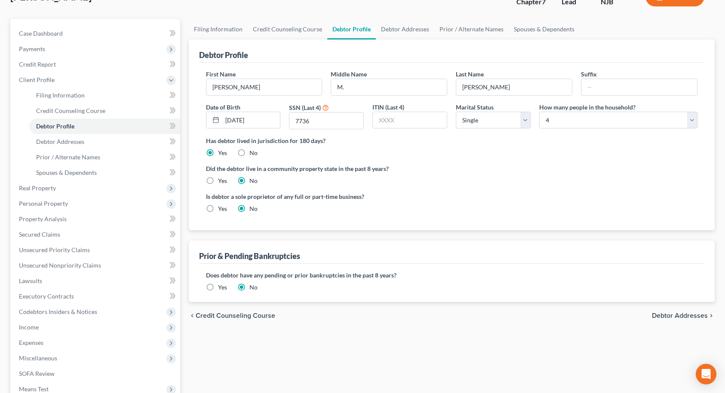
scroll to position [43, 0]
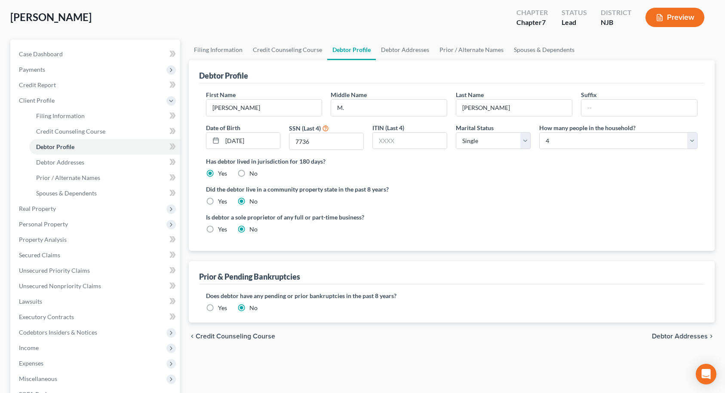
click at [686, 337] on span "Debtor Addresses" at bounding box center [680, 336] width 56 height 7
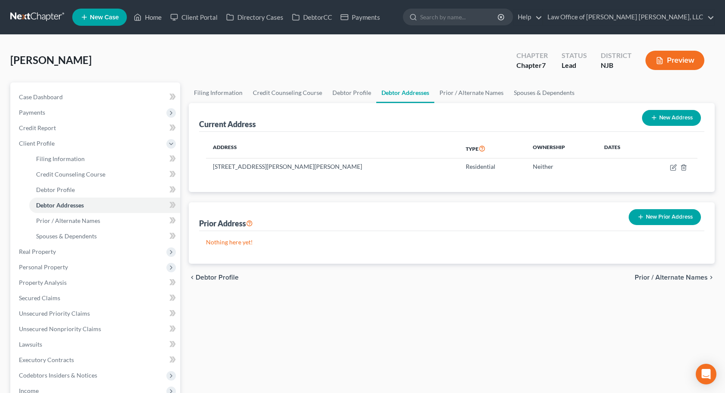
click at [679, 277] on span "Prior / Alternate Names" at bounding box center [670, 277] width 73 height 7
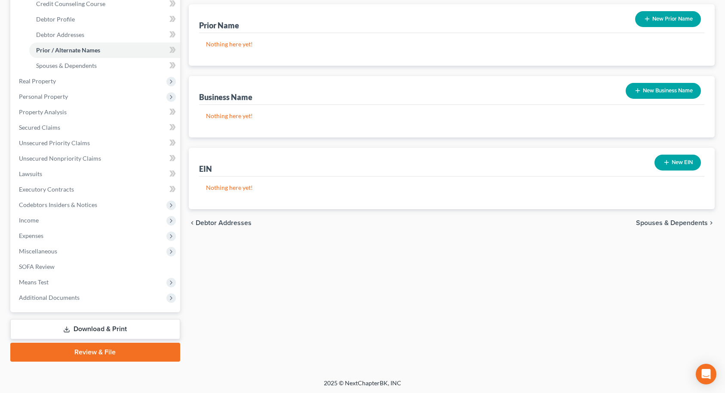
scroll to position [172, 0]
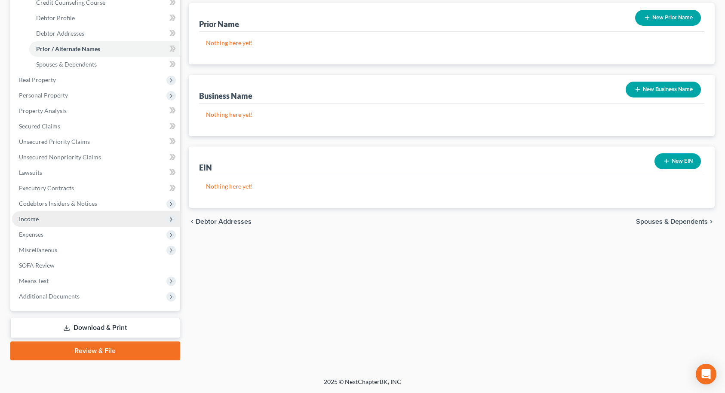
click at [24, 217] on span "Income" at bounding box center [29, 218] width 20 height 7
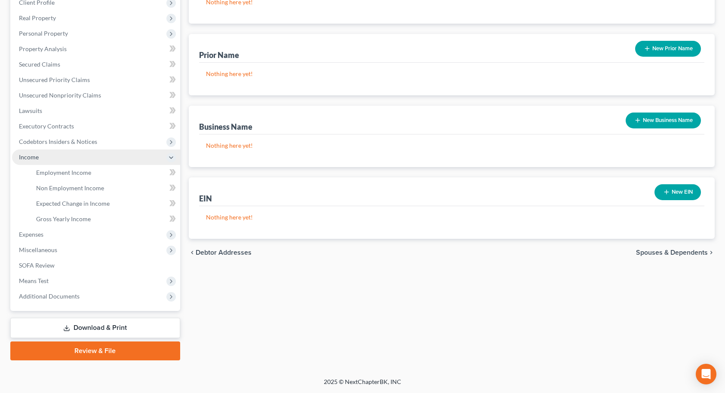
scroll to position [141, 0]
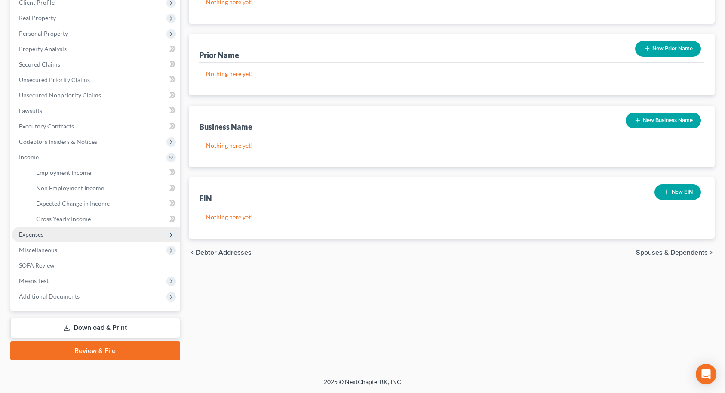
click at [33, 232] on span "Expenses" at bounding box center [31, 234] width 24 height 7
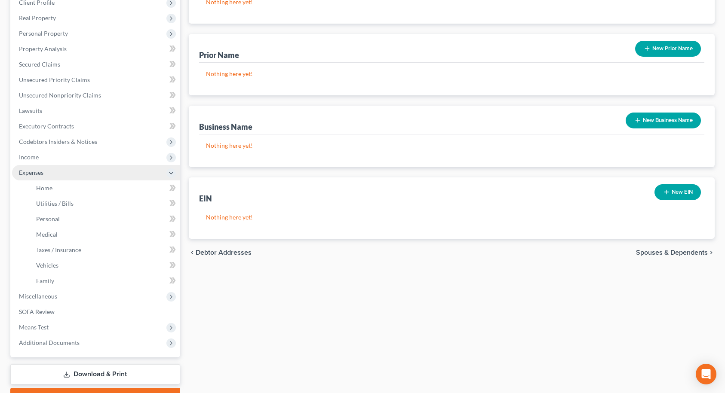
scroll to position [151, 0]
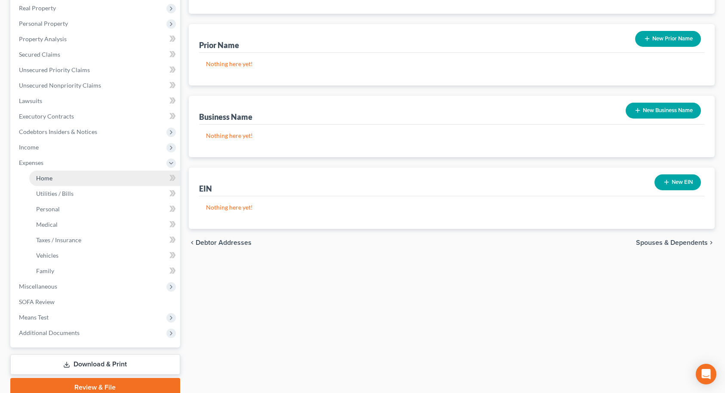
click at [39, 176] on span "Home" at bounding box center [44, 177] width 16 height 7
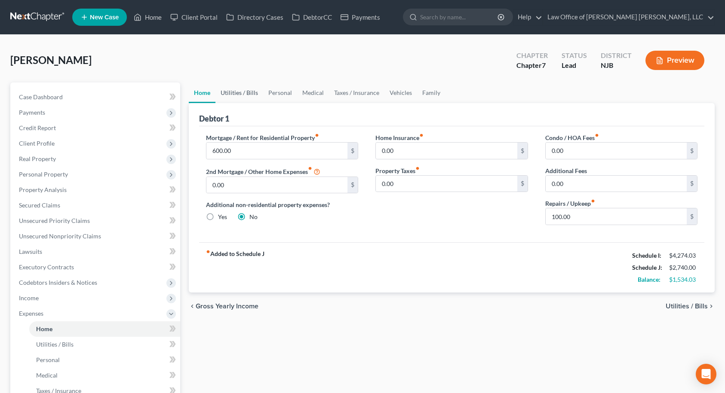
click at [242, 95] on link "Utilities / Bills" at bounding box center [239, 93] width 48 height 21
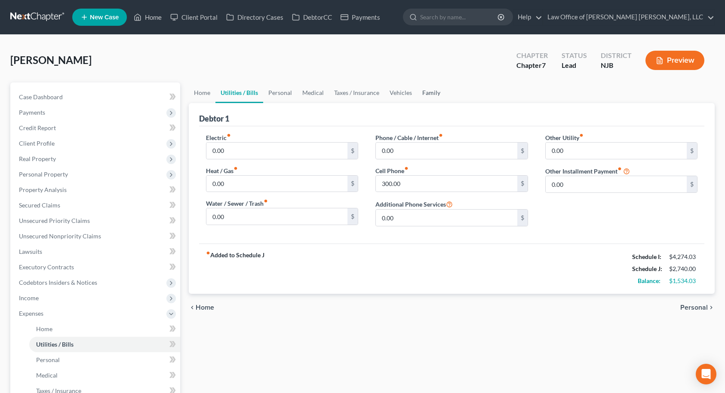
click at [419, 93] on link "Family" at bounding box center [431, 93] width 28 height 21
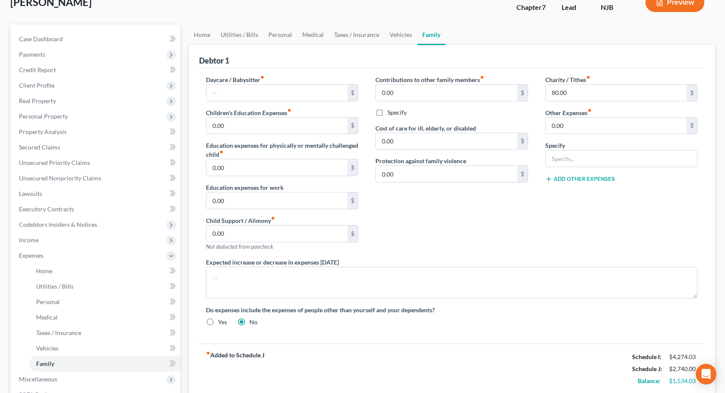
scroll to position [43, 0]
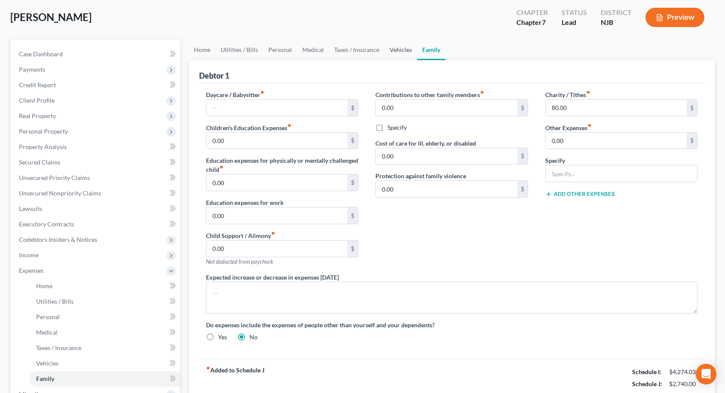
click at [397, 50] on link "Vehicles" at bounding box center [400, 50] width 33 height 21
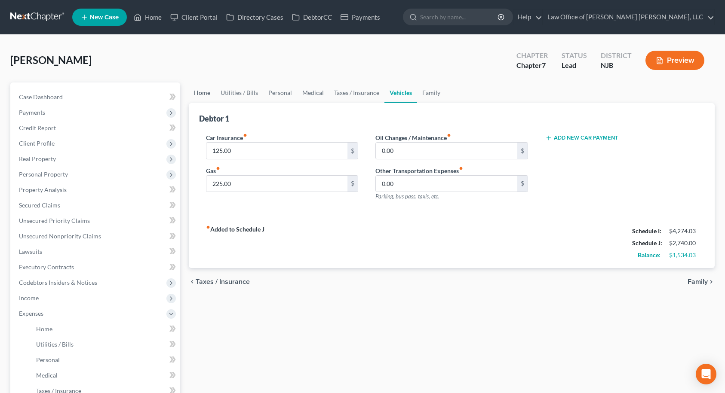
click at [205, 95] on link "Home" at bounding box center [202, 93] width 27 height 21
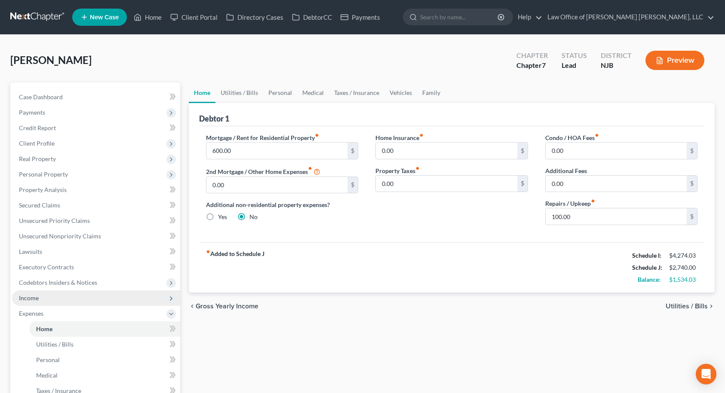
click at [88, 294] on span "Income" at bounding box center [96, 298] width 168 height 15
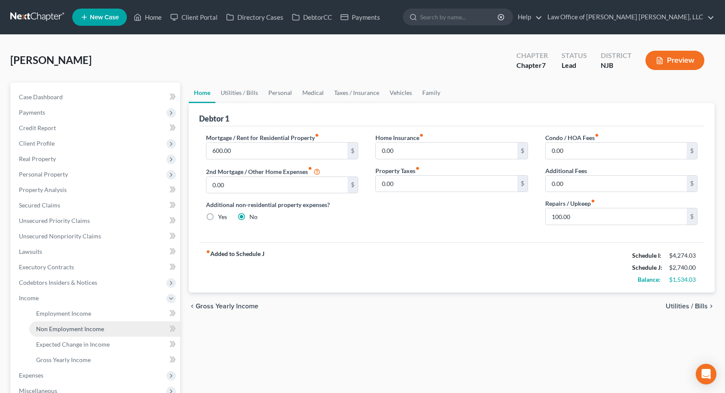
click at [79, 330] on span "Non Employment Income" at bounding box center [70, 328] width 68 height 7
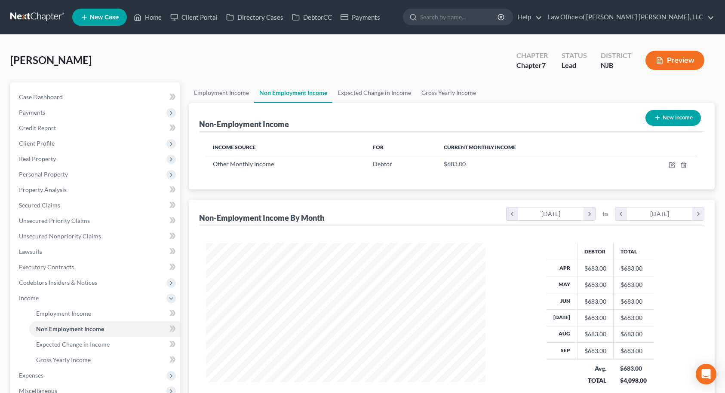
scroll to position [154, 297]
click at [682, 164] on icon "button" at bounding box center [683, 165] width 7 height 7
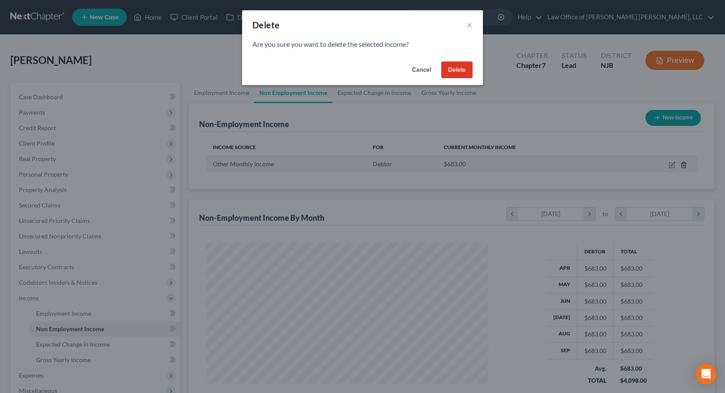
scroll to position [154, 300]
click at [458, 70] on button "Delete" at bounding box center [459, 69] width 31 height 17
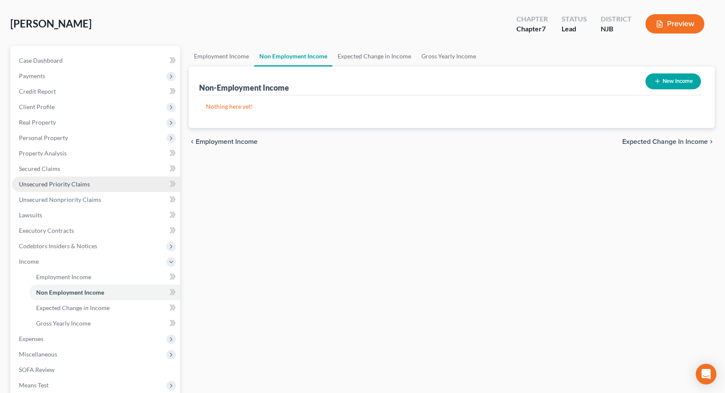
scroll to position [86, 0]
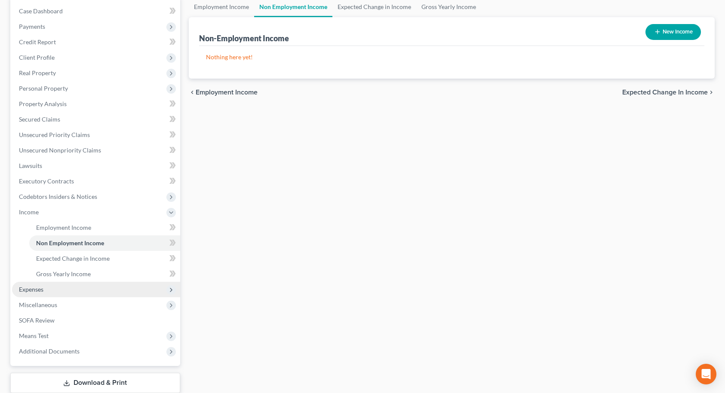
click at [29, 291] on span "Expenses" at bounding box center [31, 289] width 24 height 7
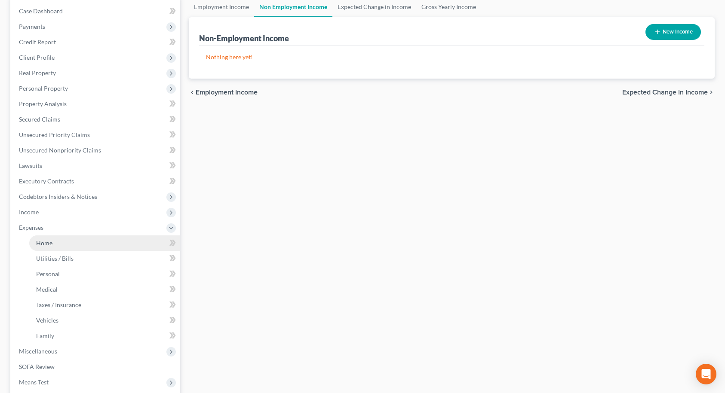
click at [47, 248] on link "Home" at bounding box center [104, 243] width 151 height 15
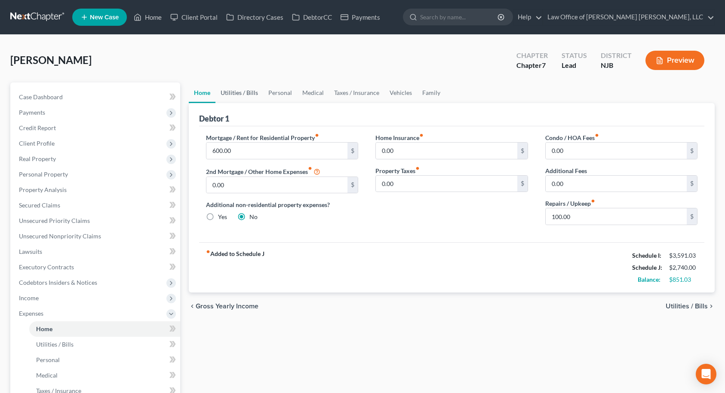
click at [244, 95] on link "Utilities / Bills" at bounding box center [239, 93] width 48 height 21
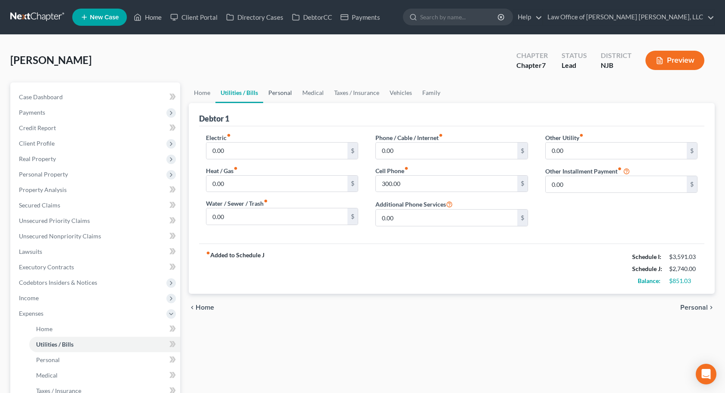
click at [287, 93] on link "Personal" at bounding box center [280, 93] width 34 height 21
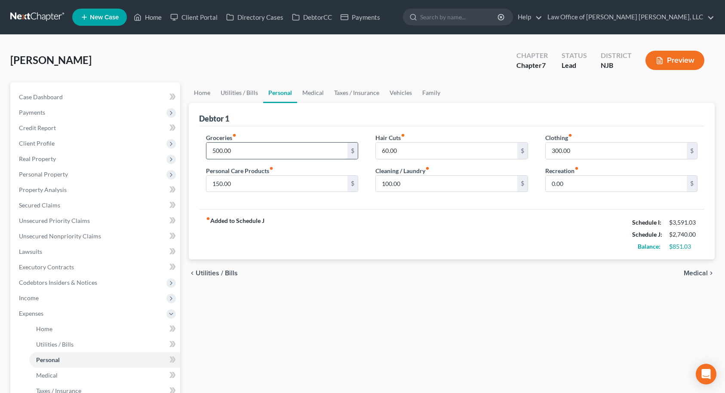
click at [250, 150] on input "500.00" at bounding box center [276, 151] width 141 height 16
click at [316, 93] on link "Medical" at bounding box center [313, 93] width 32 height 21
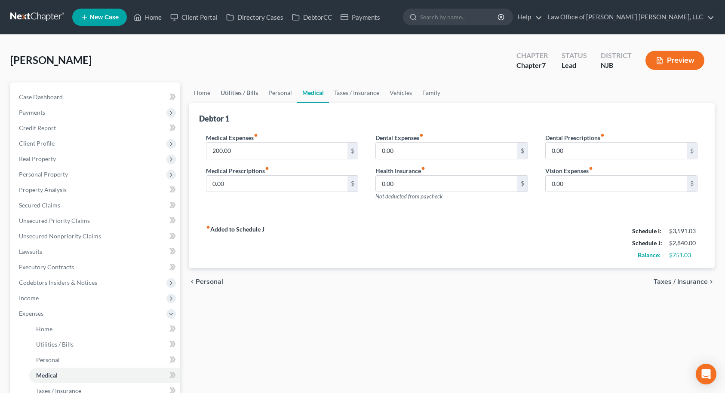
click at [233, 92] on link "Utilities / Bills" at bounding box center [239, 93] width 48 height 21
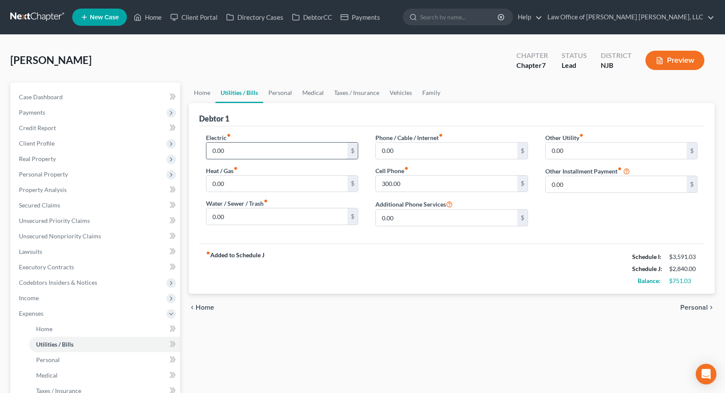
click at [229, 148] on input "0.00" at bounding box center [276, 151] width 141 height 16
click at [416, 152] on input "0.00" at bounding box center [446, 151] width 141 height 16
click at [273, 150] on input "0.00" at bounding box center [276, 151] width 141 height 16
click at [271, 218] on input "0.00" at bounding box center [276, 216] width 141 height 16
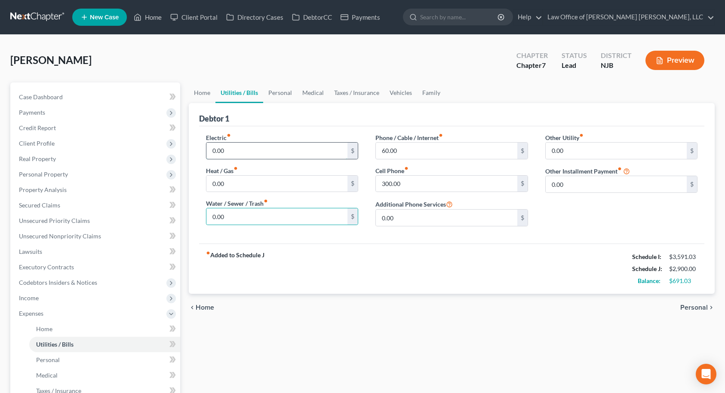
click at [309, 151] on input "0.00" at bounding box center [276, 151] width 141 height 16
click at [206, 95] on link "Home" at bounding box center [202, 93] width 27 height 21
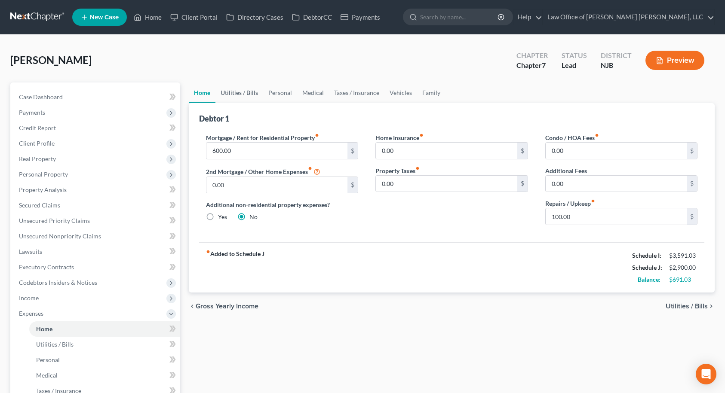
click at [247, 92] on link "Utilities / Bills" at bounding box center [239, 93] width 48 height 21
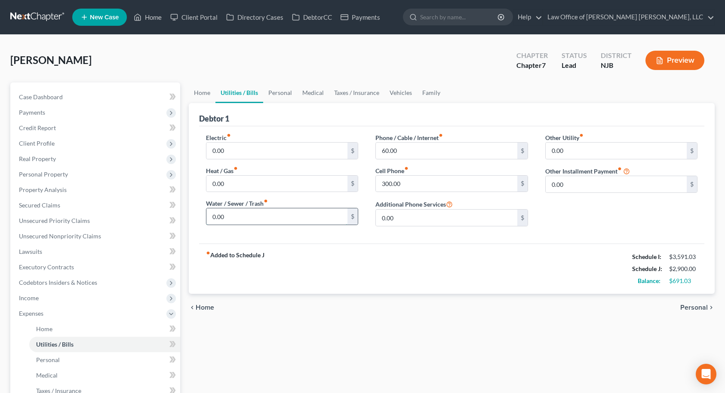
click at [242, 214] on input "0.00" at bounding box center [276, 216] width 141 height 16
click at [242, 234] on div "Electric fiber_manual_record 0.00 $ Heat / Gas fiber_manual_record 0.00 $ Water…" at bounding box center [451, 184] width 505 height 117
click at [207, 92] on link "Home" at bounding box center [202, 93] width 27 height 21
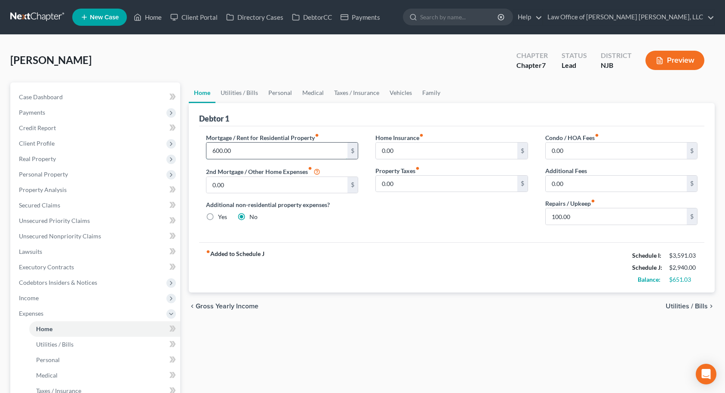
click at [241, 150] on input "600.00" at bounding box center [276, 151] width 141 height 16
click at [244, 93] on link "Utilities / Bills" at bounding box center [239, 93] width 48 height 21
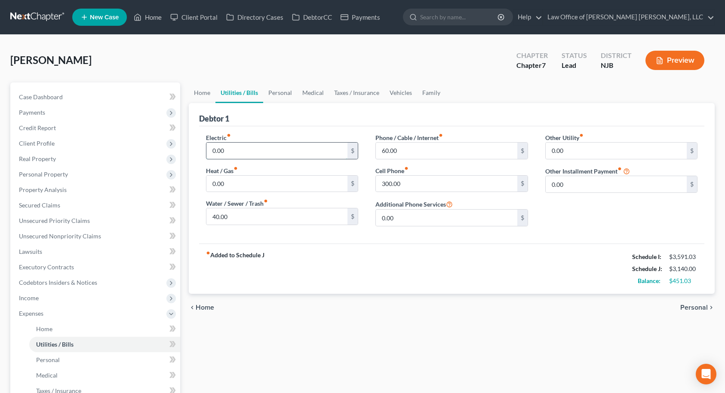
click at [241, 151] on input "0.00" at bounding box center [276, 151] width 141 height 16
drag, startPoint x: 322, startPoint y: 234, endPoint x: 333, endPoint y: 229, distance: 11.9
click at [324, 234] on div "Electric fiber_manual_record 200.00 $ Heat / Gas fiber_manual_record 0.00 $ Wat…" at bounding box center [451, 184] width 505 height 117
click at [286, 93] on link "Personal" at bounding box center [280, 93] width 34 height 21
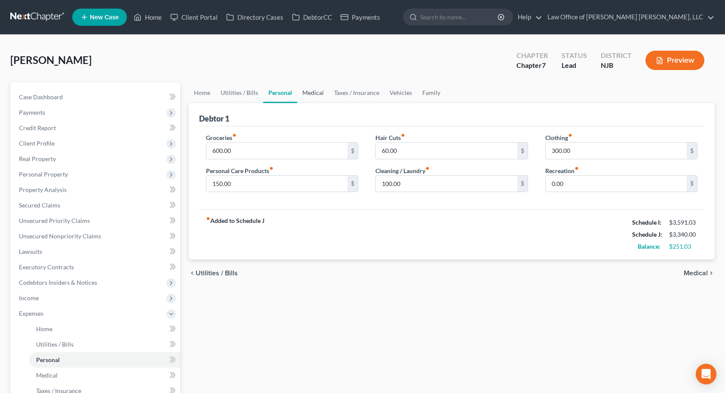
click at [316, 89] on link "Medical" at bounding box center [313, 93] width 32 height 21
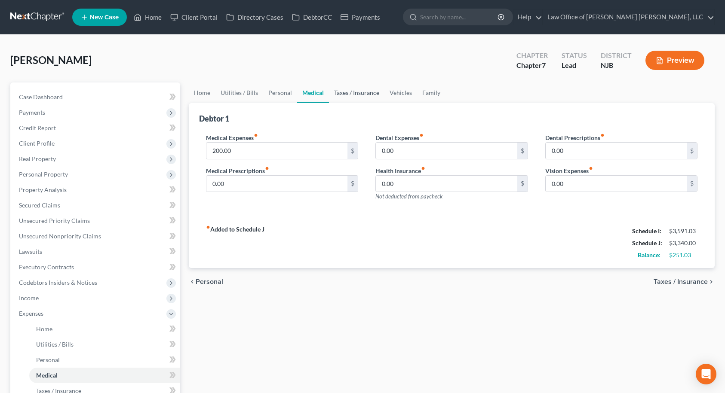
click at [347, 92] on link "Taxes / Insurance" at bounding box center [356, 93] width 55 height 21
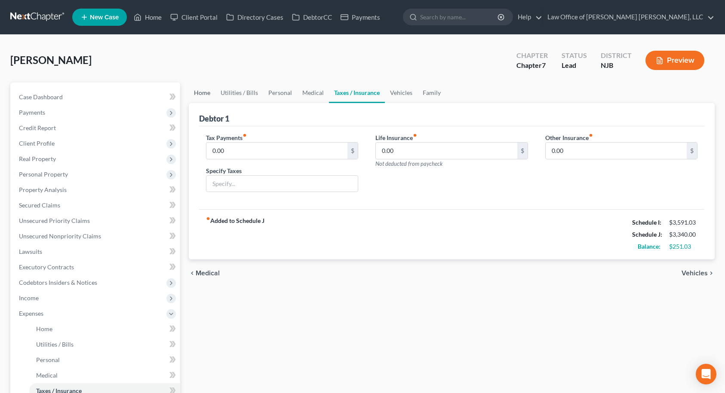
click at [205, 91] on link "Home" at bounding box center [202, 93] width 27 height 21
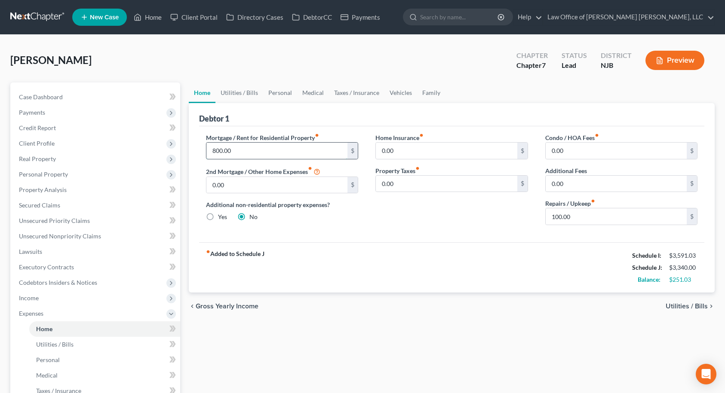
click at [247, 152] on input "800.00" at bounding box center [276, 151] width 141 height 16
click at [247, 92] on link "Utilities / Bills" at bounding box center [239, 93] width 48 height 21
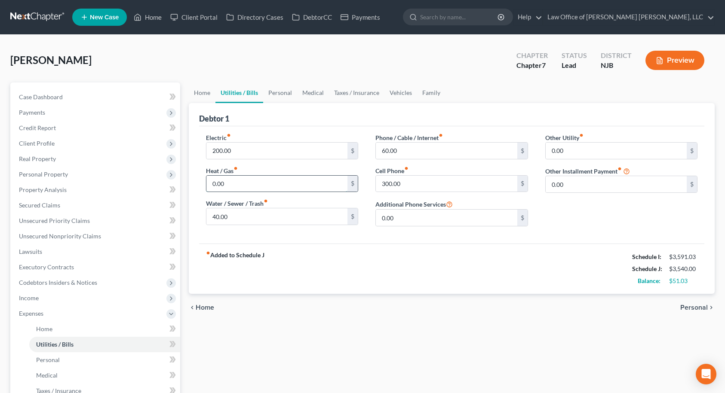
click at [232, 184] on input "0.00" at bounding box center [276, 184] width 141 height 16
click at [295, 240] on div "Electric fiber_manual_record 200.00 $ Heat / Gas fiber_manual_record 50.00 $ Wa…" at bounding box center [451, 184] width 505 height 117
click at [414, 152] on input "60.00" at bounding box center [446, 151] width 141 height 16
click at [197, 94] on link "Home" at bounding box center [202, 93] width 27 height 21
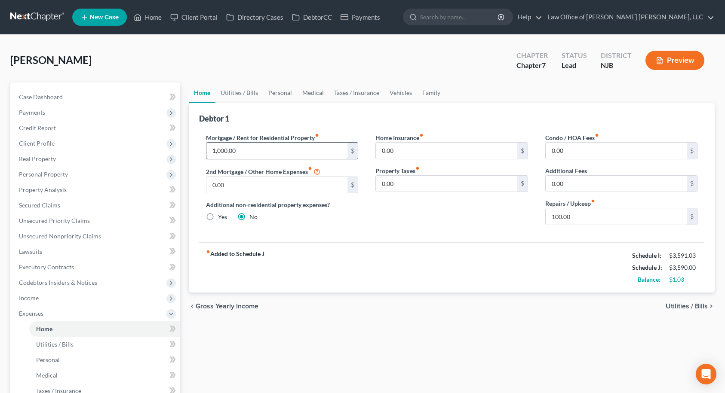
click at [242, 147] on input "1,000.00" at bounding box center [276, 151] width 141 height 16
click at [243, 94] on link "Utilities / Bills" at bounding box center [239, 93] width 48 height 21
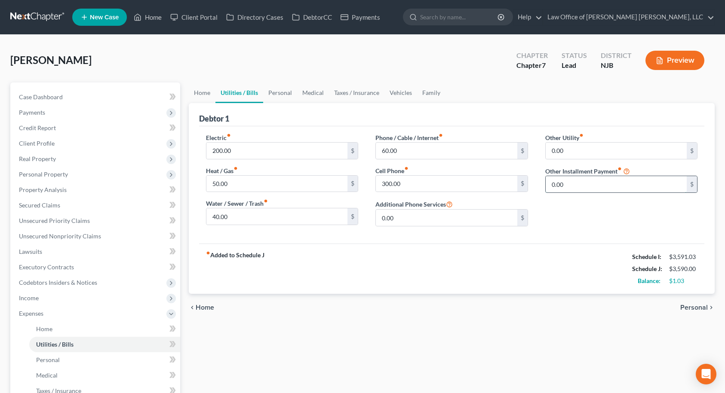
click at [561, 184] on input "0.00" at bounding box center [615, 184] width 141 height 16
click at [569, 212] on input "text" at bounding box center [621, 208] width 152 height 16
click at [569, 233] on div "Other Utility fiber_manual_record 0.00 $ Other Installment Payment fiber_manual…" at bounding box center [621, 183] width 170 height 100
click at [571, 187] on input "30.00" at bounding box center [615, 184] width 141 height 16
click at [545, 232] on div "Other Utility fiber_manual_record 0.00 $ Other Installment Payment fiber_manual…" at bounding box center [621, 183] width 170 height 100
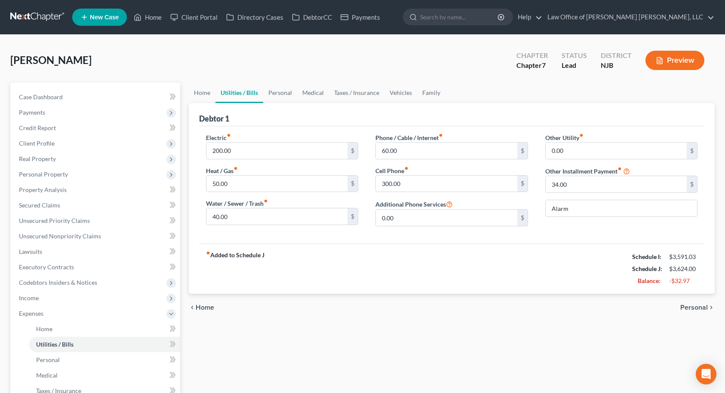
click at [569, 231] on div "Other Utility fiber_manual_record 0.00 $ Other Installment Payment fiber_manual…" at bounding box center [621, 183] width 170 height 100
click at [591, 234] on div "Electric fiber_manual_record 200.00 $ Heat / Gas fiber_manual_record 50.00 $ Wa…" at bounding box center [451, 184] width 505 height 117
click at [406, 153] on input "60.00" at bounding box center [446, 151] width 141 height 16
click at [547, 242] on div "Debtor 1 Electric fiber_manual_record 200.00 $ Heat / Gas fiber_manual_record 5…" at bounding box center [452, 198] width 526 height 191
click at [358, 254] on div "fiber_manual_record Added to Schedule J Schedule I: $3,591.03 Schedule J: $3,78…" at bounding box center [451, 269] width 505 height 50
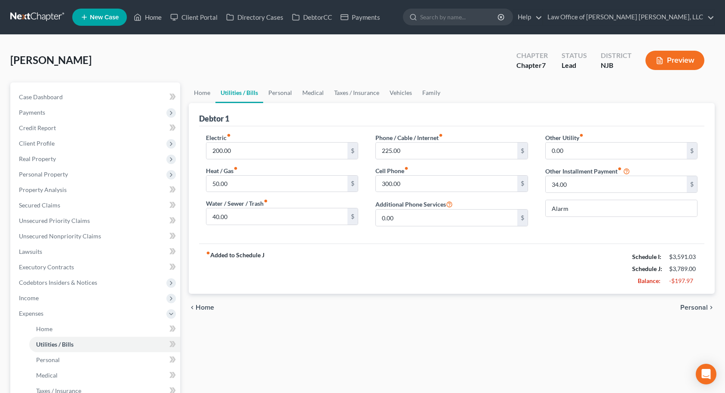
click at [687, 307] on span "Personal" at bounding box center [694, 307] width 28 height 7
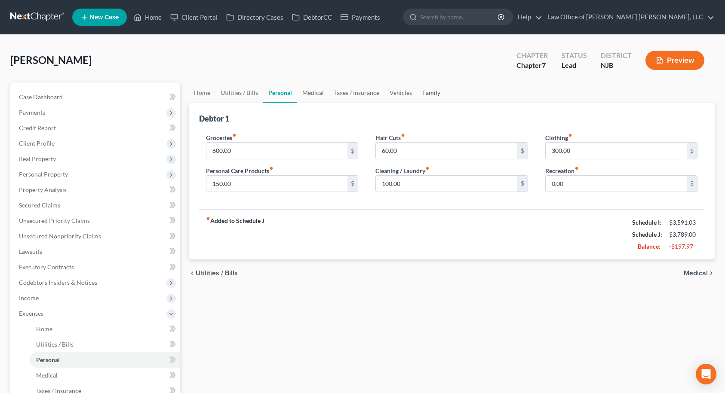
click at [423, 95] on link "Family" at bounding box center [431, 93] width 28 height 21
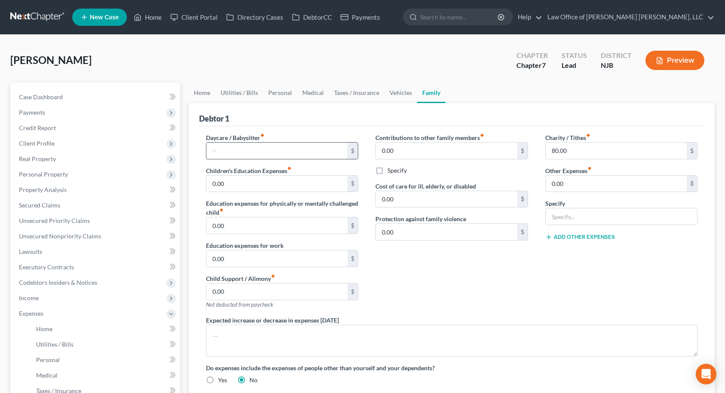
click at [292, 153] on input "text" at bounding box center [276, 151] width 141 height 16
click at [511, 312] on div "Contributions to other family members fiber_manual_record 0.00 $ Specify Cost o…" at bounding box center [452, 224] width 170 height 183
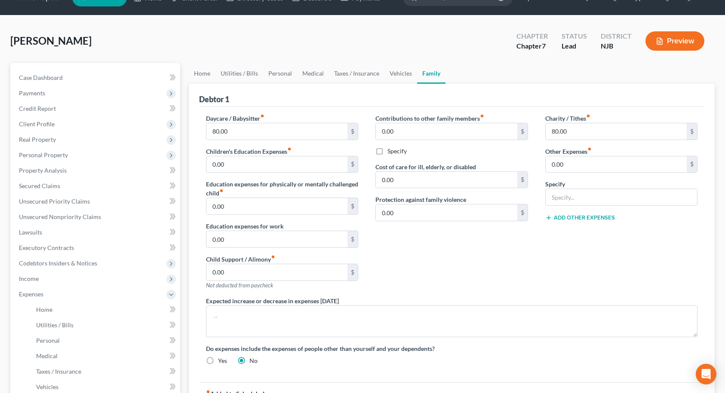
scroll to position [15, 0]
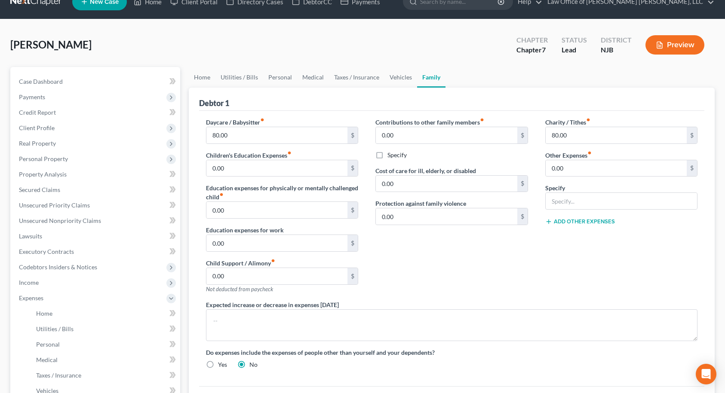
click at [412, 251] on div "Contributions to other family members fiber_manual_record 0.00 $ Specify Cost o…" at bounding box center [452, 209] width 170 height 183
click at [322, 136] on input "80.00" at bounding box center [276, 135] width 141 height 16
click at [458, 272] on div "Contributions to other family members fiber_manual_record 0.00 $ Specify Cost o…" at bounding box center [452, 209] width 170 height 183
click at [396, 76] on link "Vehicles" at bounding box center [400, 77] width 33 height 21
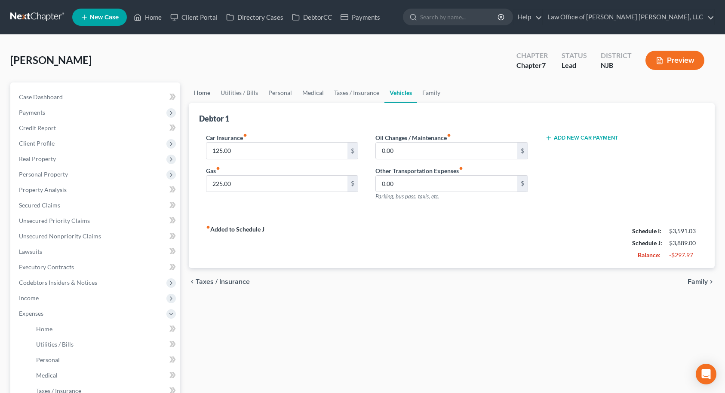
click at [202, 93] on link "Home" at bounding box center [202, 93] width 27 height 21
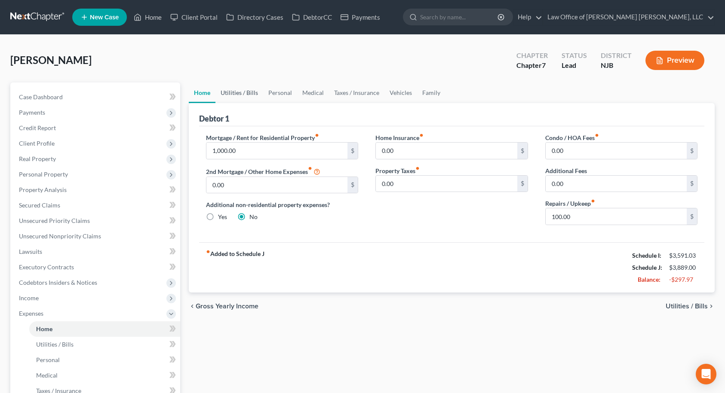
click at [240, 91] on link "Utilities / Bills" at bounding box center [239, 93] width 48 height 21
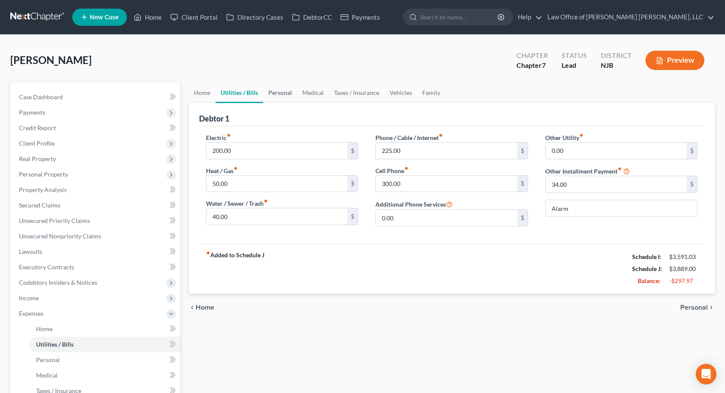
click at [275, 93] on link "Personal" at bounding box center [280, 93] width 34 height 21
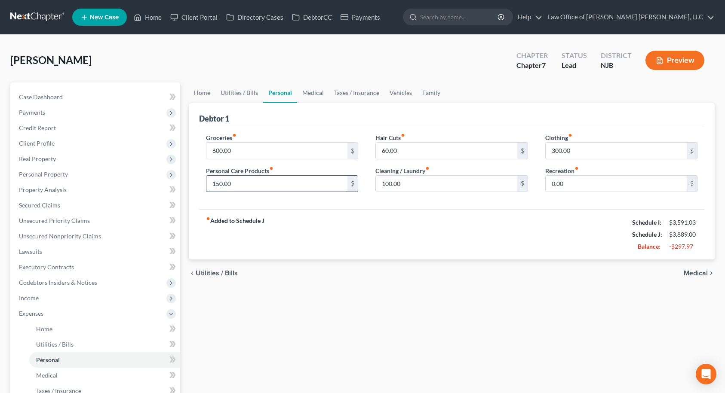
click at [266, 184] on input "150.00" at bounding box center [276, 184] width 141 height 16
click at [674, 63] on button "Preview" at bounding box center [674, 60] width 59 height 19
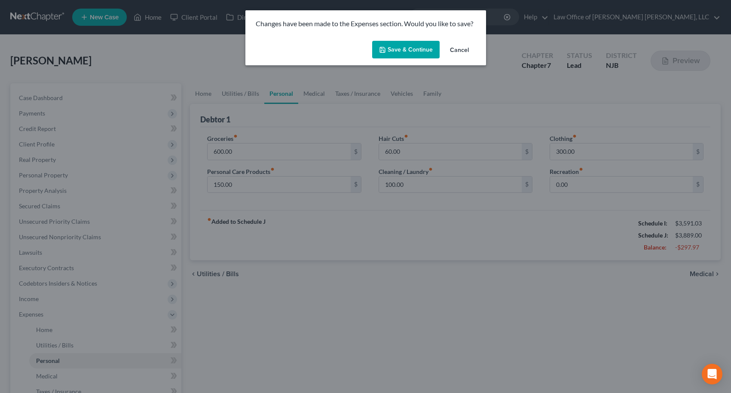
click at [408, 50] on button "Save & Continue" at bounding box center [405, 50] width 67 height 18
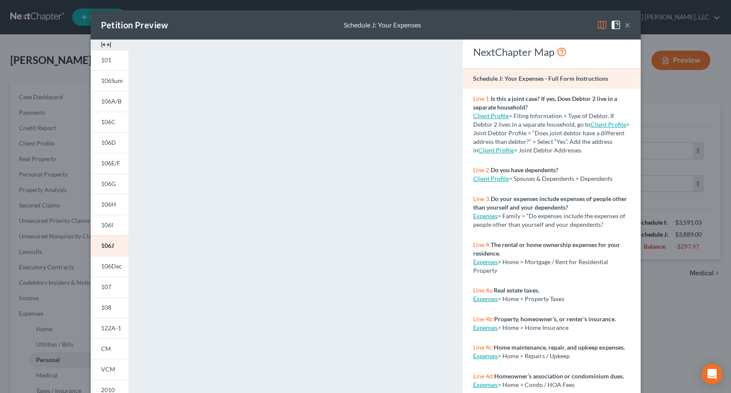
click at [624, 28] on button "×" at bounding box center [627, 25] width 6 height 10
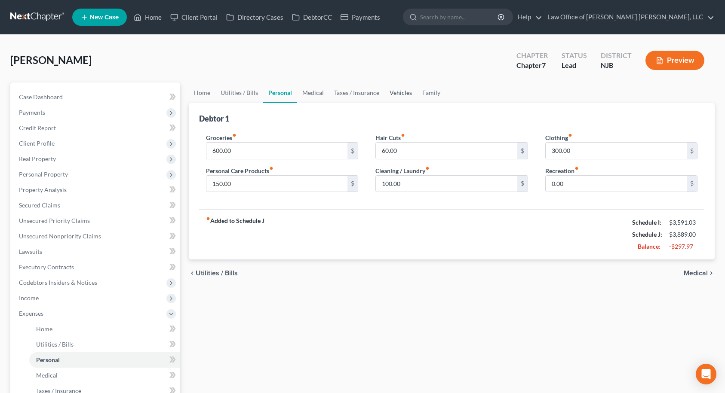
click at [402, 92] on link "Vehicles" at bounding box center [400, 93] width 33 height 21
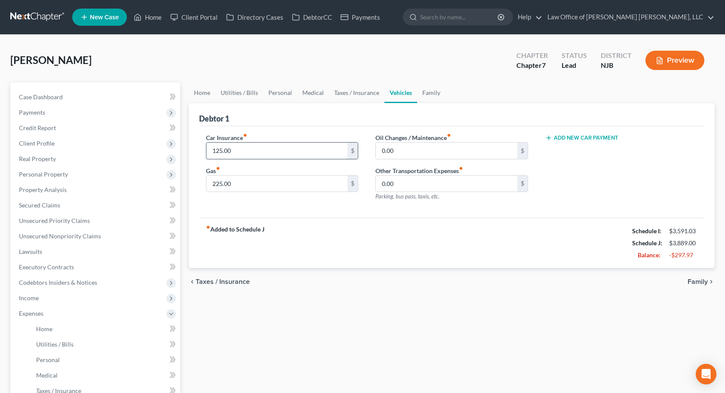
click at [255, 151] on input "125.00" at bounding box center [276, 151] width 141 height 16
click at [313, 226] on div "fiber_manual_record Added to Schedule J Schedule I: $3,591.03 Schedule J: $3,98…" at bounding box center [451, 243] width 505 height 50
click at [698, 282] on span "Family" at bounding box center [697, 281] width 20 height 7
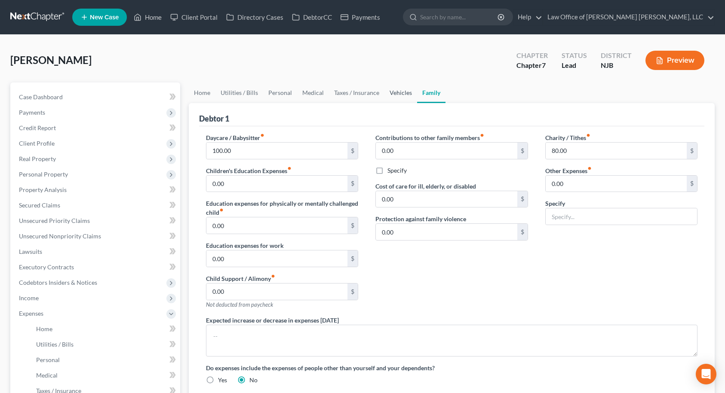
click at [394, 90] on link "Vehicles" at bounding box center [400, 93] width 33 height 21
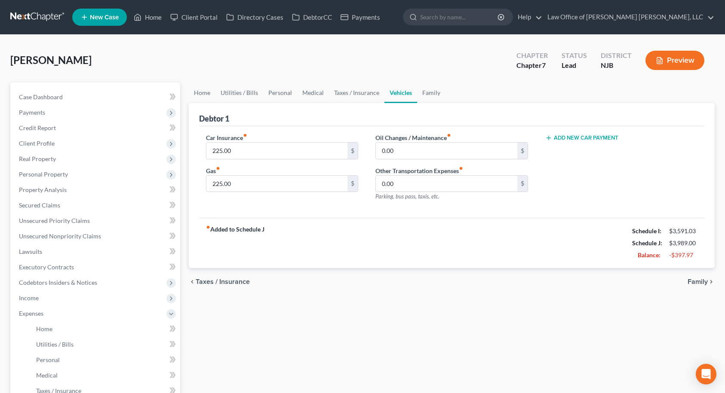
click at [574, 137] on button "Add New Car Payment" at bounding box center [581, 138] width 73 height 7
click at [577, 154] on input "text" at bounding box center [609, 151] width 128 height 16
click at [591, 187] on div "Car Payment 1 fiber_manual_record 431.00 $ Add New Car Payment" at bounding box center [621, 170] width 170 height 75
click at [208, 96] on link "Home" at bounding box center [202, 93] width 27 height 21
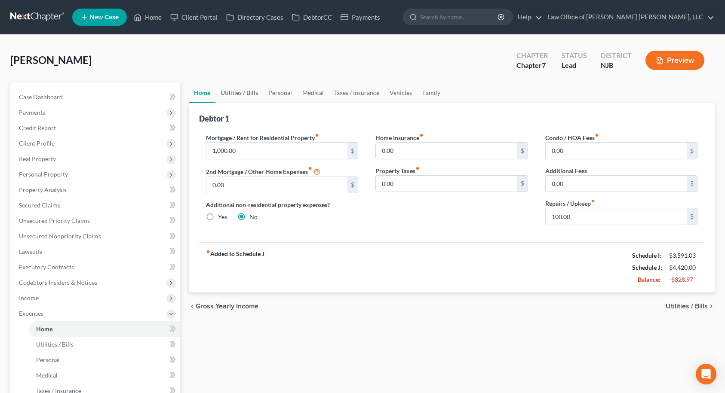
click at [235, 90] on link "Utilities / Bills" at bounding box center [239, 93] width 48 height 21
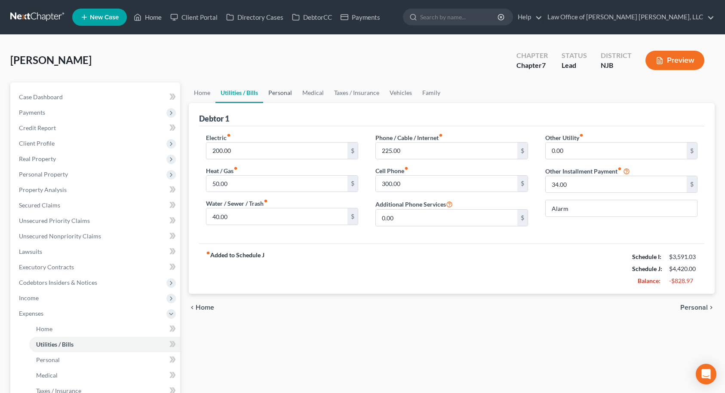
click at [278, 93] on link "Personal" at bounding box center [280, 93] width 34 height 21
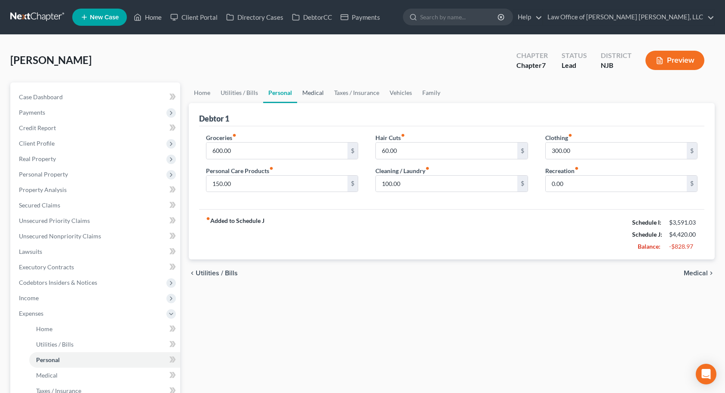
click at [306, 96] on link "Medical" at bounding box center [313, 93] width 32 height 21
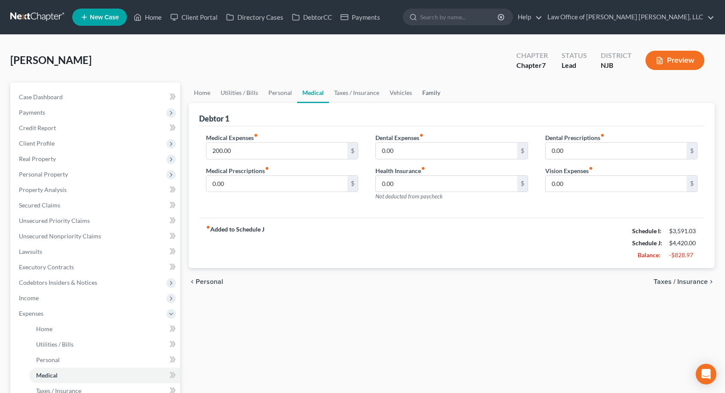
click at [440, 94] on link "Family" at bounding box center [431, 93] width 28 height 21
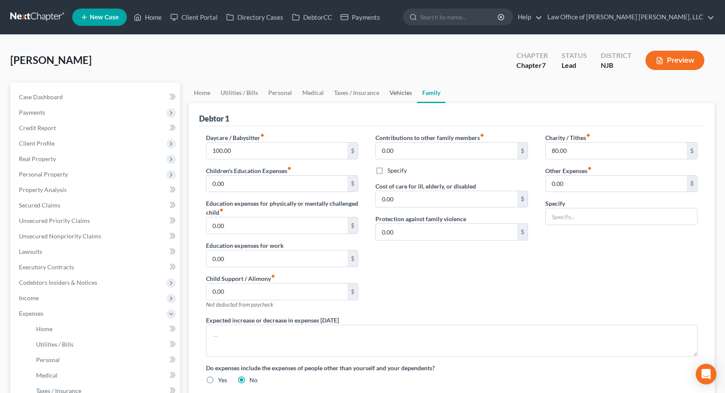
click at [401, 92] on link "Vehicles" at bounding box center [400, 93] width 33 height 21
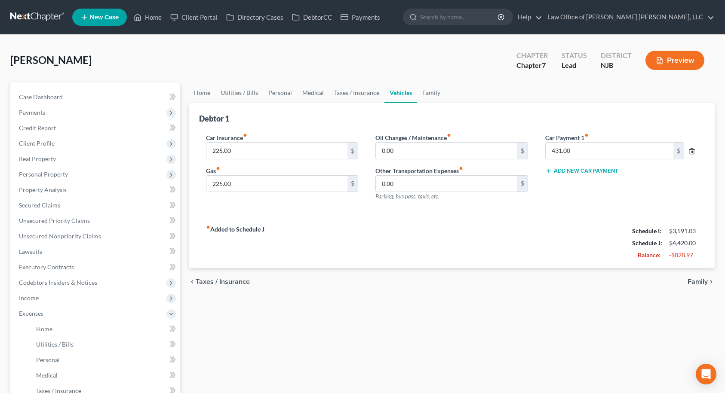
click at [691, 150] on icon "button" at bounding box center [691, 151] width 7 height 7
click at [434, 93] on link "Family" at bounding box center [431, 93] width 28 height 21
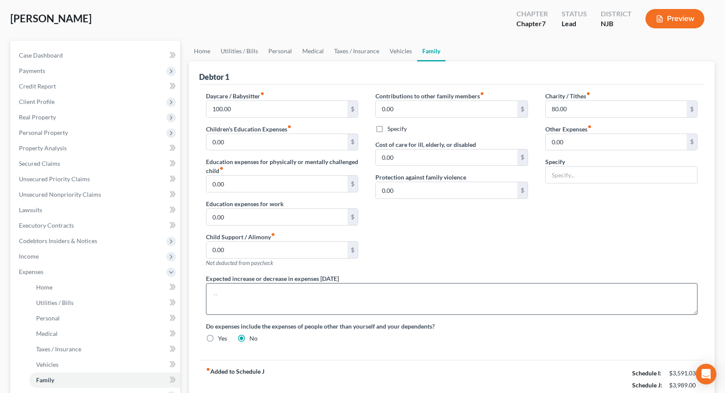
scroll to position [15, 0]
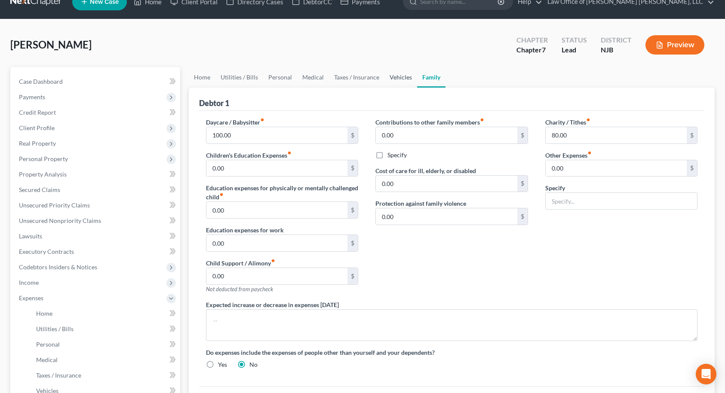
click at [398, 80] on link "Vehicles" at bounding box center [400, 77] width 33 height 21
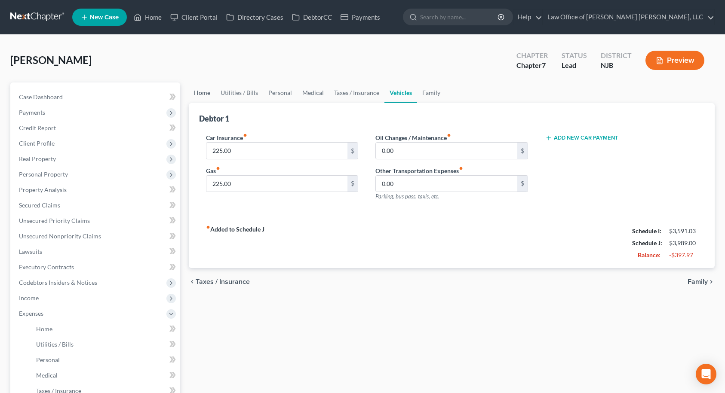
click at [206, 92] on link "Home" at bounding box center [202, 93] width 27 height 21
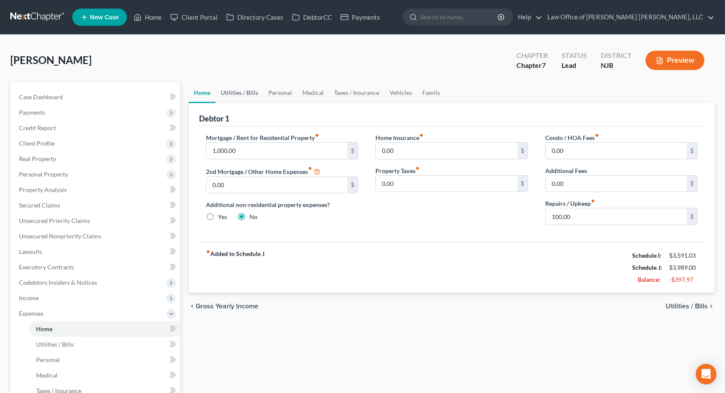
click at [244, 95] on link "Utilities / Bills" at bounding box center [239, 93] width 48 height 21
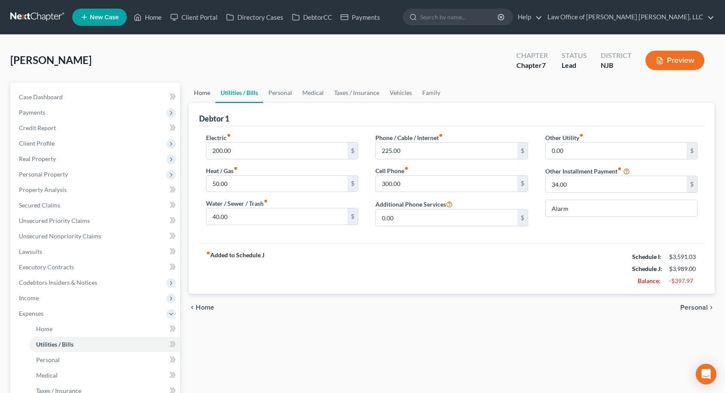
click at [197, 93] on link "Home" at bounding box center [202, 93] width 27 height 21
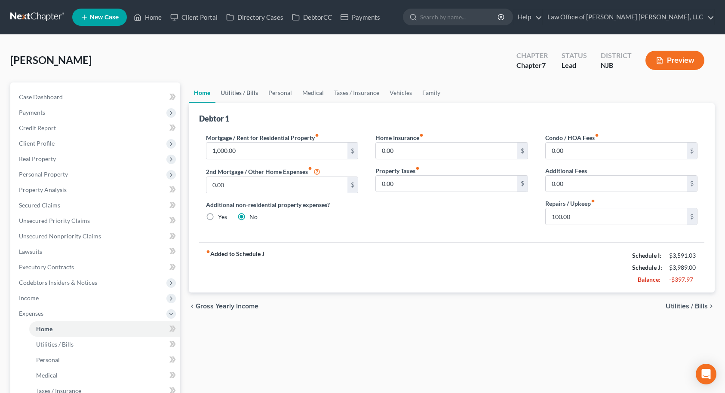
click at [251, 92] on link "Utilities / Bills" at bounding box center [239, 93] width 48 height 21
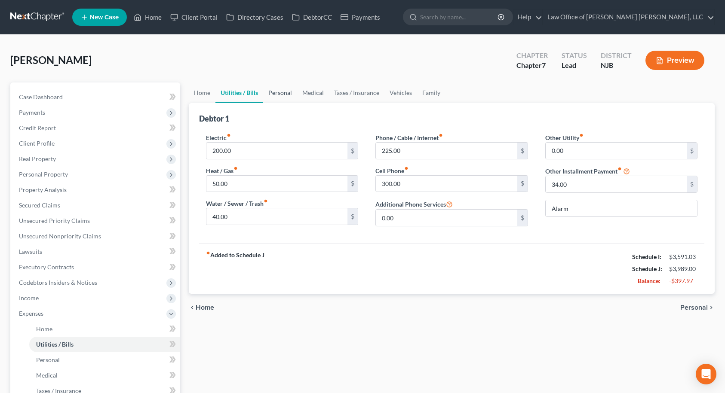
click at [280, 95] on link "Personal" at bounding box center [280, 93] width 34 height 21
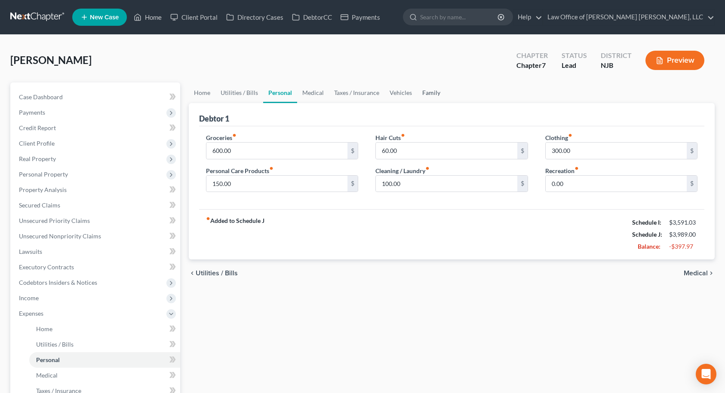
click at [420, 96] on link "Family" at bounding box center [431, 93] width 28 height 21
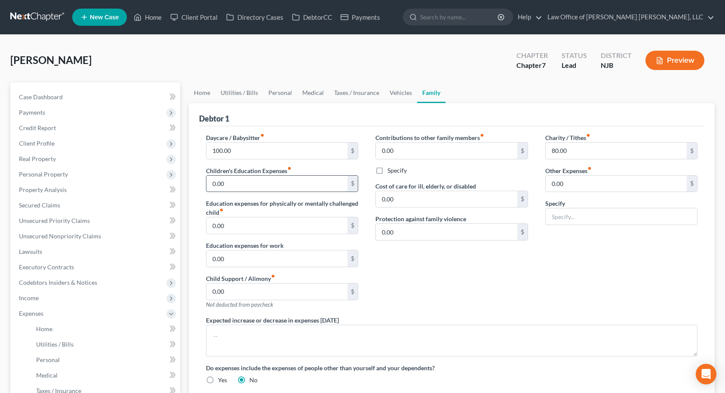
click at [229, 187] on input "0.00" at bounding box center [276, 184] width 141 height 16
click at [419, 267] on div "Contributions to other family members fiber_manual_record 0.00 $ Specify Cost o…" at bounding box center [452, 224] width 170 height 183
click at [290, 168] on icon "fiber_manual_record" at bounding box center [289, 168] width 4 height 4
click at [290, 167] on icon "fiber_manual_record" at bounding box center [289, 168] width 4 height 4
click at [267, 170] on label "Children's Education Expenses fiber_manual_record" at bounding box center [249, 170] width 86 height 9
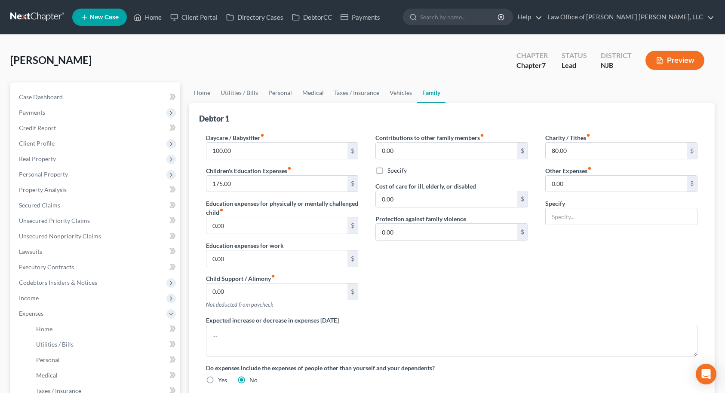
click at [290, 166] on icon "fiber_manual_record" at bounding box center [289, 168] width 4 height 4
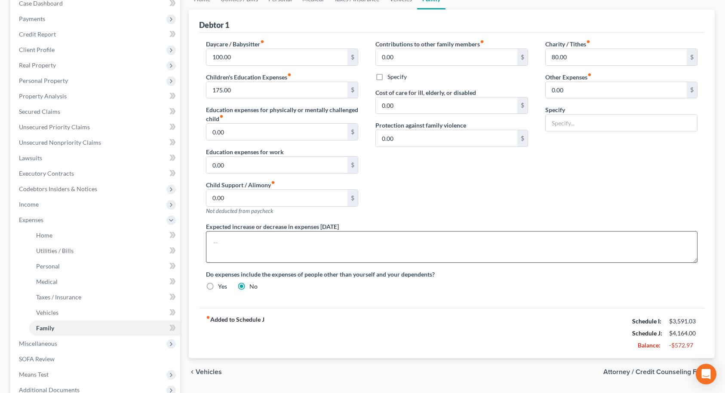
scroll to position [43, 0]
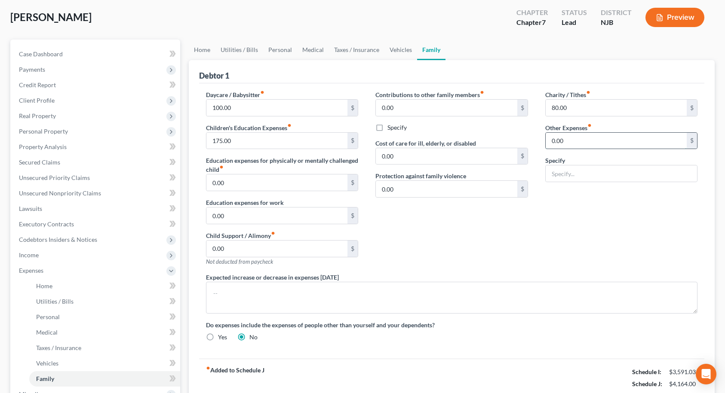
click at [564, 143] on input "0.00" at bounding box center [615, 141] width 141 height 16
click at [572, 177] on input "text" at bounding box center [621, 173] width 152 height 16
click at [616, 143] on input "0.00" at bounding box center [615, 141] width 141 height 16
click at [616, 142] on input "0.00" at bounding box center [615, 141] width 141 height 16
click at [535, 214] on div "Contributions to other family members fiber_manual_record 0.00 $ Specify Cost o…" at bounding box center [452, 181] width 170 height 183
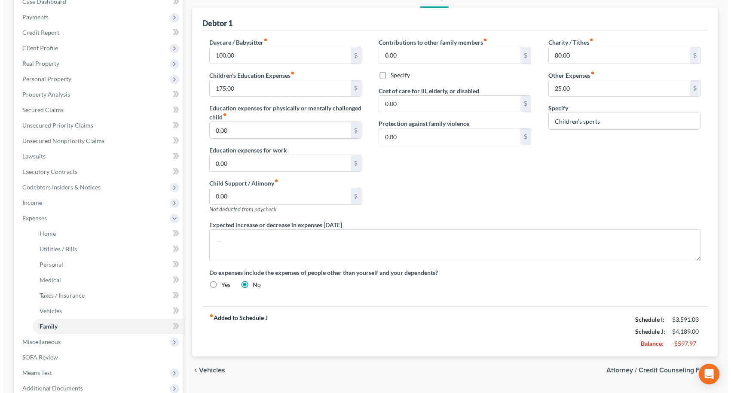
scroll to position [187, 0]
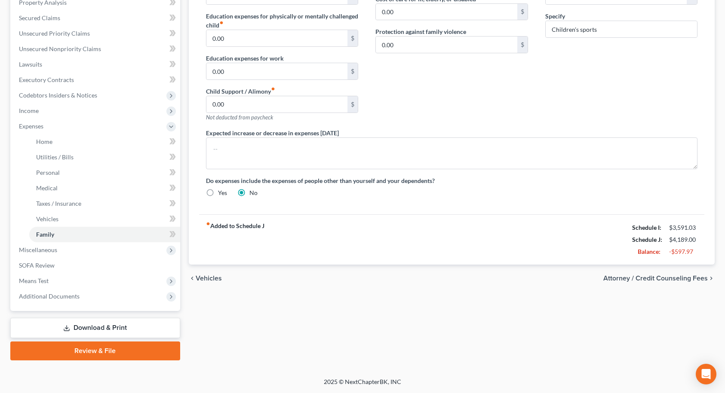
click at [670, 278] on span "Attorney / Credit Counseling Fees" at bounding box center [655, 278] width 104 height 7
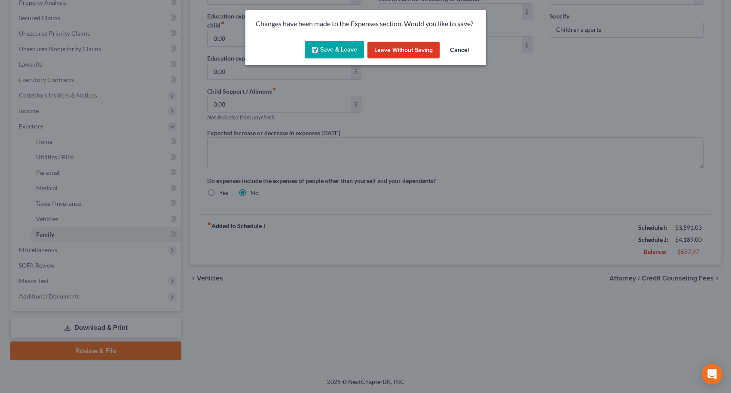
click at [338, 49] on button "Save & Leave" at bounding box center [334, 50] width 59 height 18
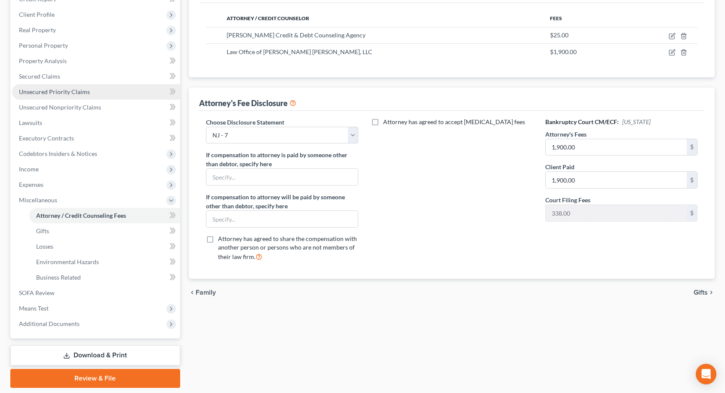
scroll to position [86, 0]
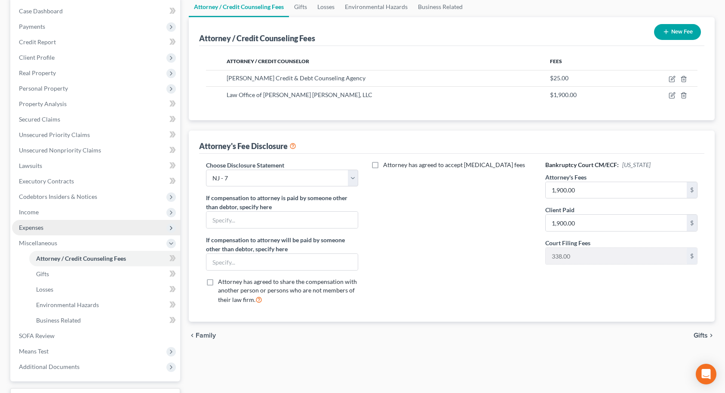
click at [37, 225] on span "Expenses" at bounding box center [31, 227] width 24 height 7
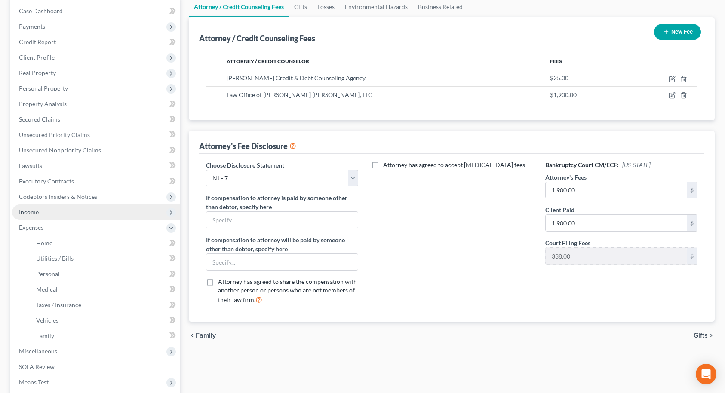
click at [37, 214] on span "Income" at bounding box center [29, 211] width 20 height 7
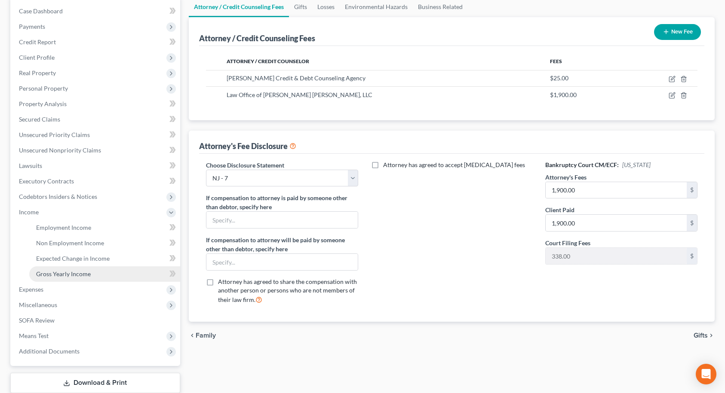
click at [51, 273] on span "Gross Yearly Income" at bounding box center [63, 273] width 55 height 7
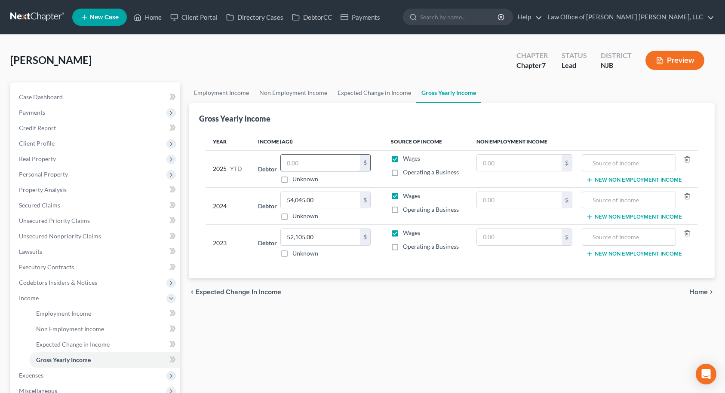
click at [307, 164] on input "text" at bounding box center [320, 163] width 79 height 16
click at [373, 92] on link "Expected Change in Income" at bounding box center [374, 93] width 84 height 21
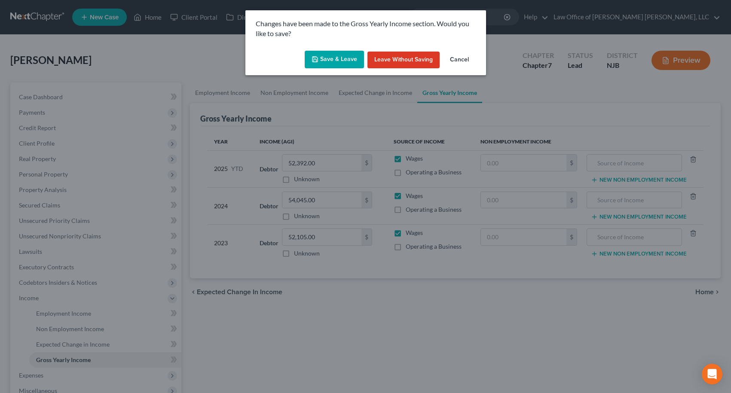
click at [340, 62] on button "Save & Leave" at bounding box center [334, 60] width 59 height 18
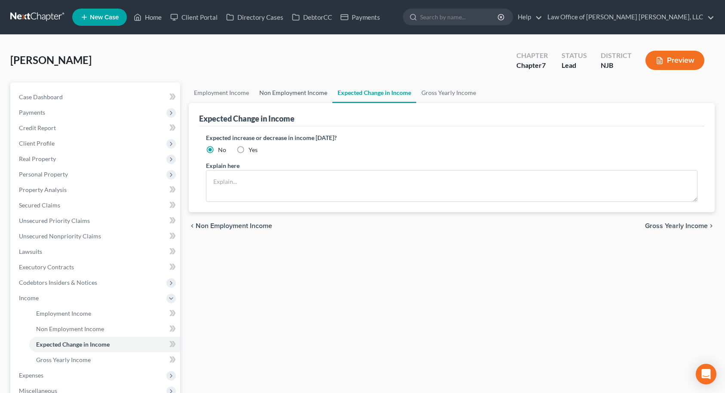
click at [300, 92] on link "Non Employment Income" at bounding box center [293, 93] width 78 height 21
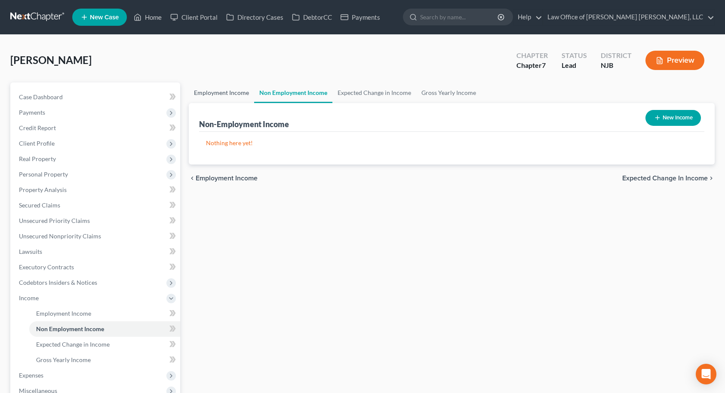
click at [218, 96] on link "Employment Income" at bounding box center [221, 93] width 65 height 21
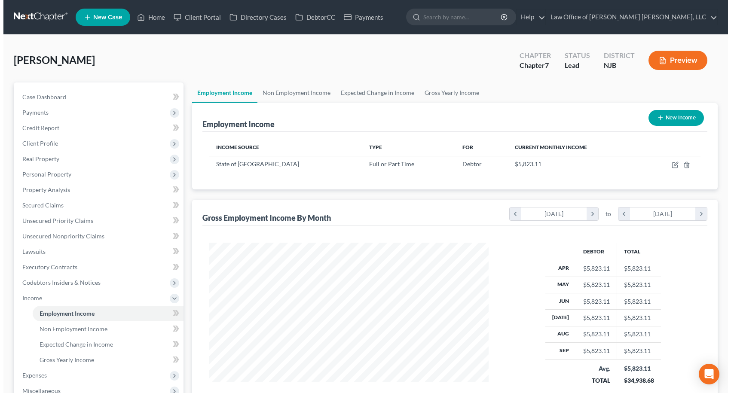
scroll to position [154, 297]
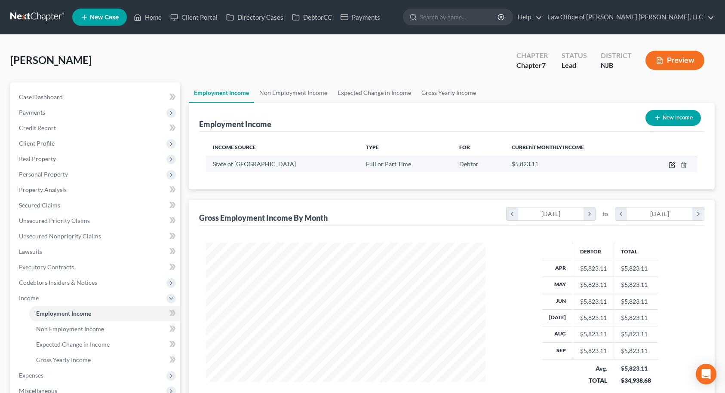
click at [671, 165] on icon "button" at bounding box center [672, 164] width 4 height 4
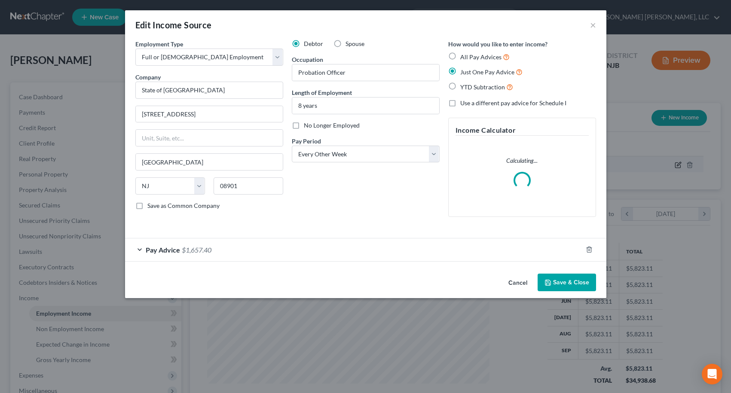
scroll to position [154, 300]
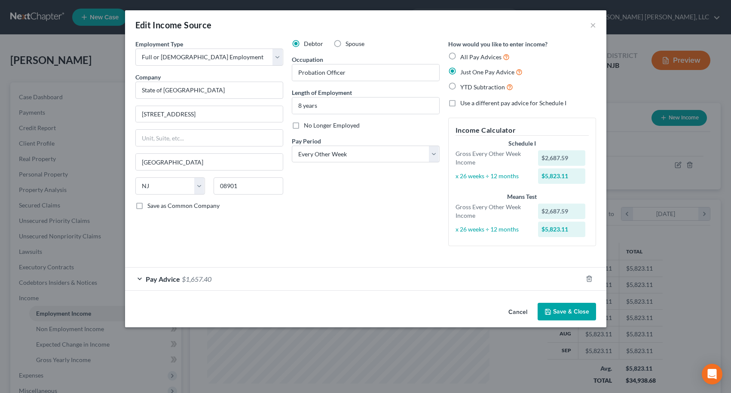
click at [460, 86] on label "YTD Subtraction" at bounding box center [486, 87] width 53 height 10
click at [464, 86] on input "YTD Subtraction" at bounding box center [467, 85] width 6 height 6
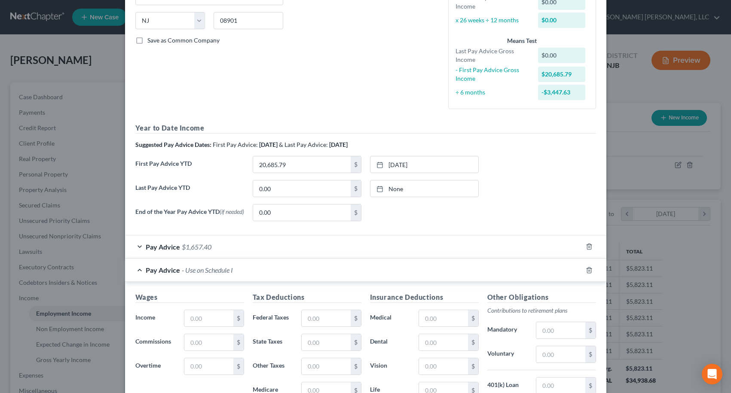
scroll to position [122, 0]
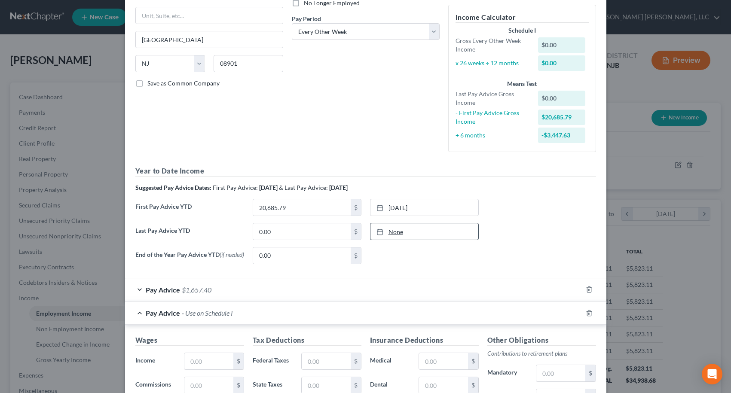
click at [388, 231] on link "None" at bounding box center [424, 231] width 108 height 16
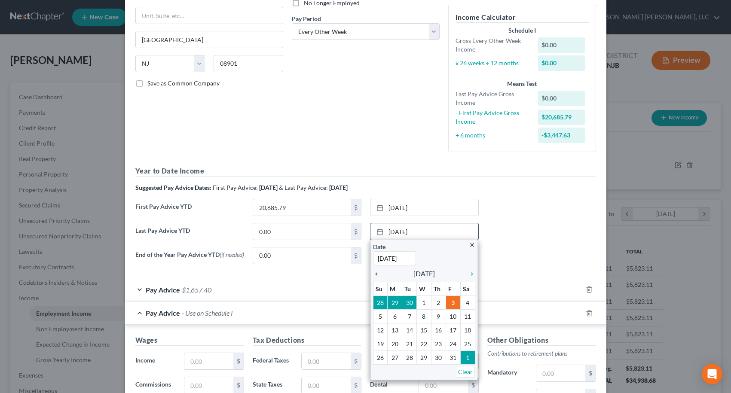
click at [375, 273] on icon "chevron_left" at bounding box center [378, 274] width 11 height 7
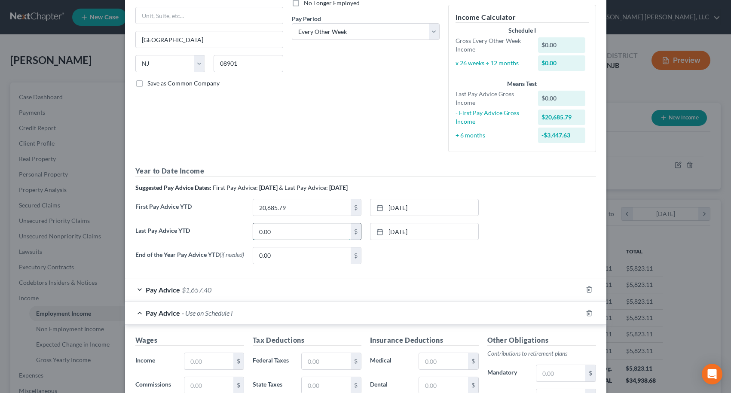
click at [310, 235] on input "0.00" at bounding box center [302, 231] width 98 height 16
click at [427, 252] on div "None close Date Time chevron_left [DATE] chevron_right Su M Tu W Th F Sa 28 29 …" at bounding box center [424, 255] width 117 height 17
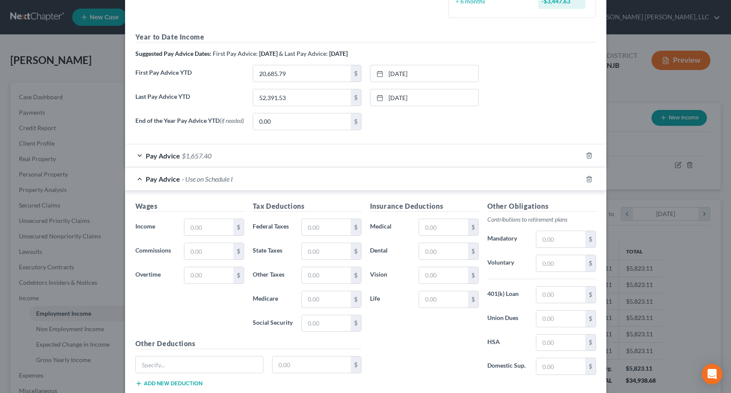
scroll to position [294, 0]
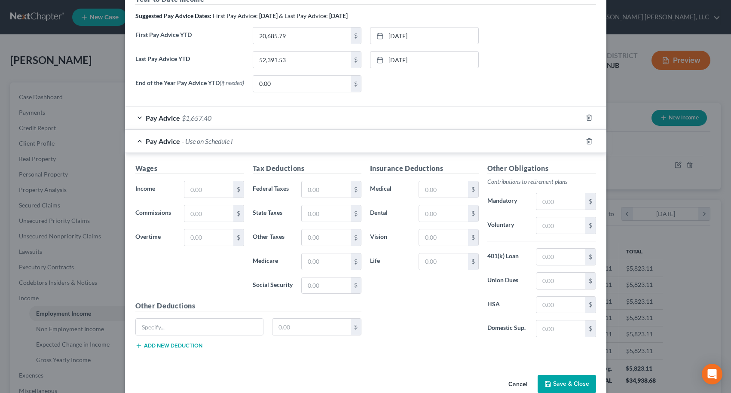
click at [578, 391] on button "Save & Close" at bounding box center [567, 384] width 58 height 18
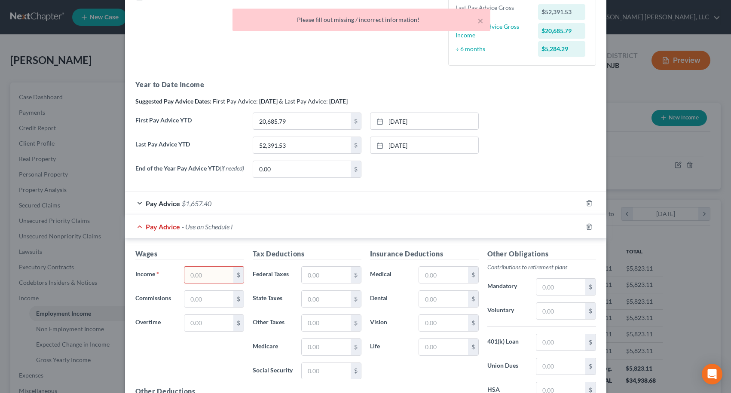
scroll to position [208, 0]
click at [200, 204] on span "$1,657.40" at bounding box center [197, 204] width 30 height 8
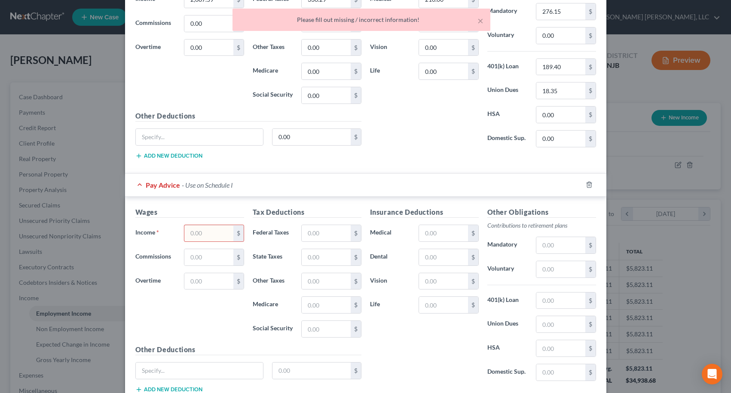
scroll to position [466, 0]
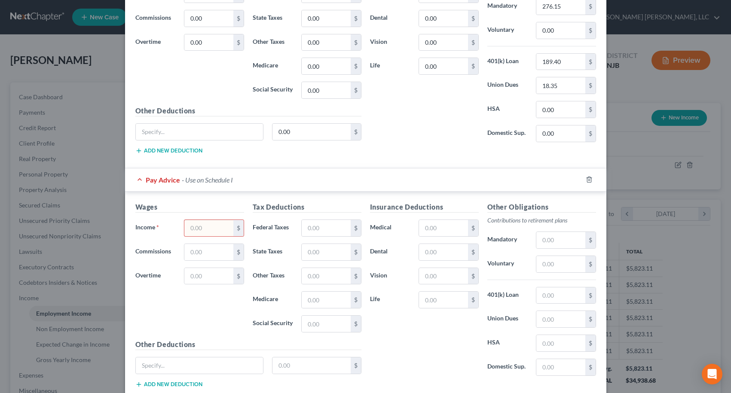
drag, startPoint x: 208, startPoint y: 236, endPoint x: 212, endPoint y: 216, distance: 19.7
click at [210, 235] on input "text" at bounding box center [208, 228] width 49 height 16
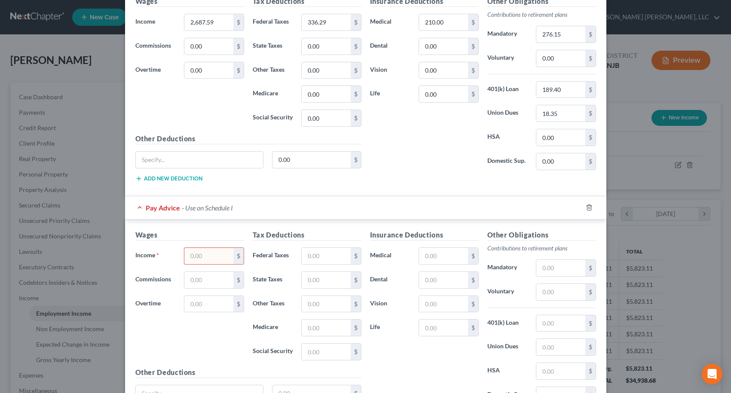
scroll to position [423, 0]
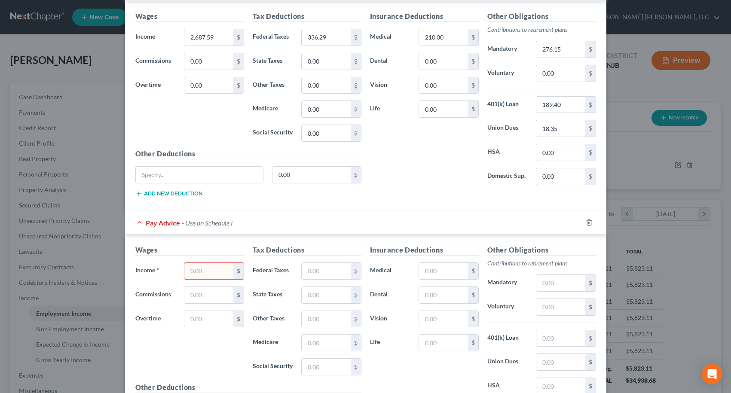
click at [292, 222] on div "Pay Advice - Use on Schedule I" at bounding box center [353, 222] width 457 height 23
click at [211, 272] on input "text" at bounding box center [208, 271] width 49 height 16
click at [318, 276] on input "text" at bounding box center [326, 271] width 49 height 16
click at [441, 278] on input "text" at bounding box center [443, 271] width 49 height 16
click at [541, 284] on input "text" at bounding box center [560, 283] width 49 height 16
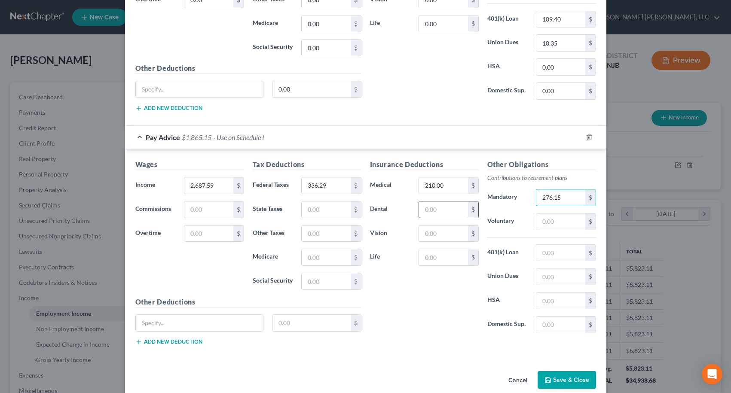
scroll to position [509, 0]
click at [544, 259] on input "text" at bounding box center [560, 253] width 49 height 16
click at [545, 281] on input "text" at bounding box center [560, 276] width 49 height 16
click at [450, 309] on div "Insurance Deductions Medical 210.00 $ Dental $ Vision $ Life $" at bounding box center [424, 249] width 117 height 181
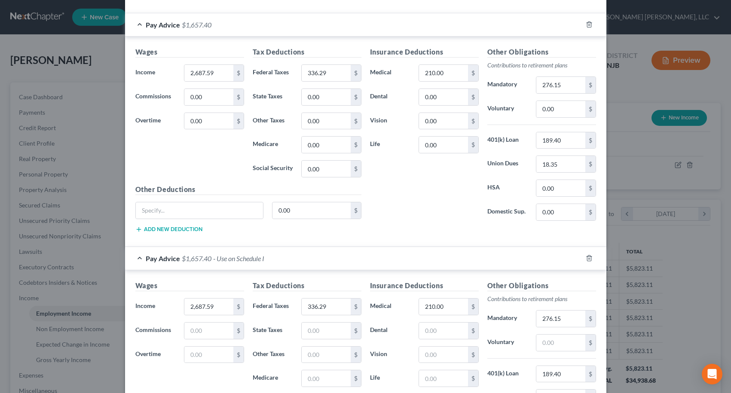
scroll to position [266, 0]
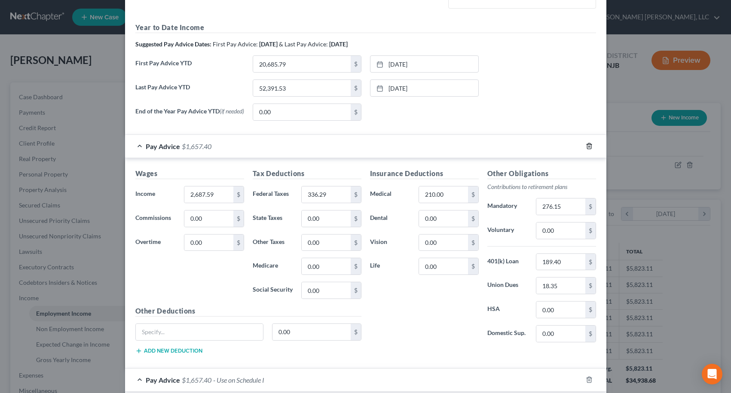
click at [590, 148] on line "button" at bounding box center [590, 147] width 0 height 2
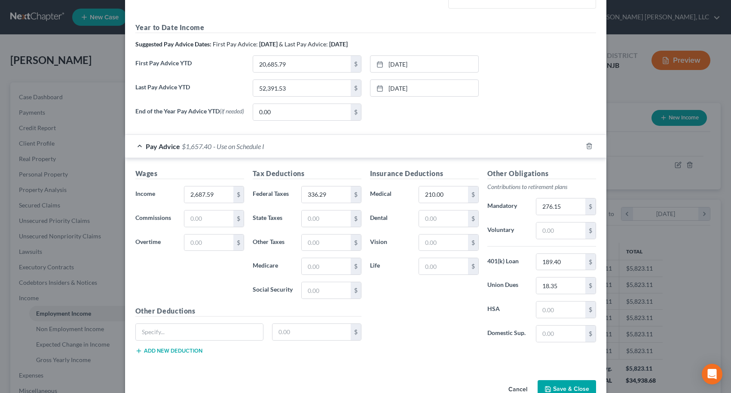
click at [170, 148] on span "Pay Advice" at bounding box center [163, 146] width 34 height 8
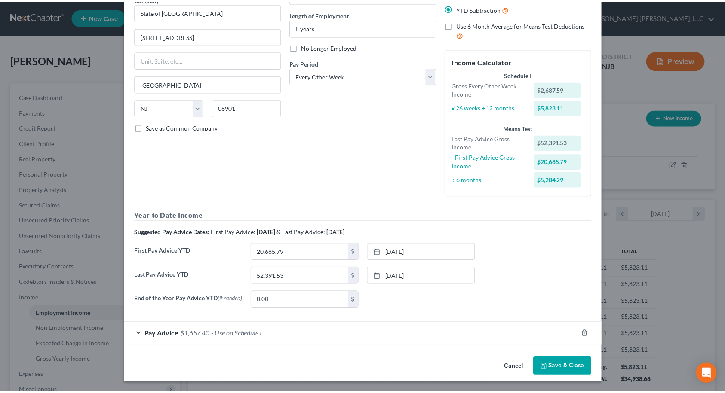
scroll to position [80, 0]
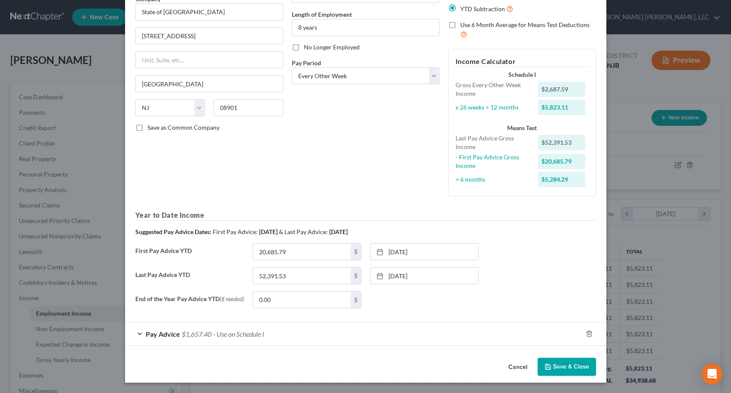
drag, startPoint x: 561, startPoint y: 370, endPoint x: 566, endPoint y: 369, distance: 4.8
click at [561, 370] on button "Save & Close" at bounding box center [567, 367] width 58 height 18
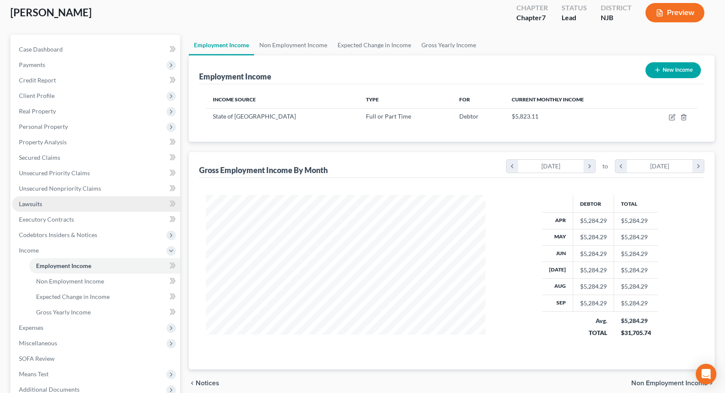
scroll to position [141, 0]
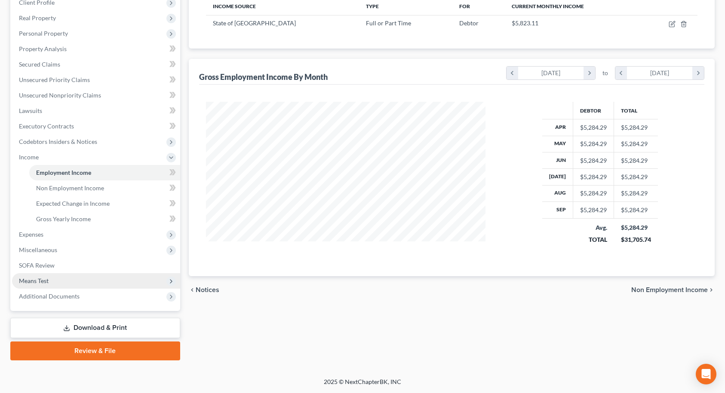
click at [32, 279] on span "Means Test" at bounding box center [34, 280] width 30 height 7
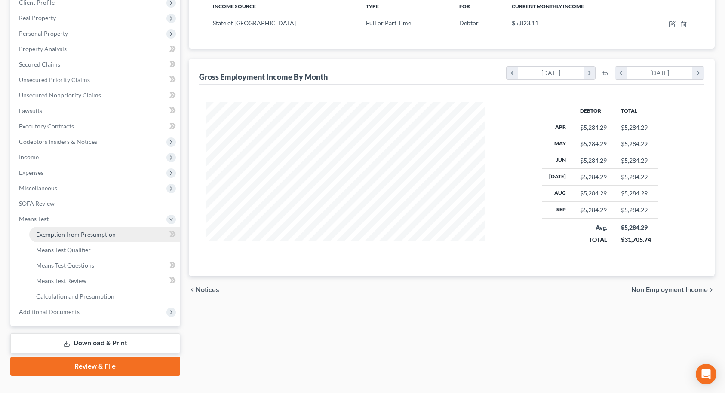
click at [55, 239] on link "Exemption from Presumption" at bounding box center [104, 234] width 151 height 15
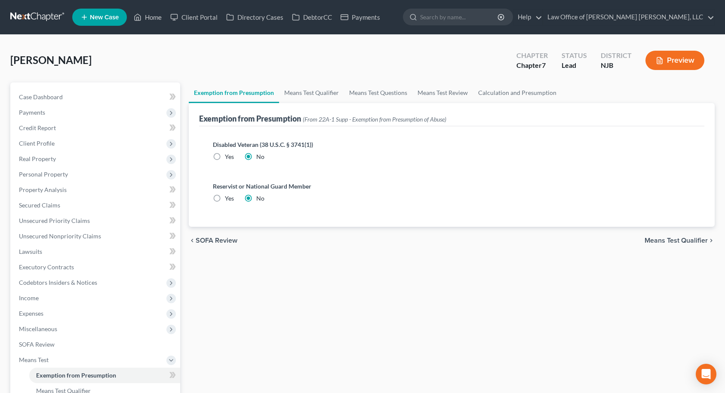
click at [694, 243] on span "Means Test Qualifier" at bounding box center [675, 240] width 63 height 7
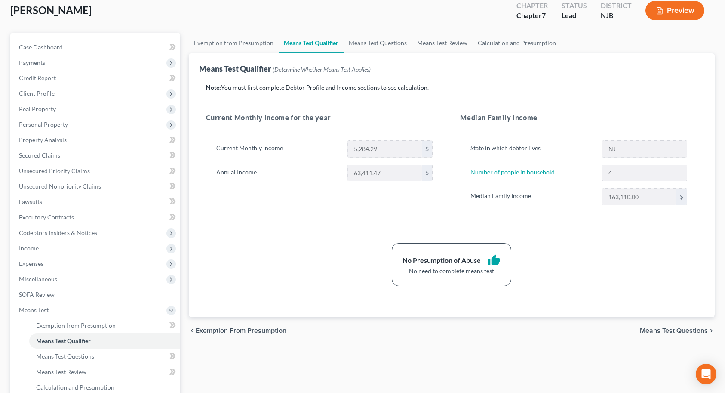
scroll to position [156, 0]
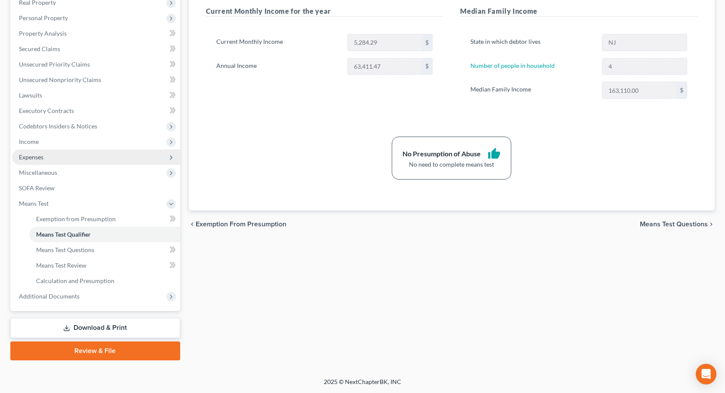
click at [36, 154] on span "Expenses" at bounding box center [31, 156] width 24 height 7
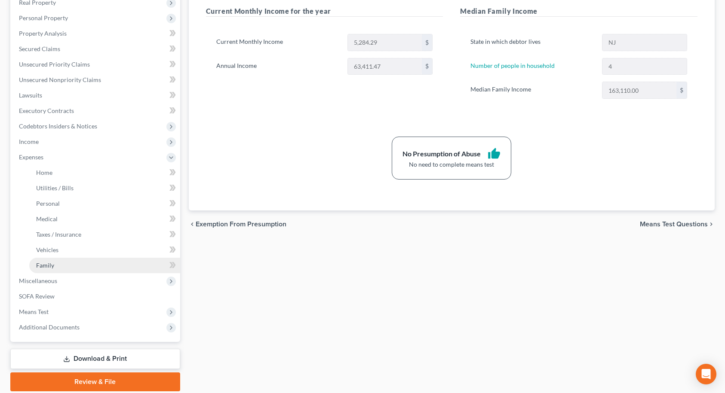
click at [47, 265] on span "Family" at bounding box center [45, 265] width 18 height 7
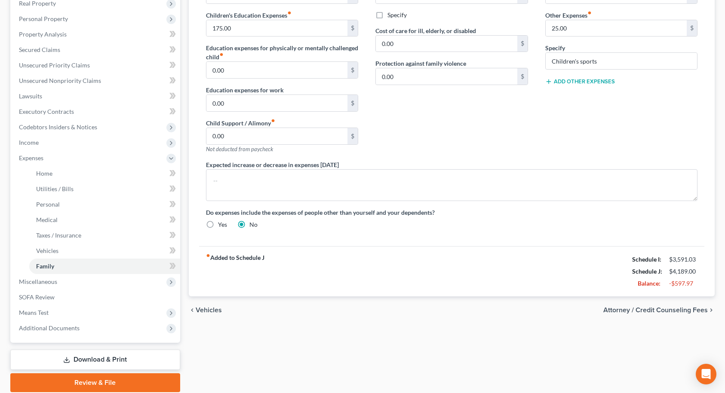
scroll to position [172, 0]
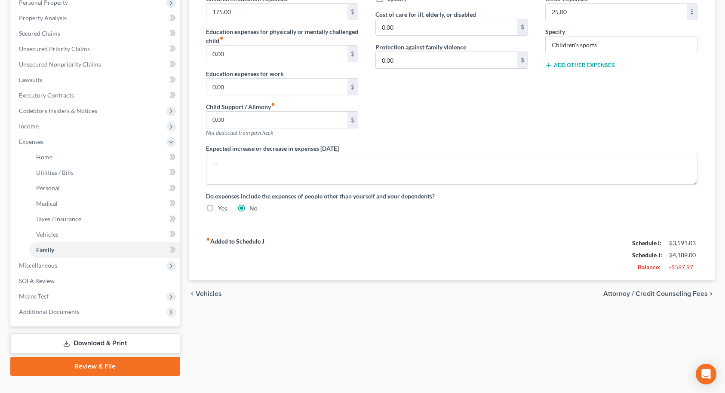
click at [686, 292] on span "Attorney / Credit Counseling Fees" at bounding box center [655, 294] width 104 height 7
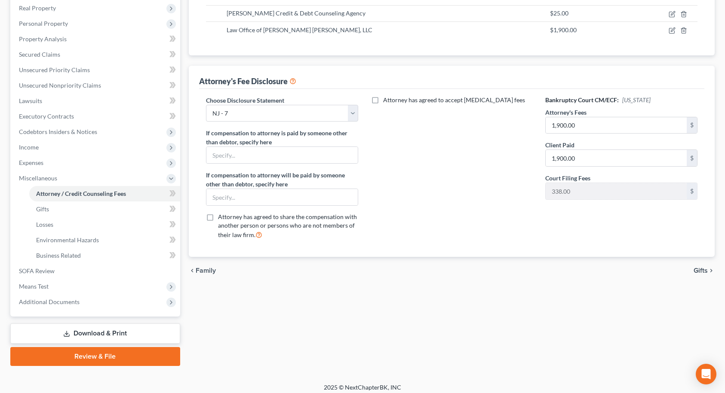
scroll to position [156, 0]
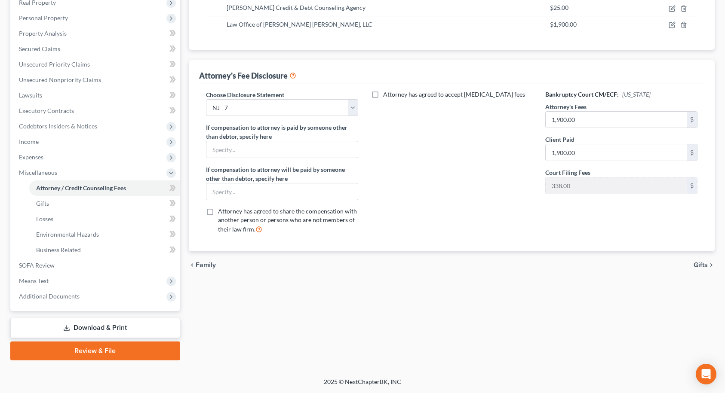
click at [700, 267] on span "Gifts" at bounding box center [700, 265] width 14 height 7
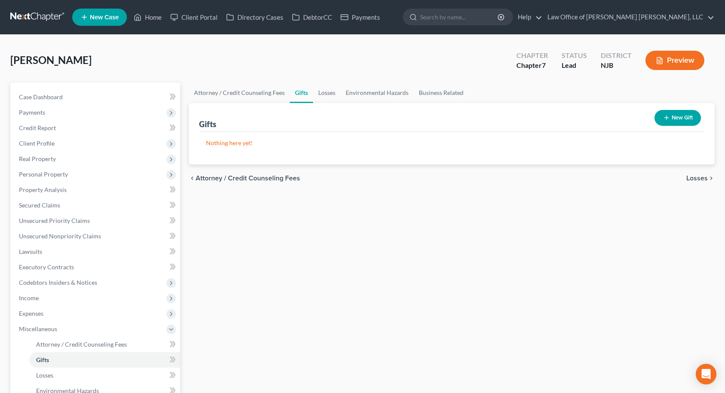
click at [697, 178] on span "Losses" at bounding box center [696, 178] width 21 height 7
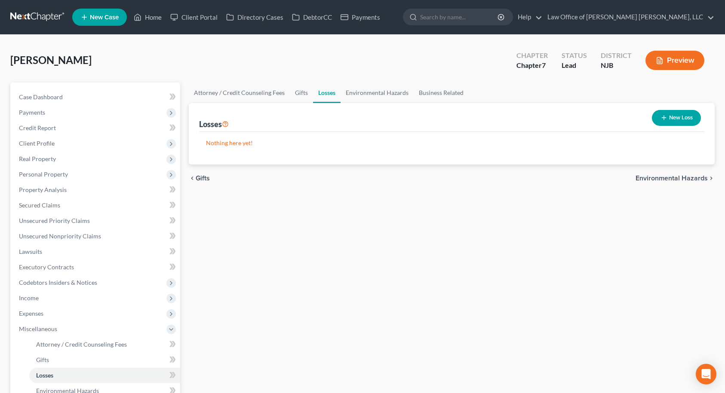
click at [697, 178] on span "Environmental Hazards" at bounding box center [671, 178] width 72 height 7
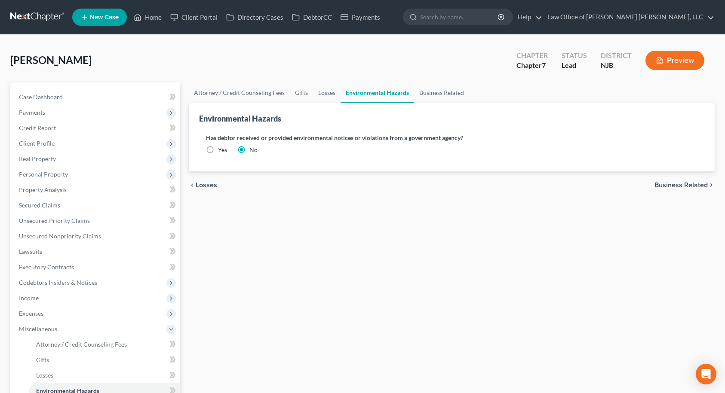
click at [696, 186] on span "Business Related" at bounding box center [680, 185] width 53 height 7
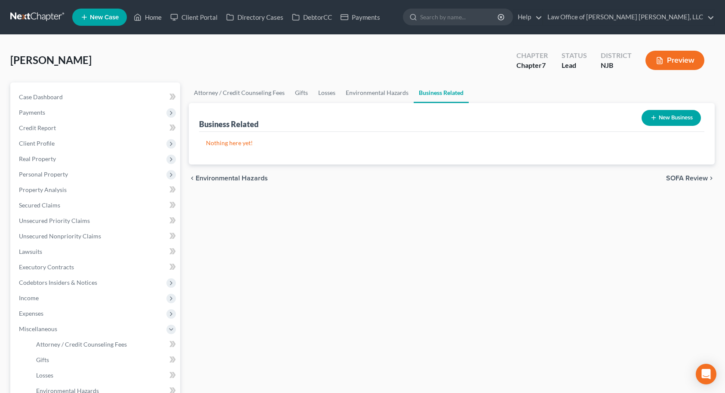
click at [694, 176] on span "SOFA Review" at bounding box center [687, 178] width 42 height 7
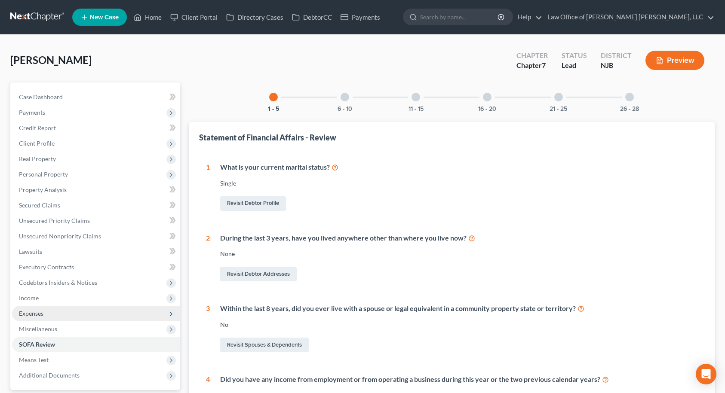
click at [52, 313] on span "Expenses" at bounding box center [96, 313] width 168 height 15
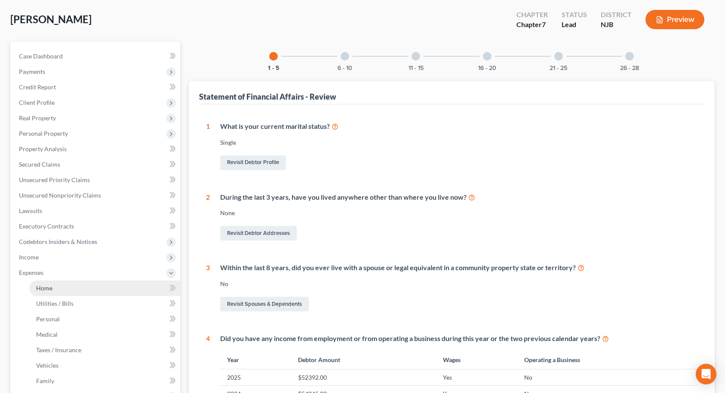
scroll to position [86, 0]
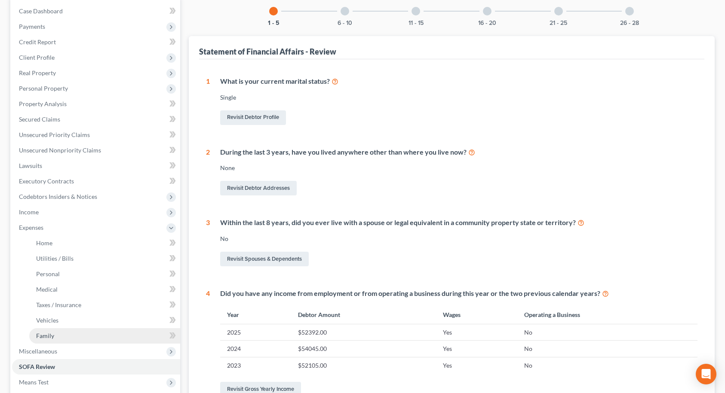
click at [42, 335] on span "Family" at bounding box center [45, 335] width 18 height 7
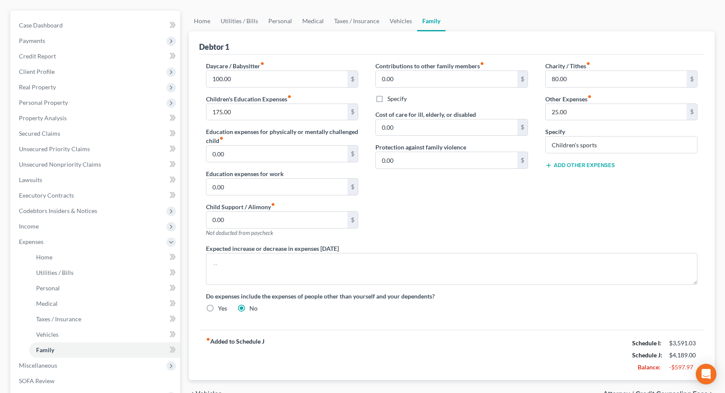
scroll to position [58, 0]
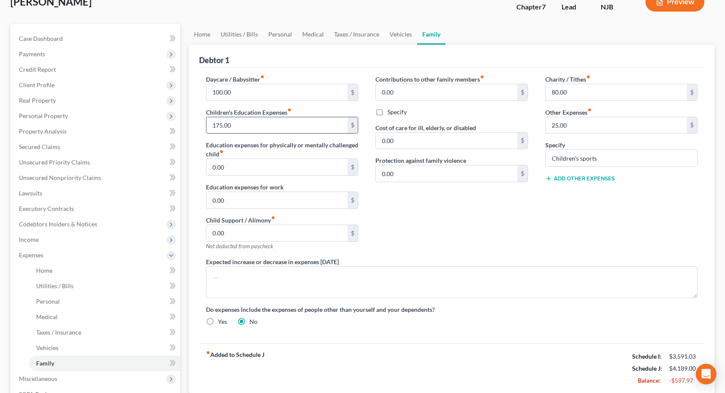
click at [251, 124] on input "175.00" at bounding box center [276, 125] width 141 height 16
click at [512, 208] on div "Contributions to other family members fiber_manual_record 0.00 $ Specify Cost o…" at bounding box center [452, 166] width 170 height 183
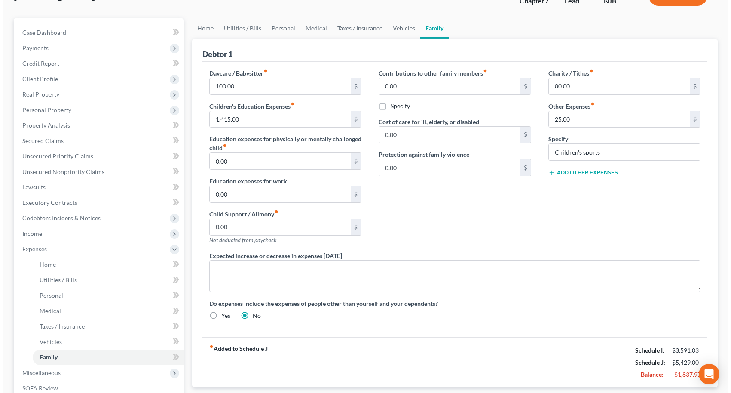
scroll to position [187, 0]
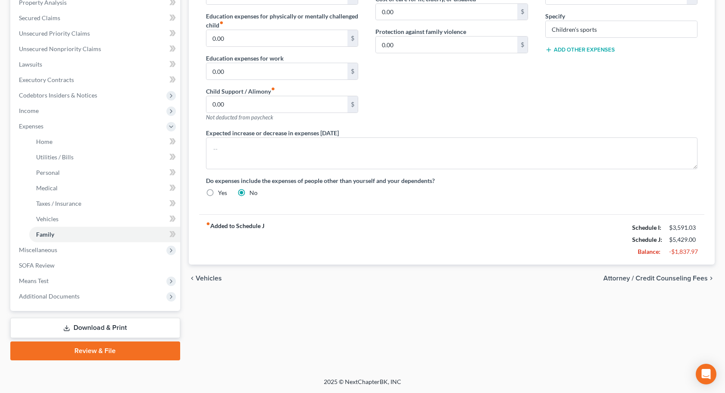
click at [695, 280] on span "Attorney / Credit Counseling Fees" at bounding box center [655, 278] width 104 height 7
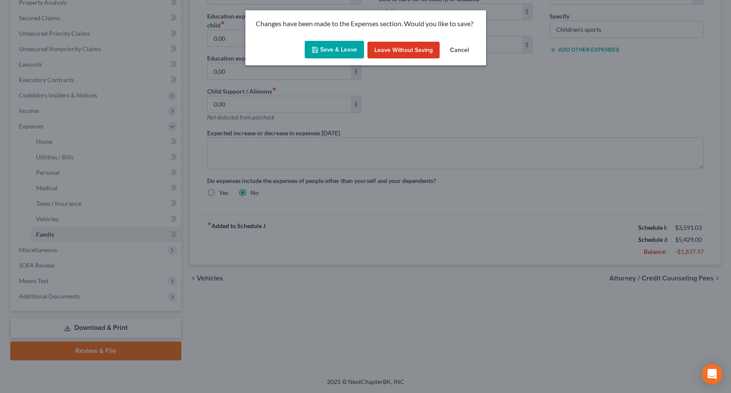
click at [336, 52] on button "Save & Leave" at bounding box center [334, 50] width 59 height 18
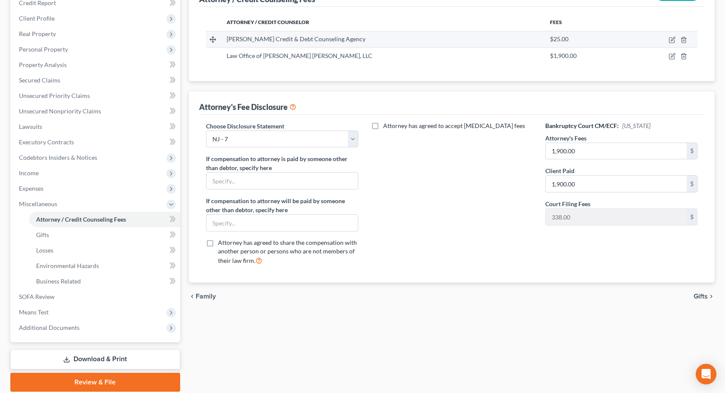
scroll to position [129, 0]
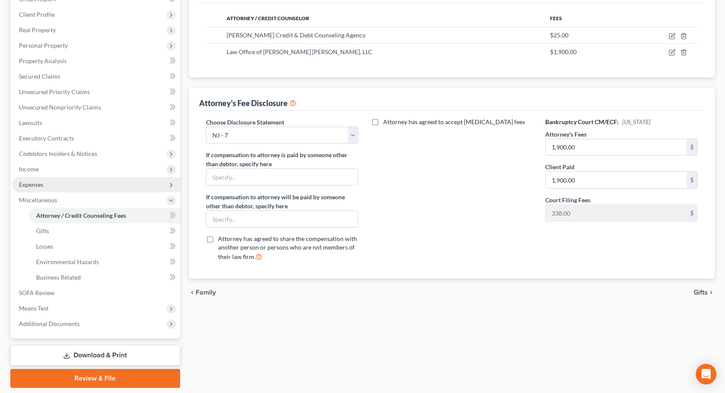
click at [43, 188] on span "Expenses" at bounding box center [31, 184] width 24 height 7
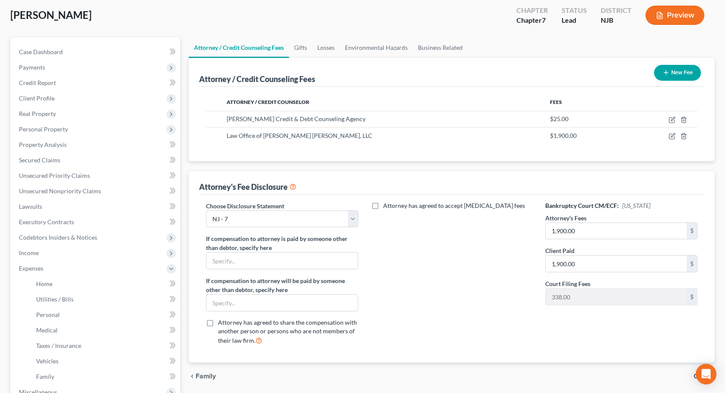
scroll to position [43, 0]
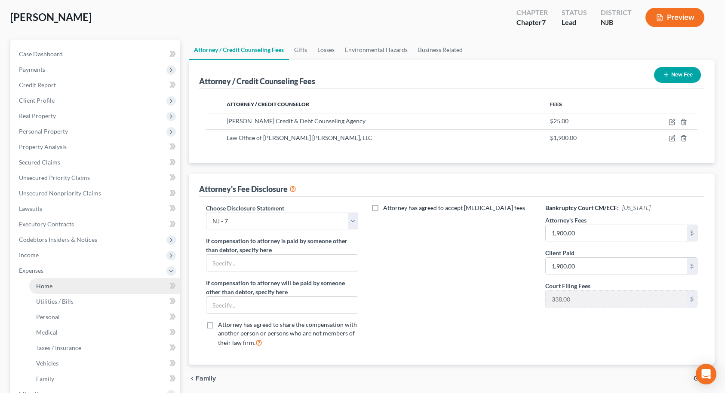
click at [35, 286] on link "Home" at bounding box center [104, 285] width 151 height 15
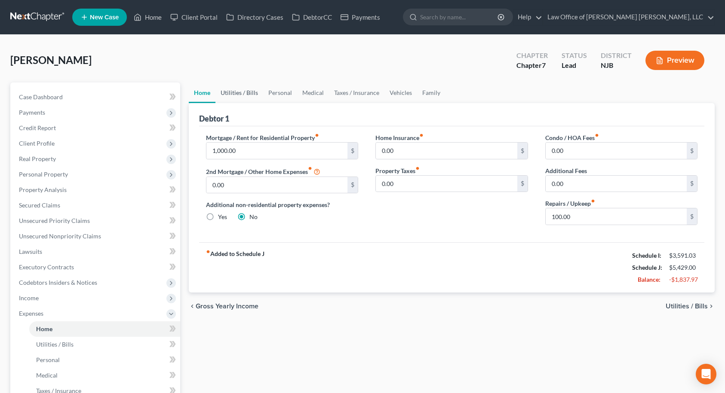
click at [233, 93] on link "Utilities / Bills" at bounding box center [239, 93] width 48 height 21
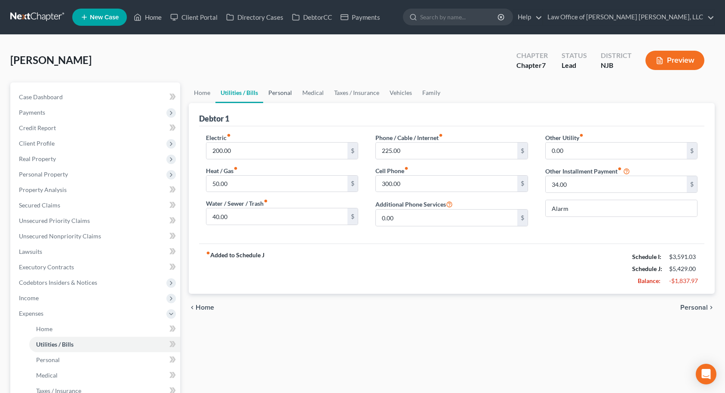
click at [278, 94] on link "Personal" at bounding box center [280, 93] width 34 height 21
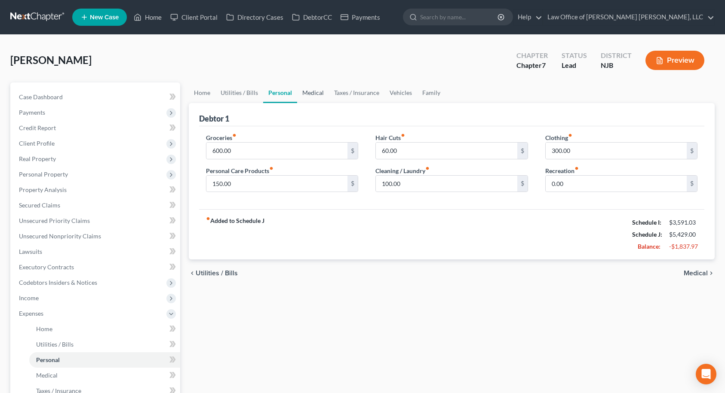
click at [309, 91] on link "Medical" at bounding box center [313, 93] width 32 height 21
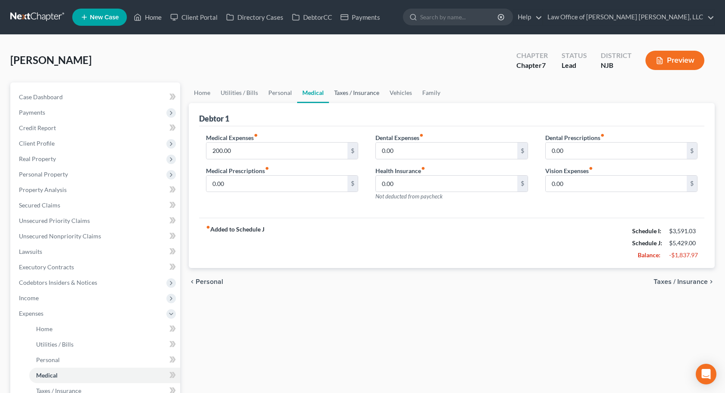
click at [360, 92] on link "Taxes / Insurance" at bounding box center [356, 93] width 55 height 21
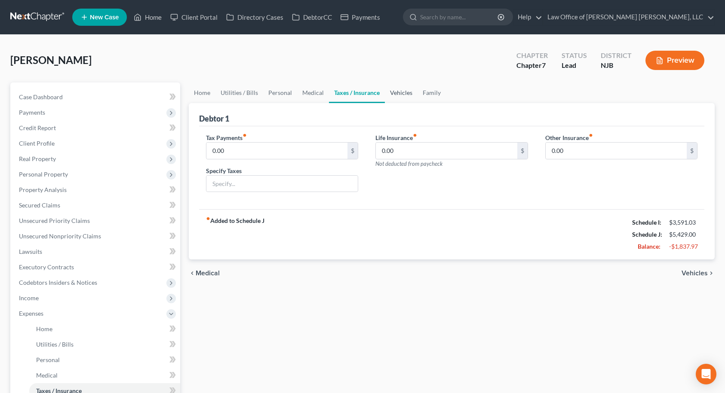
click at [395, 92] on link "Vehicles" at bounding box center [401, 93] width 33 height 21
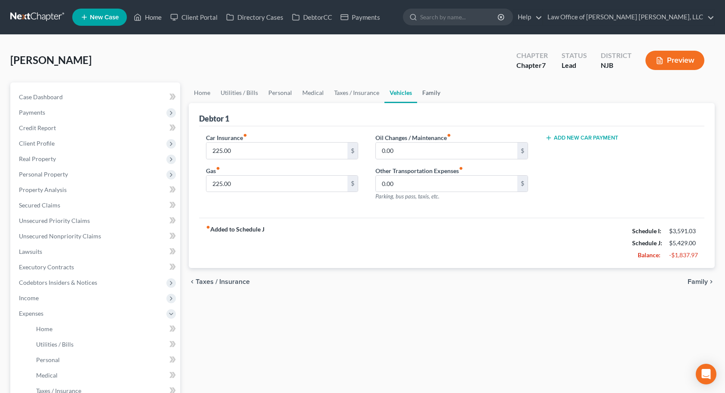
click at [430, 95] on link "Family" at bounding box center [431, 93] width 28 height 21
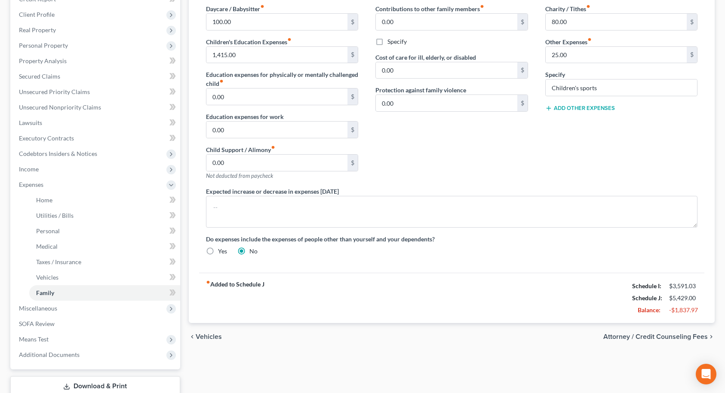
scroll to position [187, 0]
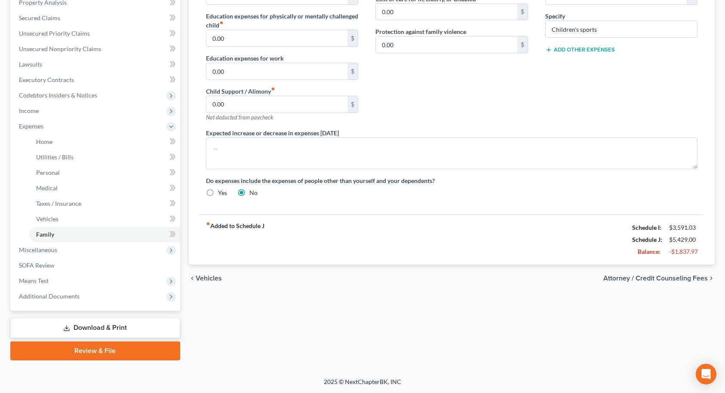
click at [686, 278] on span "Attorney / Credit Counseling Fees" at bounding box center [655, 278] width 104 height 7
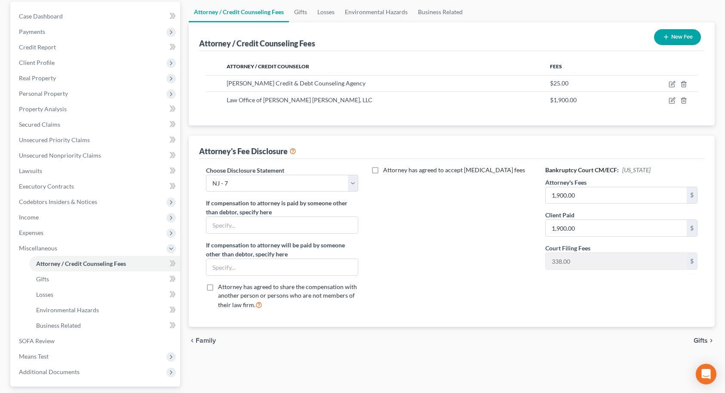
scroll to position [86, 0]
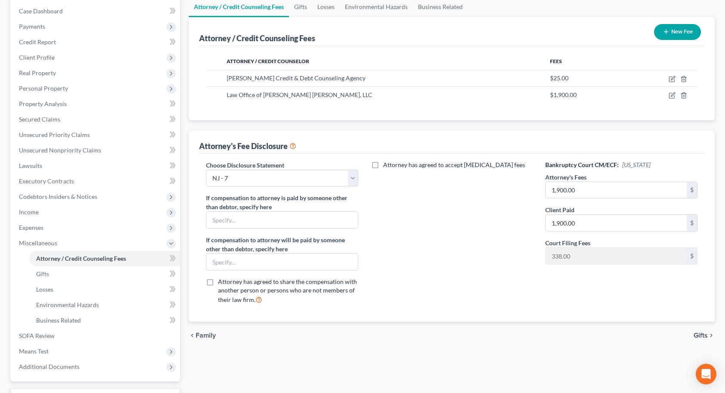
click at [698, 335] on span "Gifts" at bounding box center [700, 335] width 14 height 7
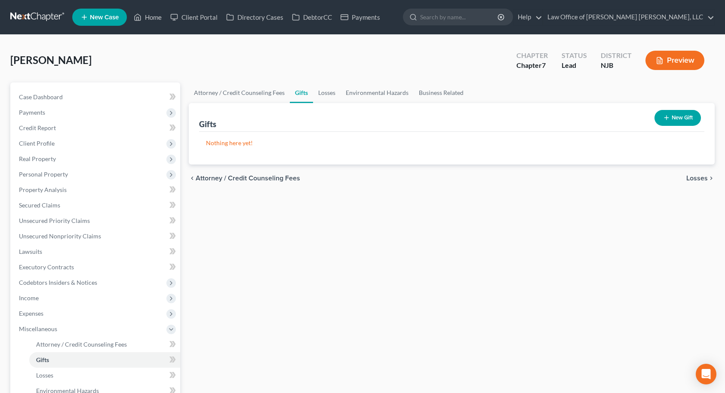
click at [702, 180] on span "Losses" at bounding box center [696, 178] width 21 height 7
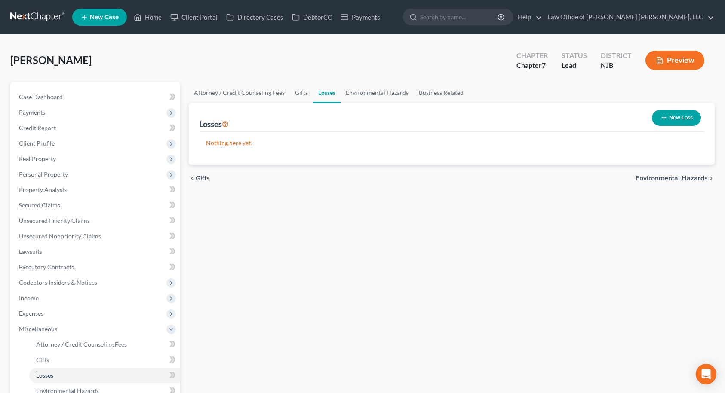
click at [701, 179] on span "Environmental Hazards" at bounding box center [671, 178] width 72 height 7
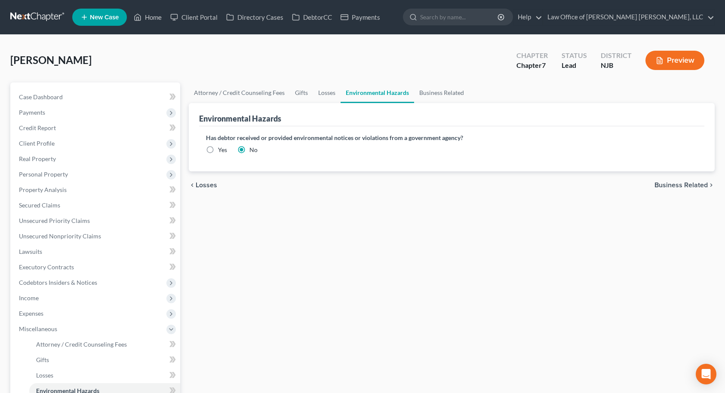
click at [694, 185] on span "Business Related" at bounding box center [680, 185] width 53 height 7
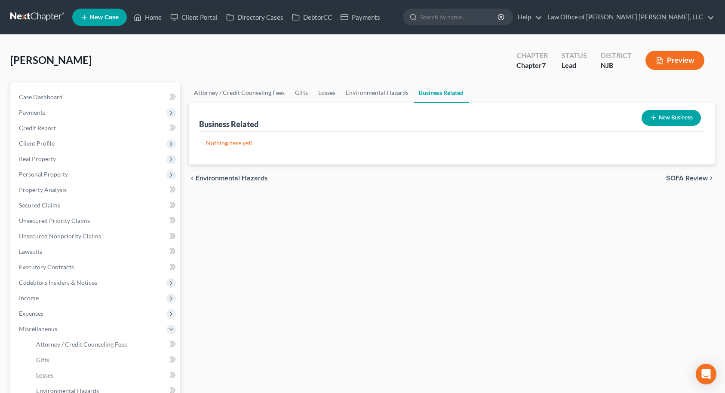
click at [702, 176] on span "SOFA Review" at bounding box center [687, 178] width 42 height 7
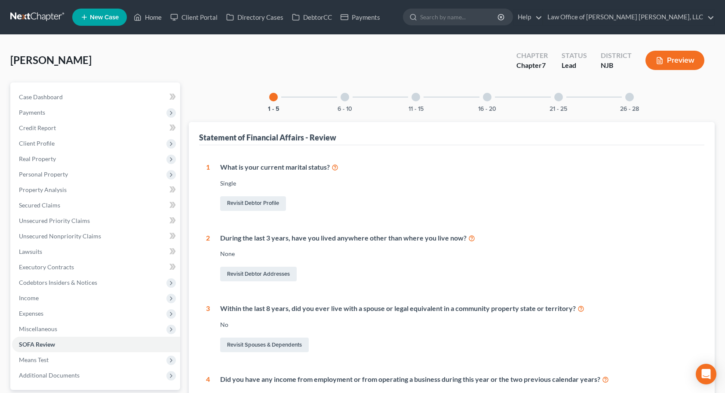
click at [346, 100] on div at bounding box center [344, 97] width 9 height 9
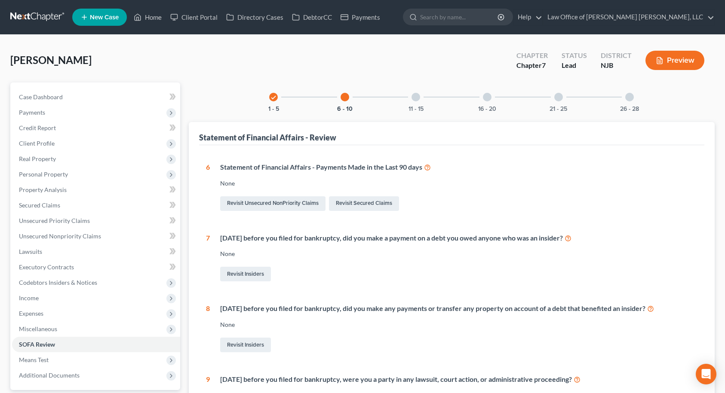
click at [416, 97] on div at bounding box center [415, 97] width 9 height 9
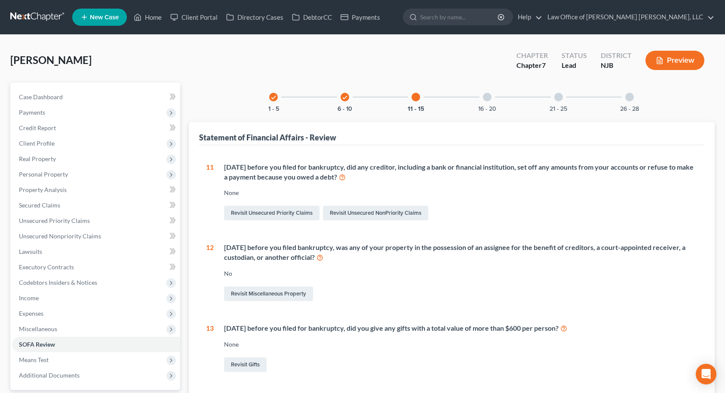
click at [343, 97] on icon "check" at bounding box center [345, 98] width 6 height 6
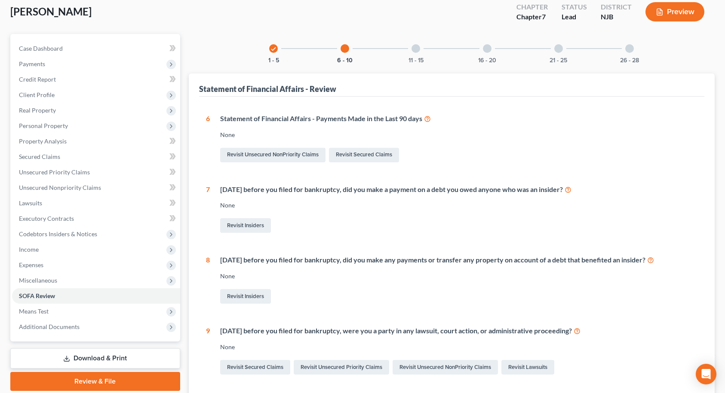
scroll to position [194, 0]
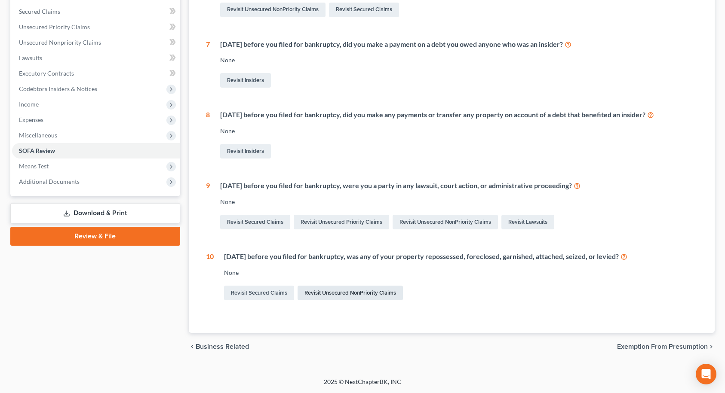
click at [358, 297] on link "Revisit Unsecured NonPriority Claims" at bounding box center [349, 293] width 105 height 15
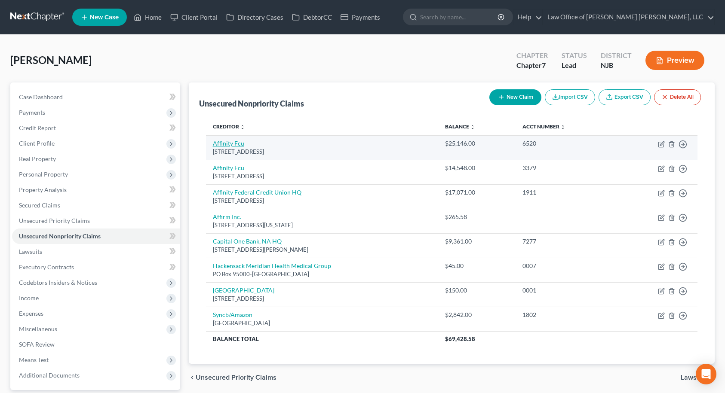
click at [237, 144] on link "Affinity Fcu" at bounding box center [228, 143] width 31 height 7
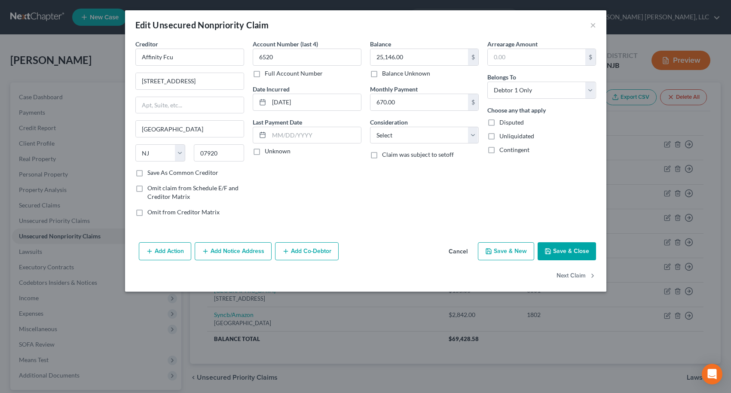
click at [177, 250] on button "Add Action" at bounding box center [165, 251] width 52 height 18
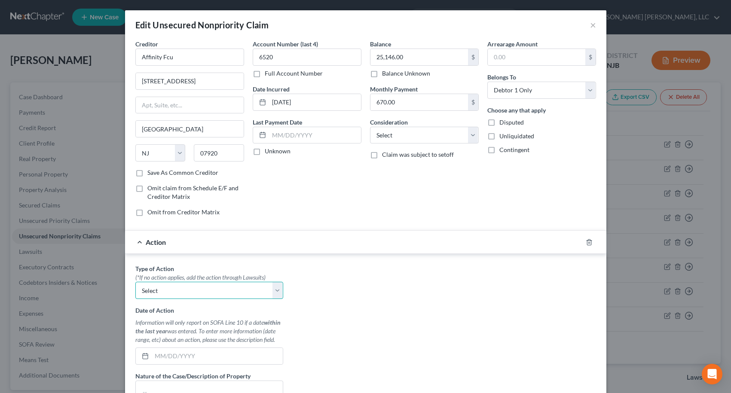
click at [173, 293] on select "Select Repossession Garnishment Foreclosure Personal Injury Attached, Seized, O…" at bounding box center [209, 290] width 148 height 17
click at [135, 282] on select "Select Repossession Garnishment Foreclosure Personal Injury Attached, Seized, O…" at bounding box center [209, 290] width 148 height 17
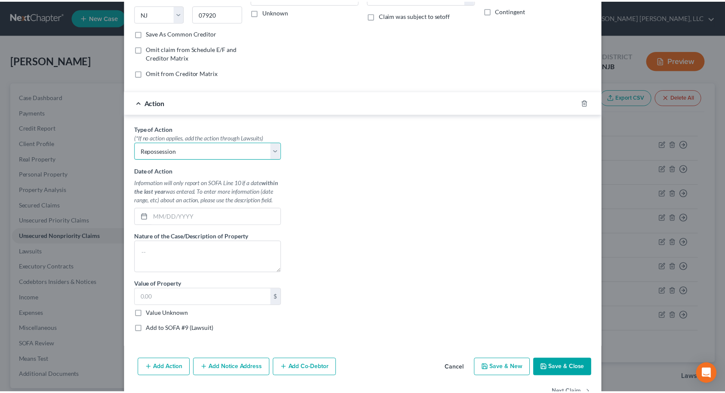
scroll to position [165, 0]
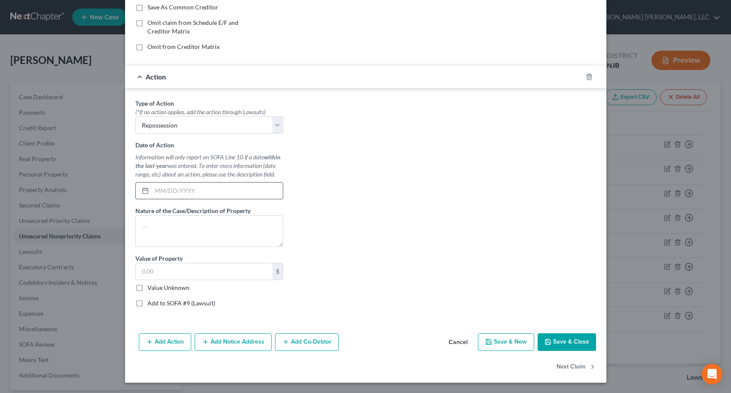
click at [164, 193] on input "text" at bounding box center [217, 191] width 131 height 16
click at [194, 222] on textarea at bounding box center [209, 231] width 148 height 32
click at [166, 236] on textarea at bounding box center [209, 231] width 148 height 32
click at [173, 273] on input "text" at bounding box center [204, 271] width 137 height 16
click at [577, 343] on button "Save & Close" at bounding box center [567, 342] width 58 height 18
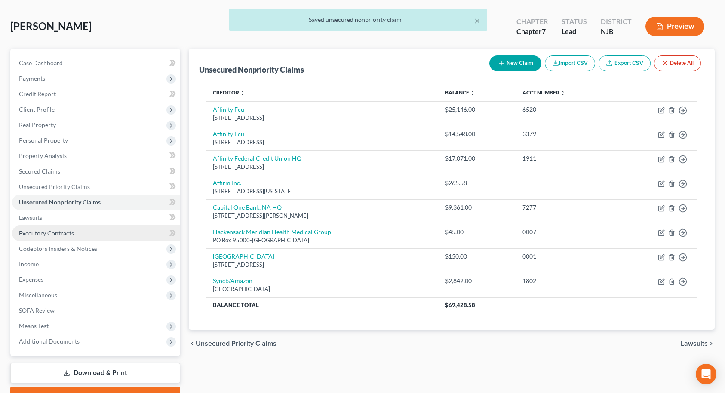
scroll to position [79, 0]
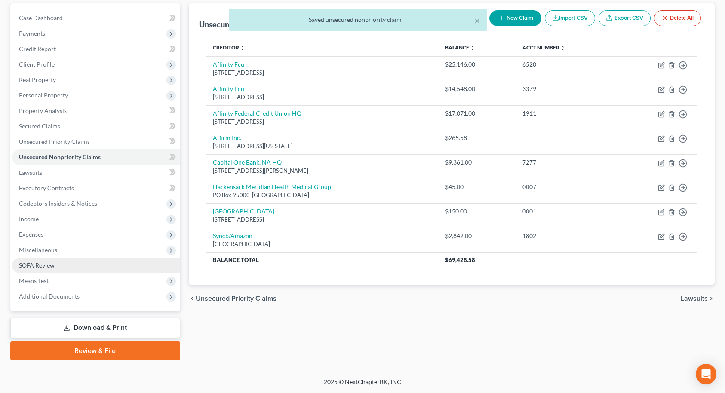
click at [58, 267] on link "SOFA Review" at bounding box center [96, 265] width 168 height 15
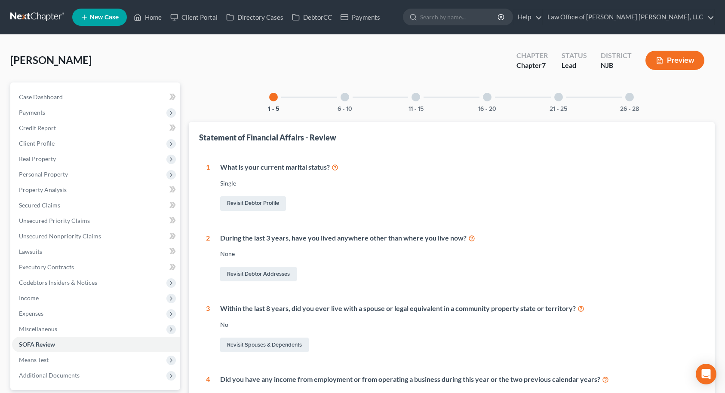
click at [345, 96] on div at bounding box center [344, 97] width 9 height 9
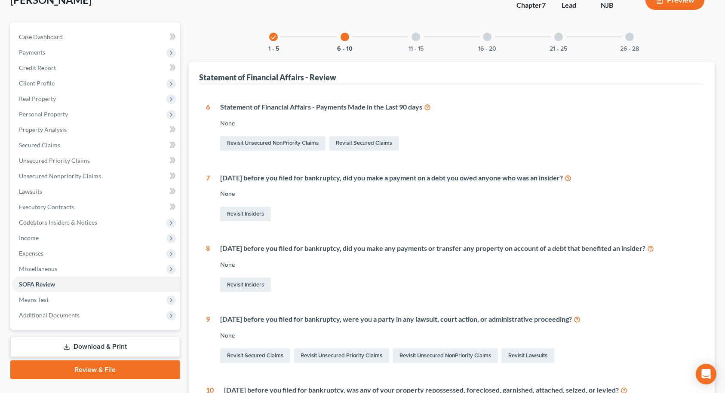
scroll to position [48, 0]
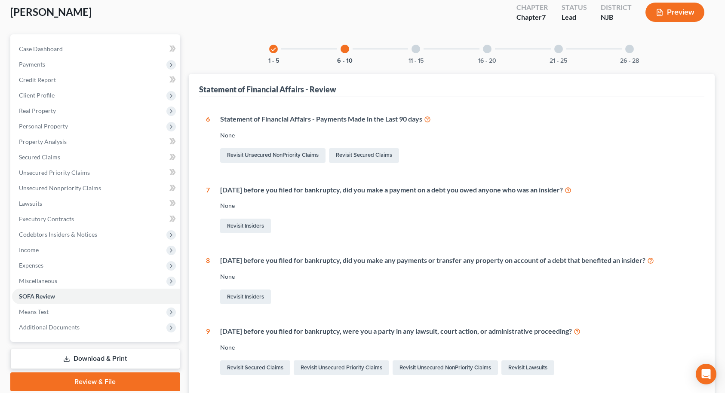
click at [413, 51] on div at bounding box center [415, 49] width 9 height 9
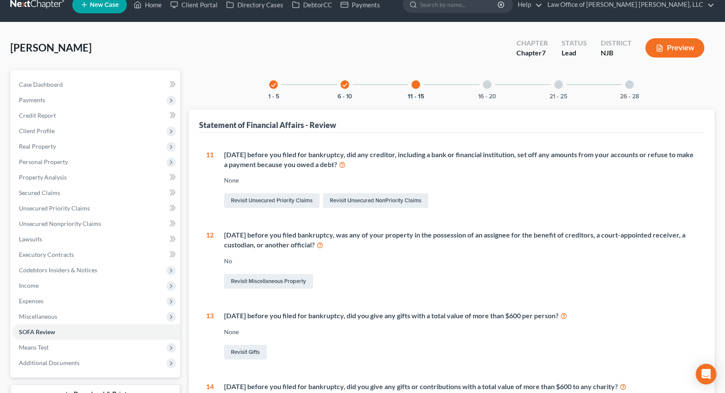
scroll to position [0, 0]
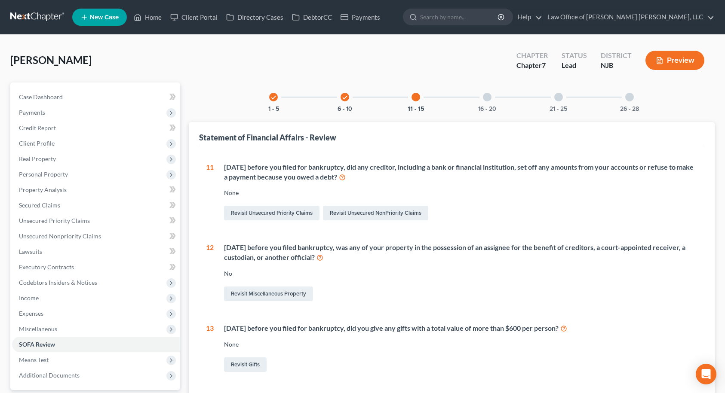
click at [488, 95] on div at bounding box center [487, 97] width 9 height 9
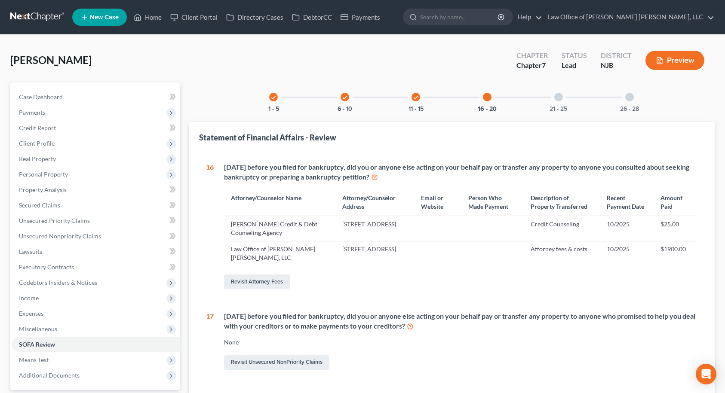
click at [558, 99] on div at bounding box center [558, 97] width 9 height 9
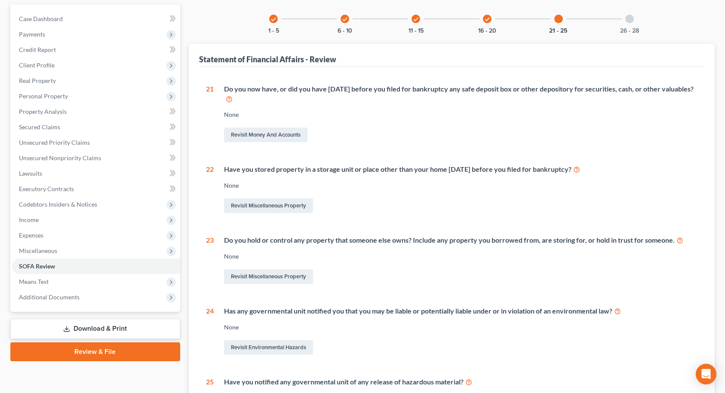
scroll to position [32, 0]
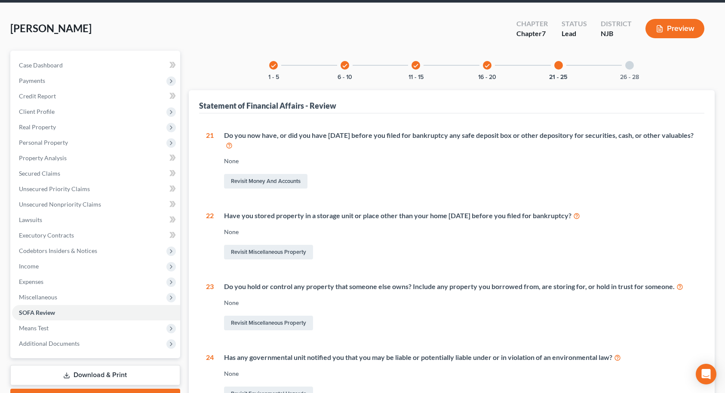
click at [628, 65] on div at bounding box center [629, 65] width 9 height 9
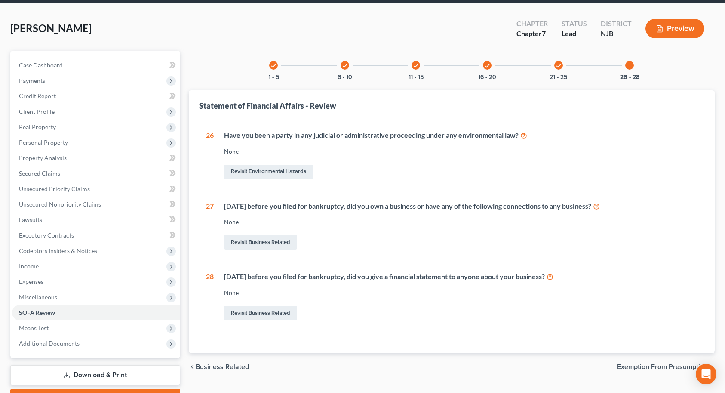
scroll to position [79, 0]
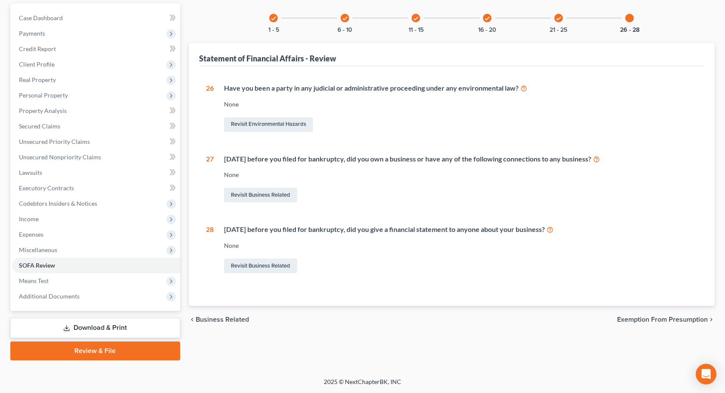
click at [688, 320] on span "Exemption from Presumption" at bounding box center [662, 319] width 91 height 7
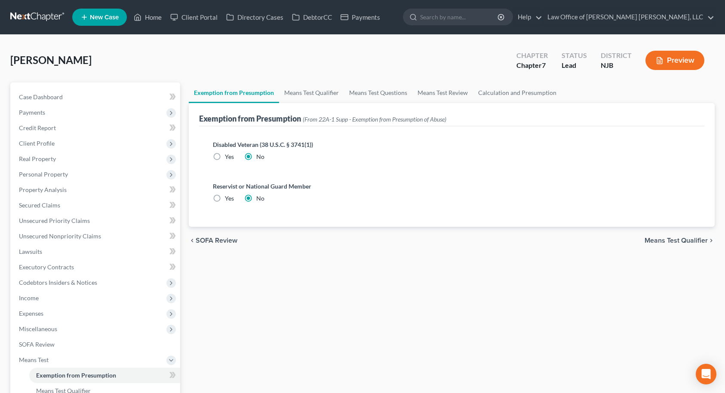
click at [688, 240] on span "Means Test Qualifier" at bounding box center [675, 240] width 63 height 7
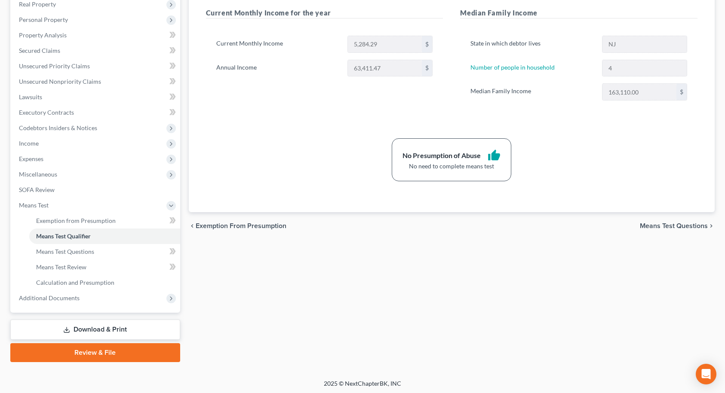
scroll to position [156, 0]
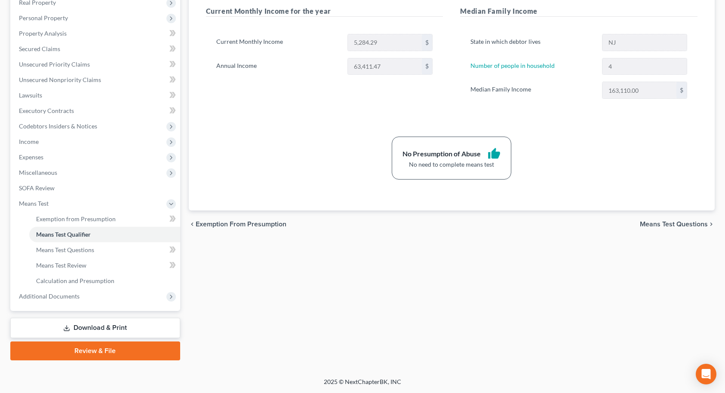
click at [695, 225] on span "Means Test Questions" at bounding box center [673, 224] width 68 height 7
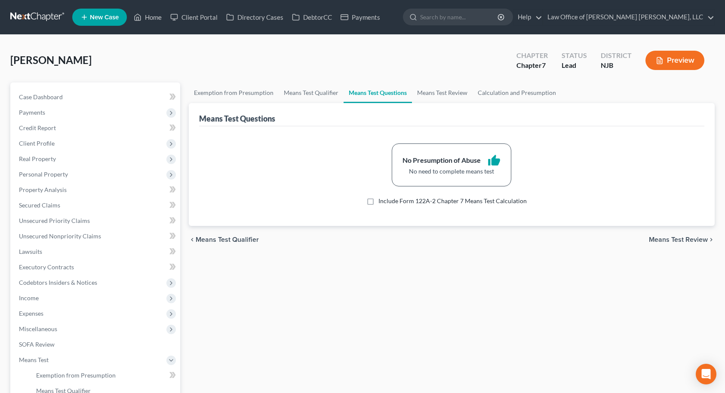
click at [691, 238] on span "Means Test Review" at bounding box center [678, 239] width 59 height 7
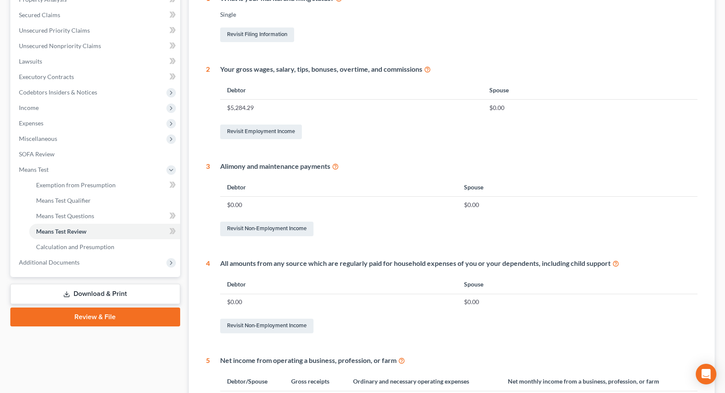
scroll to position [208, 0]
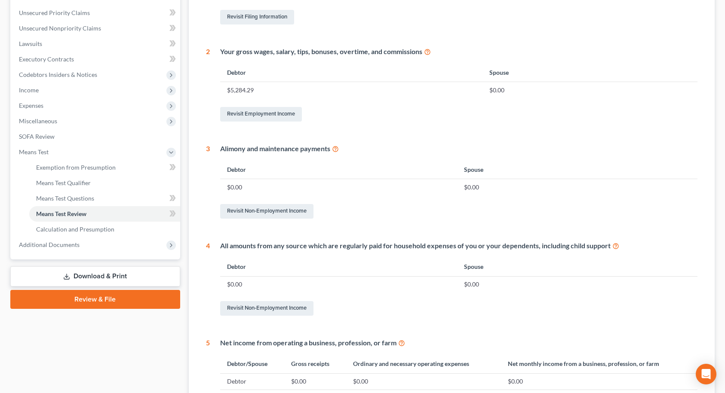
click at [75, 275] on link "Download & Print" at bounding box center [95, 276] width 170 height 20
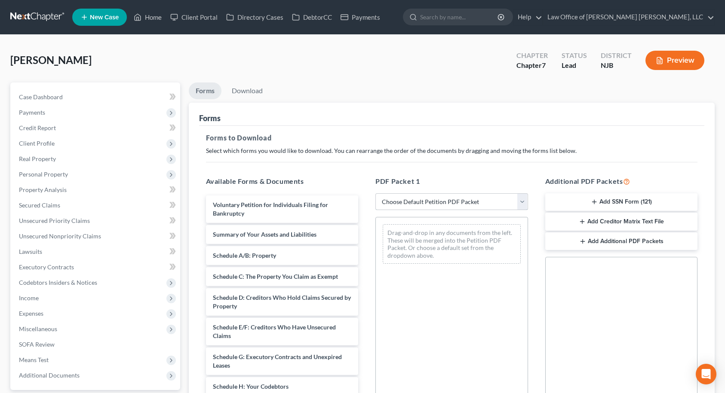
click at [448, 200] on select "Choose Default Petition PDF Packet Complete Bankruptcy Petition (all forms and …" at bounding box center [451, 201] width 153 height 17
click at [375, 193] on select "Choose Default Petition PDF Packet Complete Bankruptcy Petition (all forms and …" at bounding box center [451, 201] width 153 height 17
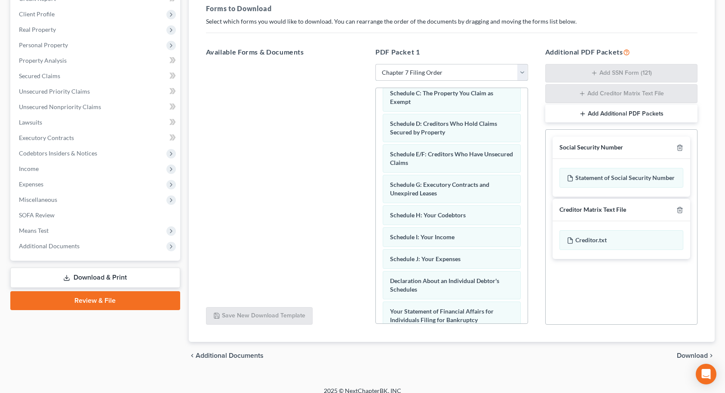
scroll to position [138, 0]
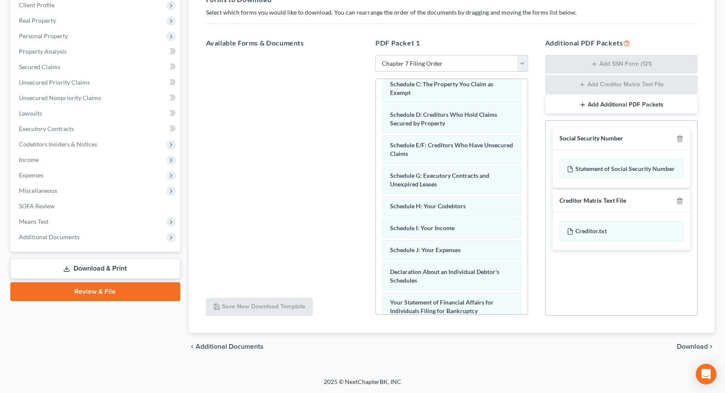
click at [682, 346] on span "Download" at bounding box center [691, 346] width 31 height 7
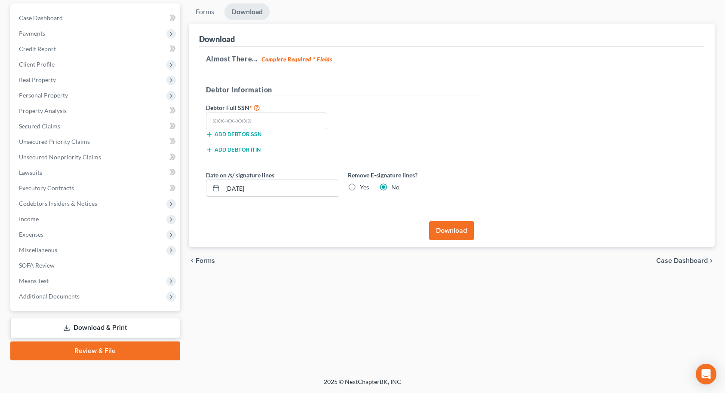
scroll to position [79, 0]
click at [277, 125] on input "text" at bounding box center [267, 121] width 122 height 17
click at [438, 229] on button "Download" at bounding box center [451, 230] width 45 height 19
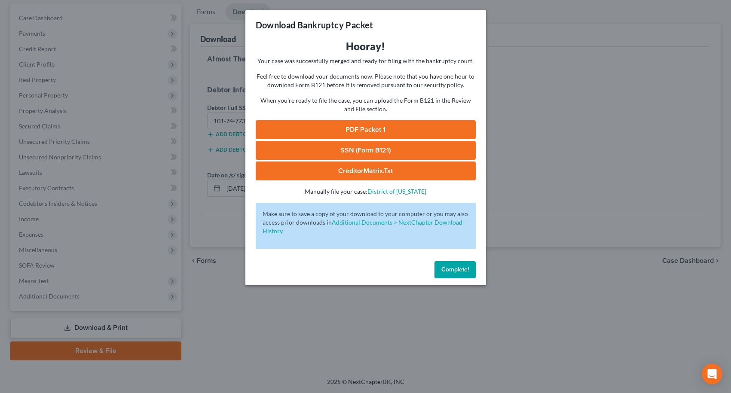
click at [372, 151] on link "SSN (Form B121)" at bounding box center [366, 150] width 220 height 19
click at [354, 127] on link "PDF Packet 1" at bounding box center [366, 129] width 220 height 19
click at [462, 269] on span "Complete!" at bounding box center [455, 269] width 28 height 7
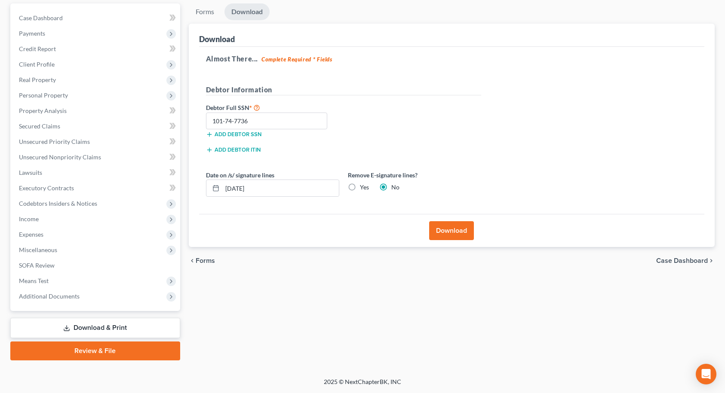
click at [84, 352] on link "Review & File" at bounding box center [95, 351] width 170 height 19
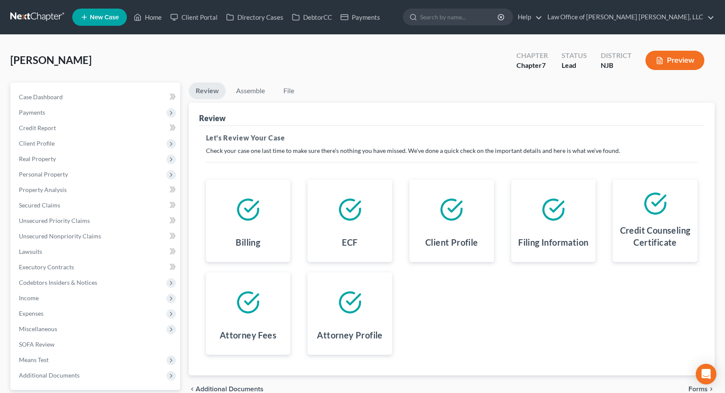
scroll to position [79, 0]
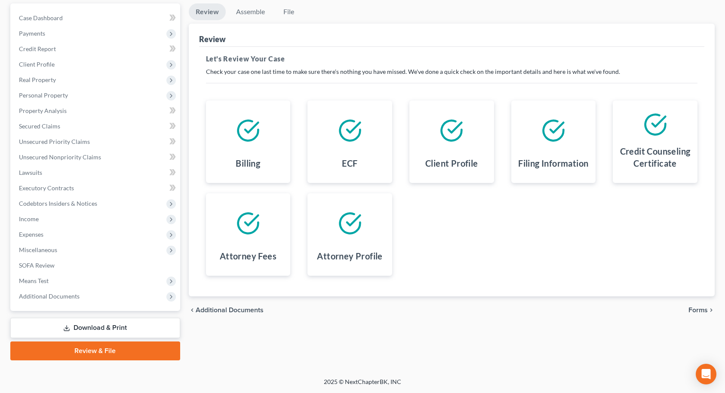
click at [693, 310] on span "Forms" at bounding box center [697, 310] width 19 height 7
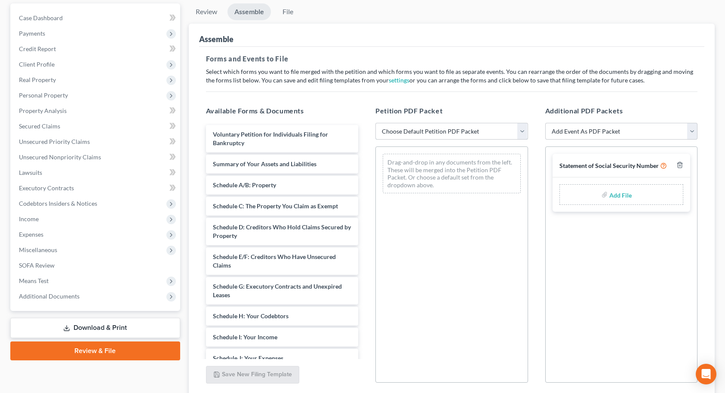
click at [438, 132] on select "Choose Default Petition PDF Packet Complete Bankruptcy Petition (all forms and …" at bounding box center [451, 131] width 153 height 17
click at [375, 123] on select "Choose Default Petition PDF Packet Complete Bankruptcy Petition (all forms and …" at bounding box center [451, 131] width 153 height 17
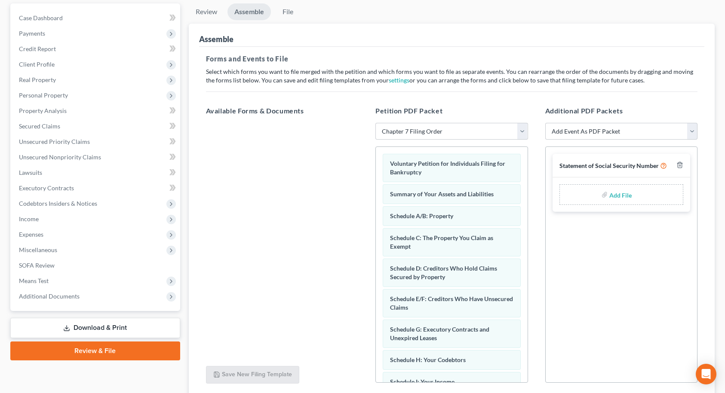
click at [619, 197] on input "file" at bounding box center [619, 194] width 21 height 15
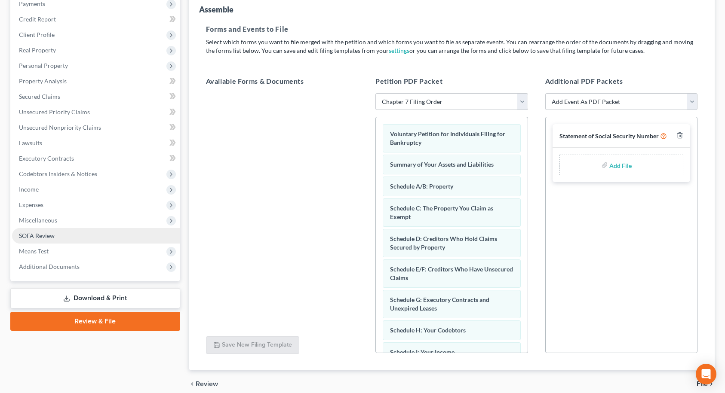
scroll to position [146, 0]
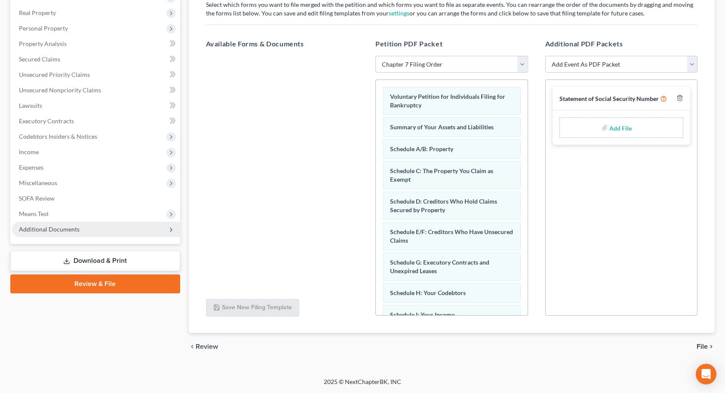
click at [69, 232] on span "Additional Documents" at bounding box center [49, 229] width 61 height 7
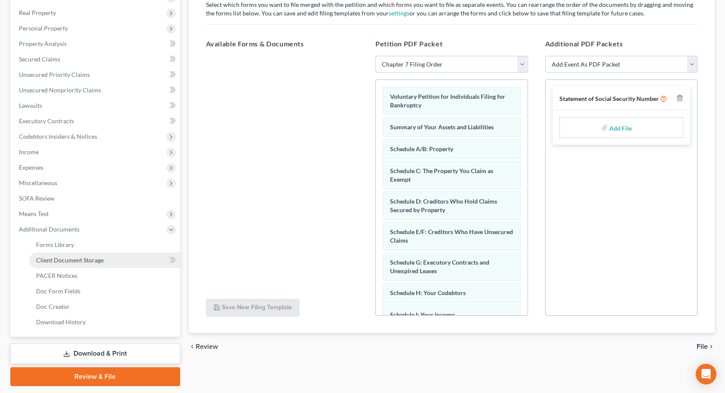
click at [69, 263] on span "Client Document Storage" at bounding box center [69, 260] width 67 height 7
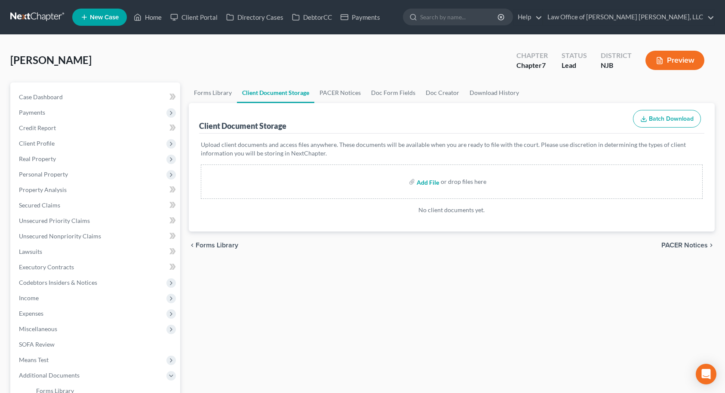
click at [432, 182] on input "file" at bounding box center [426, 181] width 21 height 15
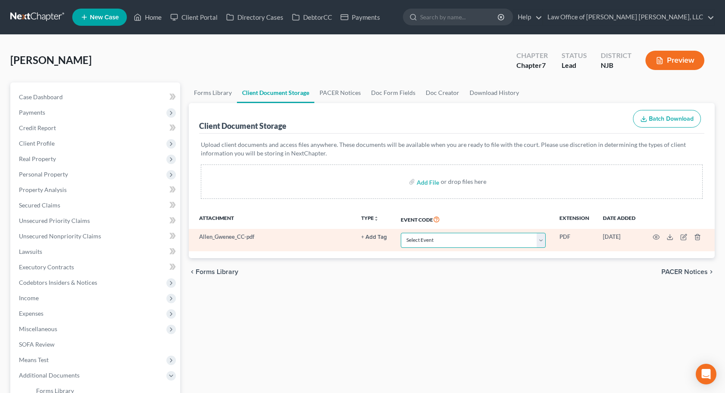
click at [472, 240] on select "Select Event 20 Largest Unsecured Creditors Amended Attorney Compensation State…" at bounding box center [473, 240] width 145 height 15
click at [401, 233] on select "Select Event 20 Largest Unsecured Creditors Amended Attorney Compensation State…" at bounding box center [473, 240] width 145 height 15
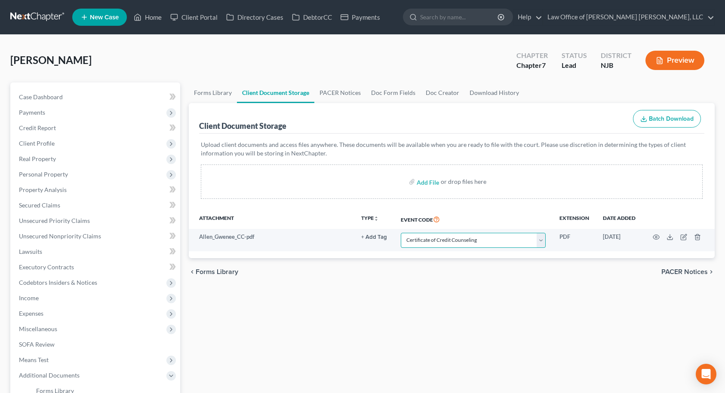
scroll to position [172, 0]
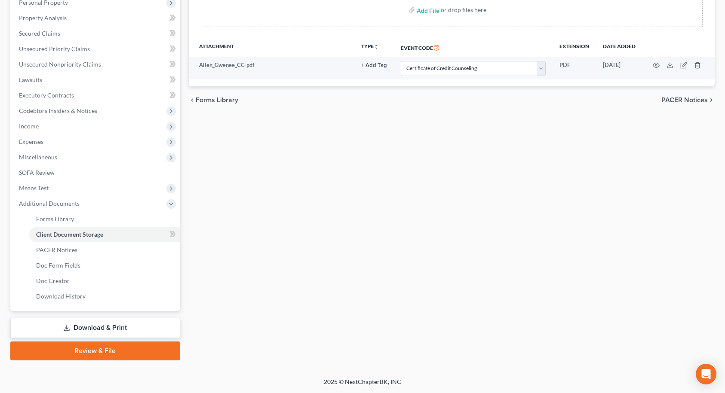
click at [138, 351] on link "Review & File" at bounding box center [95, 351] width 170 height 19
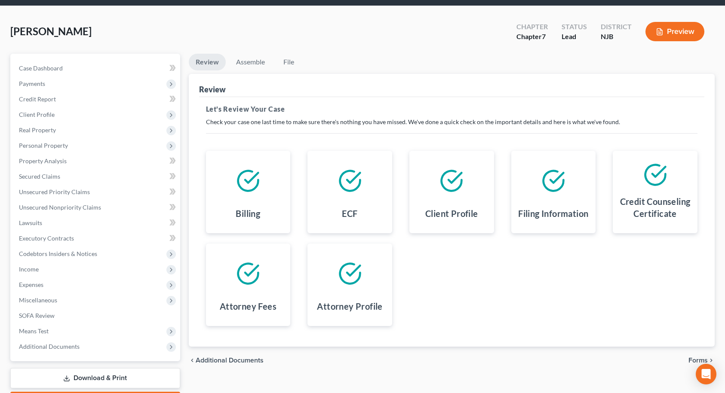
scroll to position [79, 0]
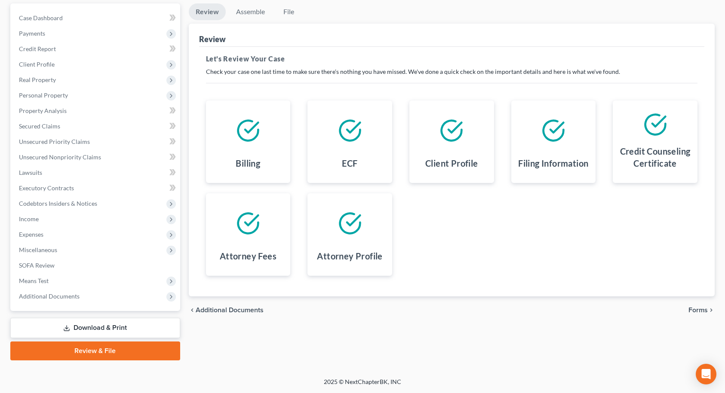
click at [694, 309] on span "Forms" at bounding box center [697, 310] width 19 height 7
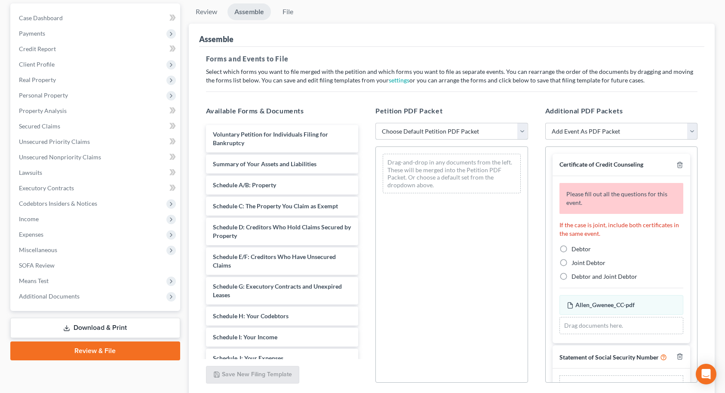
drag, startPoint x: 419, startPoint y: 134, endPoint x: 420, endPoint y: 139, distance: 5.7
click at [419, 133] on select "Choose Default Petition PDF Packet Complete Bankruptcy Petition (all forms and …" at bounding box center [451, 131] width 153 height 17
drag, startPoint x: 563, startPoint y: 248, endPoint x: 474, endPoint y: 116, distance: 159.4
click at [571, 248] on label "Debtor" at bounding box center [580, 249] width 19 height 9
click at [575, 248] on input "Debtor" at bounding box center [578, 248] width 6 height 6
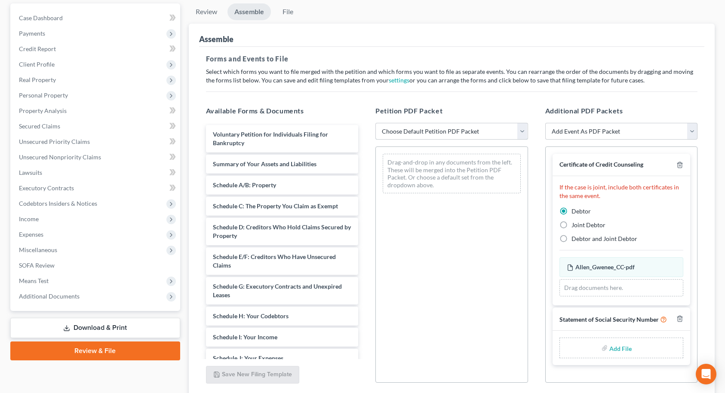
click at [464, 136] on select "Choose Default Petition PDF Packet Complete Bankruptcy Petition (all forms and …" at bounding box center [451, 131] width 153 height 17
click at [375, 123] on select "Choose Default Petition PDF Packet Complete Bankruptcy Petition (all forms and …" at bounding box center [451, 131] width 153 height 17
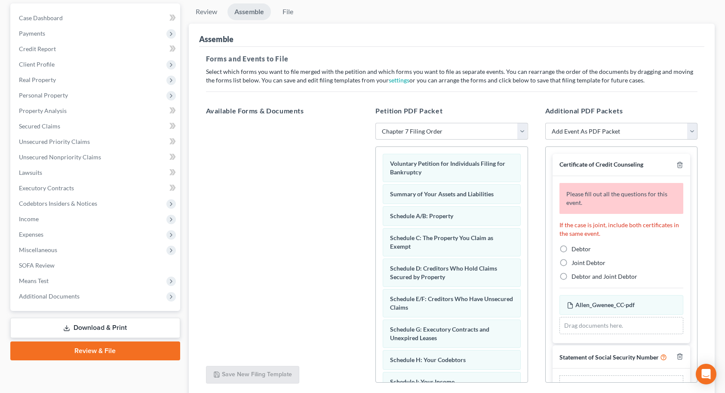
click at [571, 249] on label "Debtor" at bounding box center [580, 249] width 19 height 9
click at [575, 249] on input "Debtor" at bounding box center [578, 248] width 6 height 6
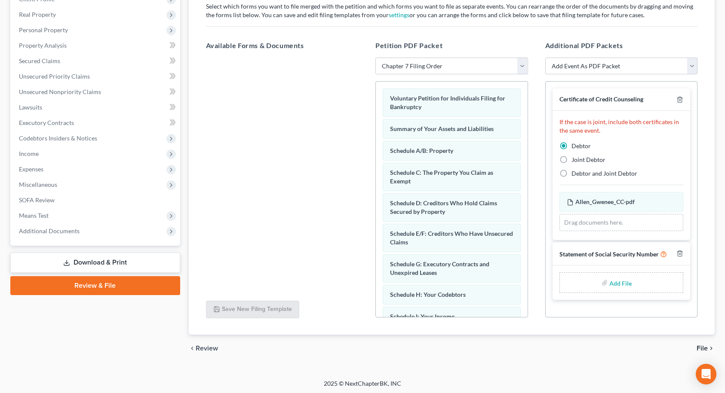
scroll to position [146, 0]
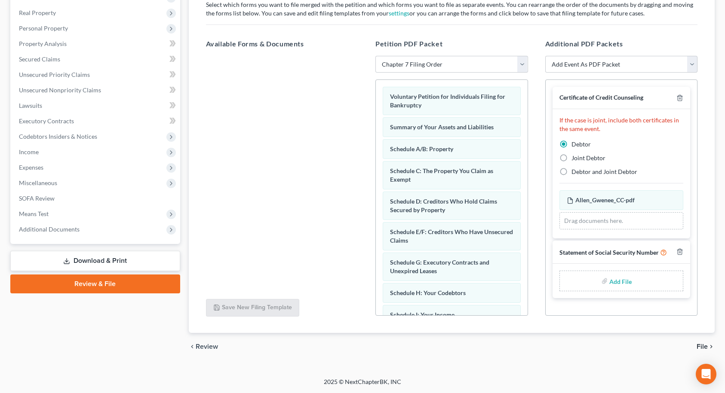
click at [621, 281] on input "file" at bounding box center [619, 280] width 21 height 15
click at [703, 345] on span "File" at bounding box center [701, 346] width 11 height 7
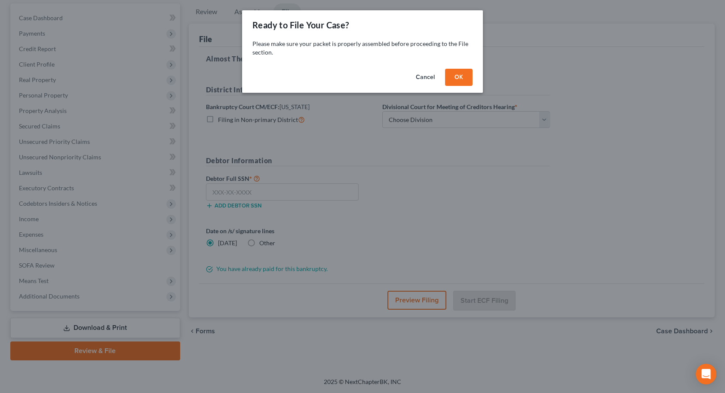
scroll to position [79, 0]
click at [464, 77] on button "OK" at bounding box center [462, 77] width 28 height 17
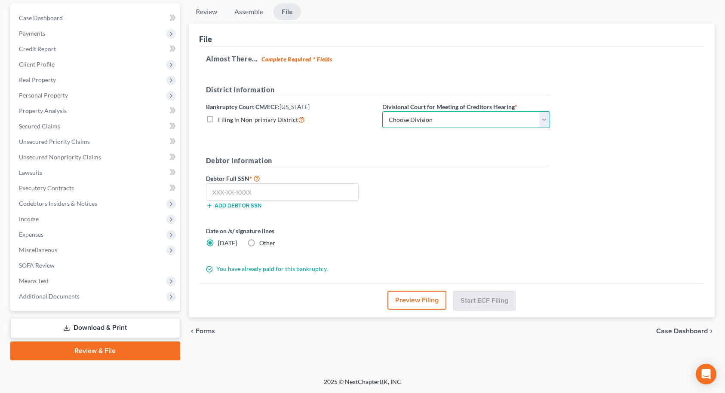
click at [428, 116] on select "Choose Division [GEOGRAPHIC_DATA] [GEOGRAPHIC_DATA]/[GEOGRAPHIC_DATA] [GEOGRAPH…" at bounding box center [466, 119] width 168 height 17
click at [382, 111] on select "Choose Division [GEOGRAPHIC_DATA] [GEOGRAPHIC_DATA]/[GEOGRAPHIC_DATA] [GEOGRAPH…" at bounding box center [466, 119] width 168 height 17
click at [260, 195] on input "text" at bounding box center [282, 192] width 153 height 17
click at [493, 302] on button "Start ECF Filing" at bounding box center [483, 300] width 61 height 19
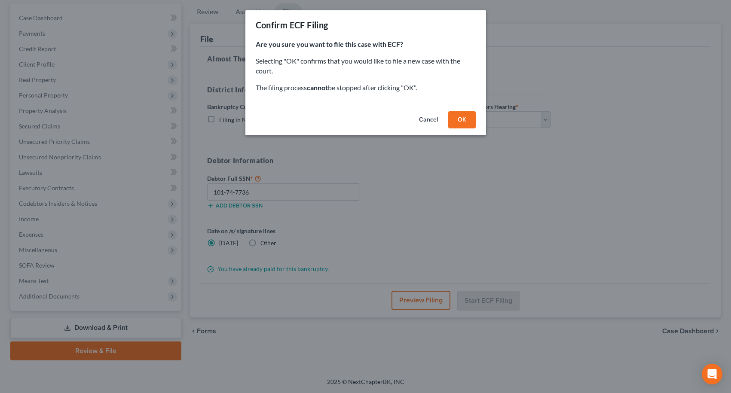
click at [468, 121] on button "OK" at bounding box center [462, 119] width 28 height 17
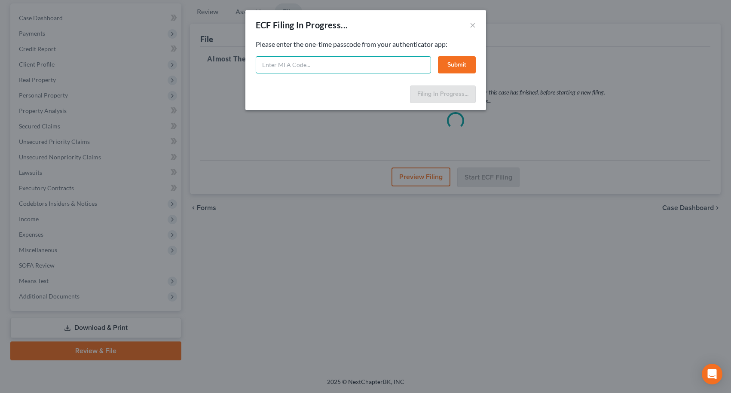
click at [319, 67] on input "text" at bounding box center [343, 64] width 175 height 17
click at [464, 61] on button "Submit" at bounding box center [457, 64] width 38 height 17
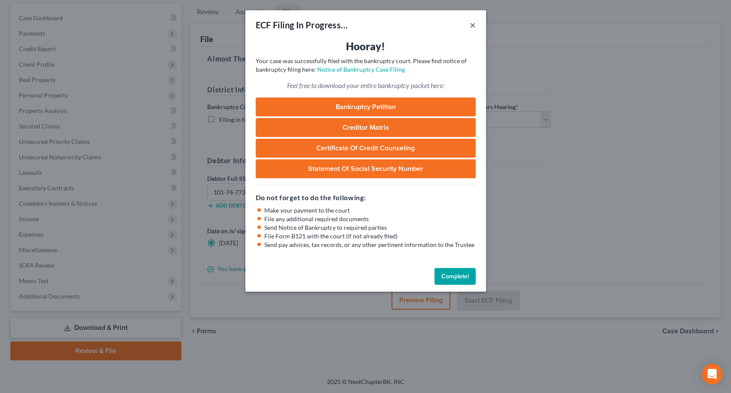
click at [471, 25] on button "×" at bounding box center [473, 25] width 6 height 10
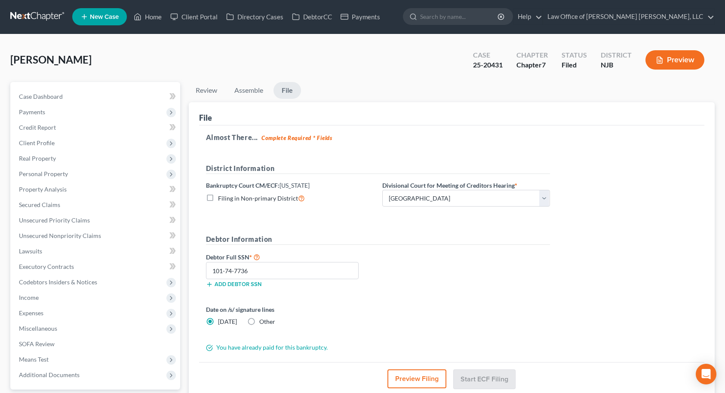
scroll to position [0, 0]
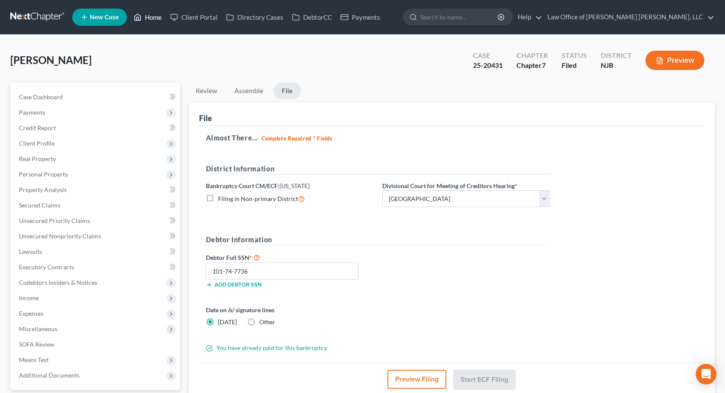
click at [151, 16] on link "Home" at bounding box center [147, 16] width 37 height 15
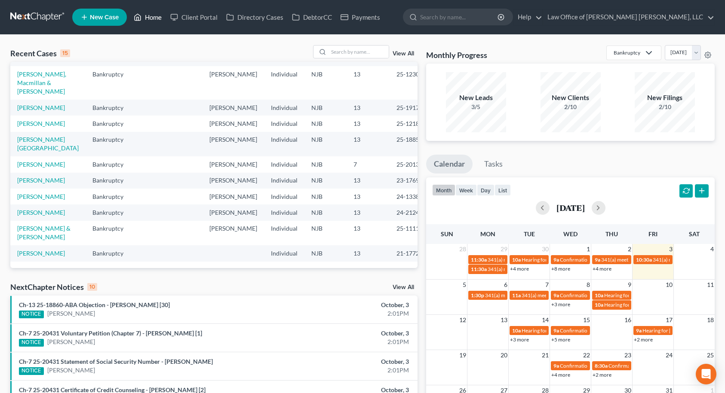
scroll to position [188, 0]
click at [352, 53] on input "search" at bounding box center [358, 52] width 60 height 12
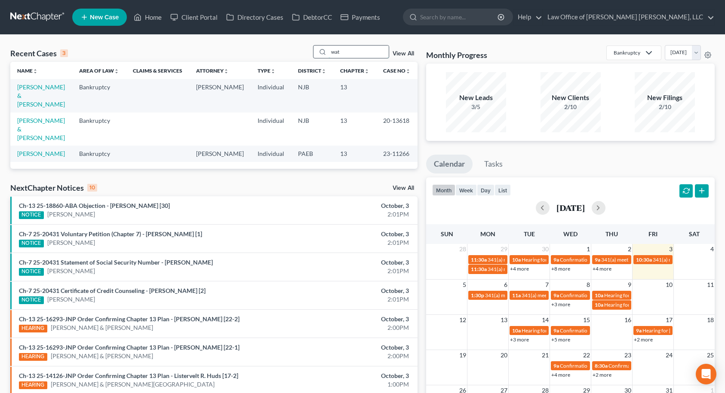
scroll to position [0, 0]
click at [50, 88] on link "[PERSON_NAME] & [PERSON_NAME]" at bounding box center [41, 95] width 48 height 24
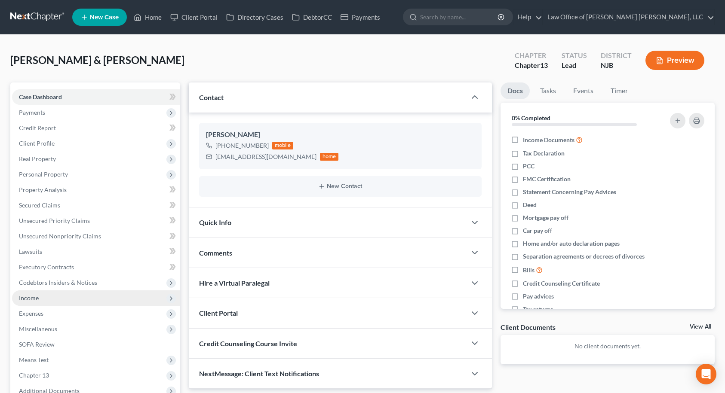
click at [62, 304] on span "Income" at bounding box center [96, 298] width 168 height 15
